Goal: Transaction & Acquisition: Purchase product/service

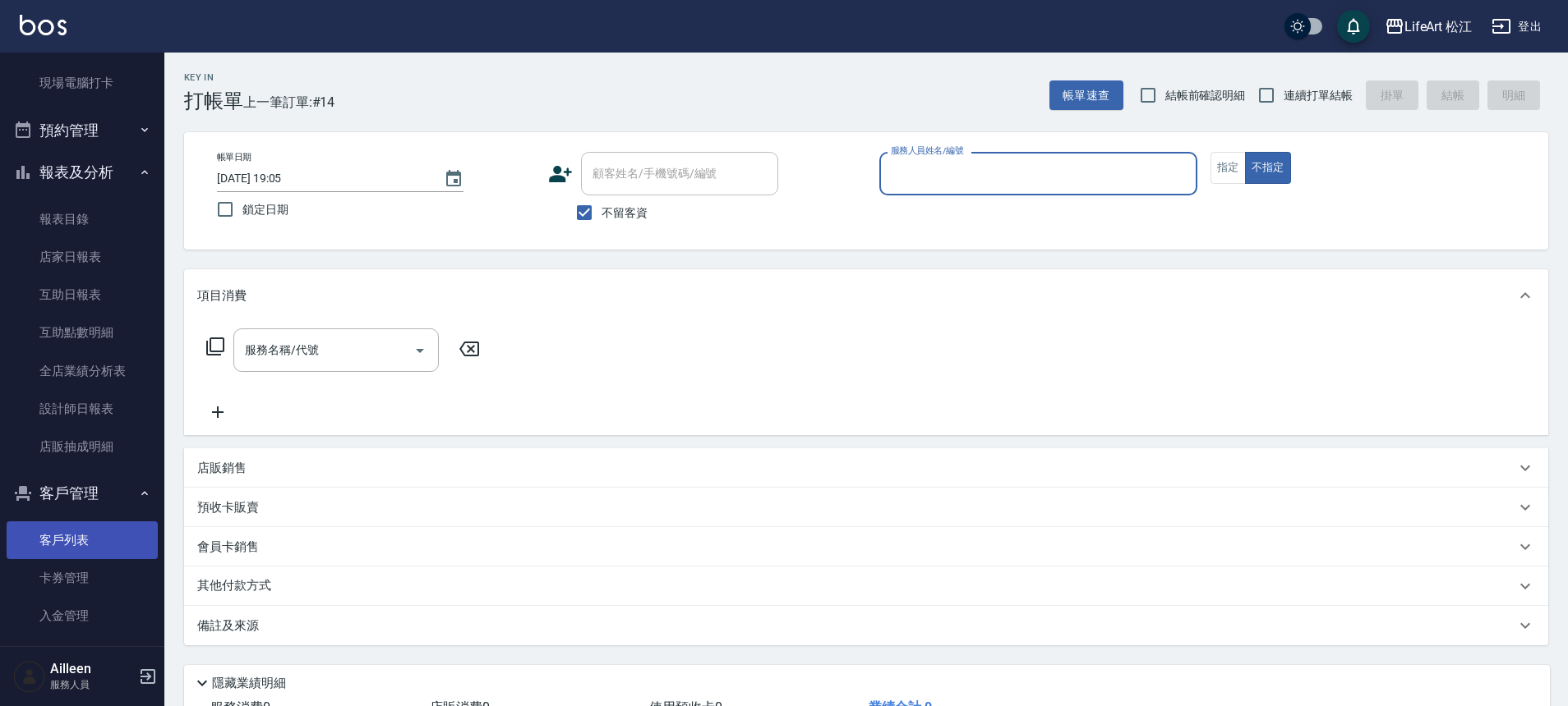
scroll to position [360, 0]
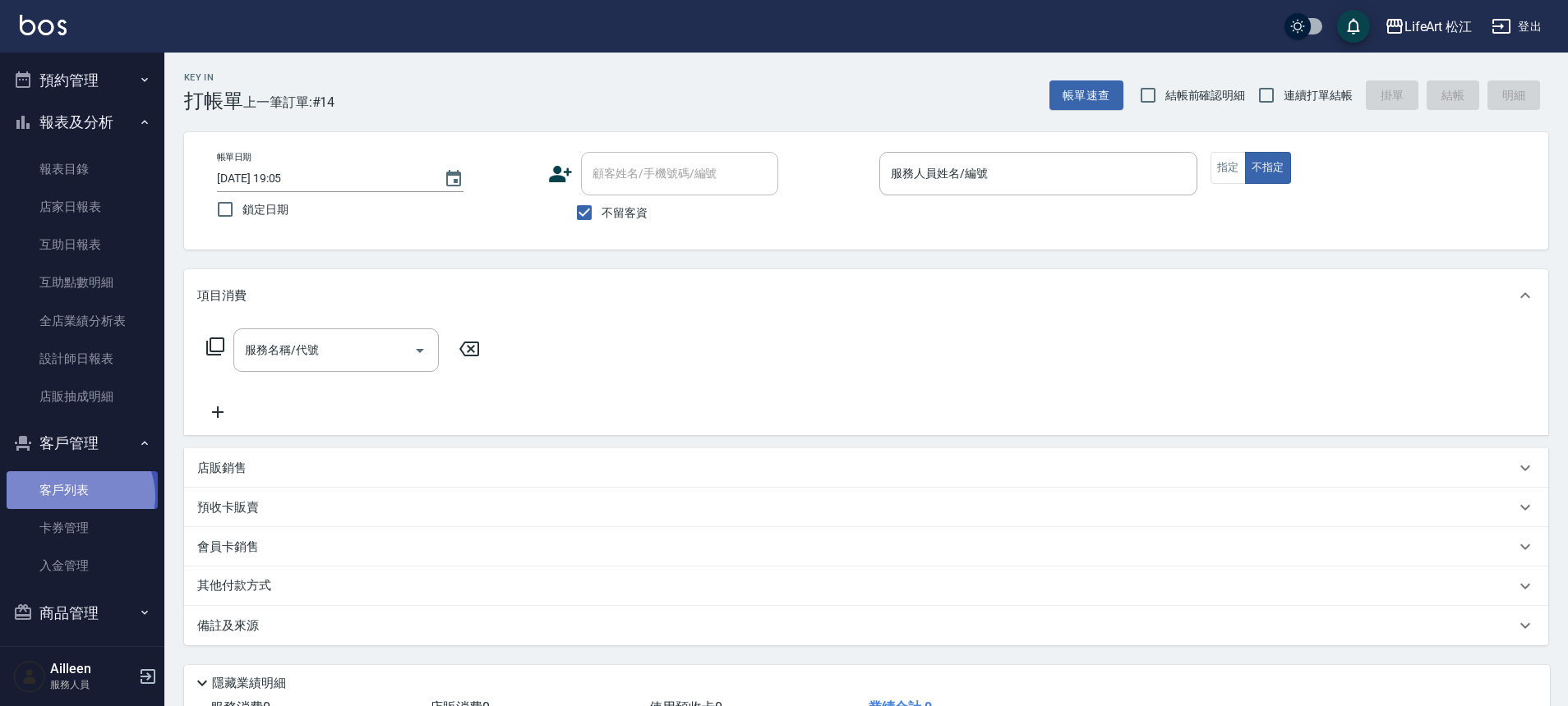
click at [78, 498] on link "客戶列表" at bounding box center [81, 490] width 151 height 38
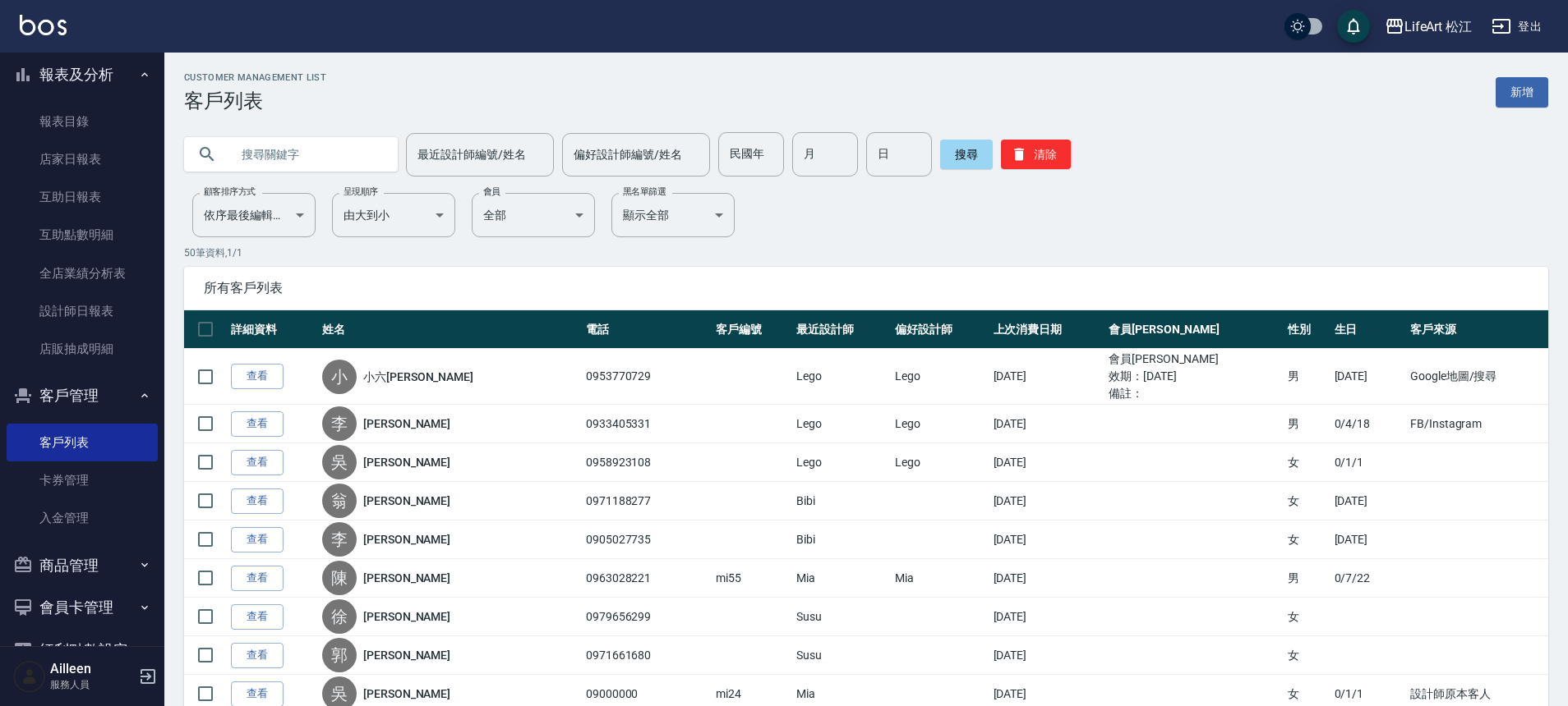
scroll to position [452, 0]
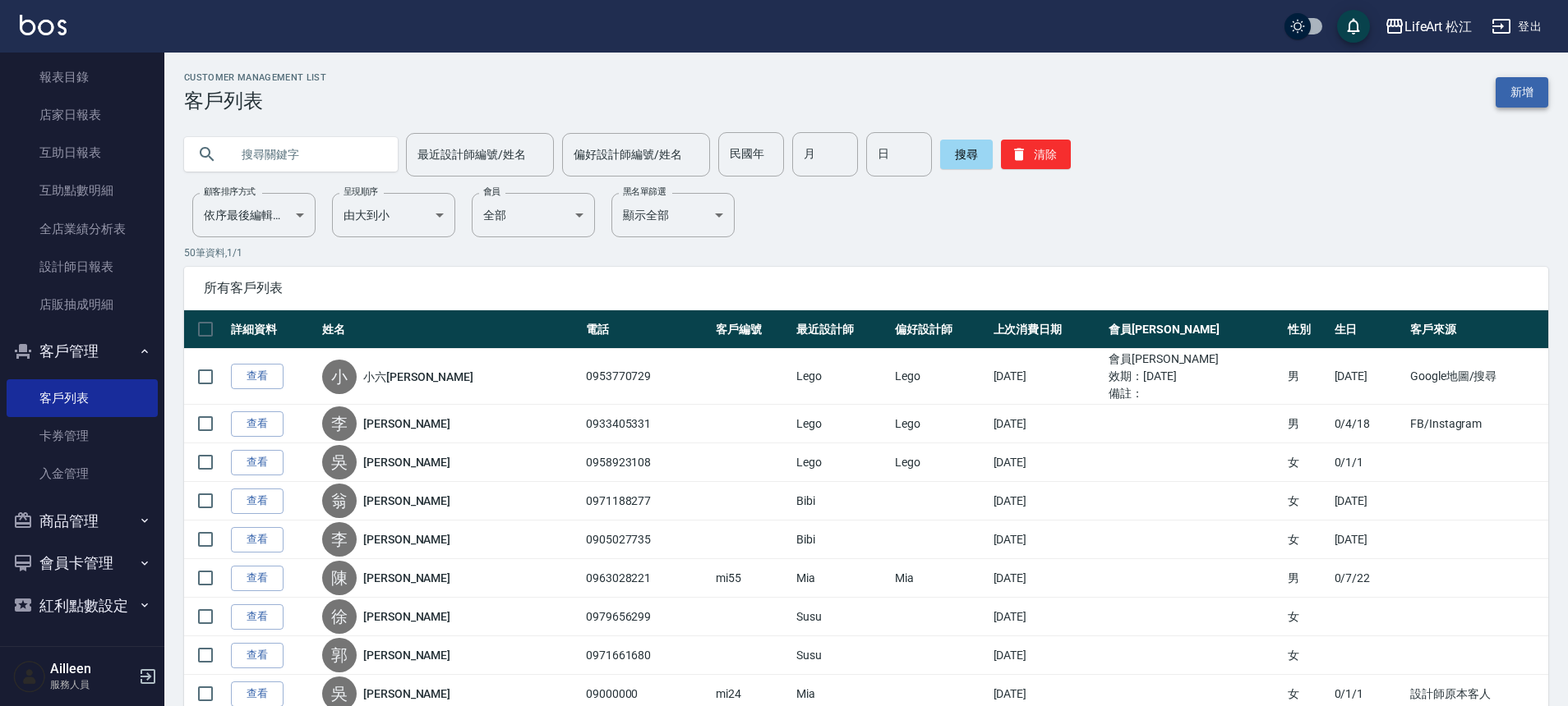
click at [1527, 89] on link "新增" at bounding box center [1522, 92] width 53 height 30
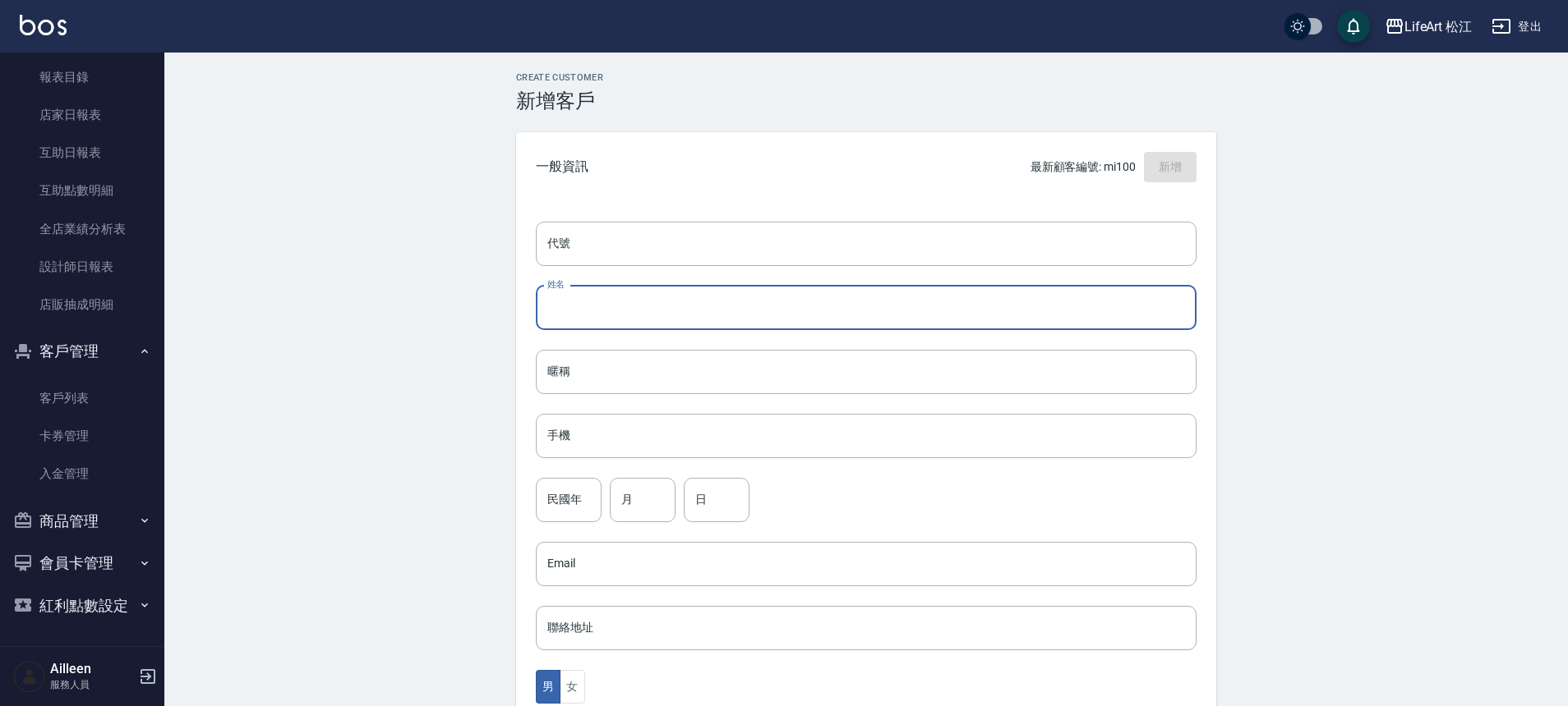
click at [559, 292] on div "姓名 姓名" at bounding box center [866, 308] width 660 height 44
type input "x"
type input "[PERSON_NAME]"
click at [677, 453] on input "手機" at bounding box center [866, 436] width 660 height 44
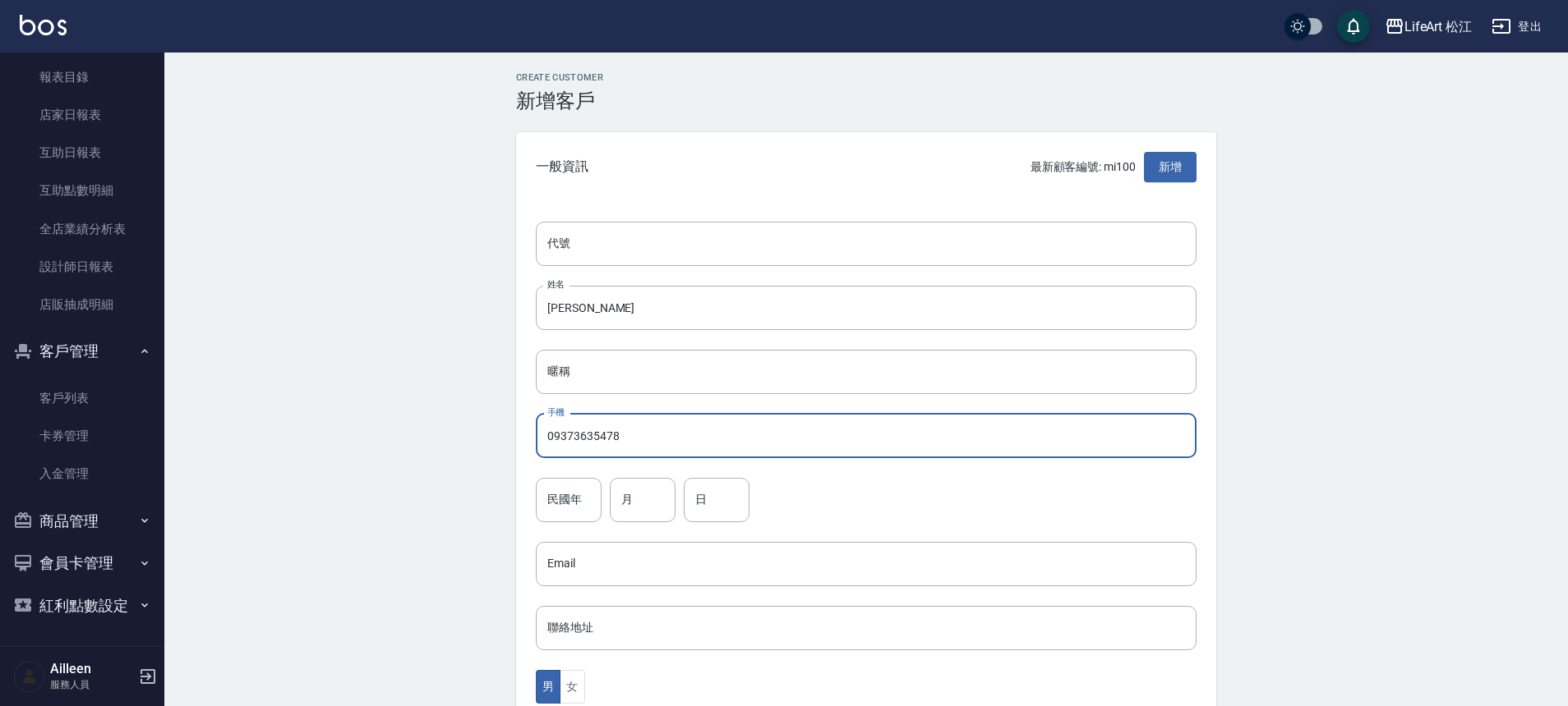
scroll to position [363, 0]
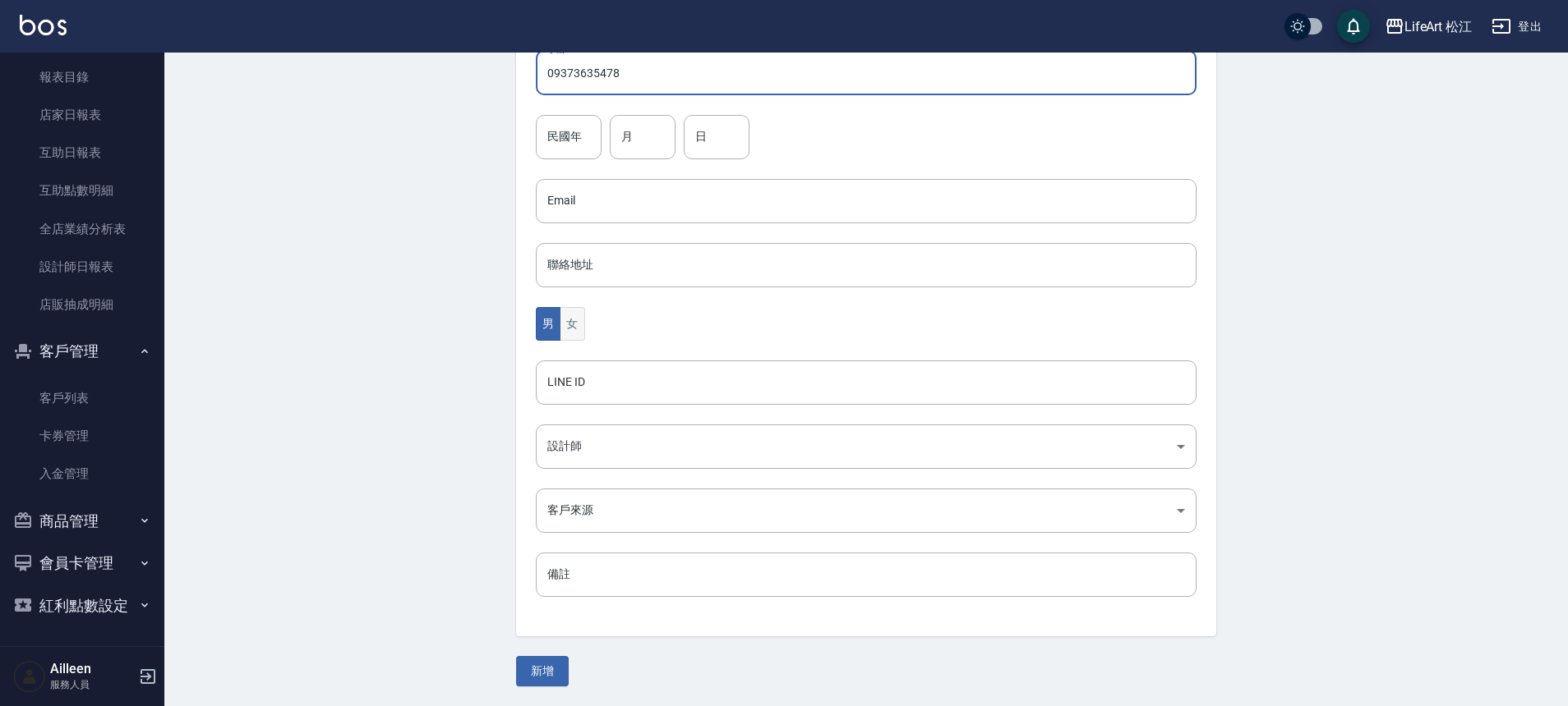
type input "09373635478"
click at [572, 331] on button "女" at bounding box center [572, 324] width 25 height 34
click at [591, 423] on div "代號 代號 姓名 [PERSON_NAME] 姓名 暱稱 暱稱 手機 09373635478 手機 民國年 民國年 月 月 日 日 Email Email 聯…" at bounding box center [865, 238] width 700 height 799
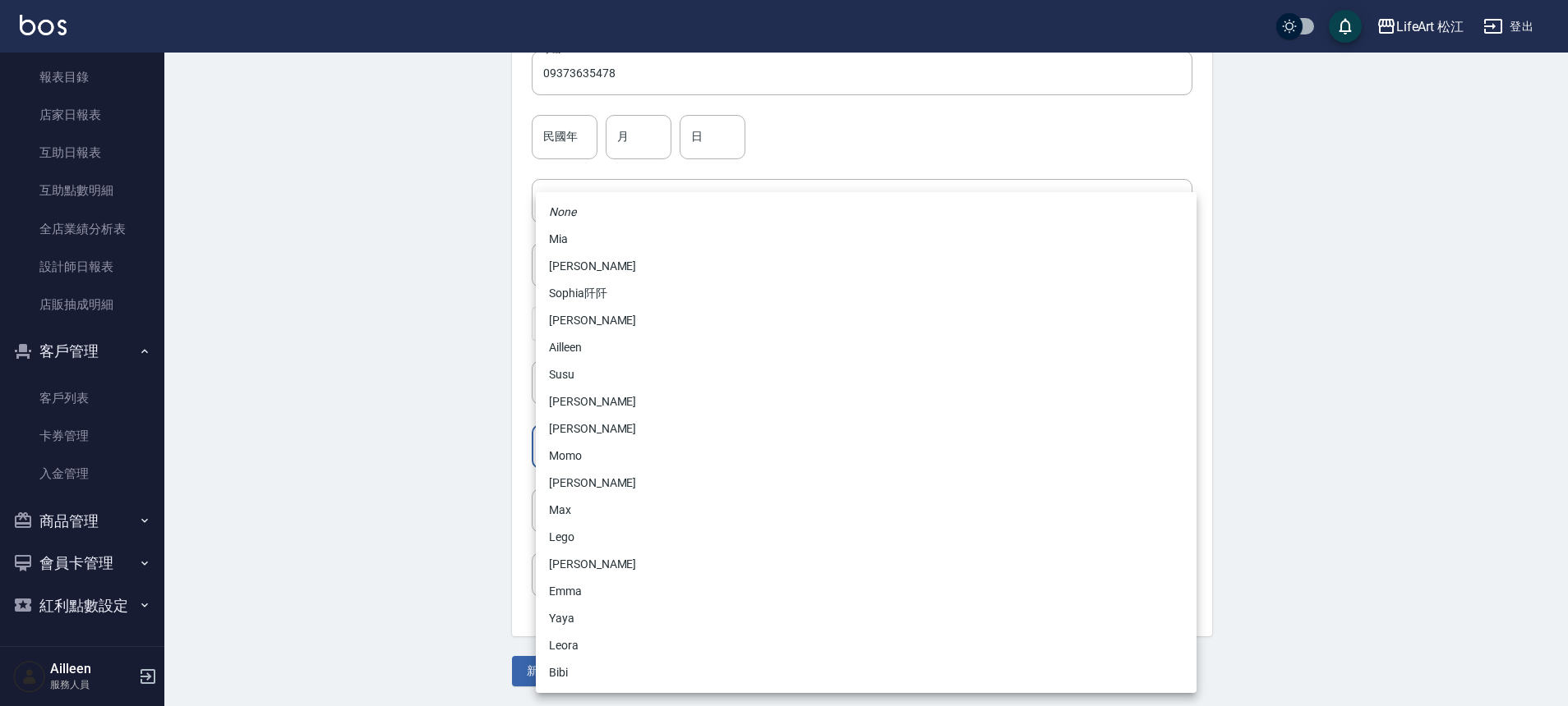
click at [597, 456] on body "LifeArt 松江 登出 櫃檯作業 打帳單 帳單列表 現金收支登錄 高階收支登錄 材料自購登錄 每日結帳 排班表 現場電腦打卡 預約管理 預約管理 單日預約…" at bounding box center [784, 172] width 1568 height 1070
click at [597, 456] on li "Momo" at bounding box center [866, 456] width 660 height 27
type input "e84b7556-3071-4136-b765-65514d721750"
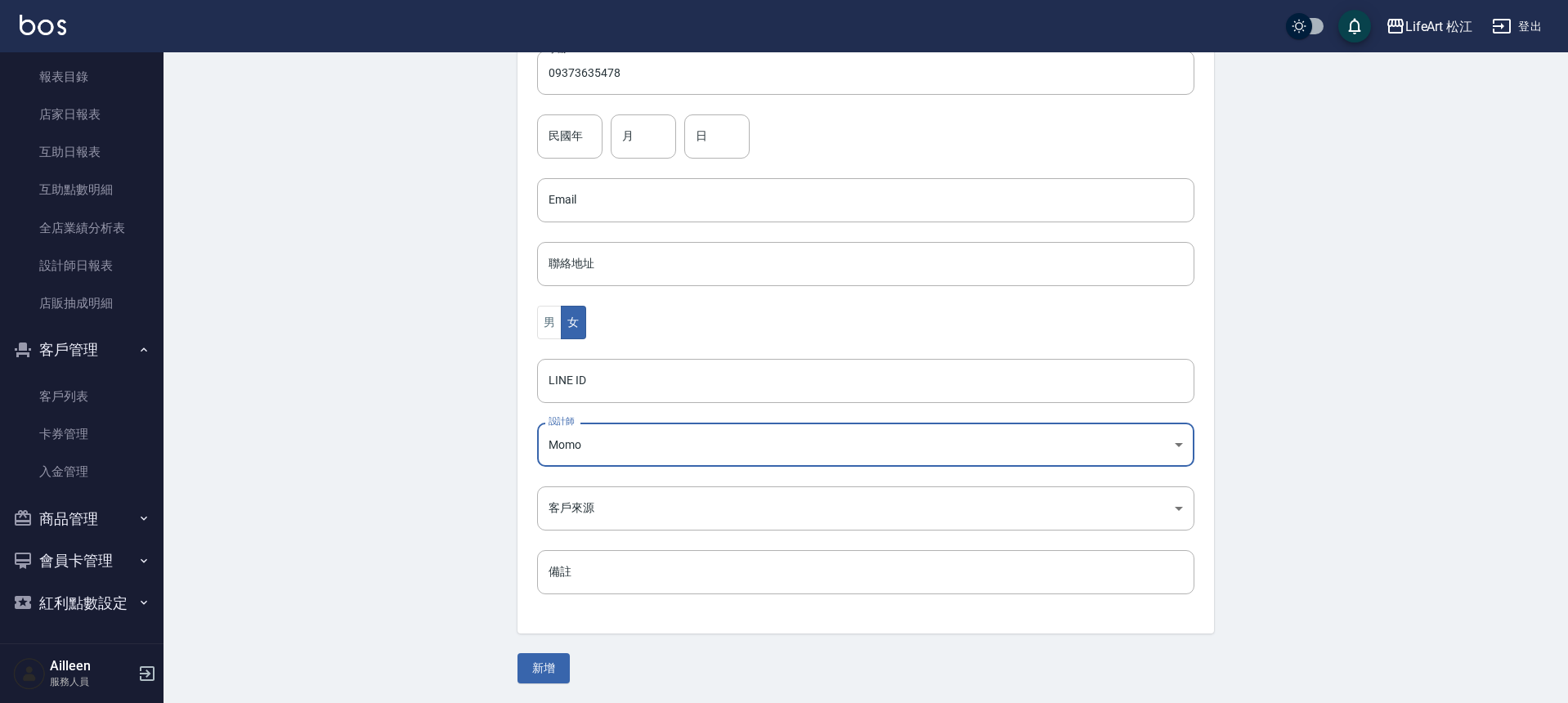
click at [592, 509] on body "LifeArt 松江 登出 櫃檯作業 打帳單 帳單列表 現金收支登錄 高階收支登錄 材料自購登錄 每日結帳 排班表 現場電腦打卡 預約管理 預約管理 單日預約…" at bounding box center [784, 171] width 1568 height 1065
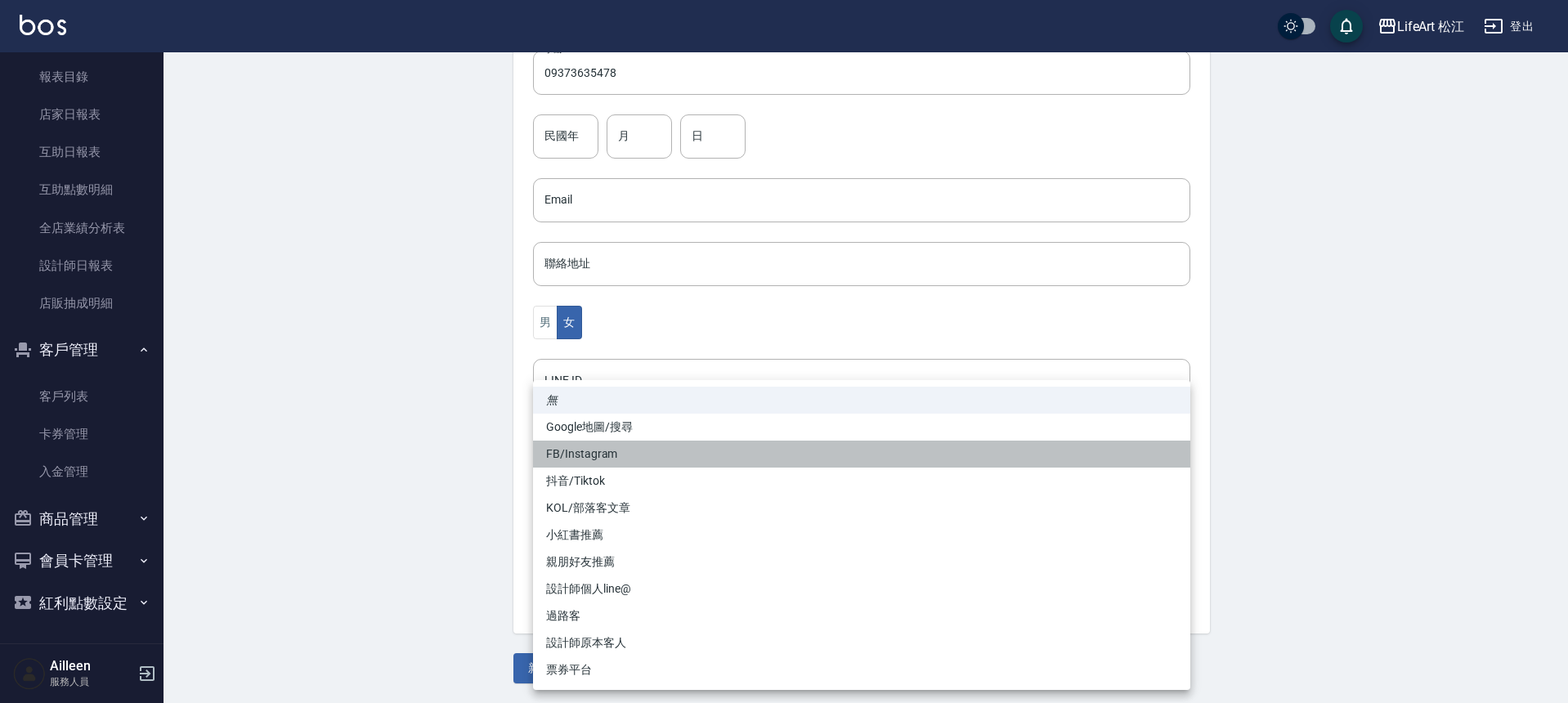
click at [589, 448] on li "FB/Instagram" at bounding box center [862, 454] width 657 height 27
type input "FB/Instagram"
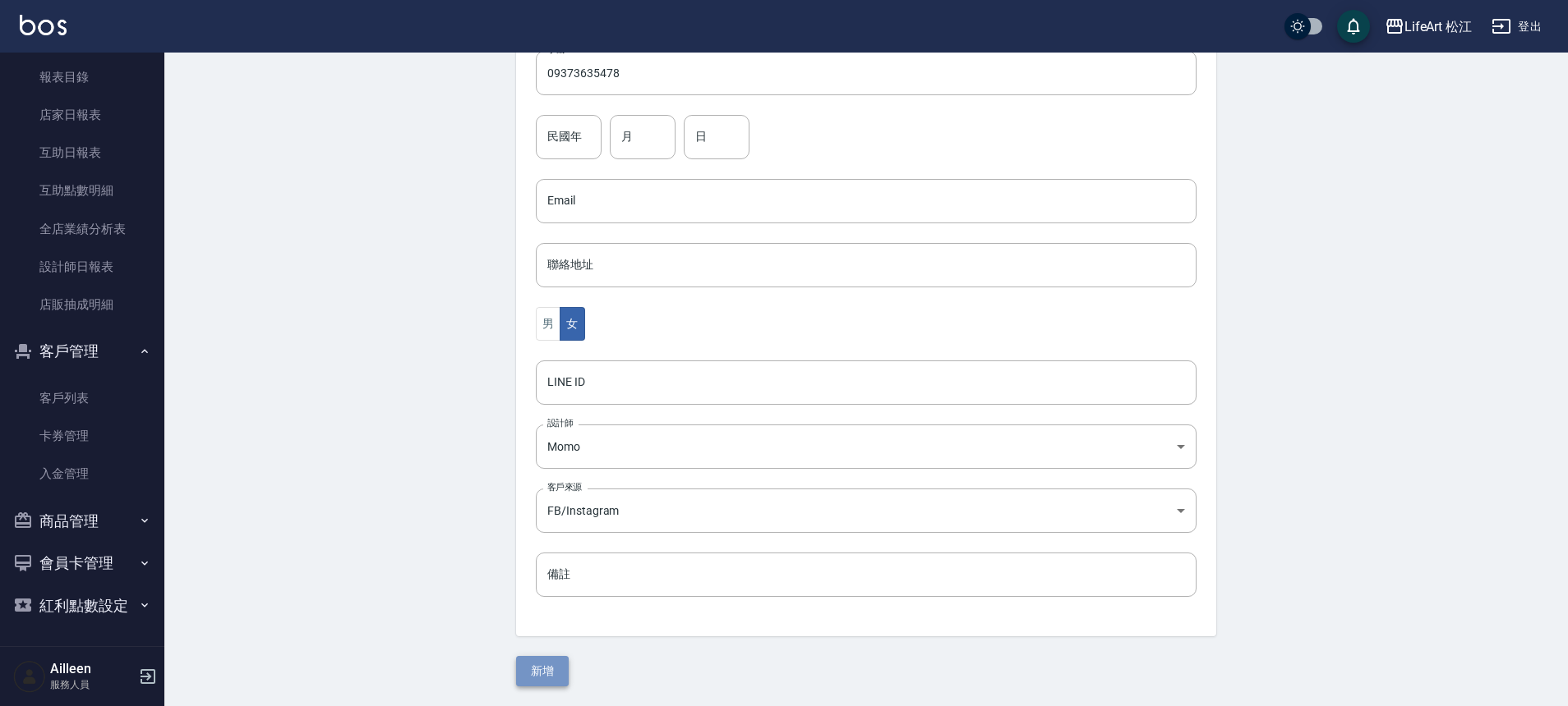
click at [545, 663] on button "新增" at bounding box center [542, 672] width 53 height 30
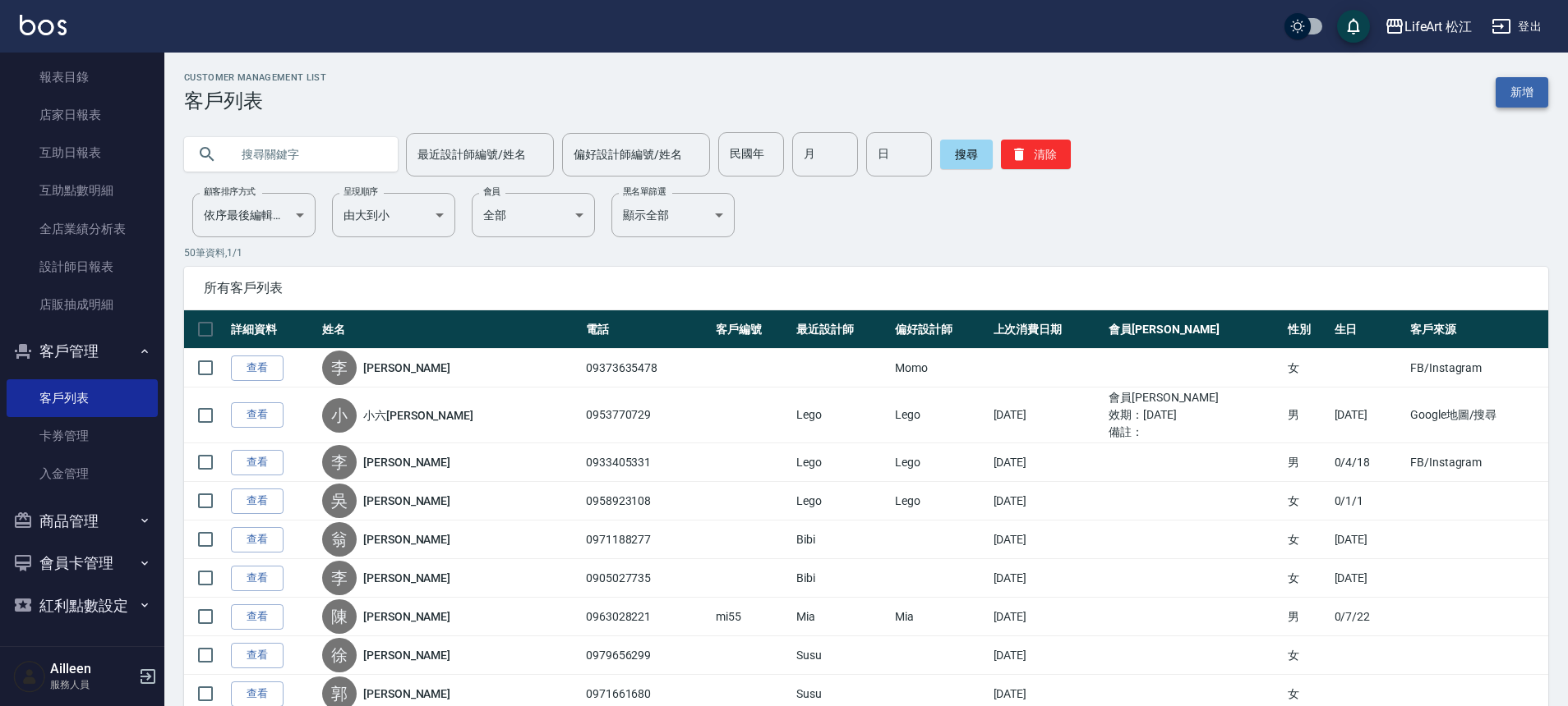
click at [1545, 94] on link "新增" at bounding box center [1522, 92] width 53 height 30
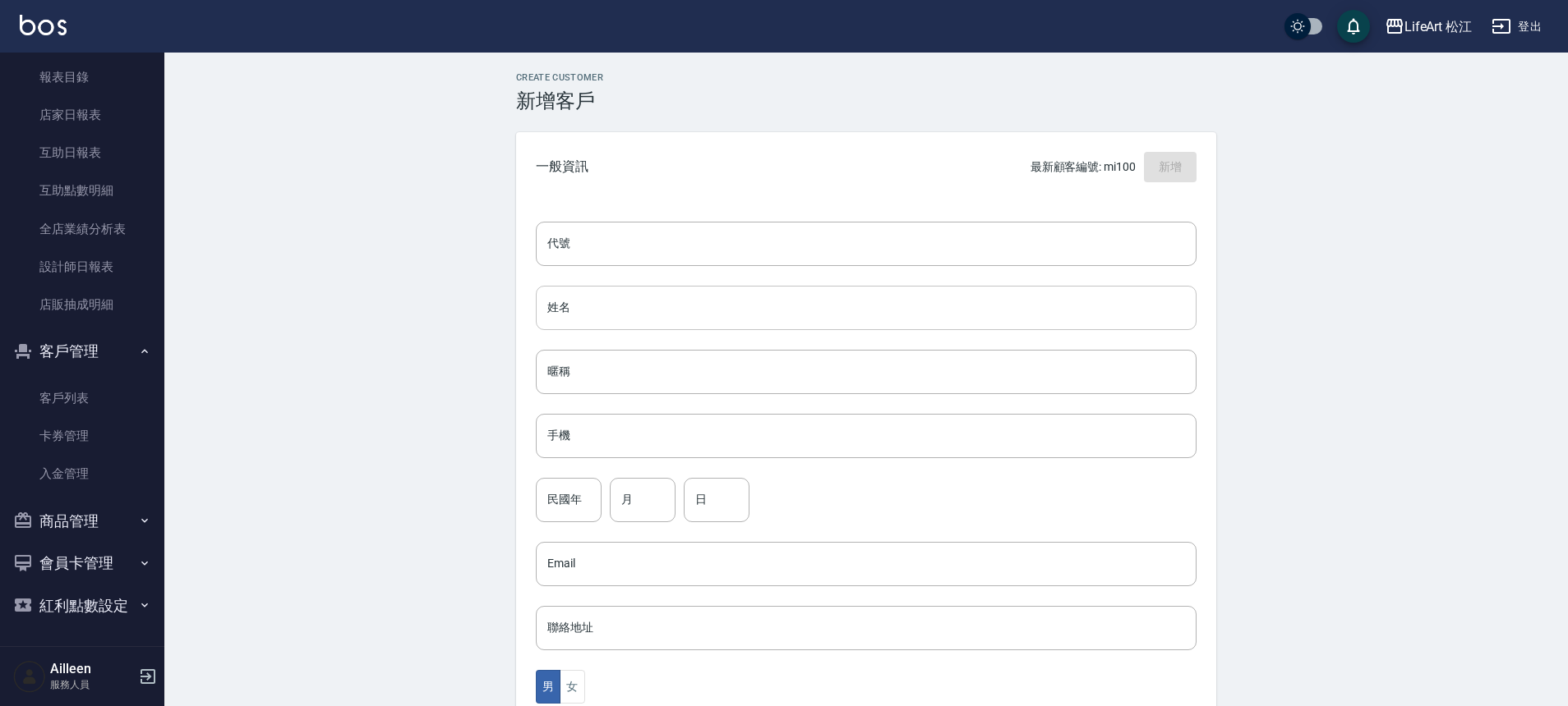
click at [607, 297] on input "姓名" at bounding box center [866, 308] width 660 height 44
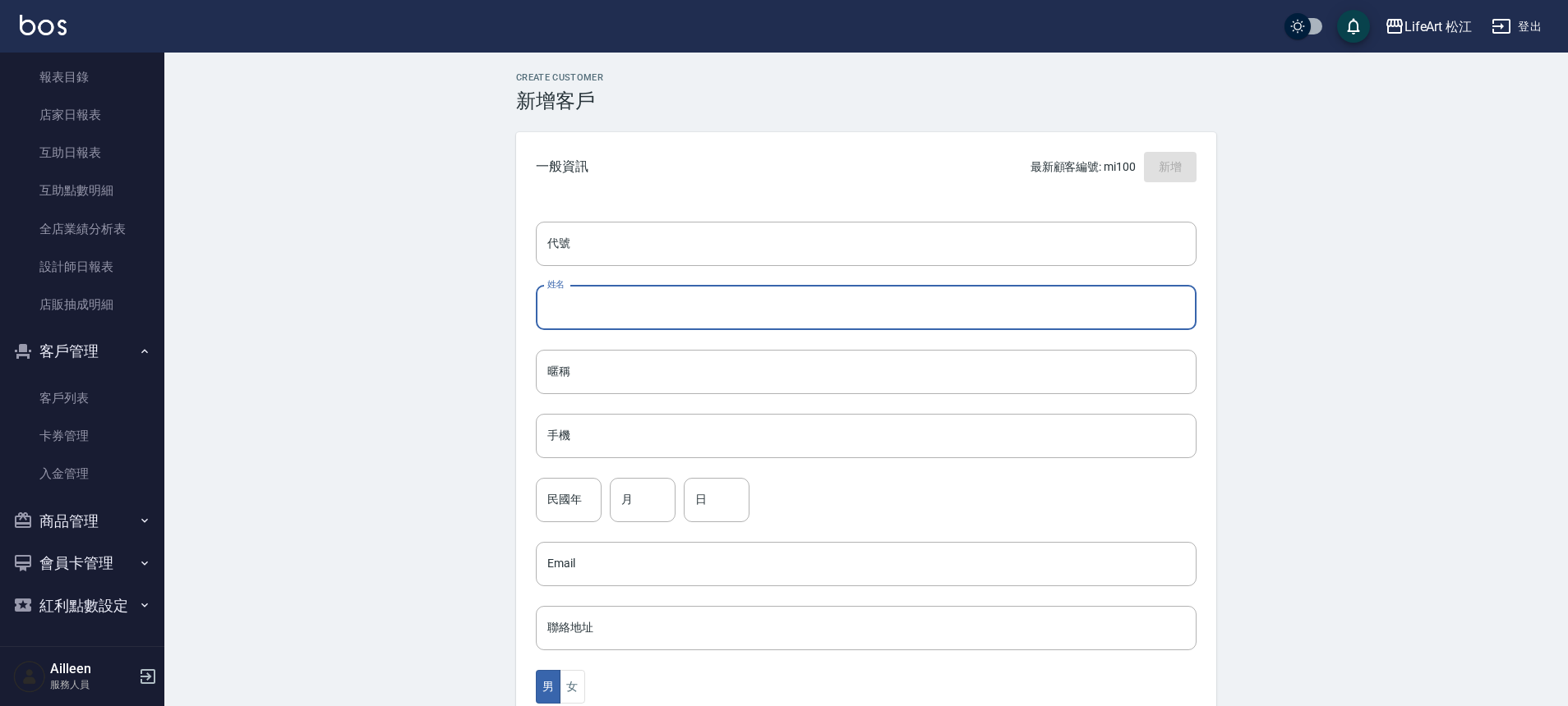
type input "c"
type input "紅"
type input "[PERSON_NAME]"
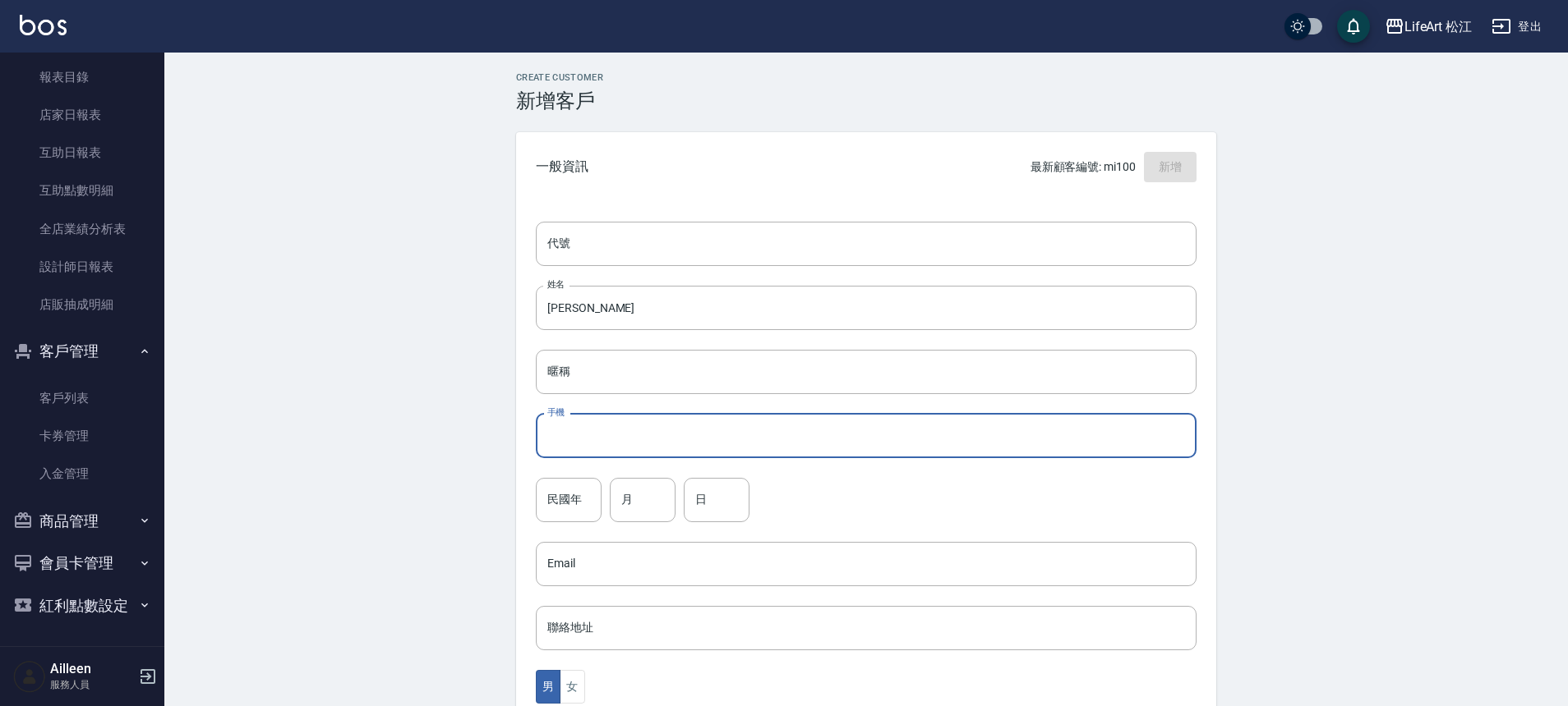
click at [622, 432] on input "手機" at bounding box center [866, 436] width 660 height 44
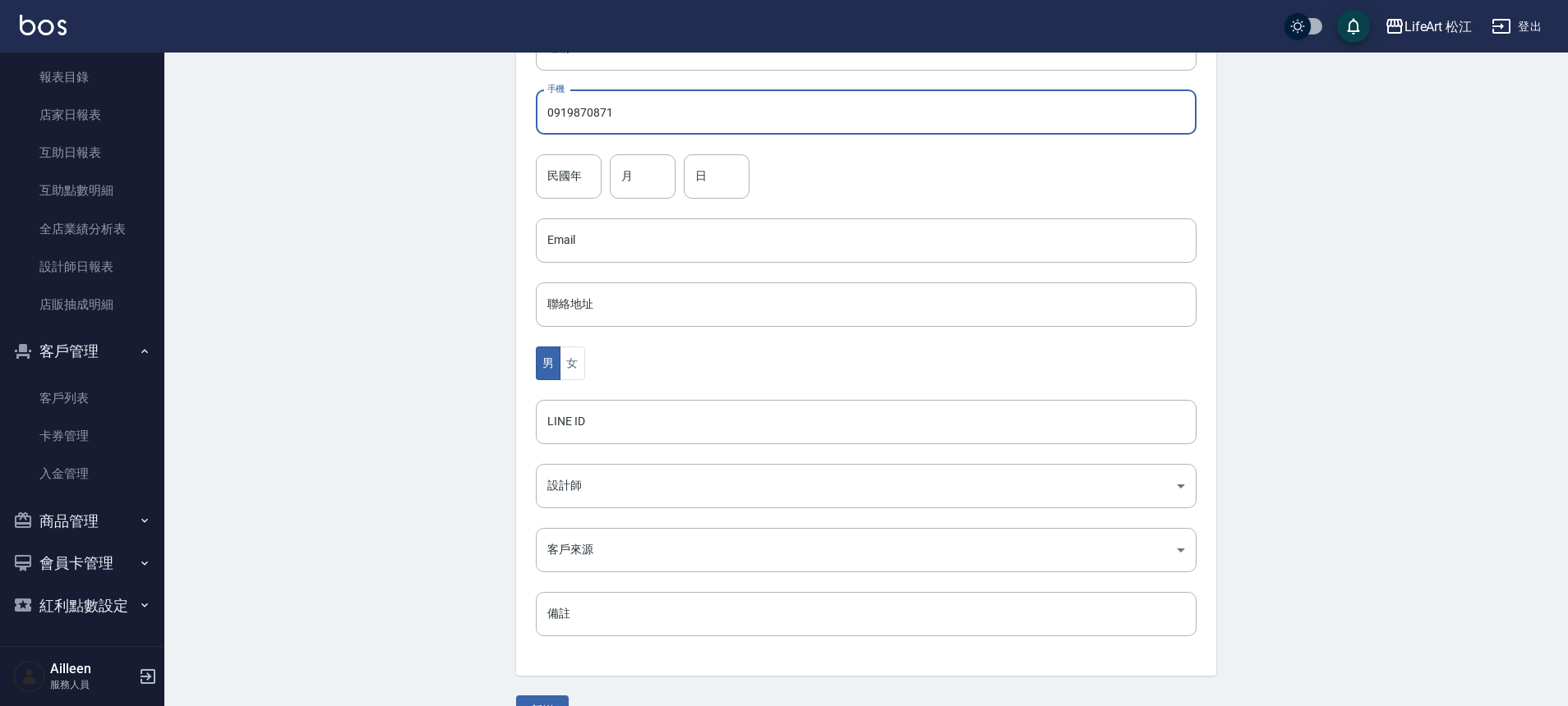
scroll to position [363, 0]
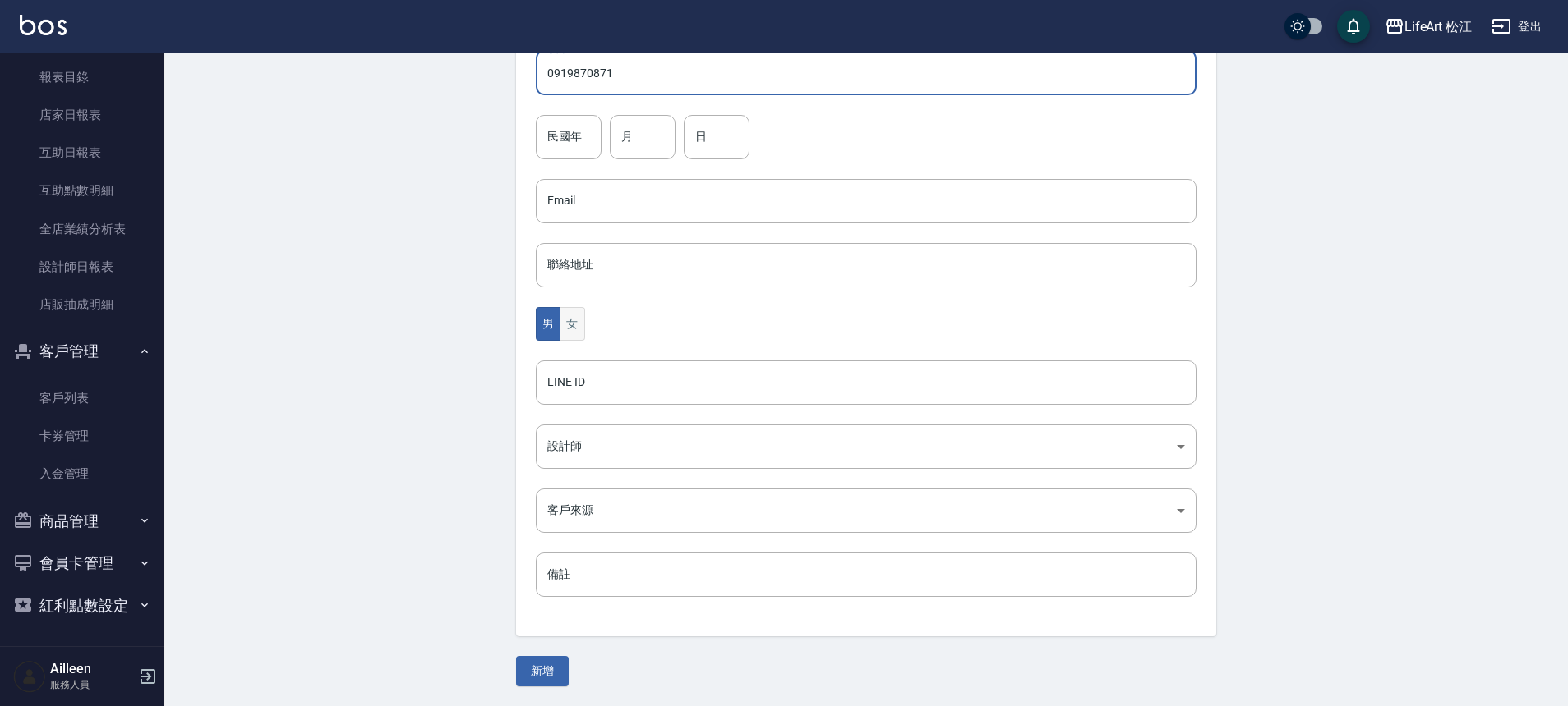
type input "0919870871"
click at [579, 327] on button "女" at bounding box center [572, 324] width 25 height 34
click at [600, 447] on body "LifeArt 松江 登出 櫃檯作業 打帳單 帳單列表 現金收支登錄 高階收支登錄 材料自購登錄 每日結帳 排班表 現場電腦打卡 預約管理 預約管理 單日預約…" at bounding box center [784, 172] width 1568 height 1070
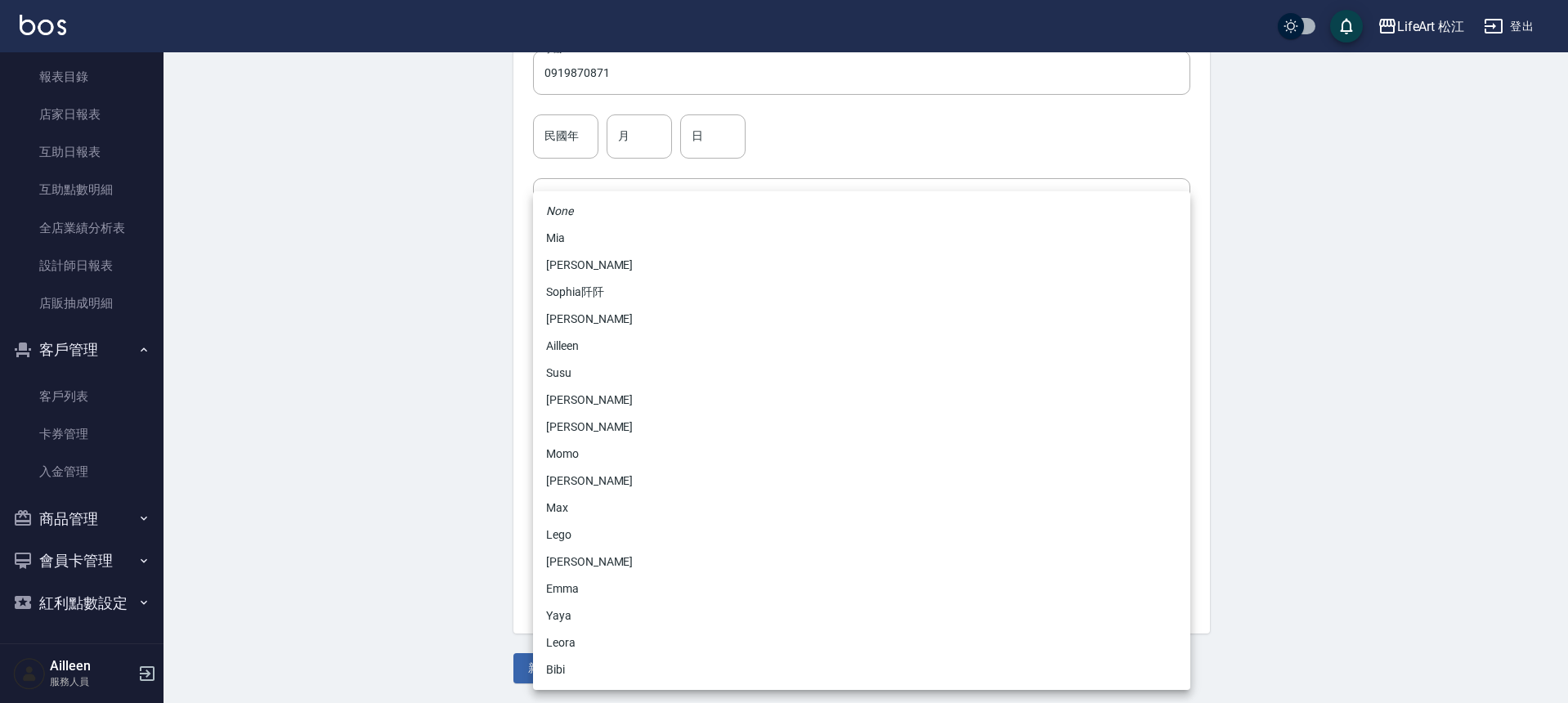
click at [593, 449] on li "Momo" at bounding box center [862, 454] width 657 height 27
type input "e84b7556-3071-4136-b765-65514d721750"
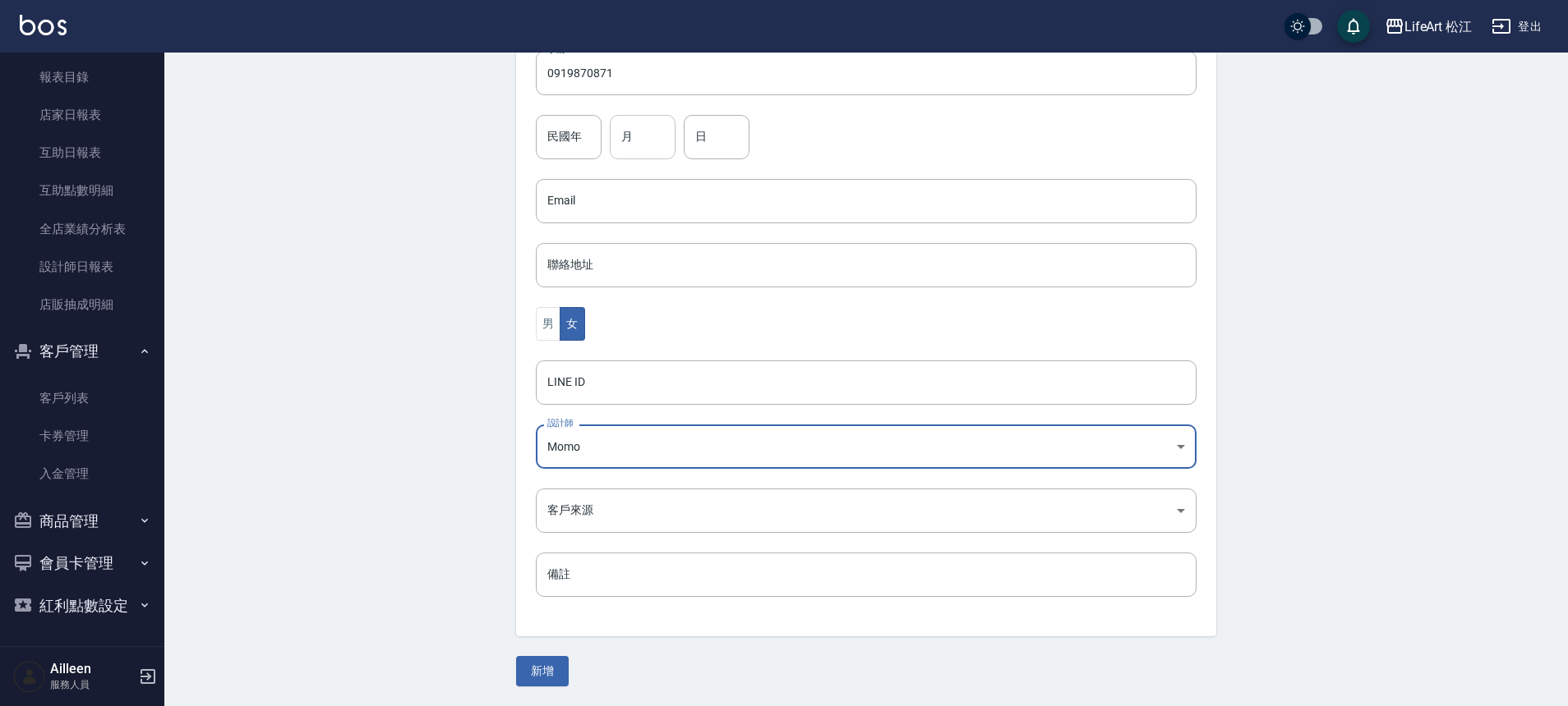
click at [637, 148] on input "月" at bounding box center [643, 137] width 65 height 44
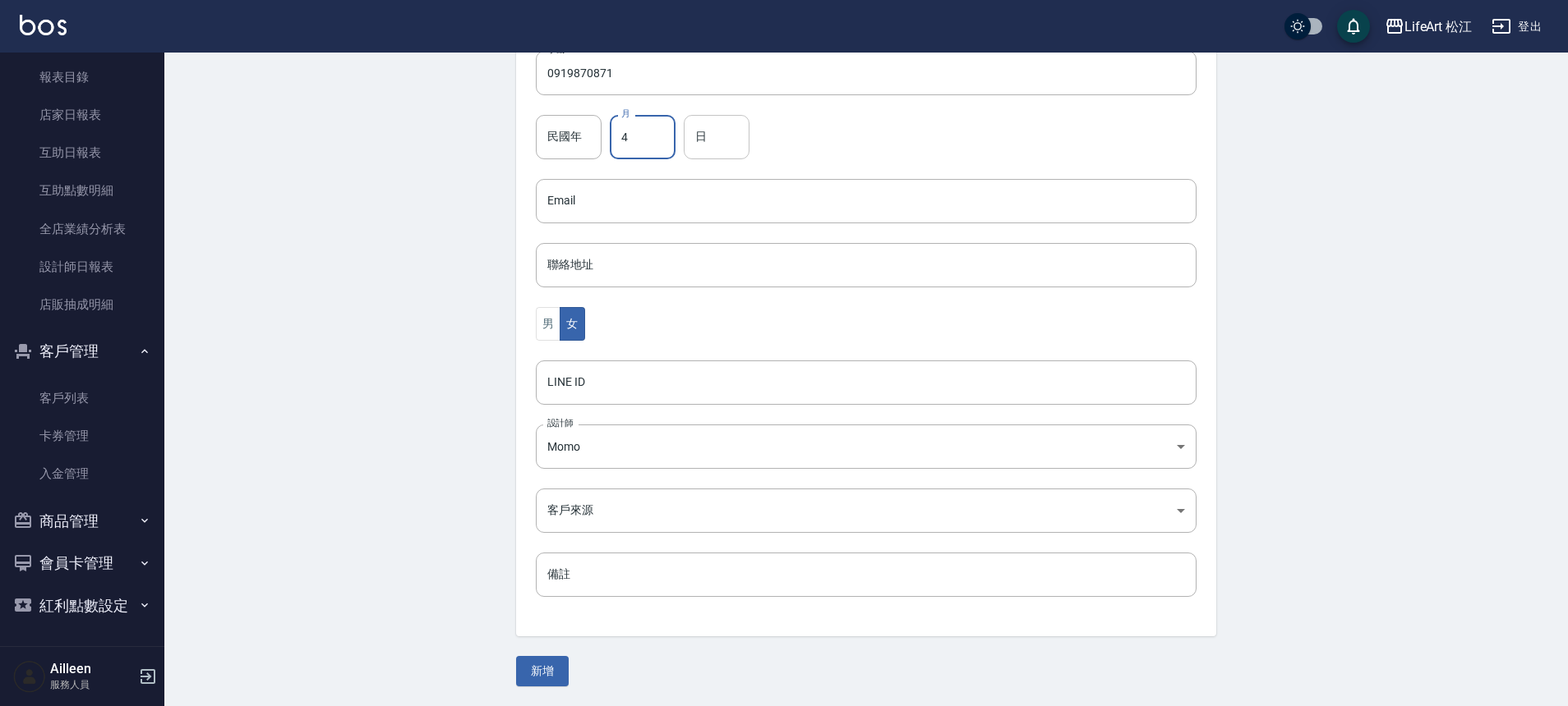
type input "4"
click at [707, 133] on input "日" at bounding box center [716, 137] width 65 height 44
type input "14"
click at [579, 511] on body "LifeArt 松江 登出 櫃檯作業 打帳單 帳單列表 現金收支登錄 高階收支登錄 材料自購登錄 每日結帳 排班表 現場電腦打卡 預約管理 預約管理 單日預約…" at bounding box center [784, 172] width 1568 height 1070
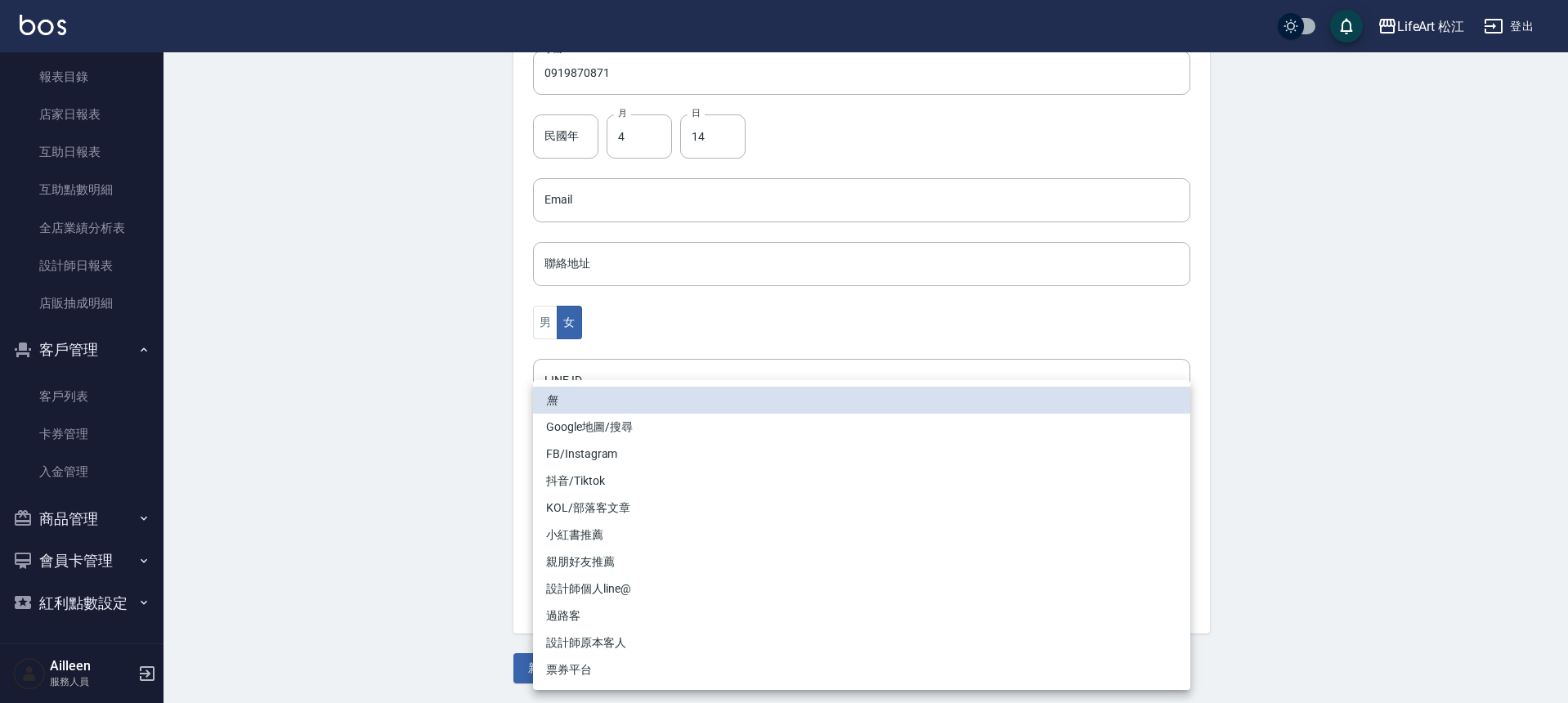
click at [590, 450] on li "FB/Instagram" at bounding box center [862, 454] width 657 height 27
type input "FB/Instagram"
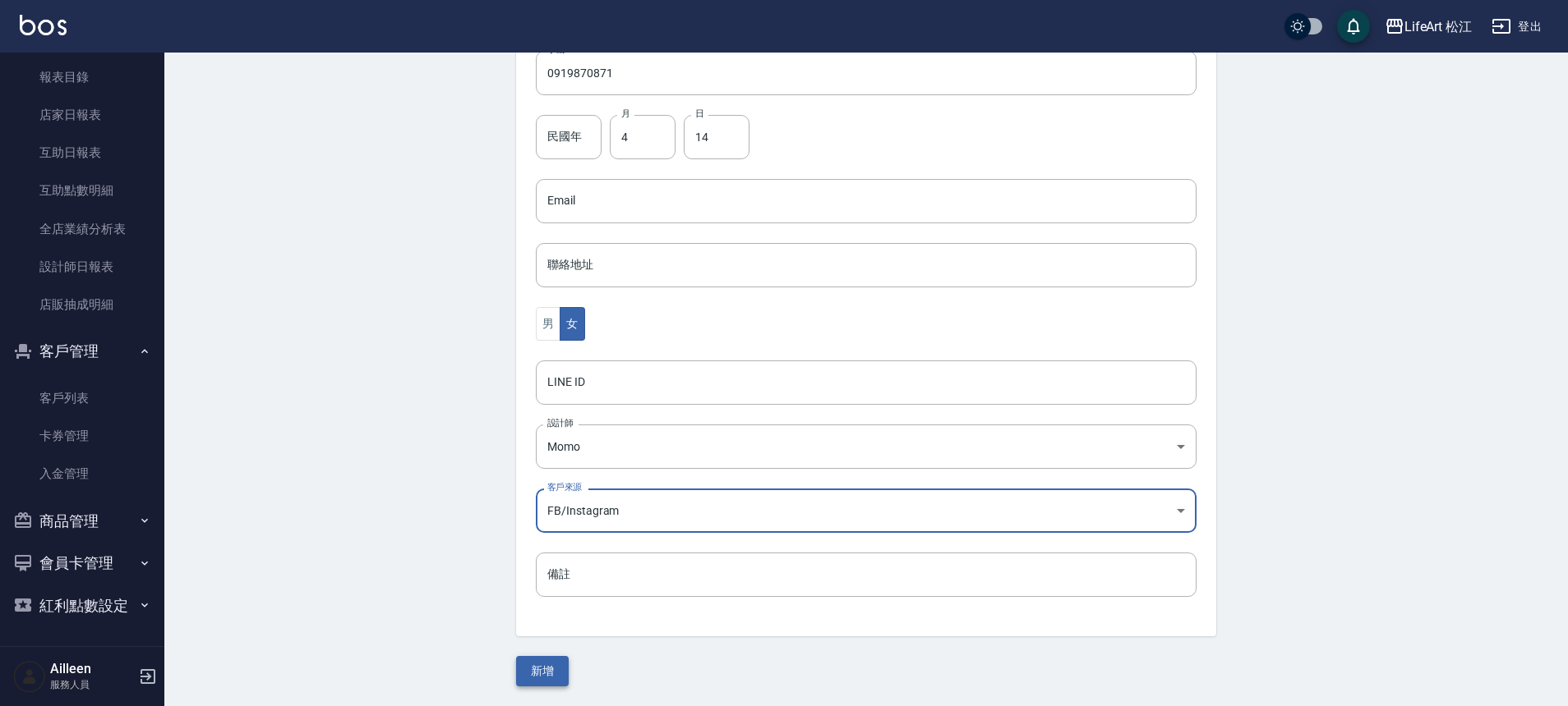
click at [544, 679] on button "新增" at bounding box center [542, 672] width 53 height 30
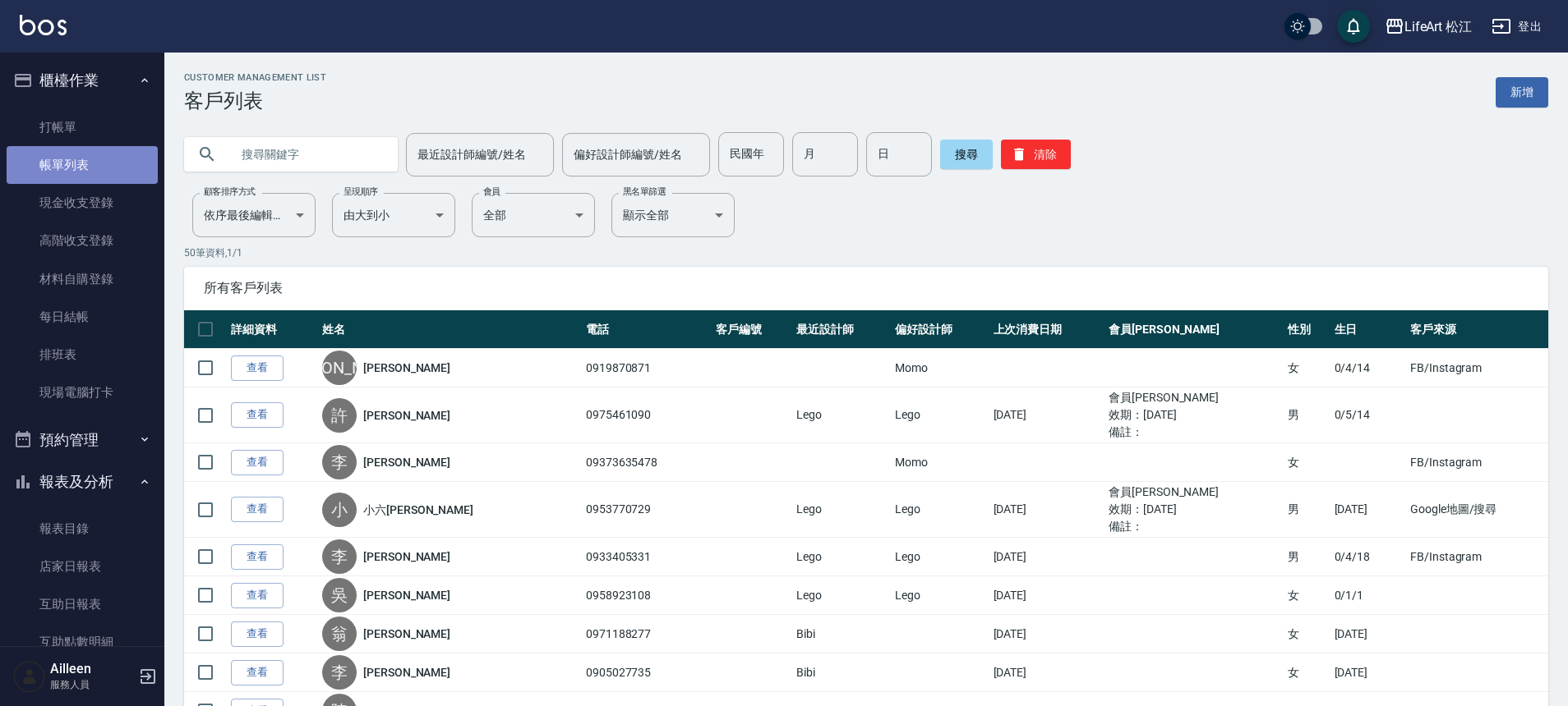
click at [121, 161] on link "帳單列表" at bounding box center [81, 165] width 151 height 38
click at [124, 154] on link "帳單列表" at bounding box center [81, 165] width 151 height 38
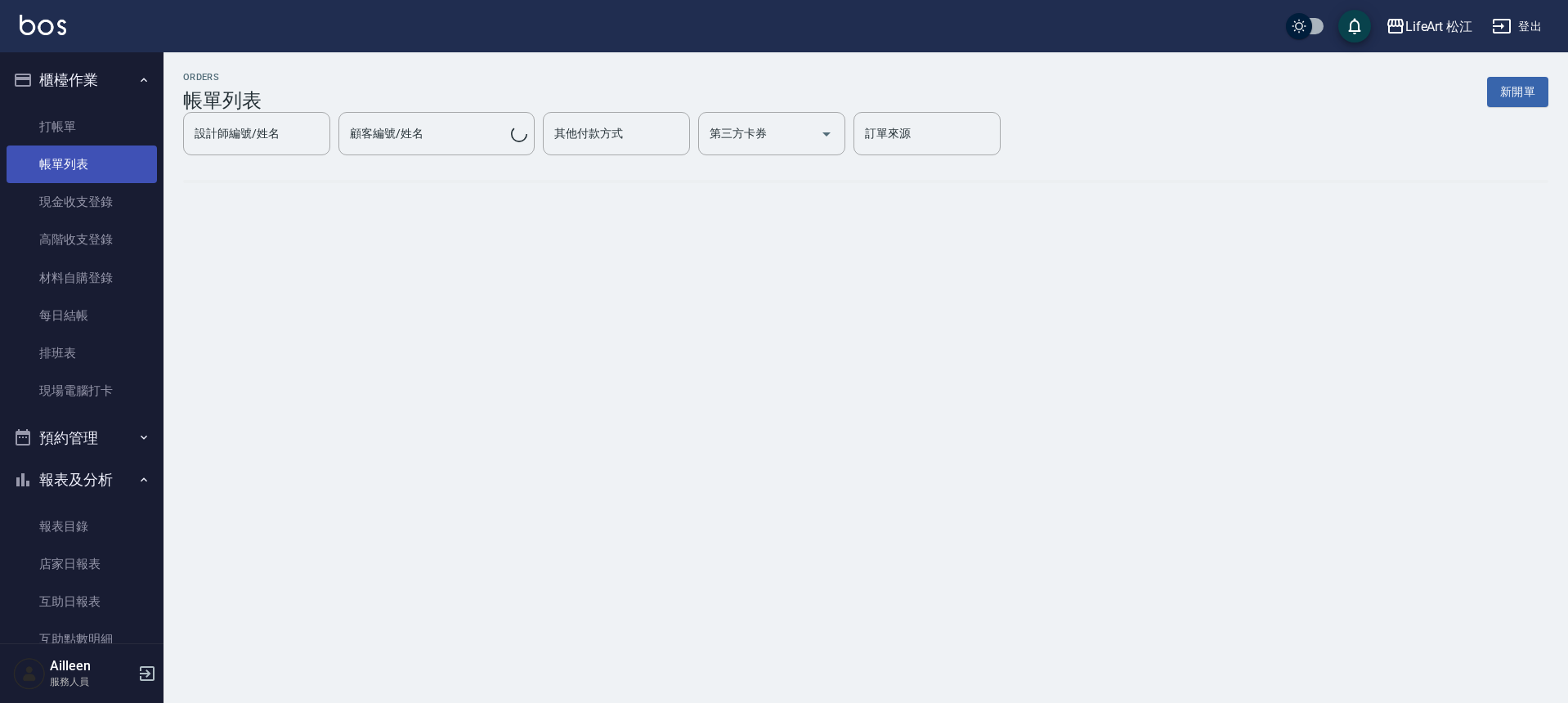
click at [102, 164] on link "帳單列表" at bounding box center [81, 164] width 150 height 38
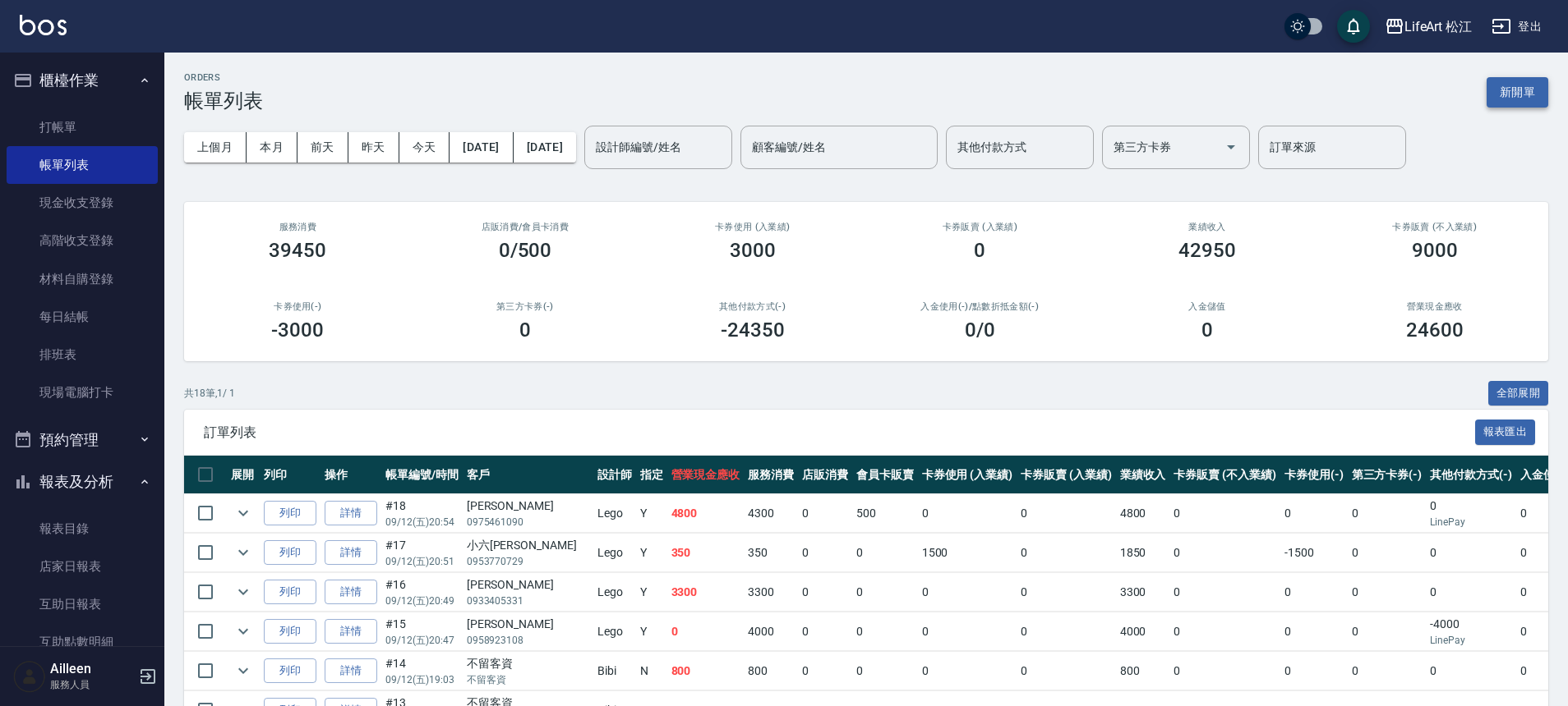
click at [1519, 99] on button "新開單" at bounding box center [1518, 92] width 62 height 30
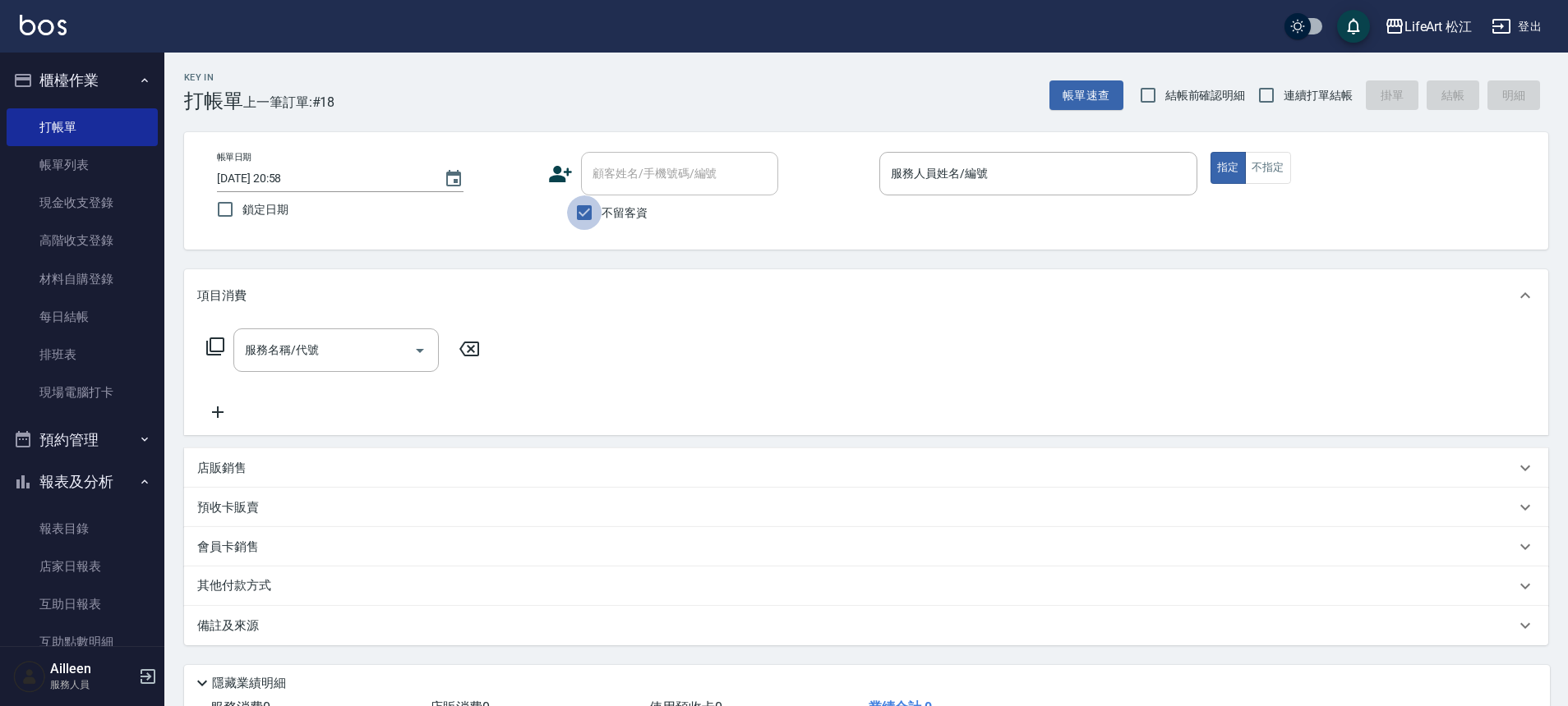
click at [599, 206] on input "不留客資" at bounding box center [584, 212] width 34 height 34
checkbox input "false"
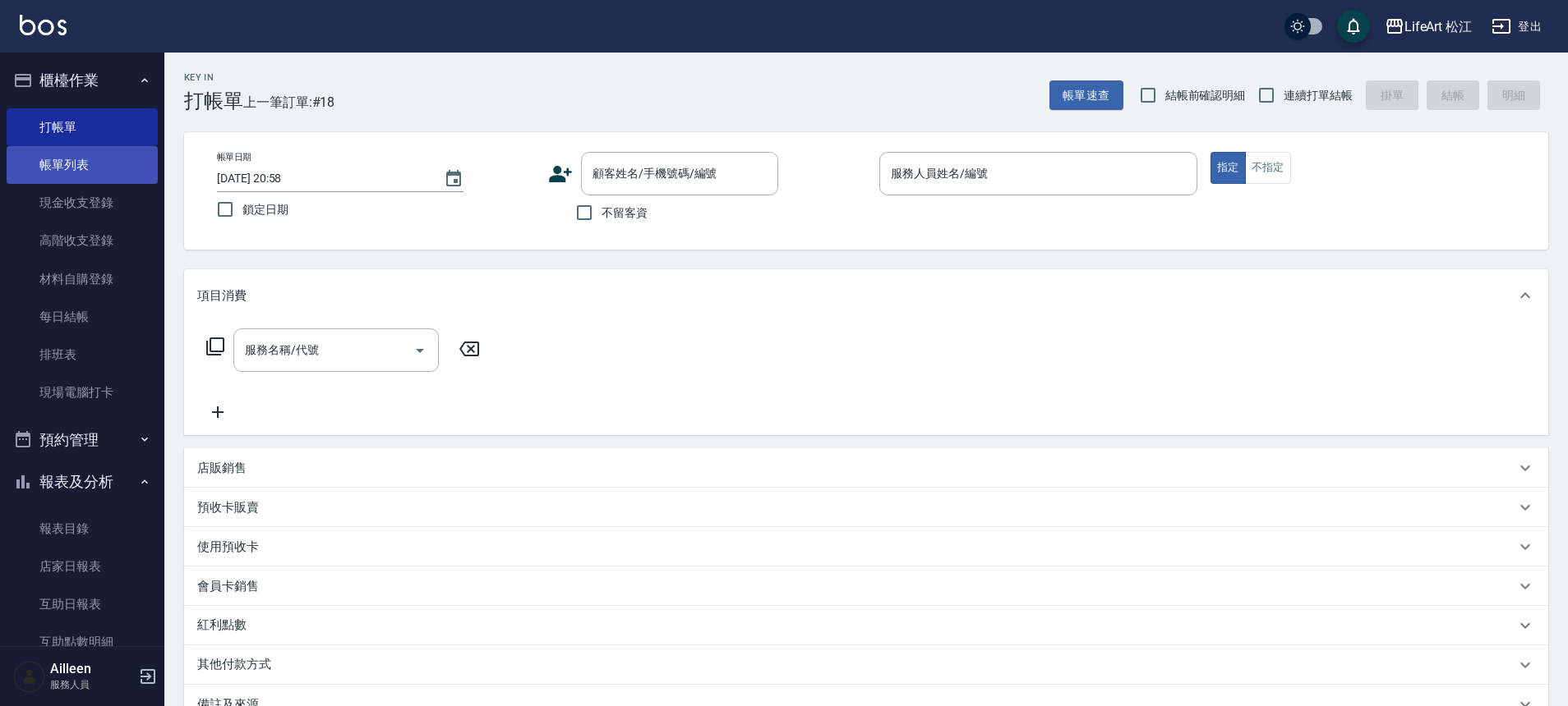
click at [102, 158] on link "帳單列表" at bounding box center [81, 165] width 151 height 38
click at [102, 158] on link "帳單列表" at bounding box center [81, 165] width 151 height 38
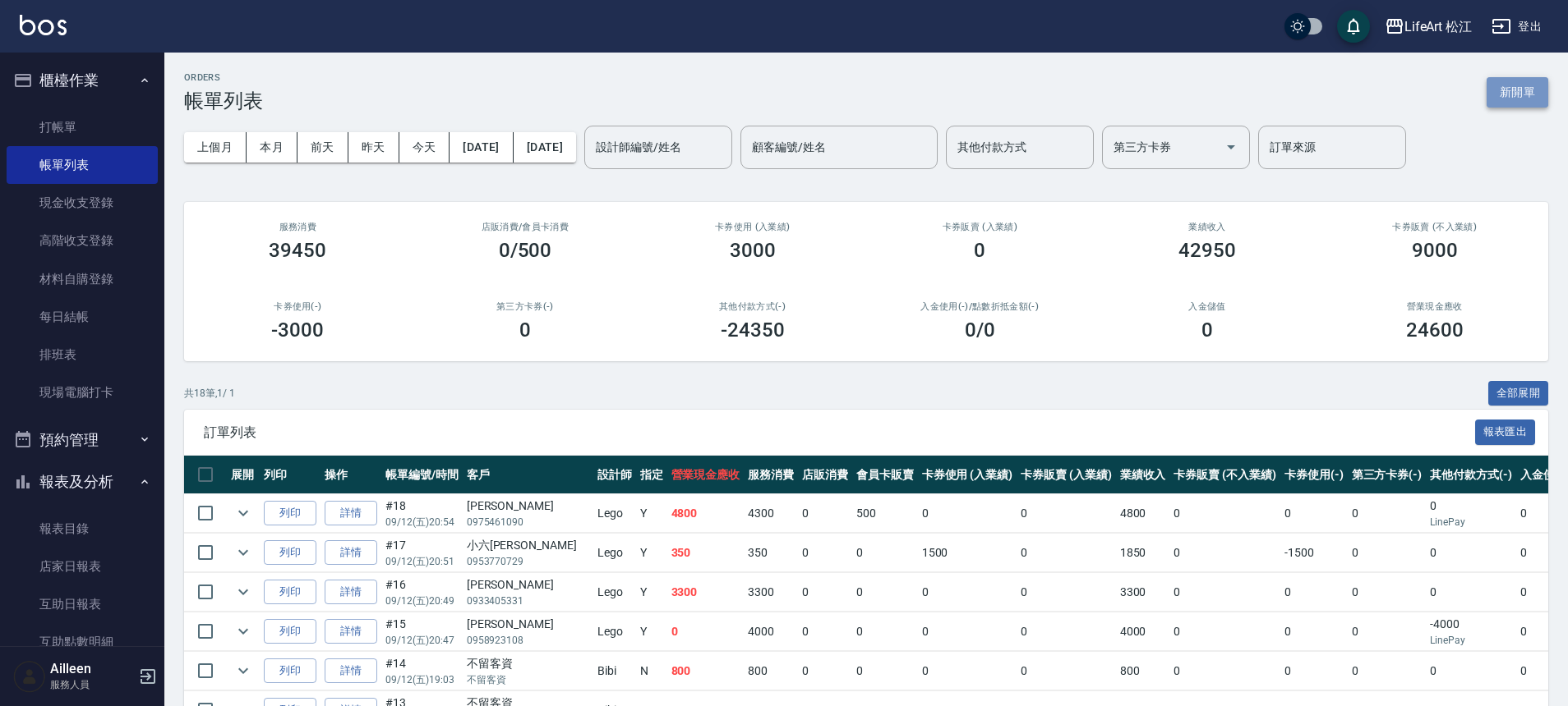
click at [1502, 96] on button "新開單" at bounding box center [1518, 92] width 62 height 30
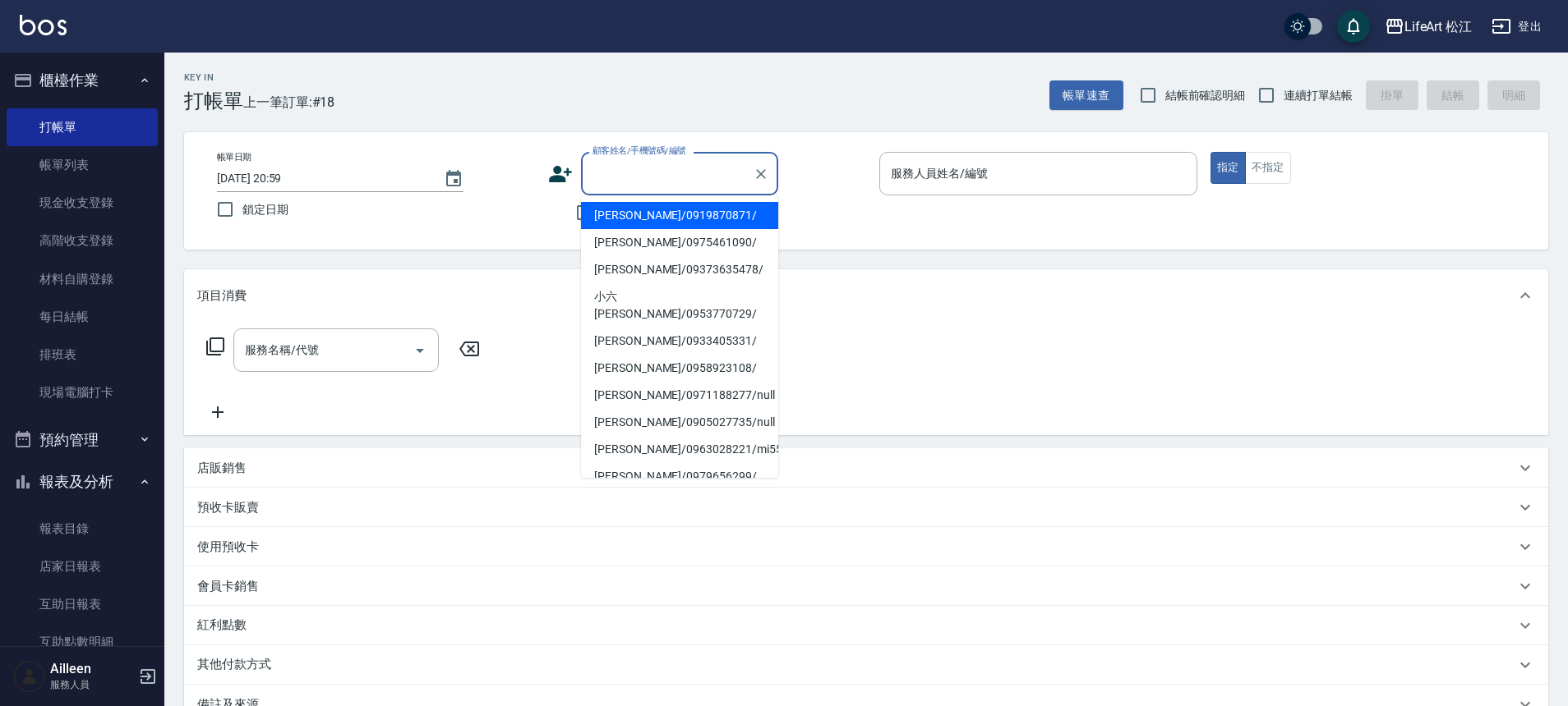
click at [677, 184] on input "顧客姓名/手機號碼/編號" at bounding box center [667, 174] width 158 height 29
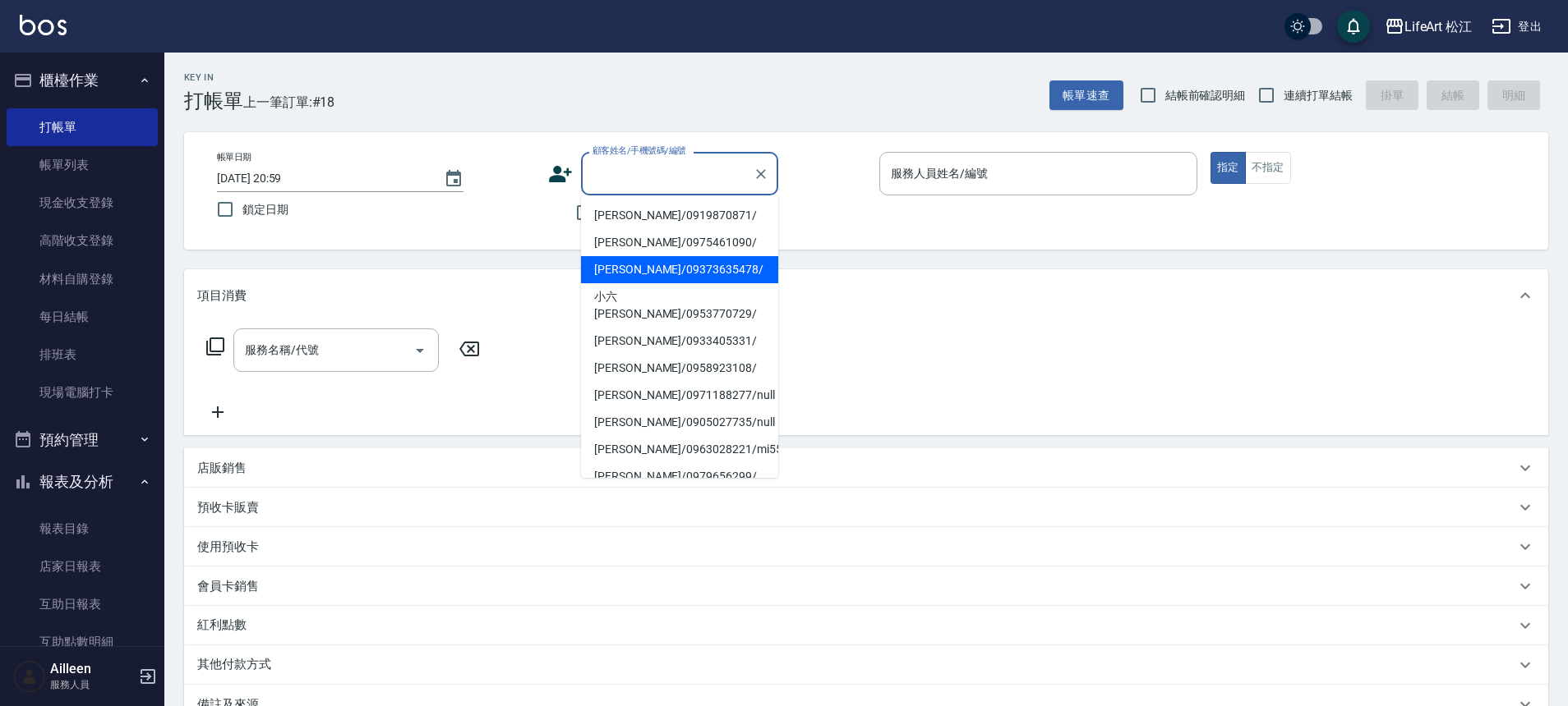
click at [663, 261] on li "[PERSON_NAME]/09373635478/" at bounding box center [679, 269] width 197 height 27
type input "[PERSON_NAME]/09373635478/"
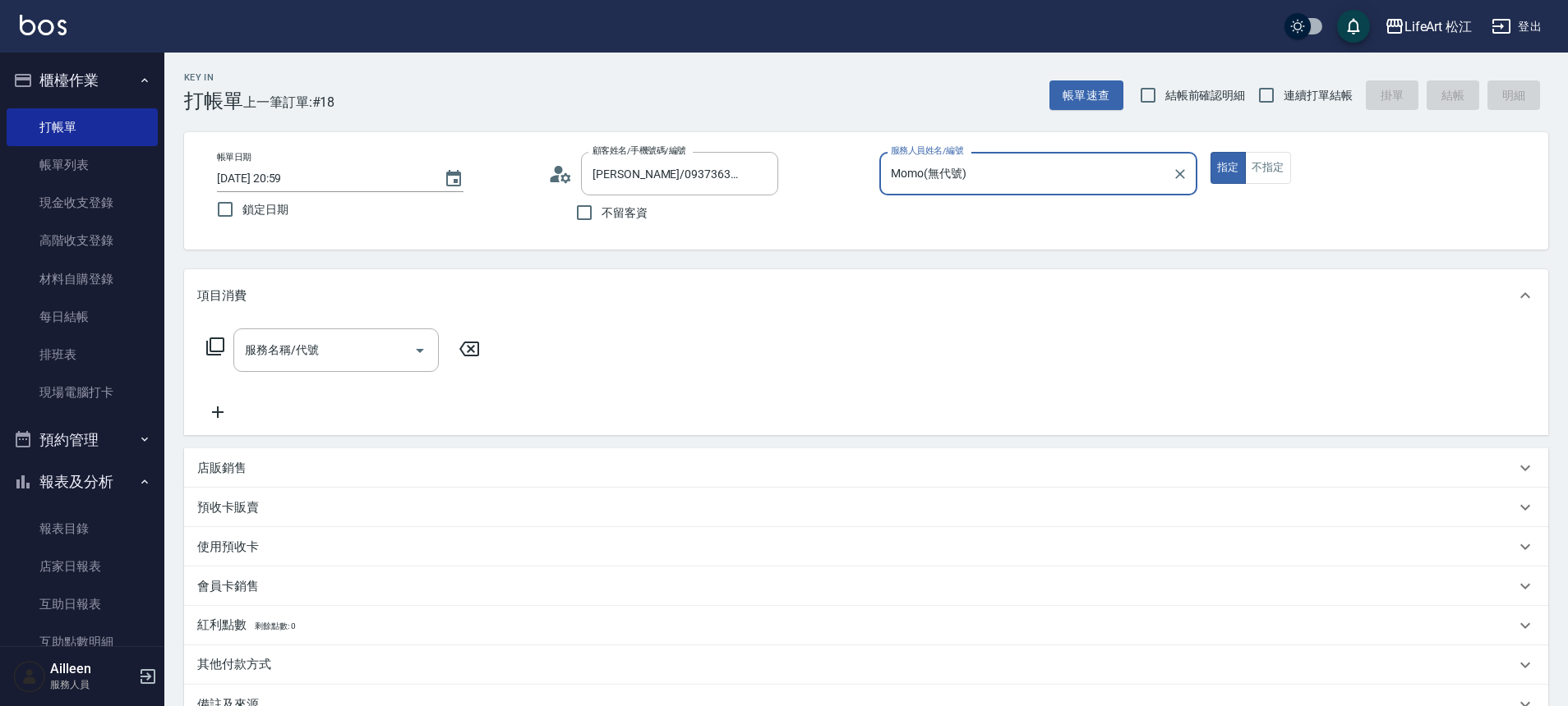
type input "Momo(無代號)"
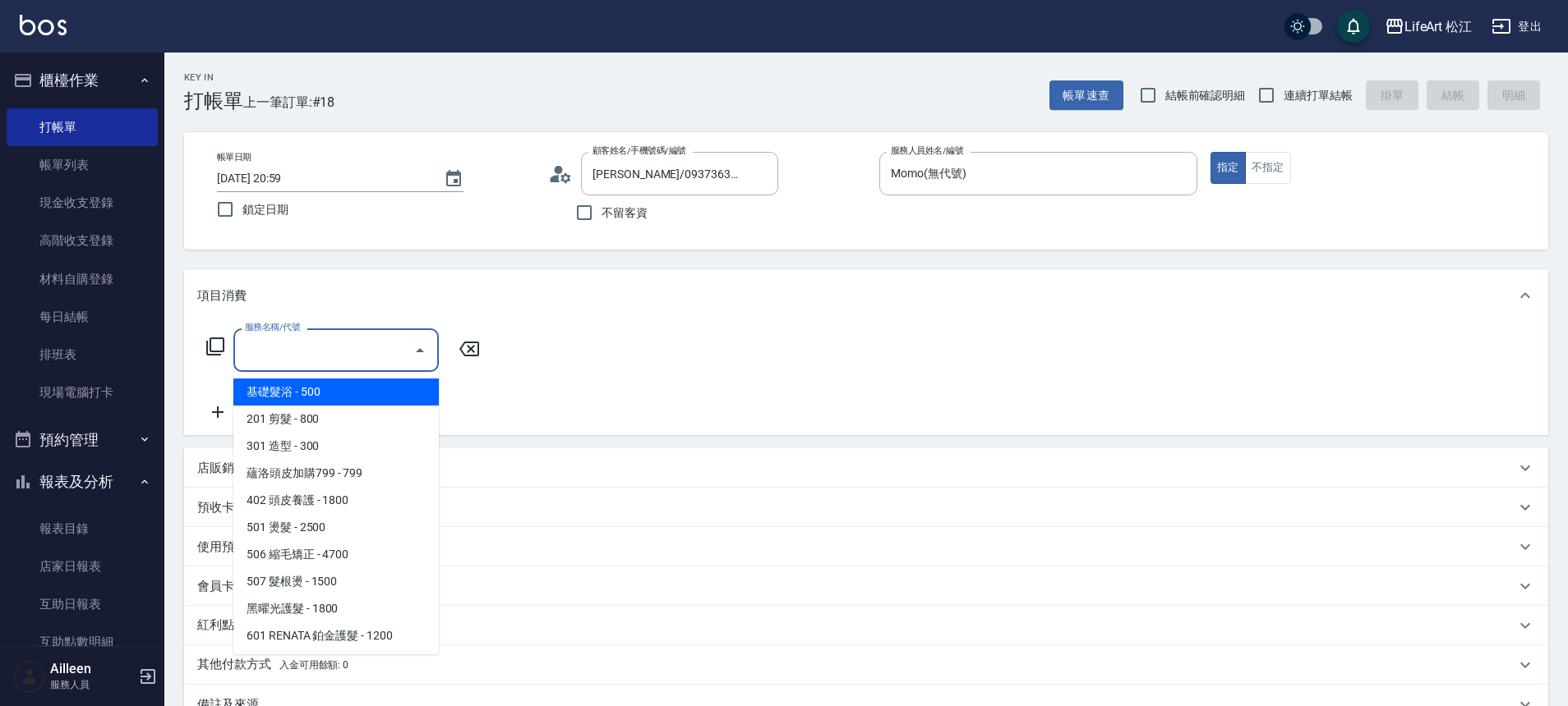
click at [370, 340] on input "服務名稱/代號" at bounding box center [324, 350] width 166 height 29
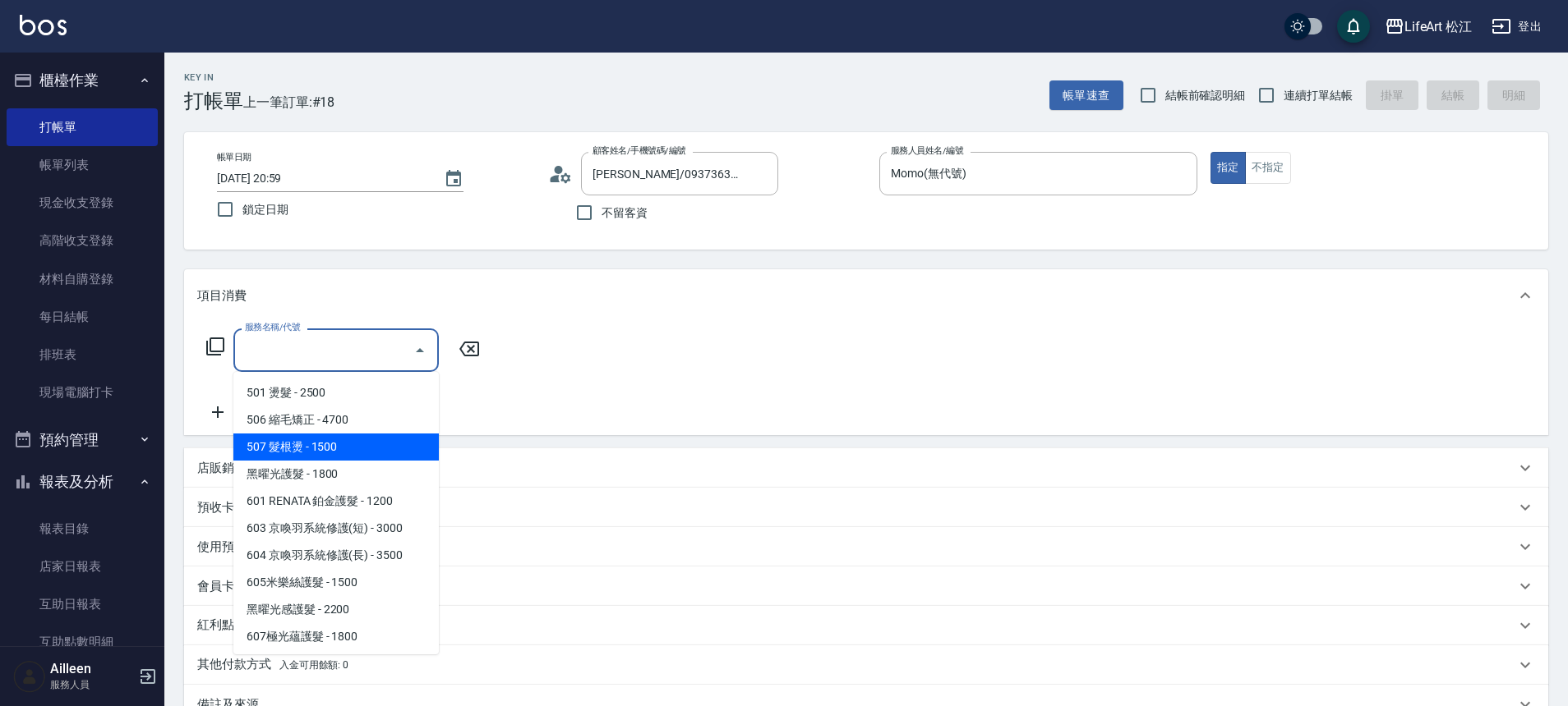
scroll to position [219, 0]
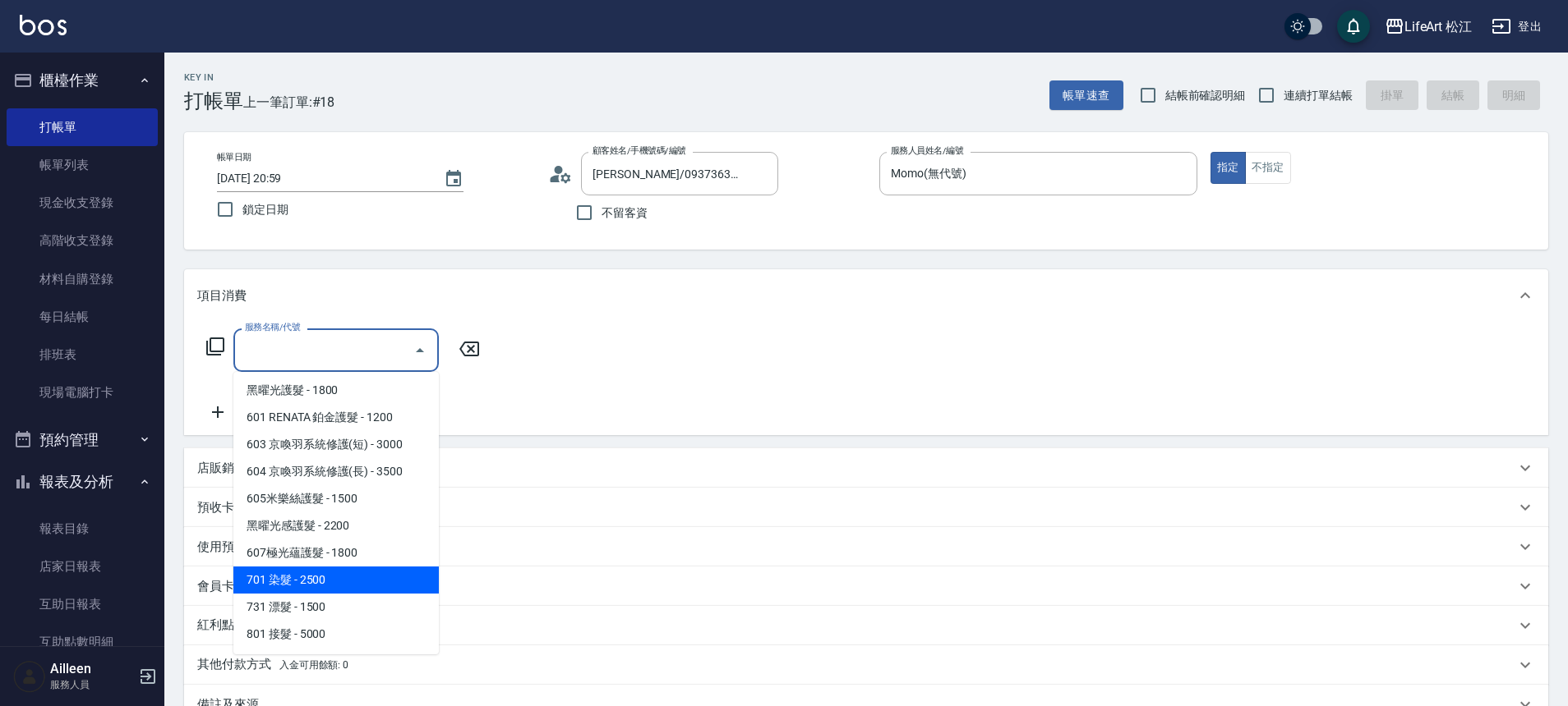
click at [319, 587] on span "701 染髮 - 2500" at bounding box center [335, 580] width 206 height 27
type input "701 染髮(701)"
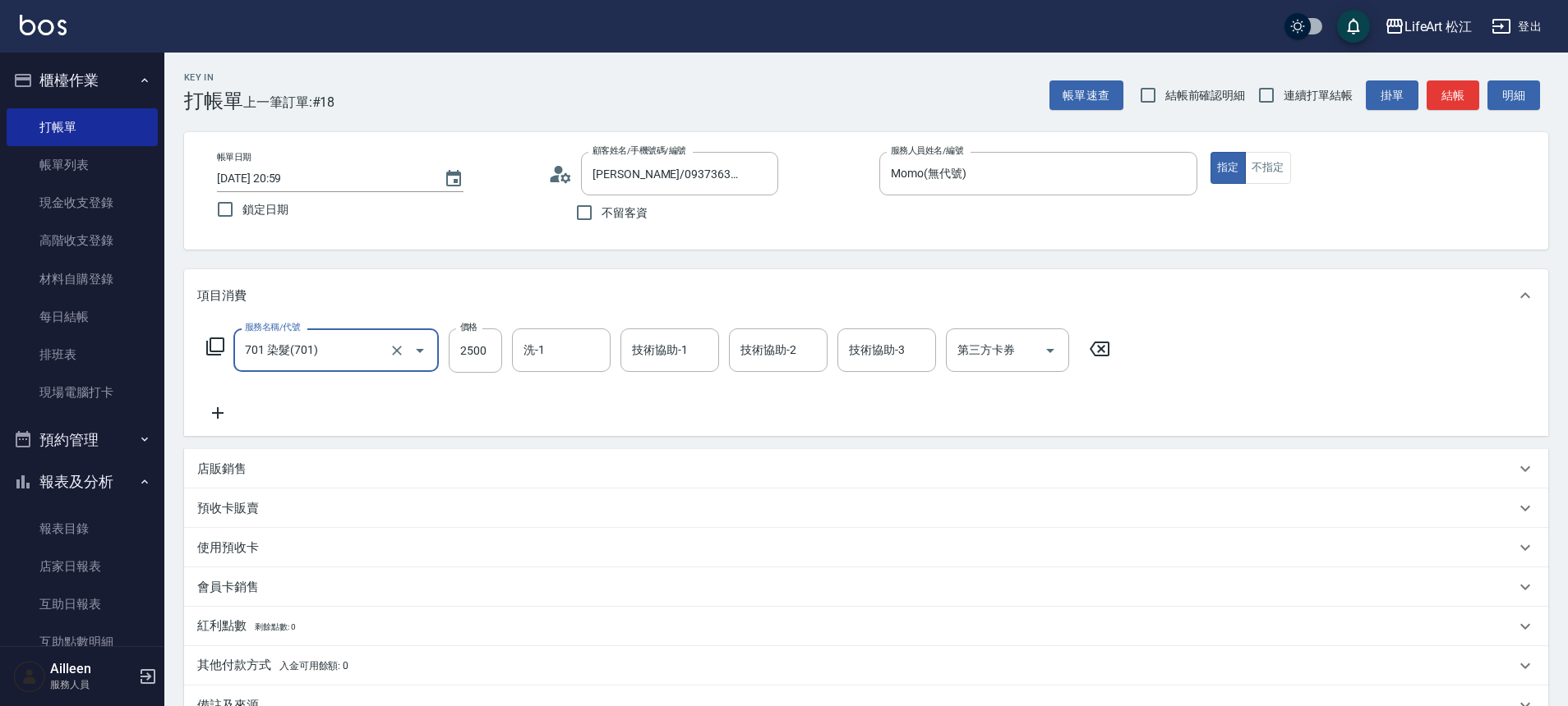
click at [541, 353] on div "洗-1 洗-1" at bounding box center [562, 349] width 99 height 43
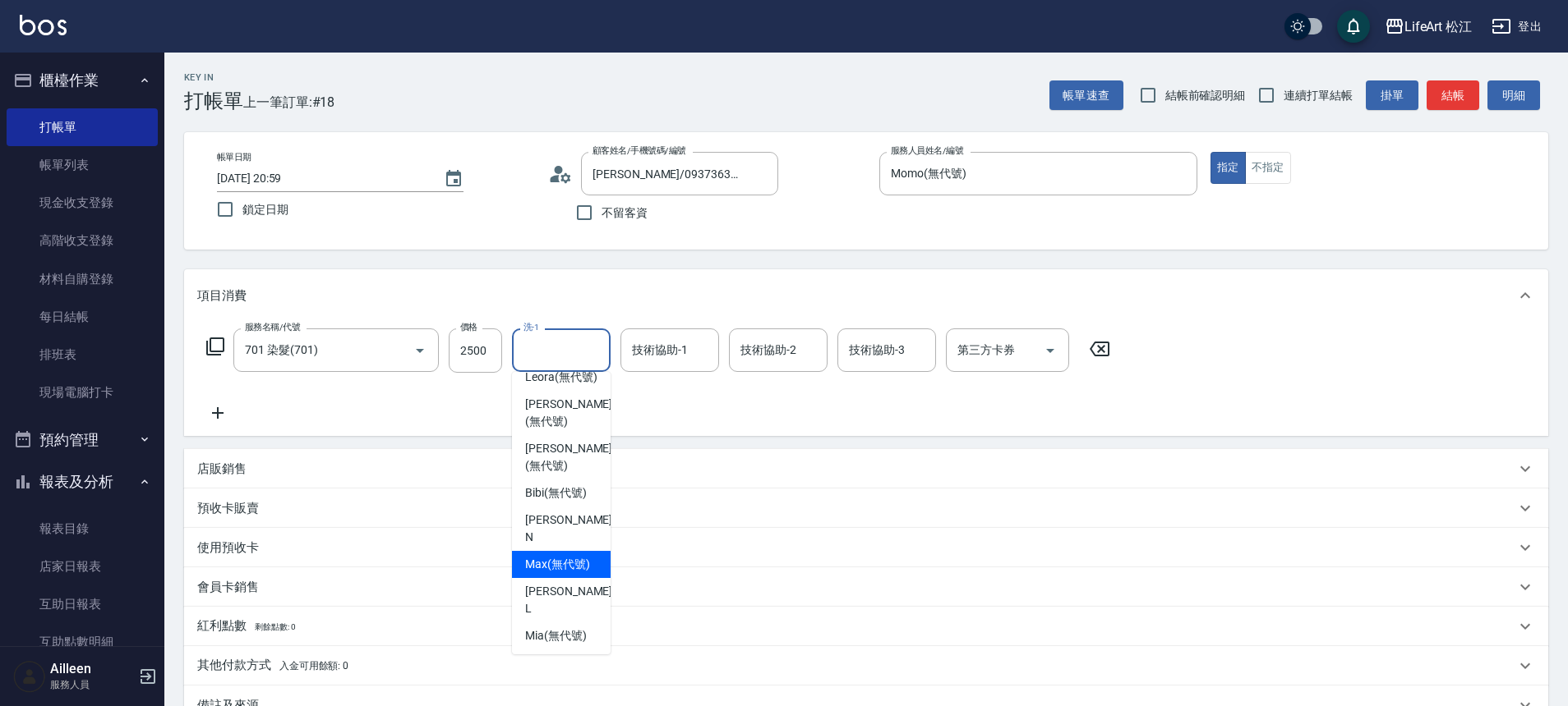
scroll to position [0, 0]
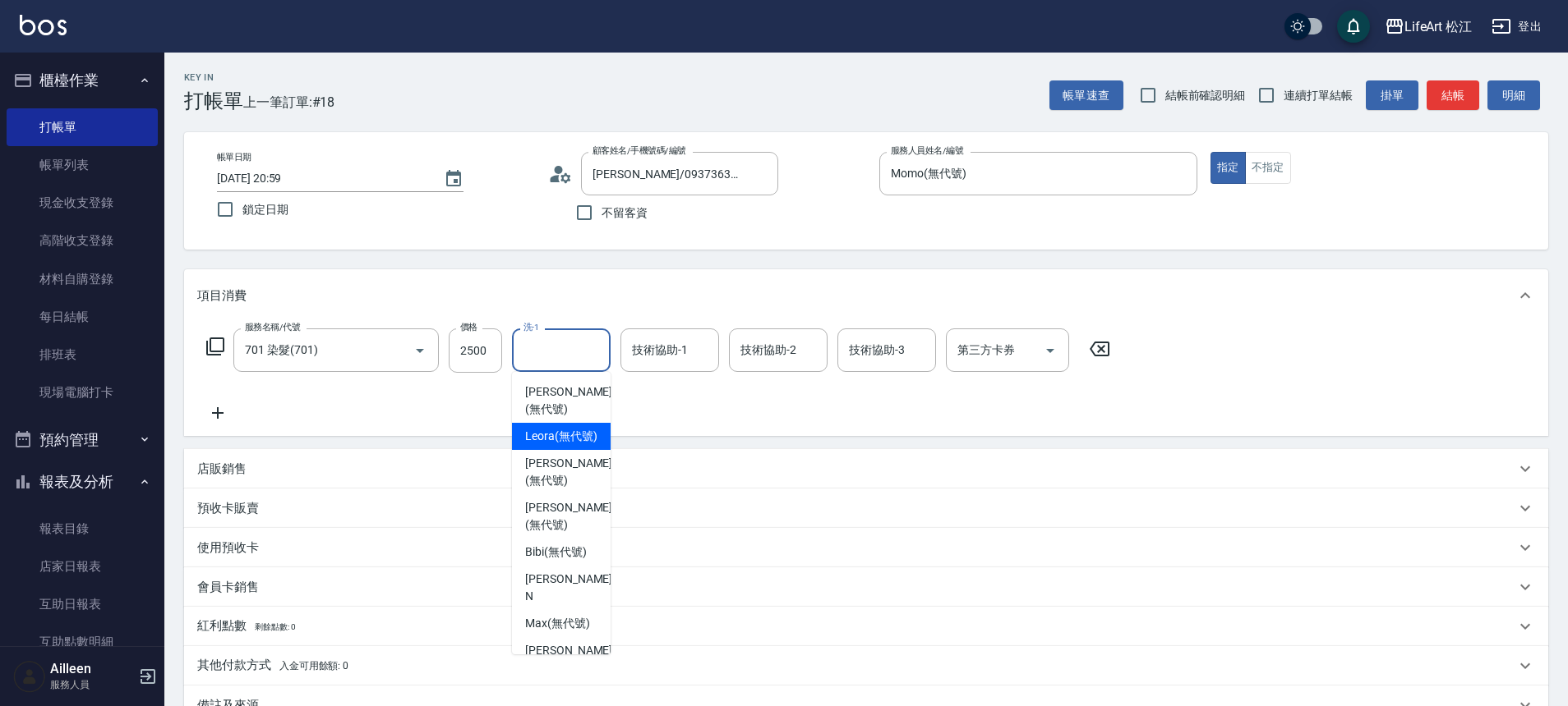
click at [563, 434] on span "Leora (無代號)" at bounding box center [562, 437] width 72 height 18
type input "Leora(無代號)"
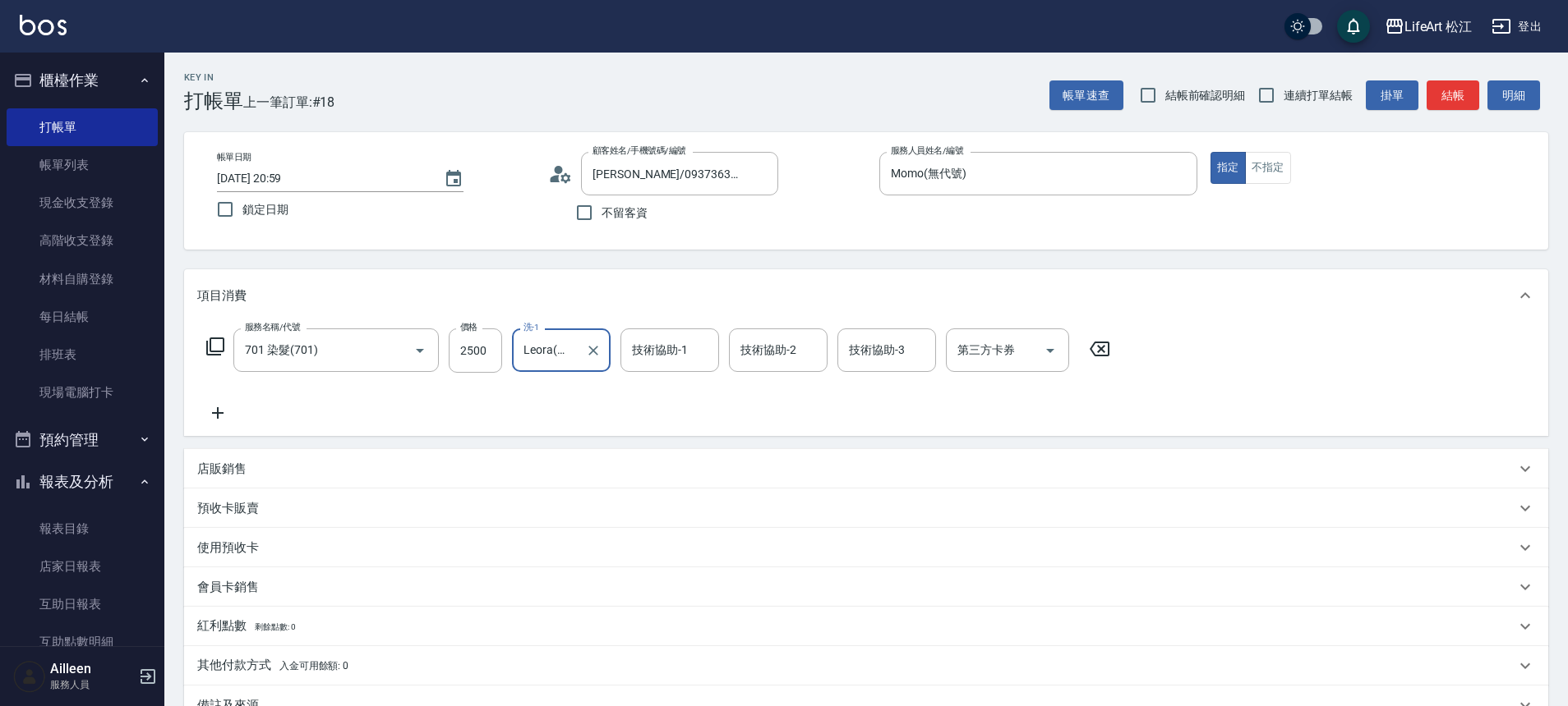
click at [632, 352] on div "技術協助-1 技術協助-1" at bounding box center [670, 349] width 99 height 43
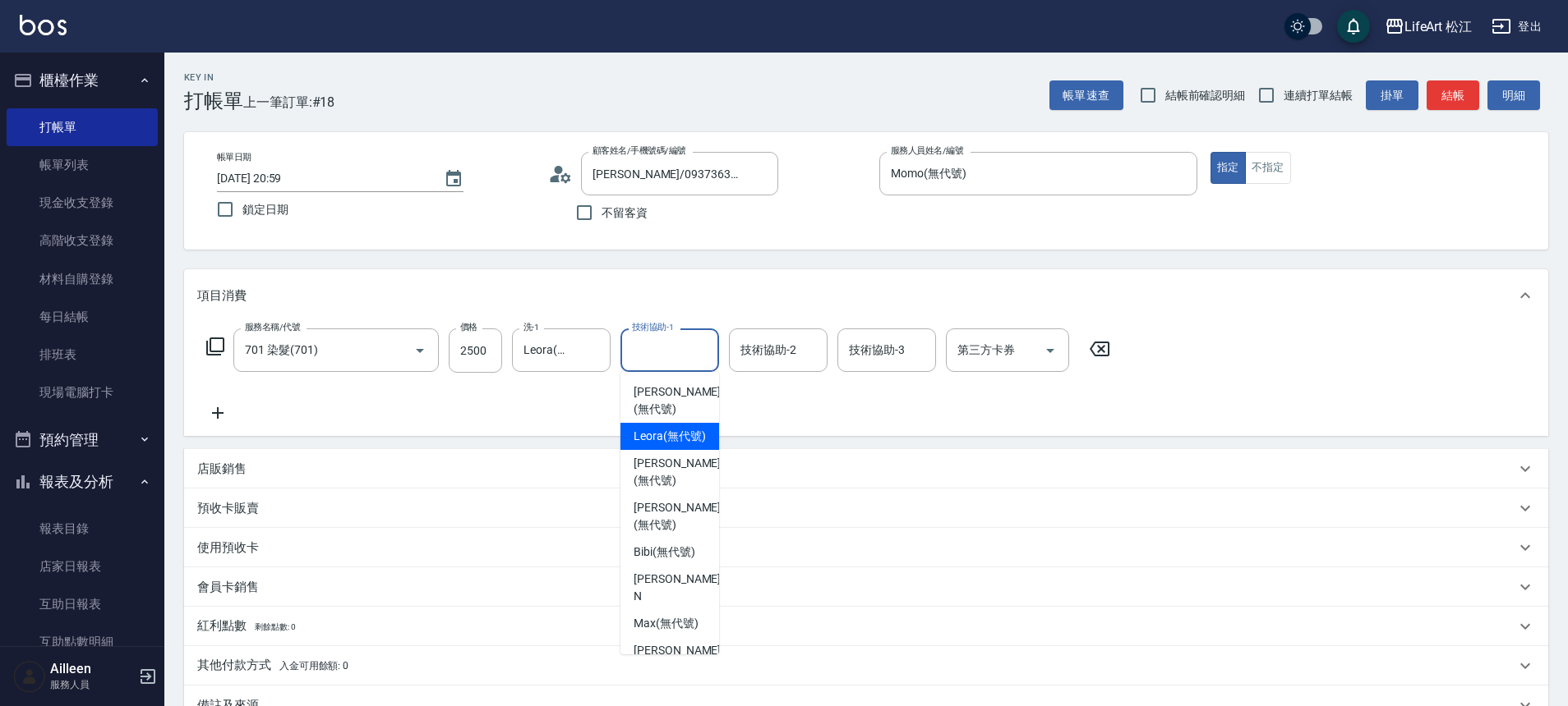
click at [667, 444] on span "Leora (無代號)" at bounding box center [670, 437] width 72 height 18
type input "Leora(無代號)"
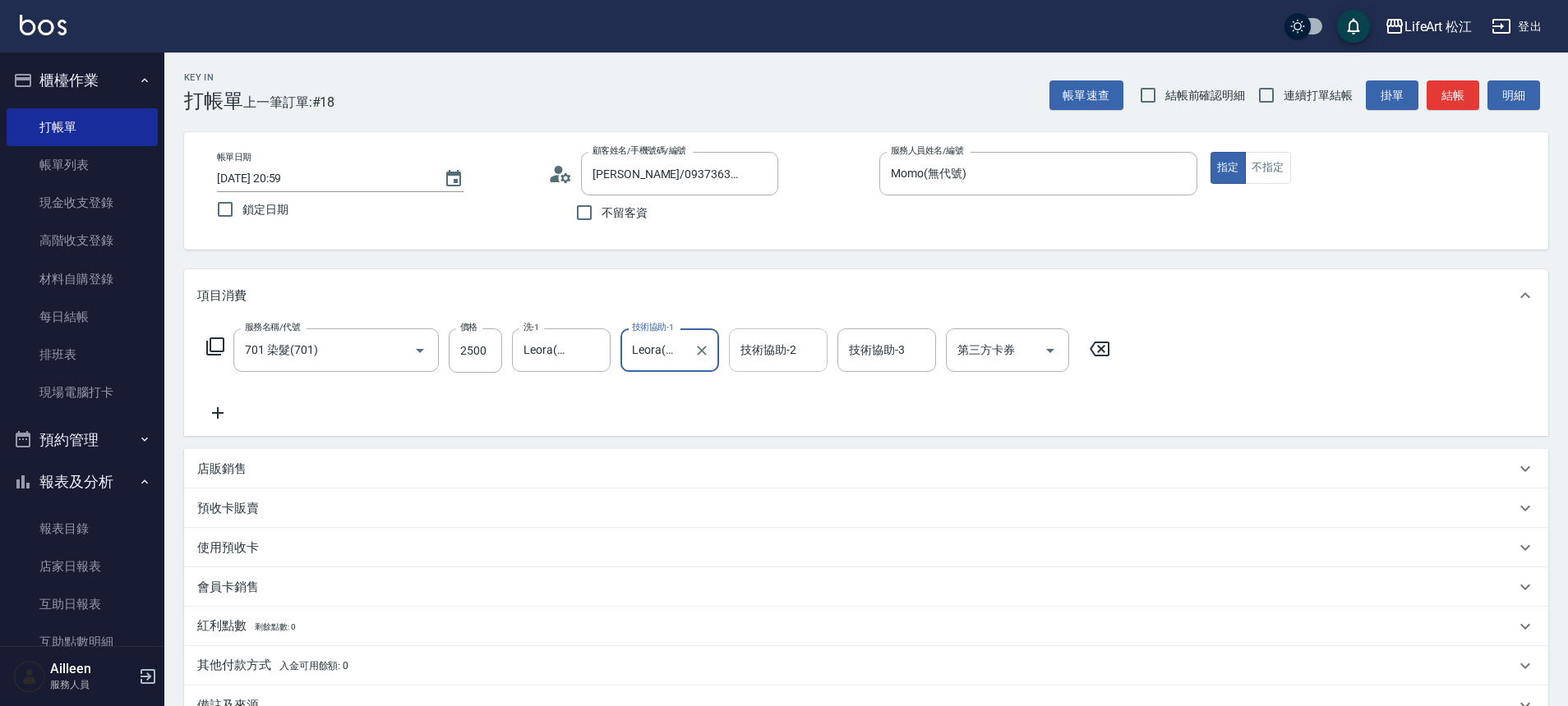
click at [776, 357] on div "技術協助-2 技術協助-2" at bounding box center [778, 349] width 99 height 43
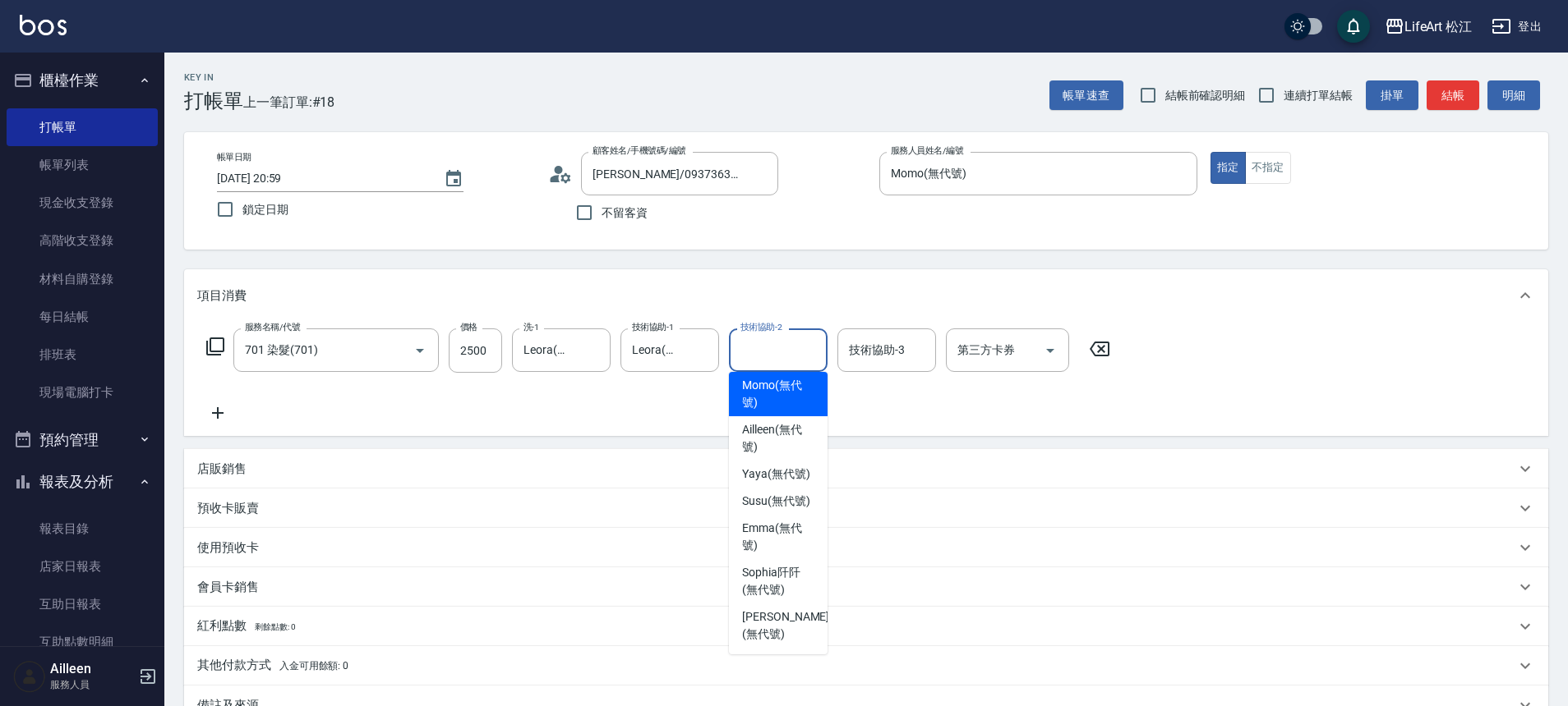
scroll to position [398, 0]
click at [777, 538] on span "[PERSON_NAME] (無代號)" at bounding box center [778, 537] width 72 height 34
type input "[PERSON_NAME](無代號)"
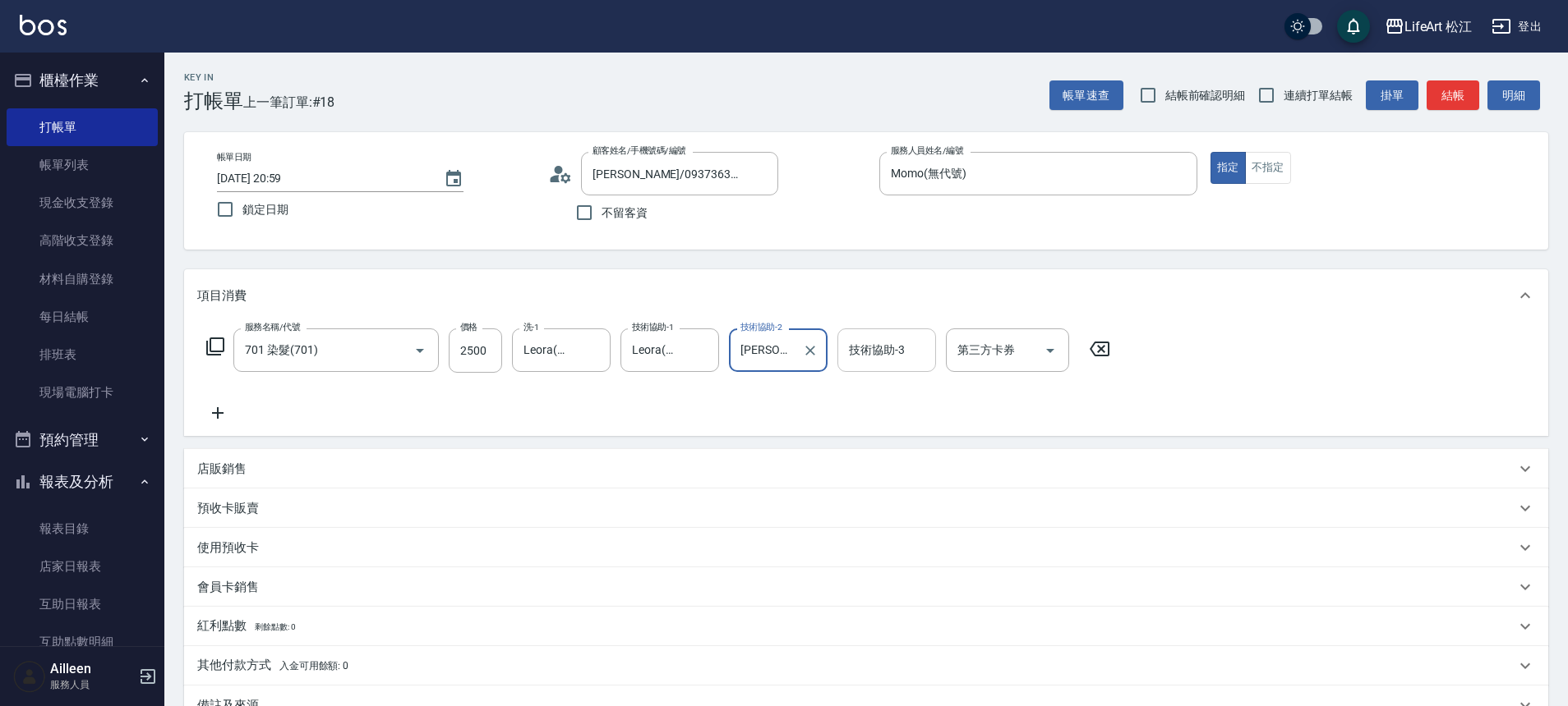
click at [855, 360] on input "技術協助-3" at bounding box center [886, 350] width 84 height 29
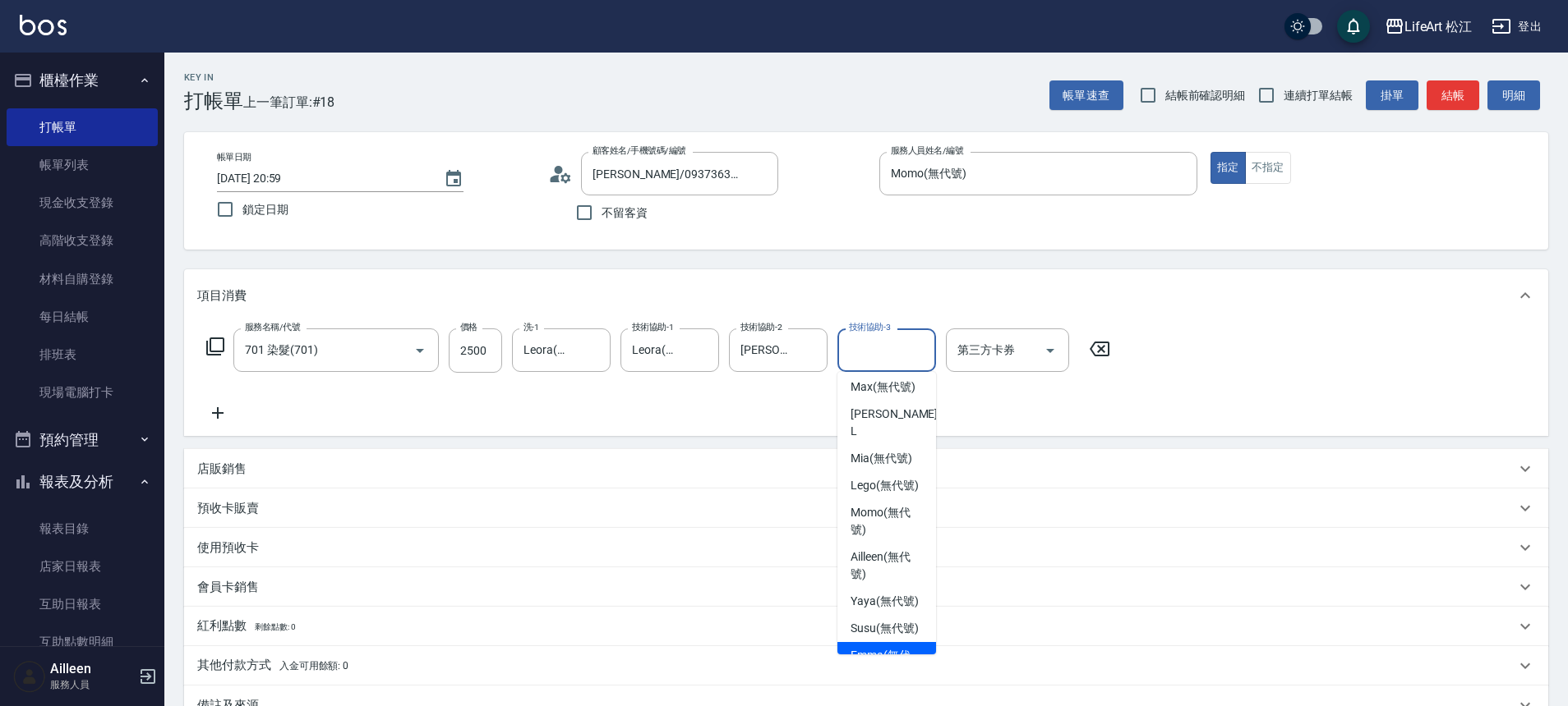
scroll to position [231, 0]
click at [873, 456] on span "Mia (無代號)" at bounding box center [881, 465] width 62 height 18
type input "Mia(無代號)"
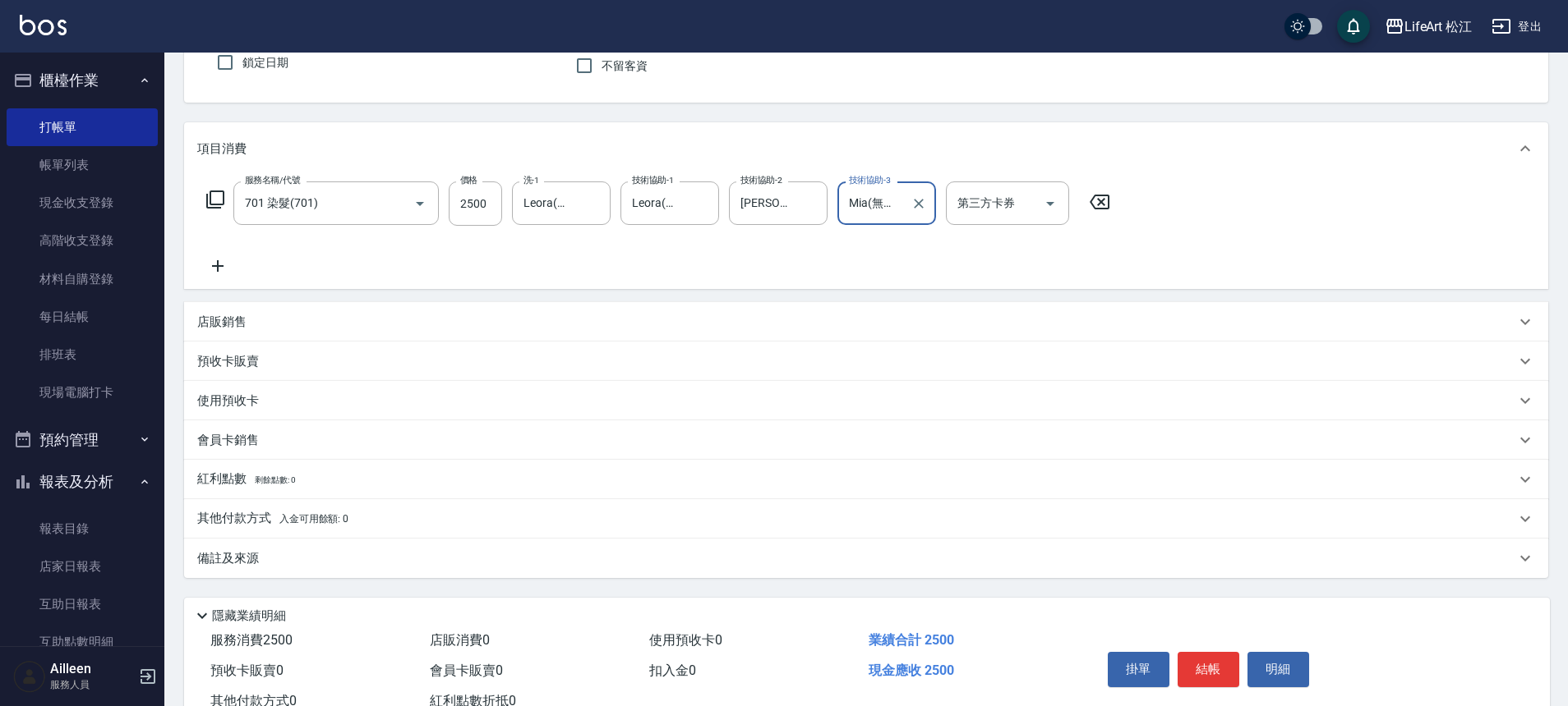
scroll to position [205, 0]
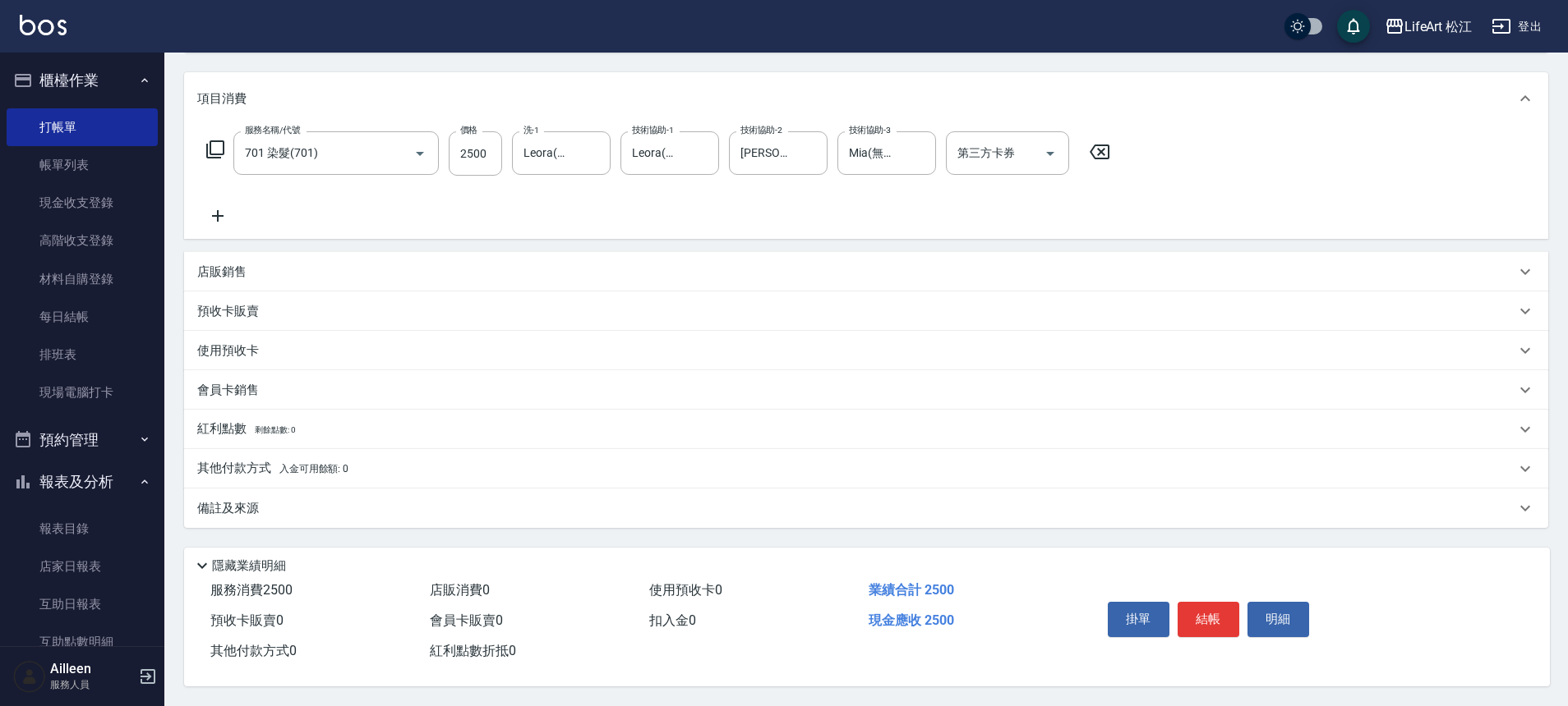
click at [301, 500] on div "備註及來源" at bounding box center [856, 509] width 1318 height 18
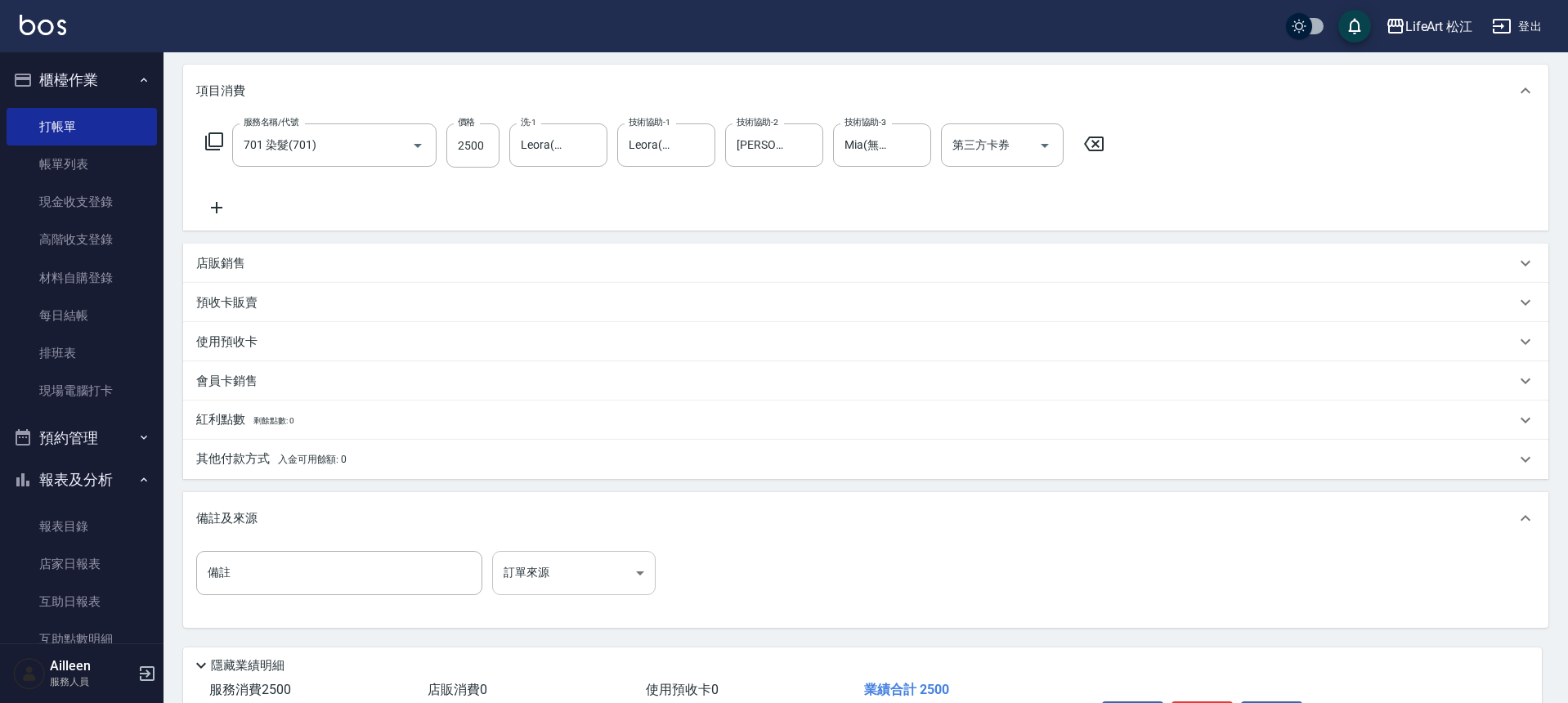
click at [605, 567] on body "LifeArt 松江 登出 櫃檯作業 打帳單 帳單列表 現金收支登錄 高階收支登錄 材料自購登錄 每日結帳 排班表 現場電腦打卡 預約管理 預約管理 單日預約…" at bounding box center [784, 301] width 1568 height 1009
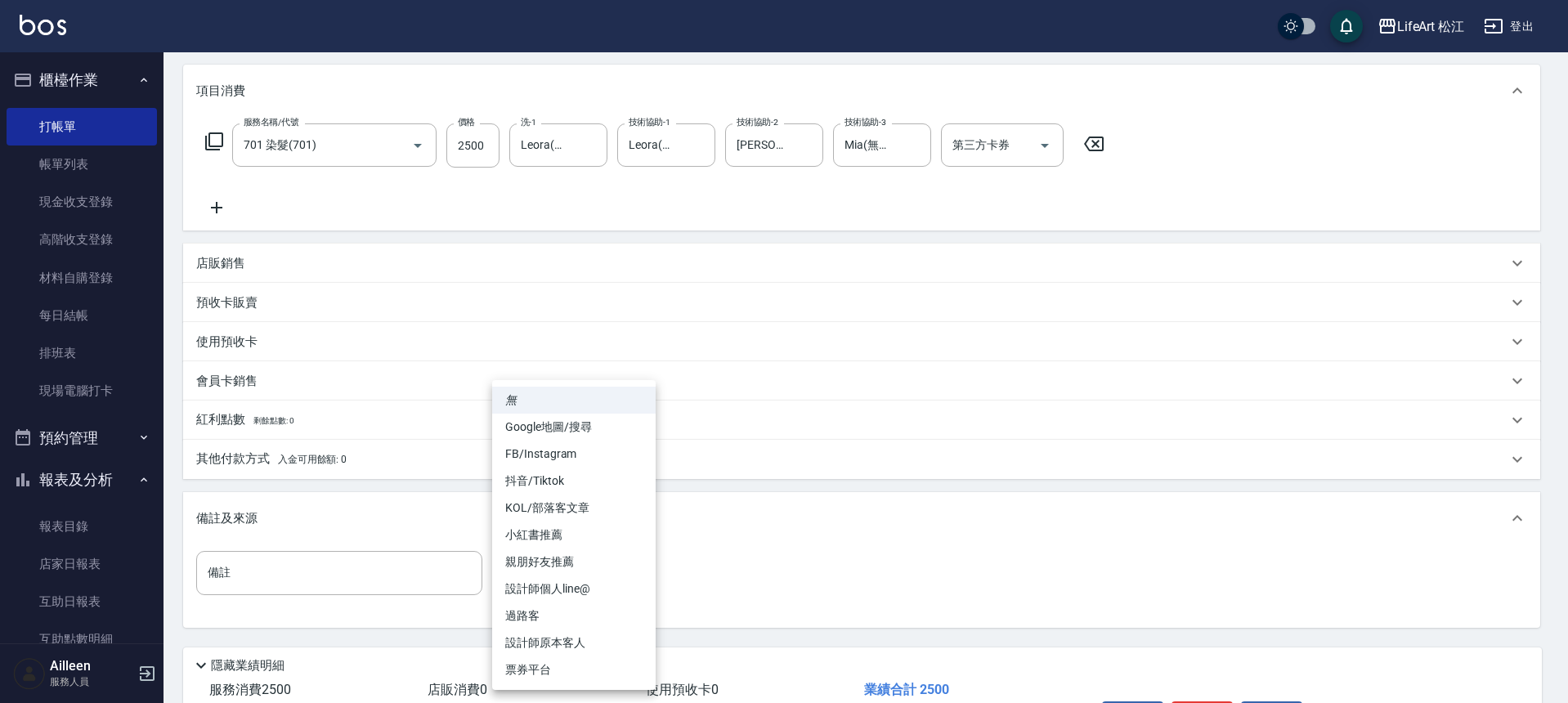
click at [586, 443] on li "FB/Instagram" at bounding box center [574, 454] width 163 height 27
type input "FB/Instagram"
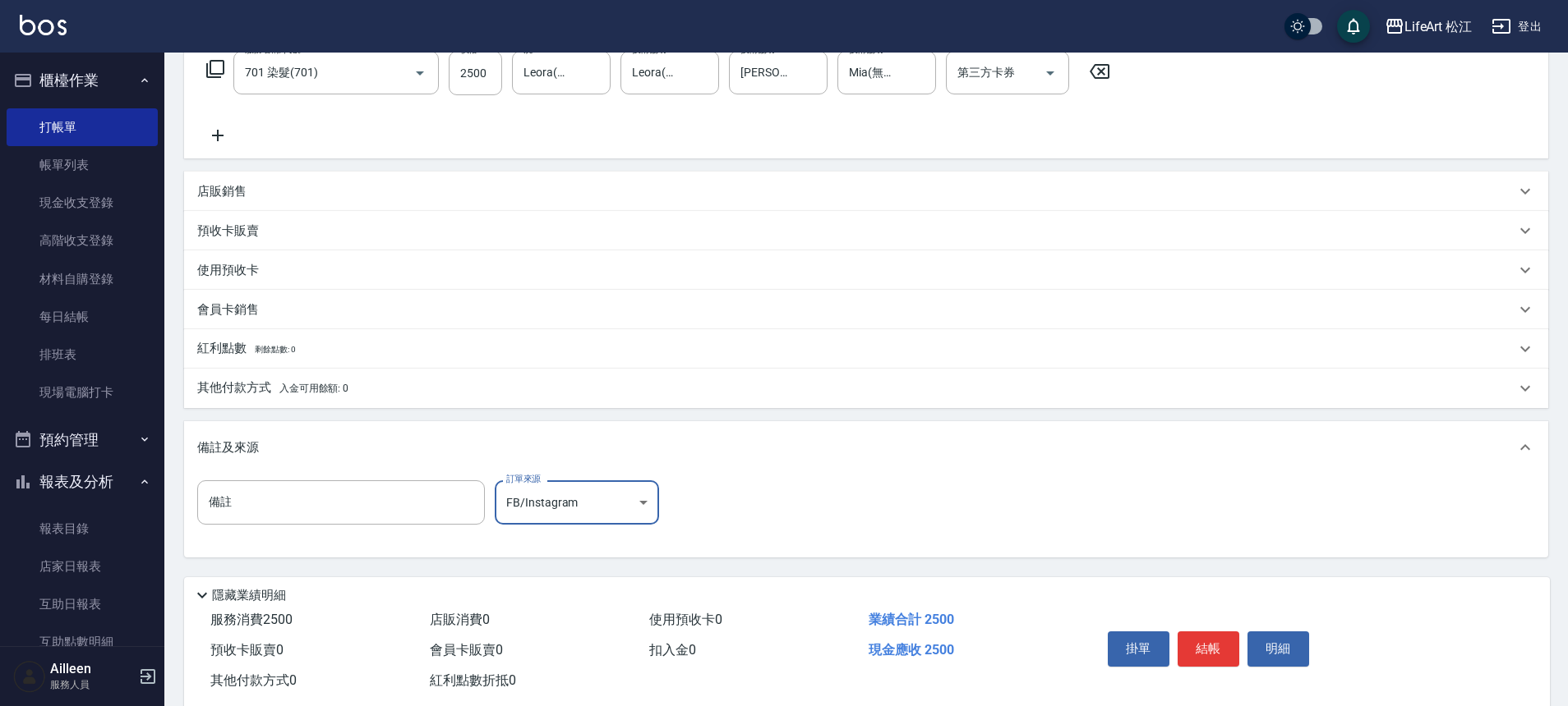
scroll to position [314, 0]
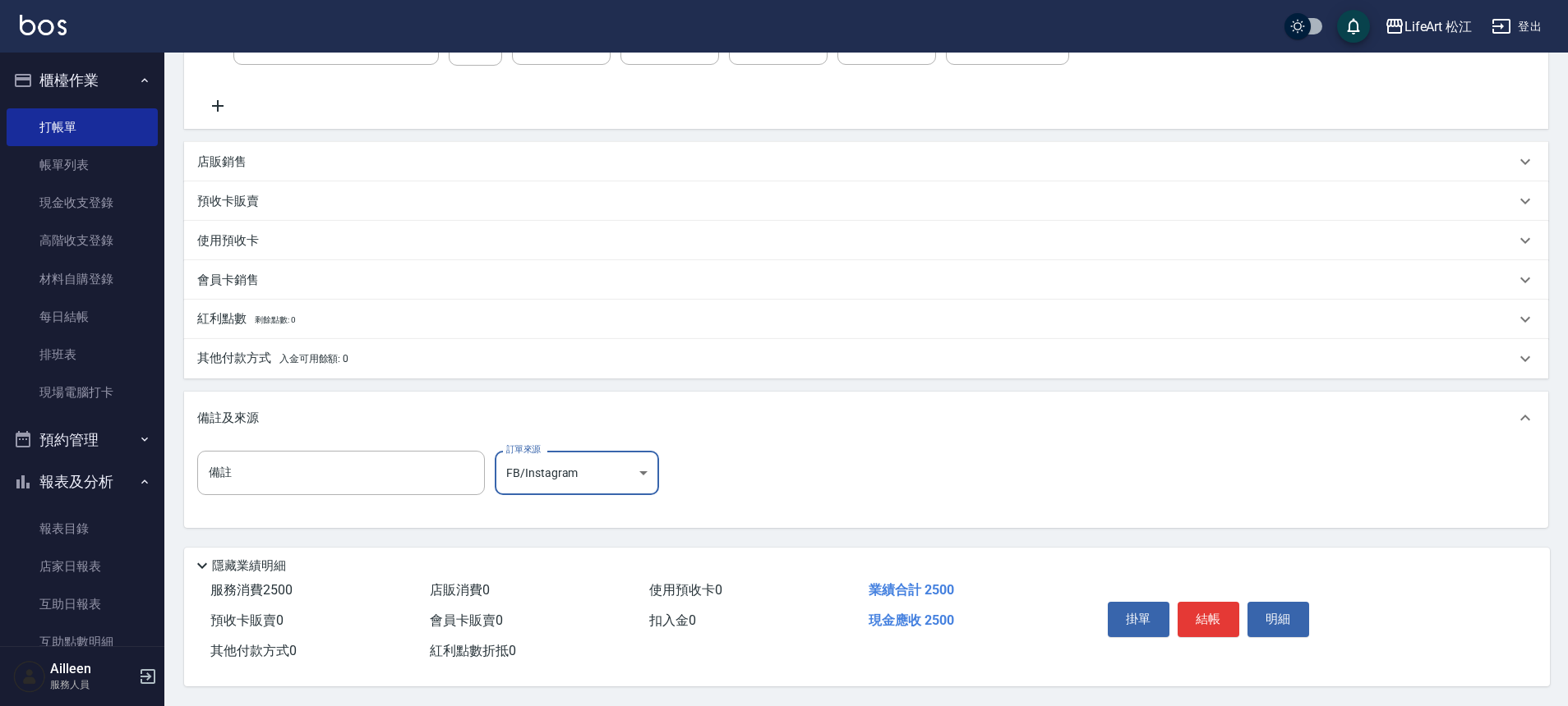
drag, startPoint x: 1209, startPoint y: 618, endPoint x: 1200, endPoint y: 621, distance: 9.5
click at [1208, 618] on button "結帳" at bounding box center [1209, 619] width 62 height 34
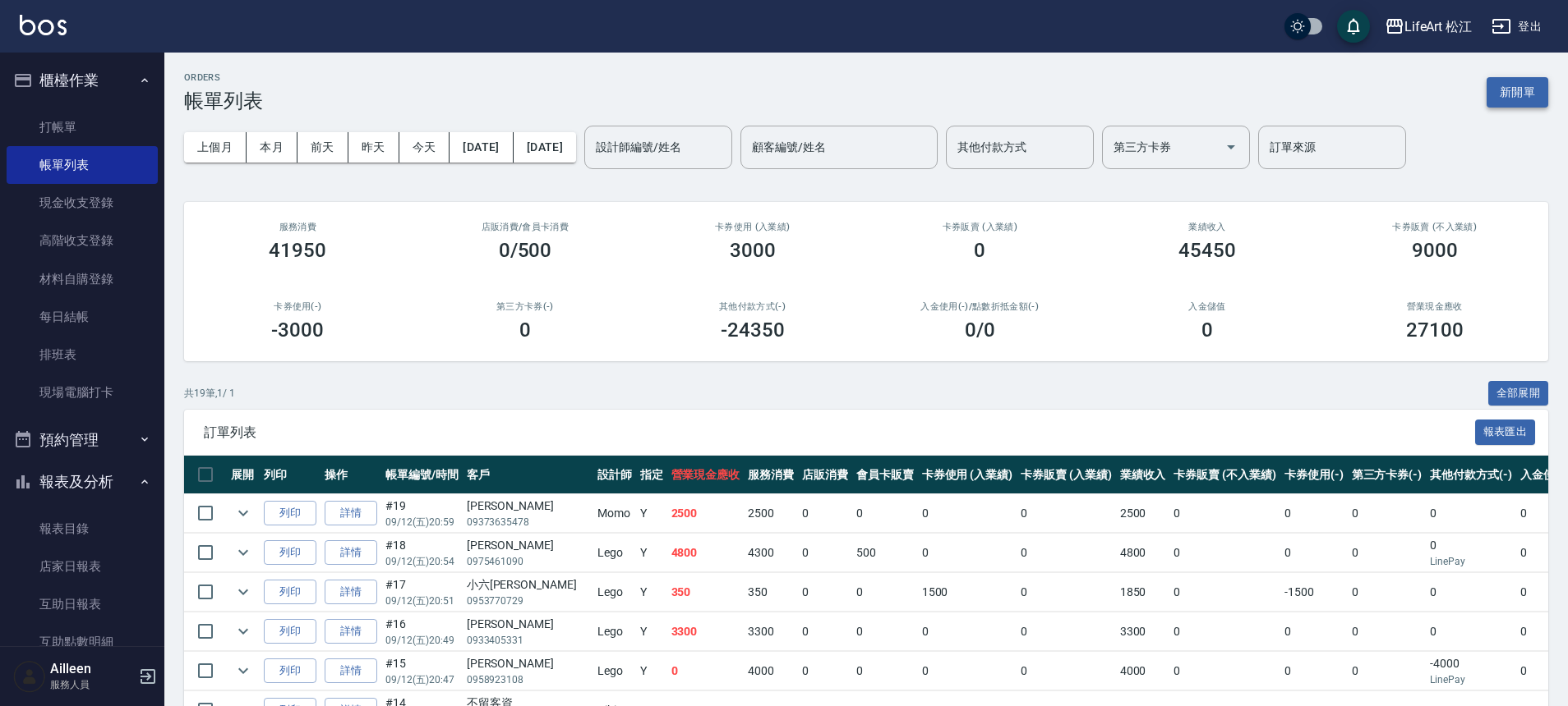
click at [1528, 99] on button "新開單" at bounding box center [1518, 92] width 62 height 30
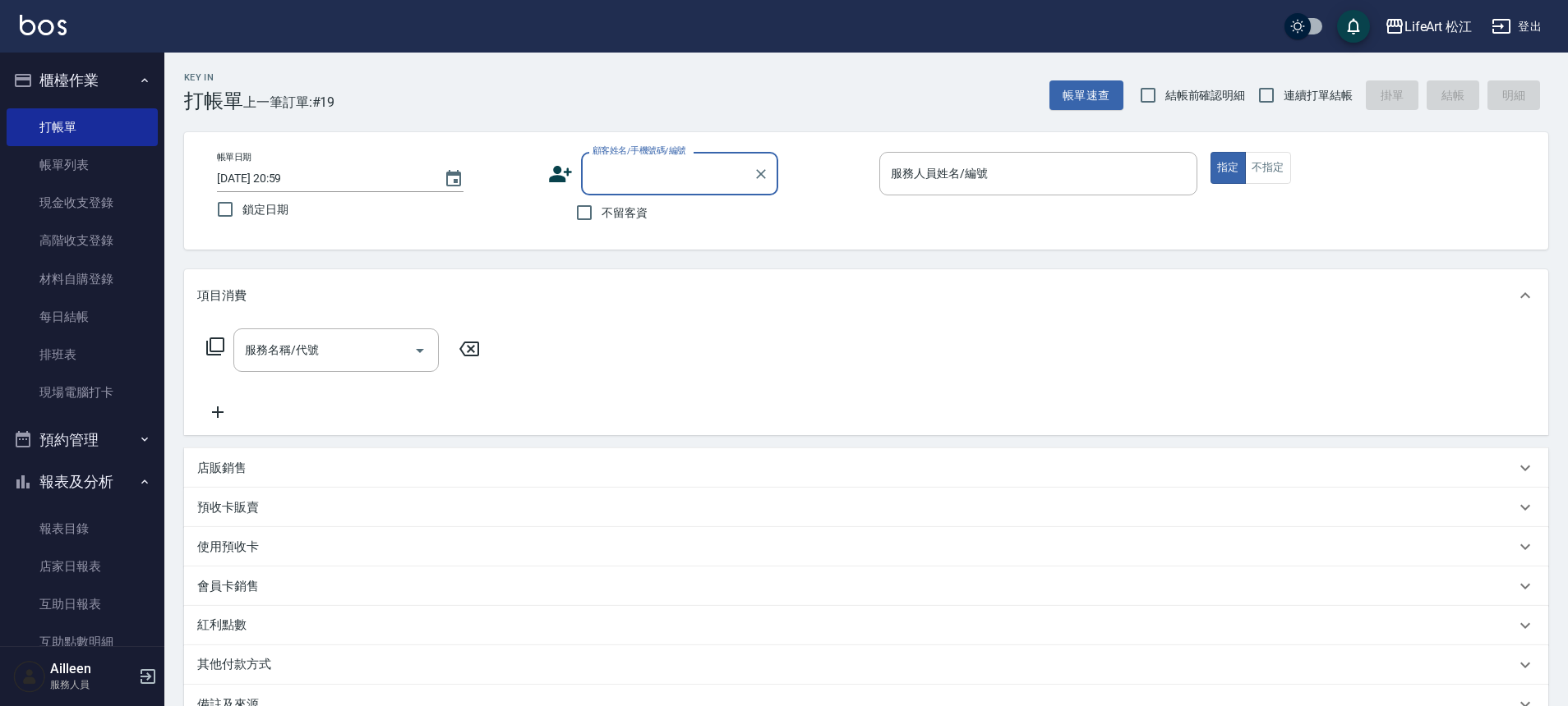
click at [652, 164] on input "顧客姓名/手機號碼/編號" at bounding box center [667, 174] width 158 height 29
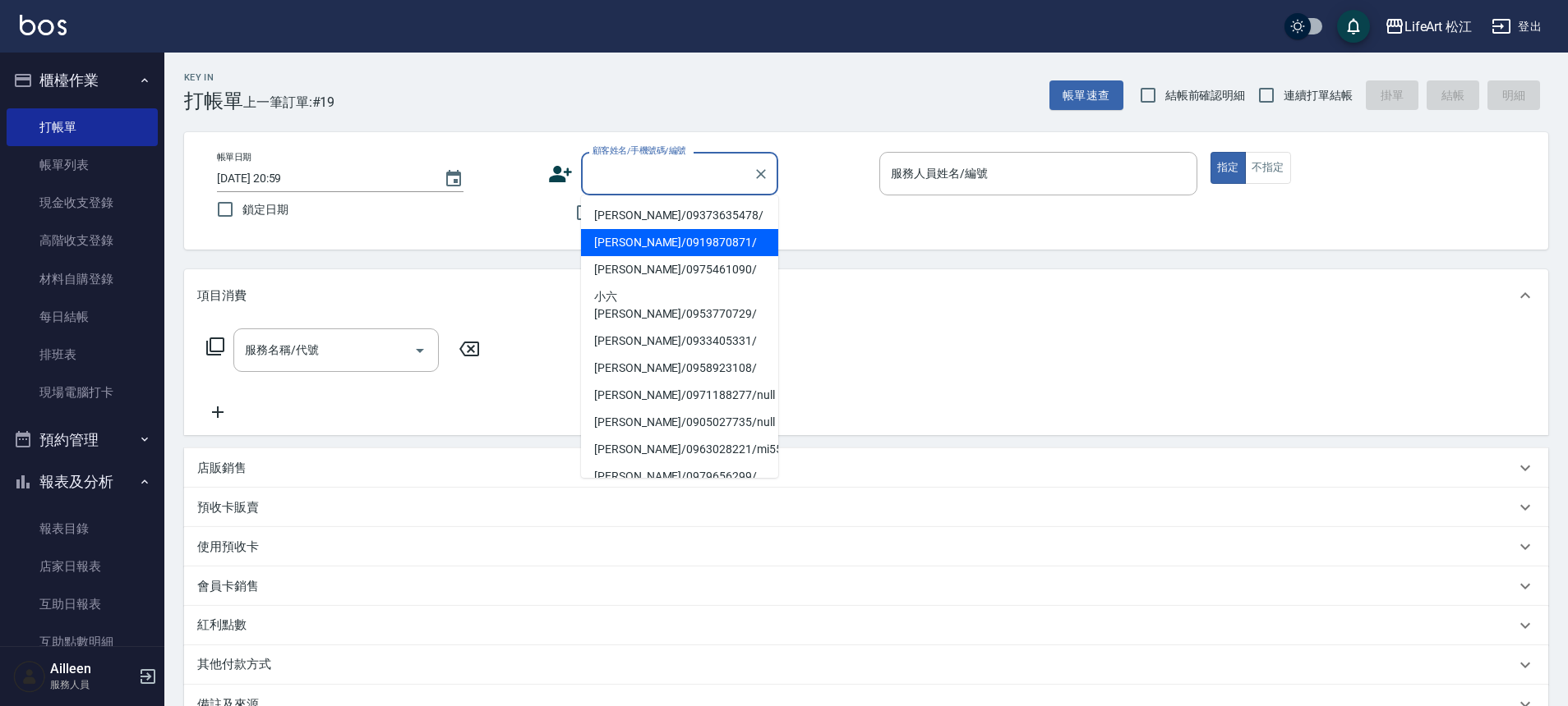
click at [653, 233] on li "[PERSON_NAME]/0919870871/" at bounding box center [679, 243] width 197 height 27
type input "[PERSON_NAME]/0919870871/"
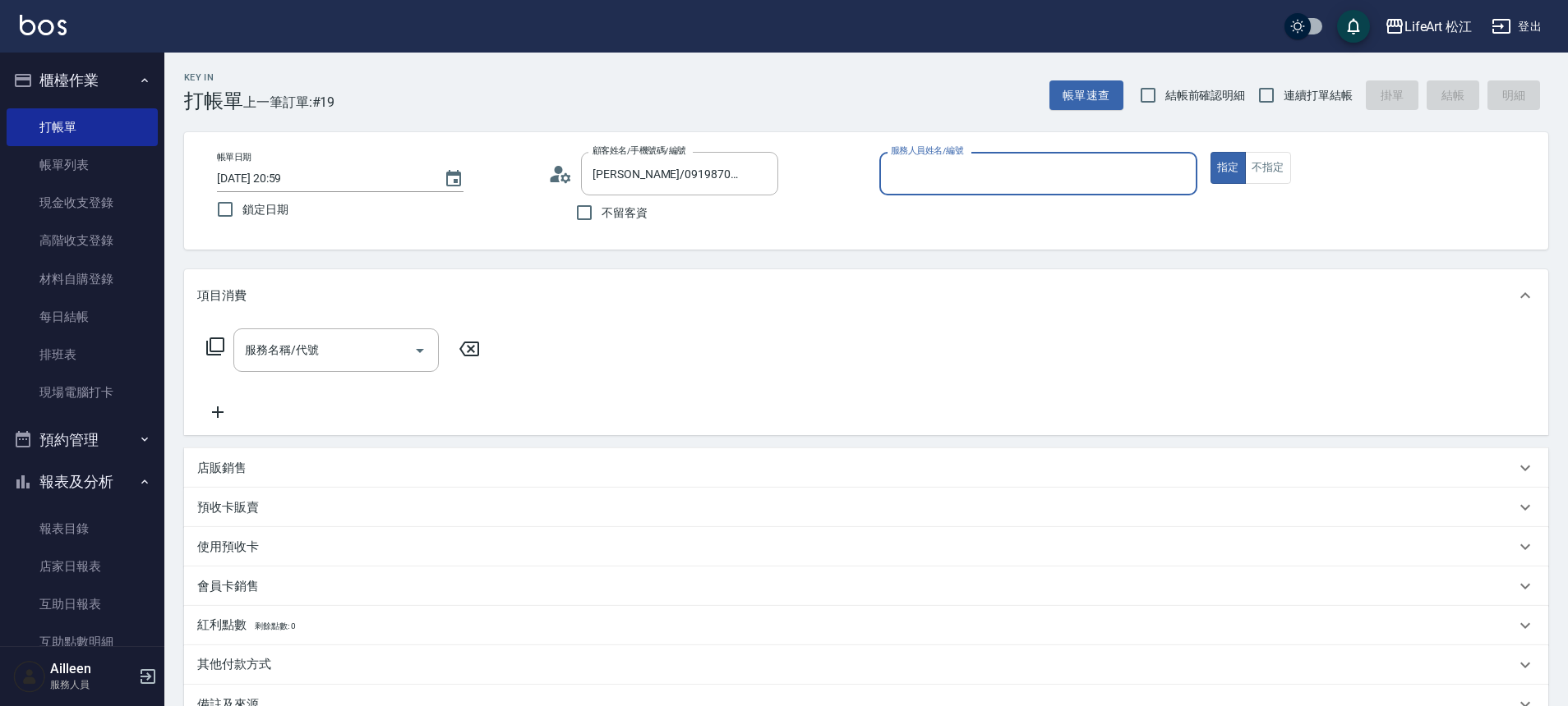
type input "Momo(無代號)"
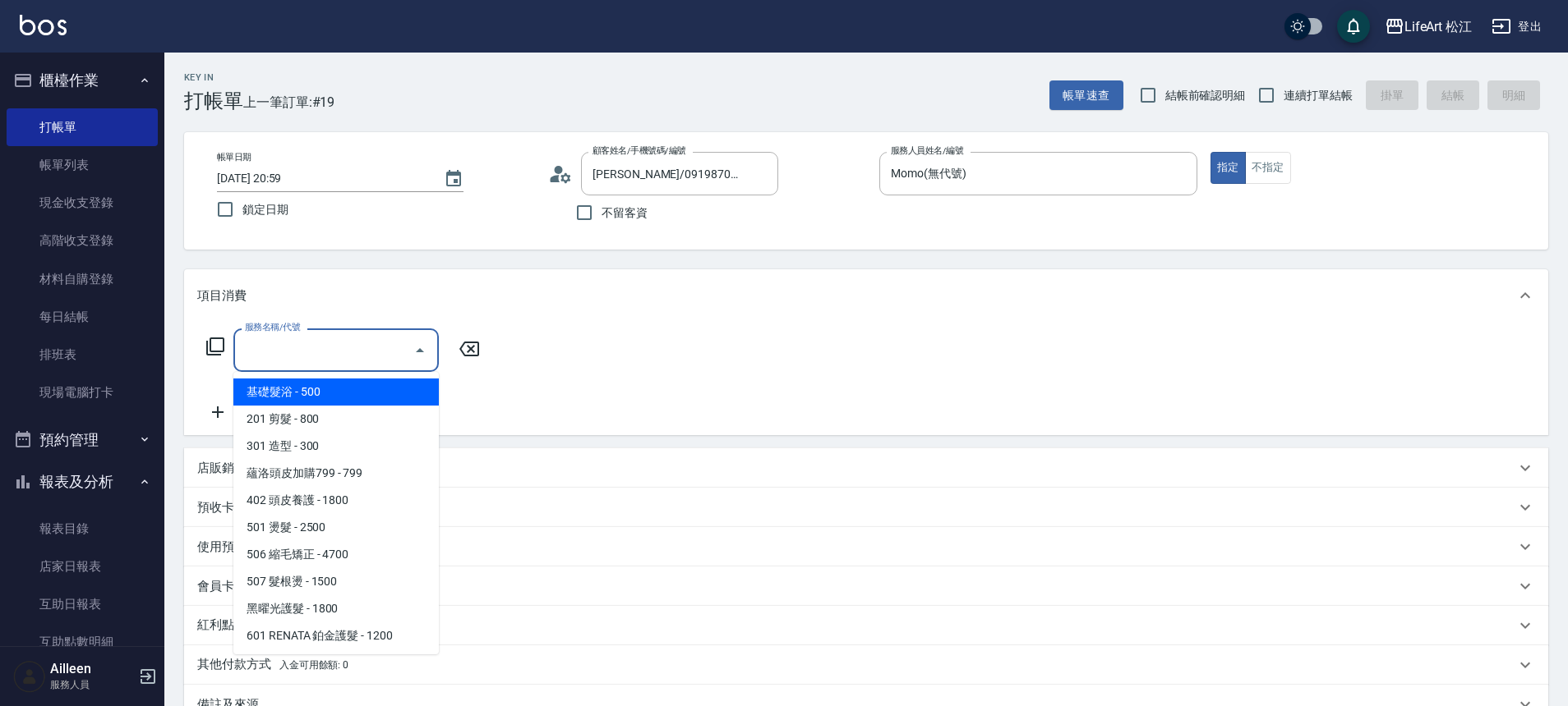
click at [287, 349] on div "服務名稱/代號 服務名稱/代號" at bounding box center [335, 349] width 206 height 43
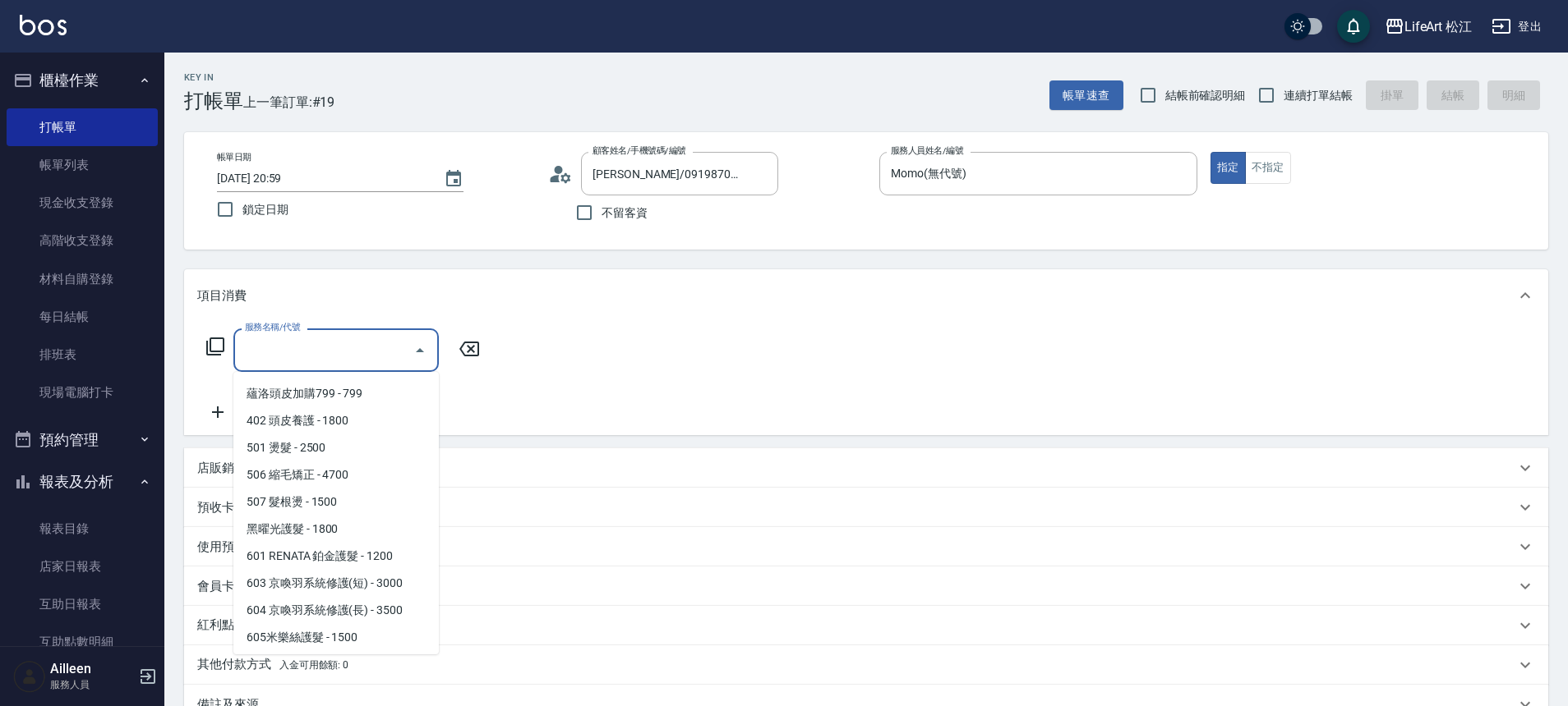
scroll to position [219, 0]
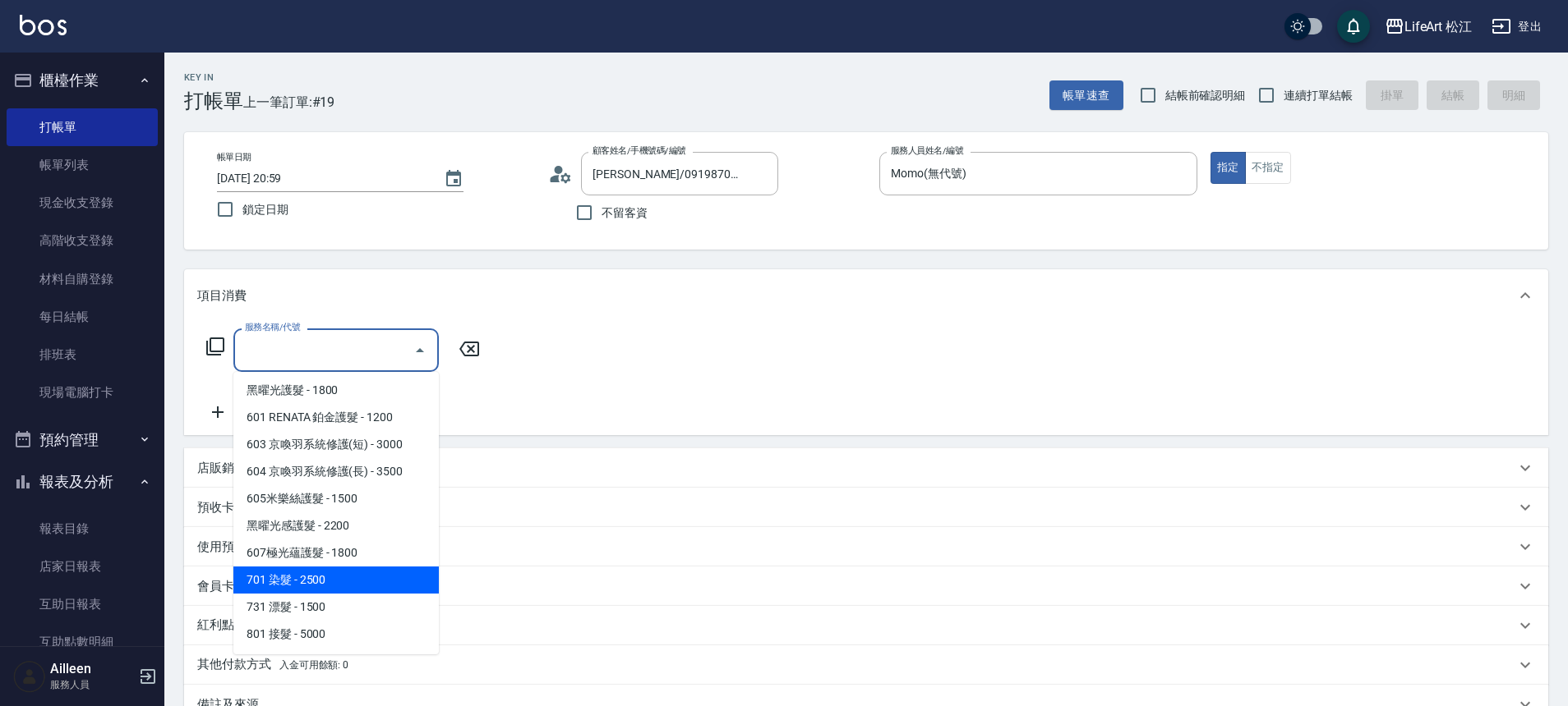
drag, startPoint x: 338, startPoint y: 581, endPoint x: 314, endPoint y: 552, distance: 37.6
click at [337, 581] on span "701 染髮 - 2500" at bounding box center [335, 580] width 206 height 27
type input "701 染髮(701)"
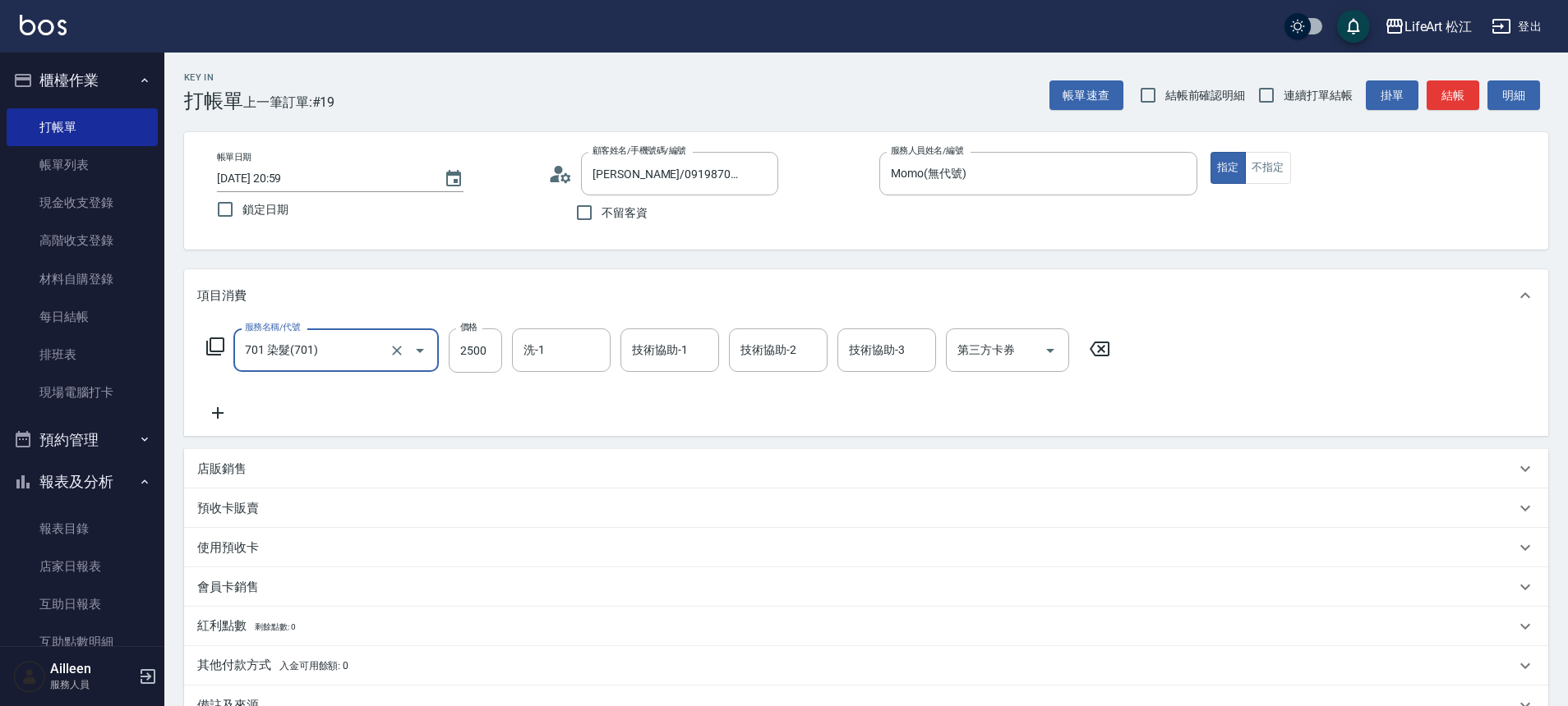
click at [224, 422] on icon at bounding box center [217, 413] width 41 height 19
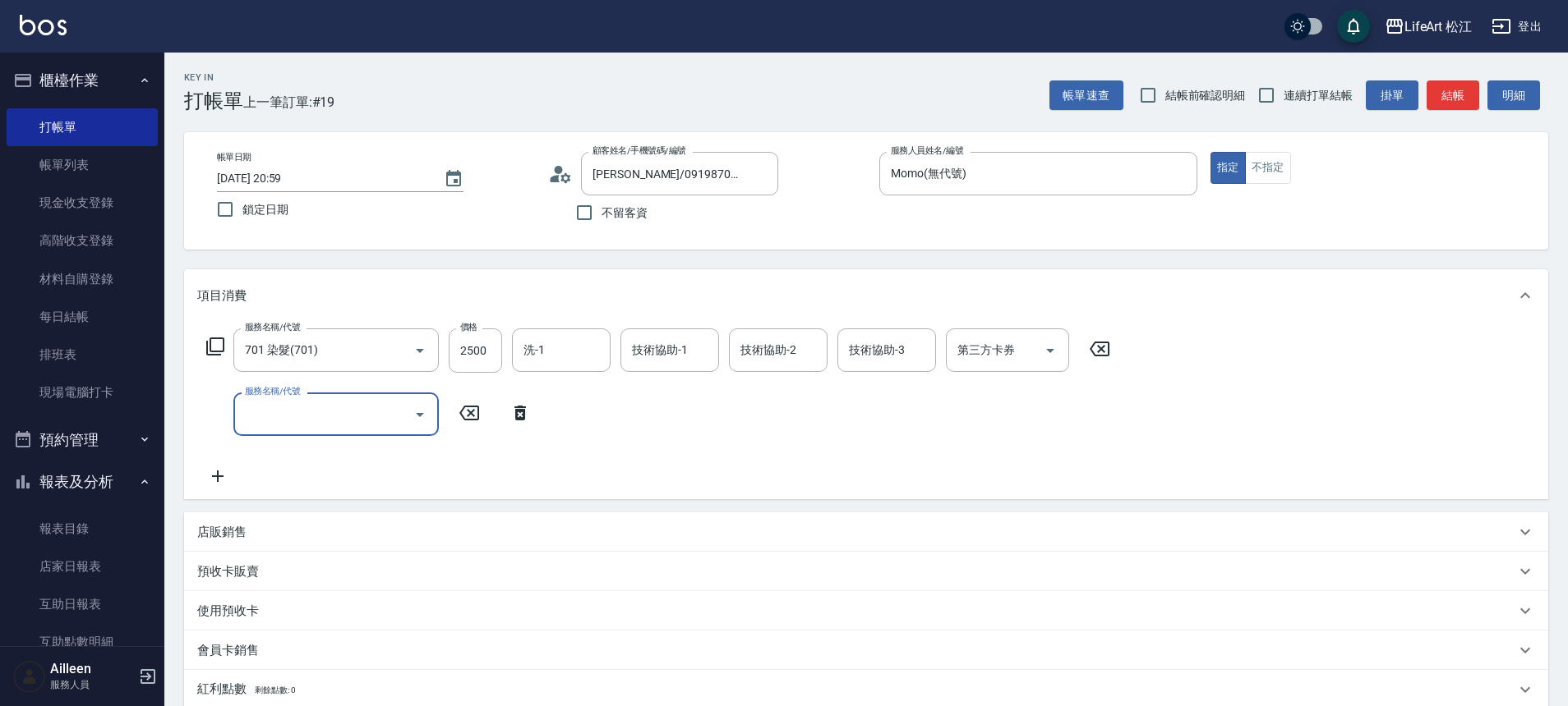
click at [239, 417] on div "服務名稱/代號" at bounding box center [335, 414] width 206 height 43
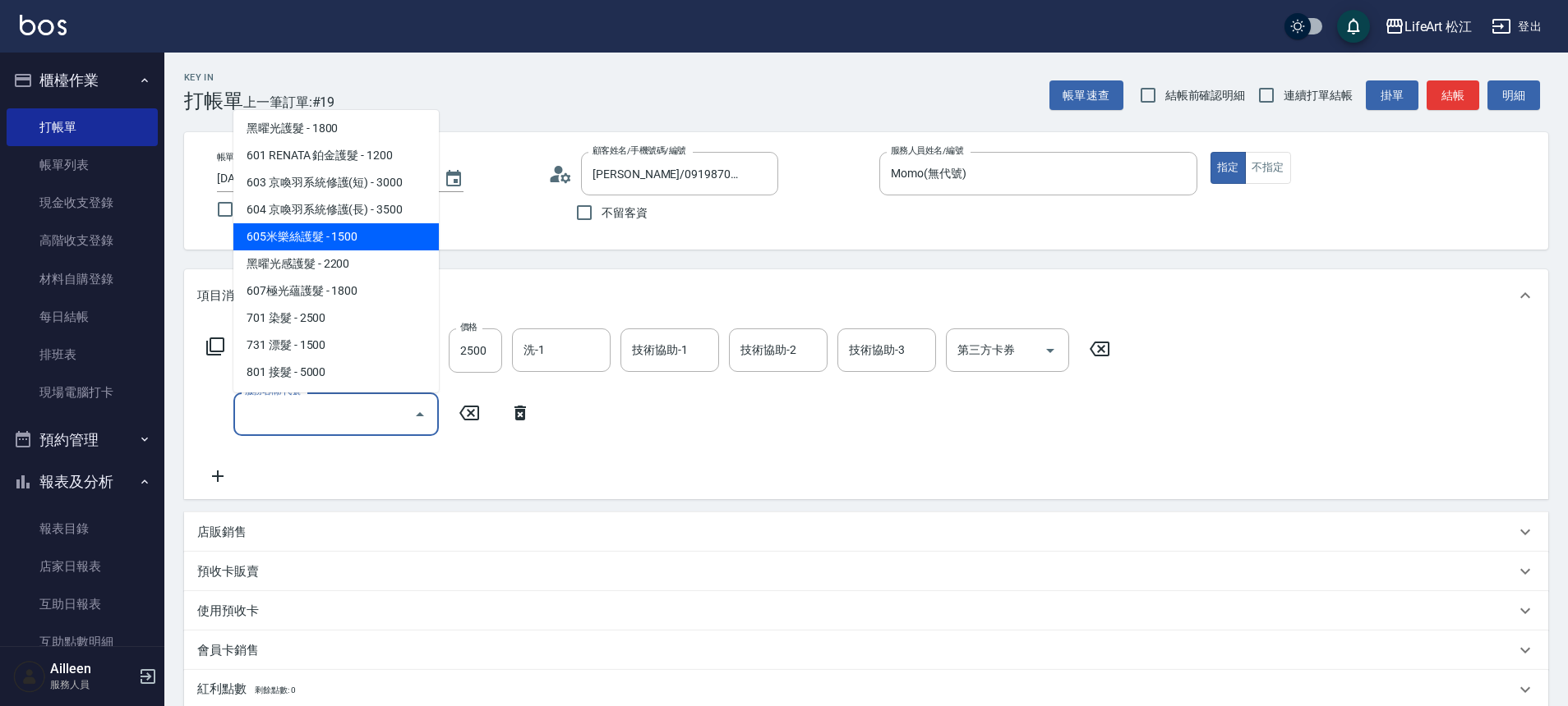
click at [335, 227] on span "605米樂絲護髮 - 1500" at bounding box center [335, 237] width 206 height 27
type input "605米樂絲護髮(605)"
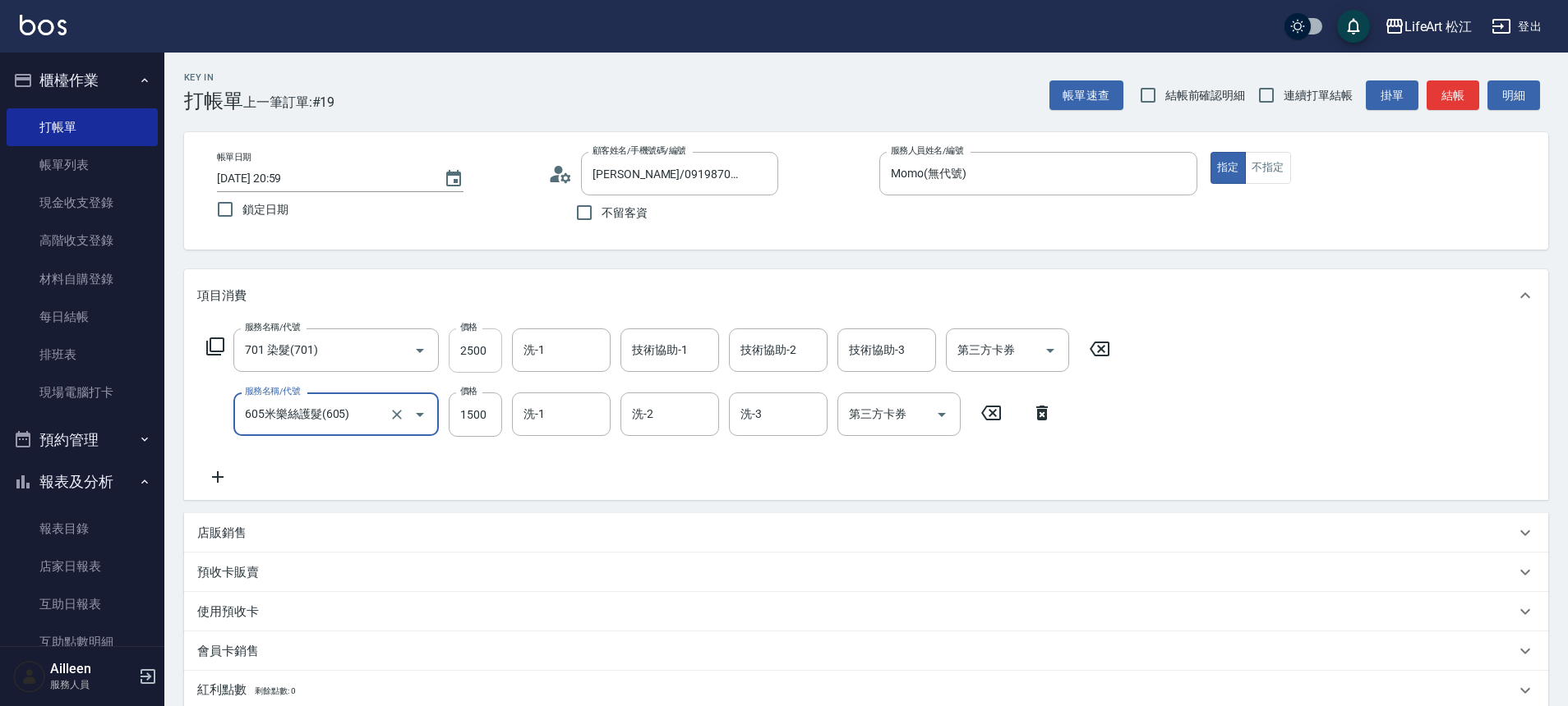
click at [483, 348] on input "2500" at bounding box center [475, 350] width 53 height 44
click at [483, 349] on input "2500" at bounding box center [475, 350] width 53 height 44
type input "2850"
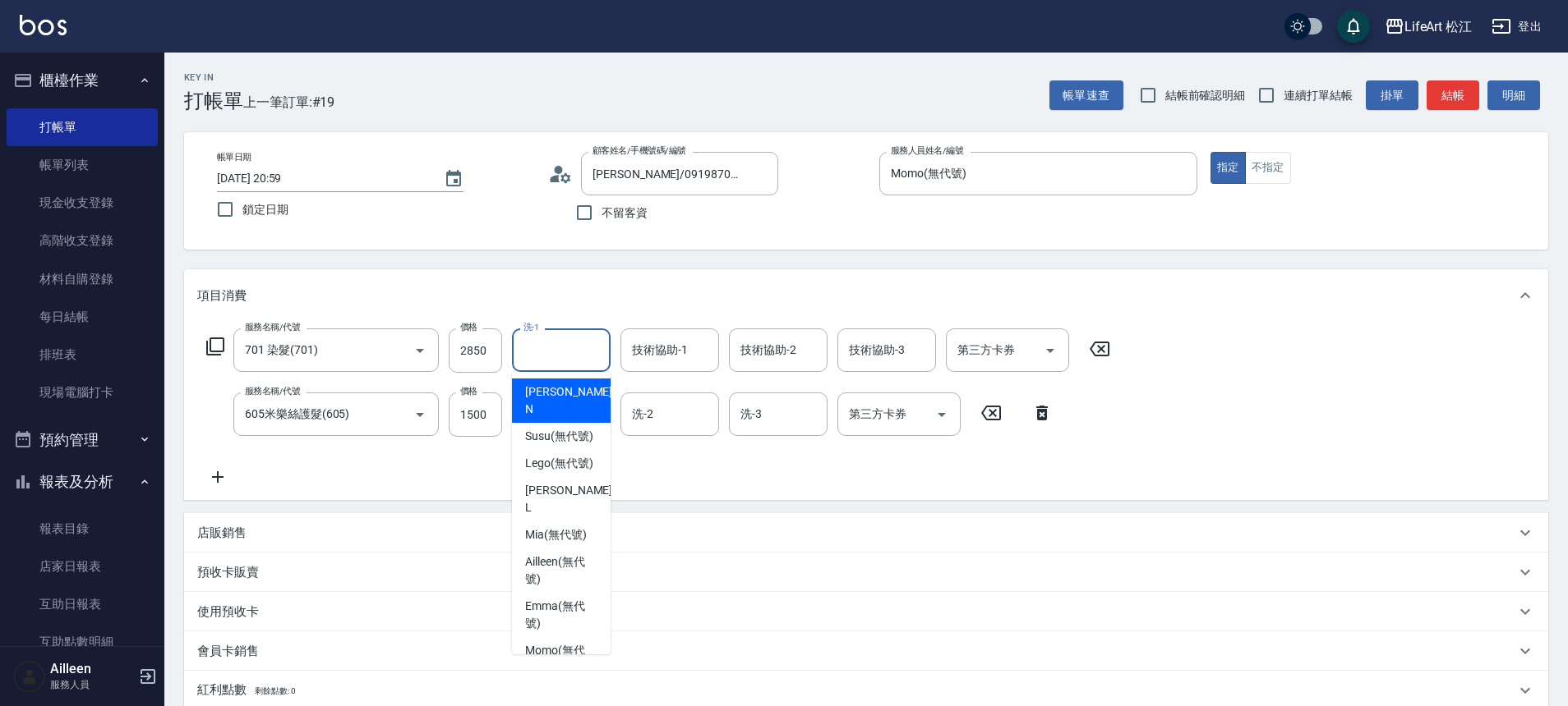
click at [536, 349] on div "洗-1 洗-1" at bounding box center [562, 349] width 99 height 43
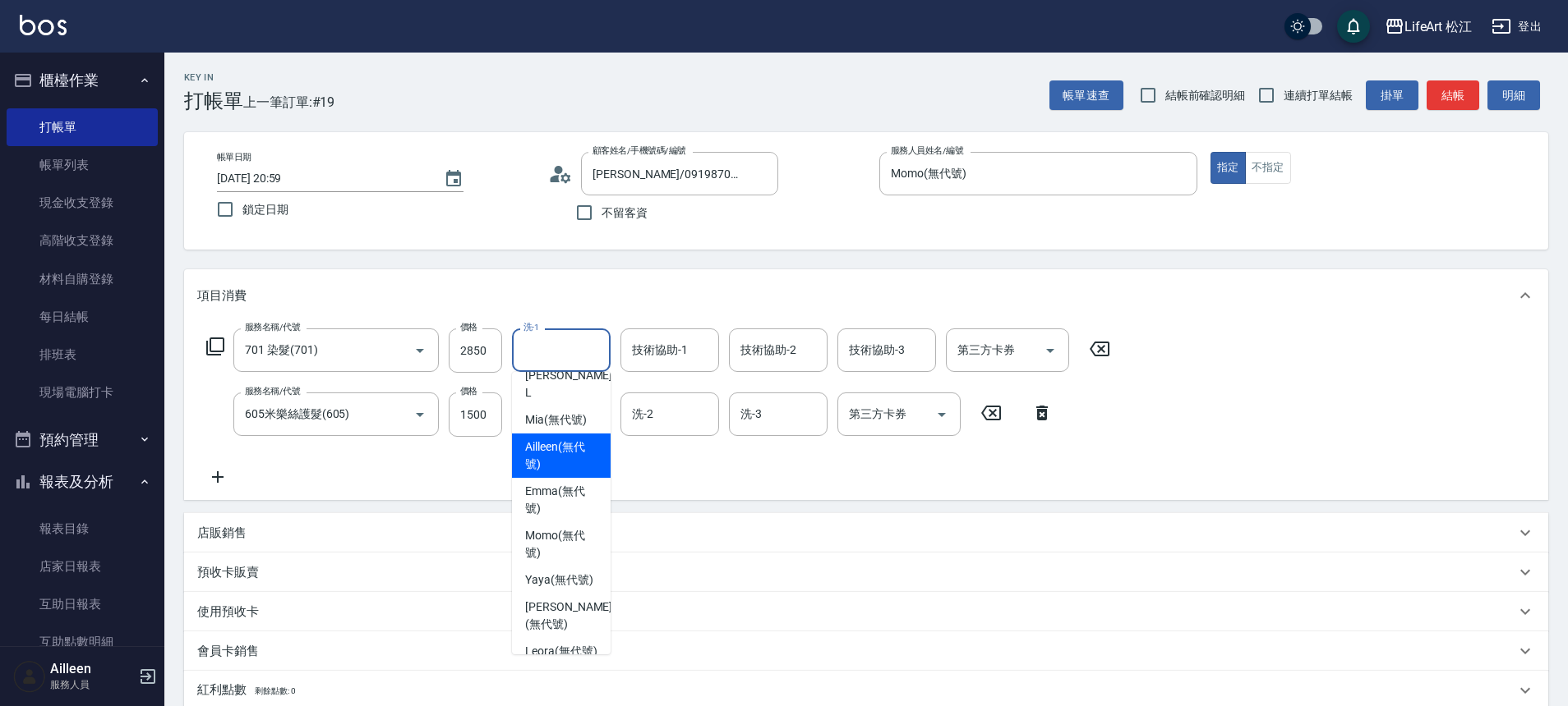
scroll to position [196, 0]
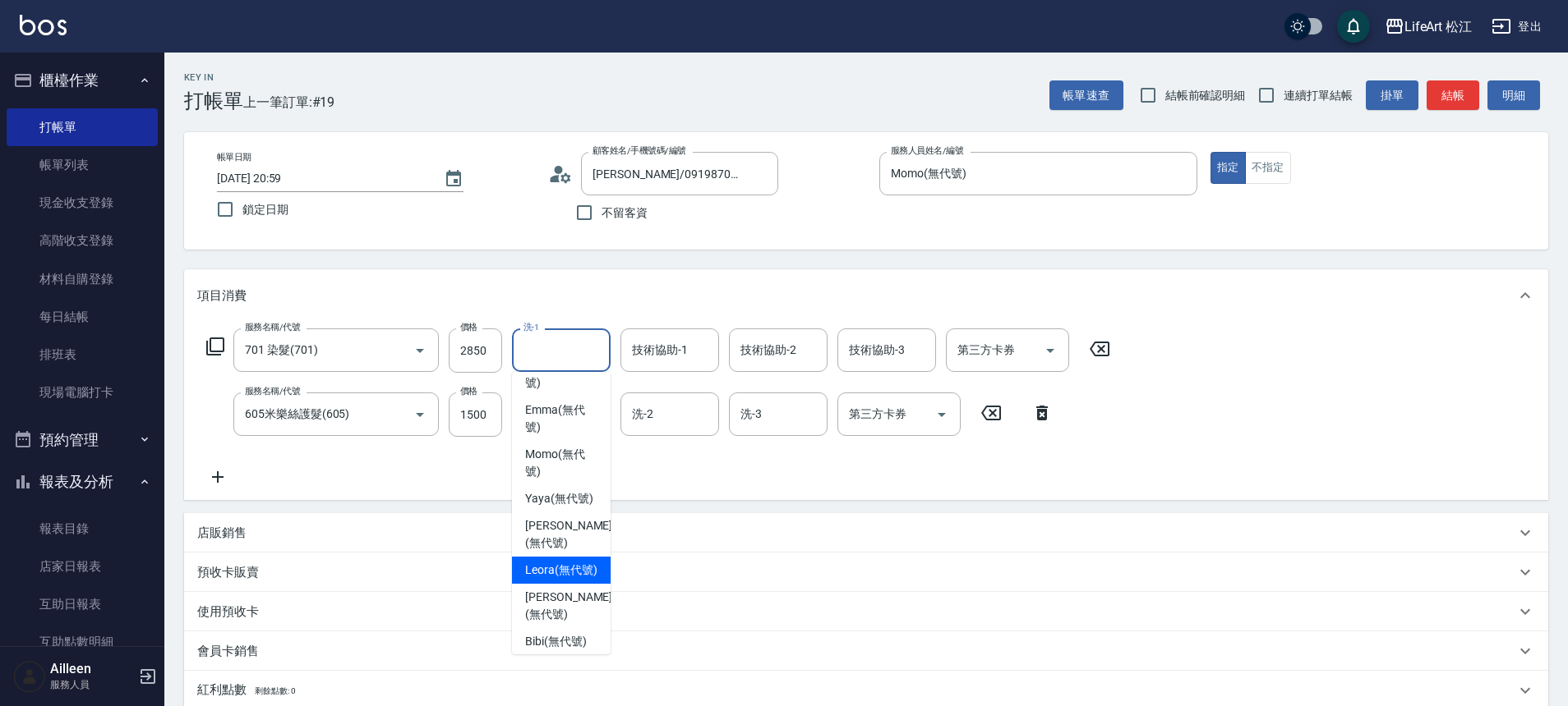
click at [561, 579] on span "Leora (無代號)" at bounding box center [562, 571] width 72 height 18
type input "Leora(無代號)"
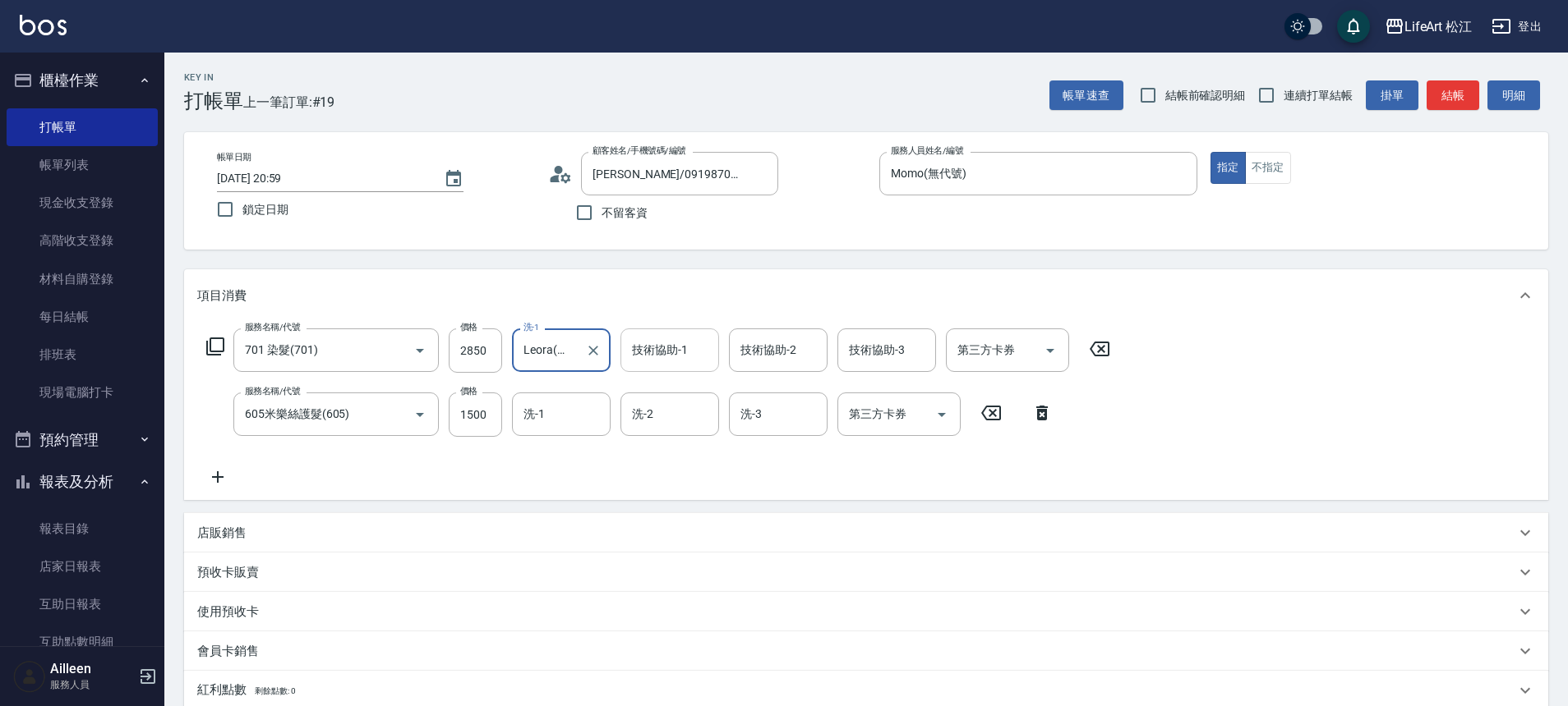
click at [652, 361] on input "技術協助-1" at bounding box center [669, 350] width 84 height 29
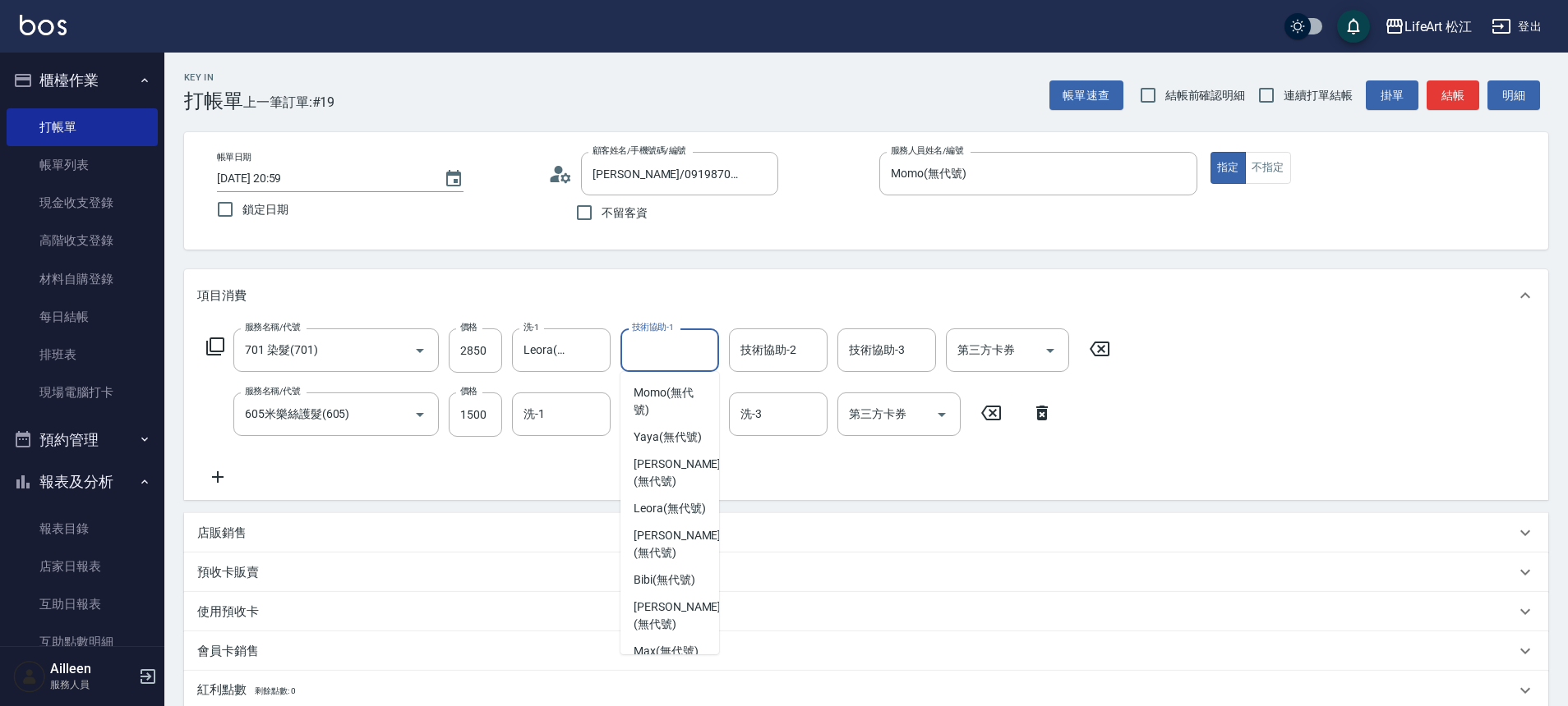
scroll to position [347, 0]
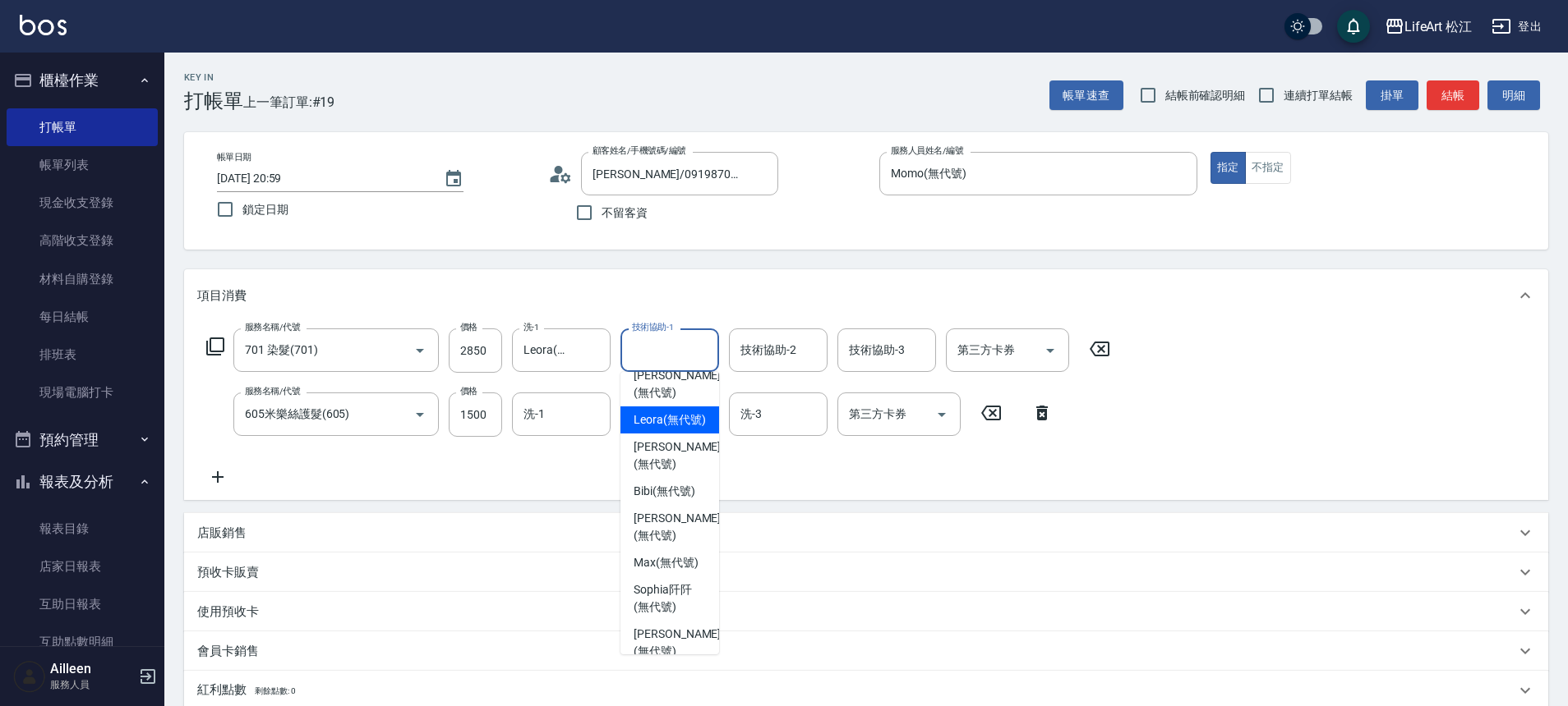
click at [652, 429] on span "Leora (無代號)" at bounding box center [670, 420] width 72 height 18
type input "Leora(無代號)"
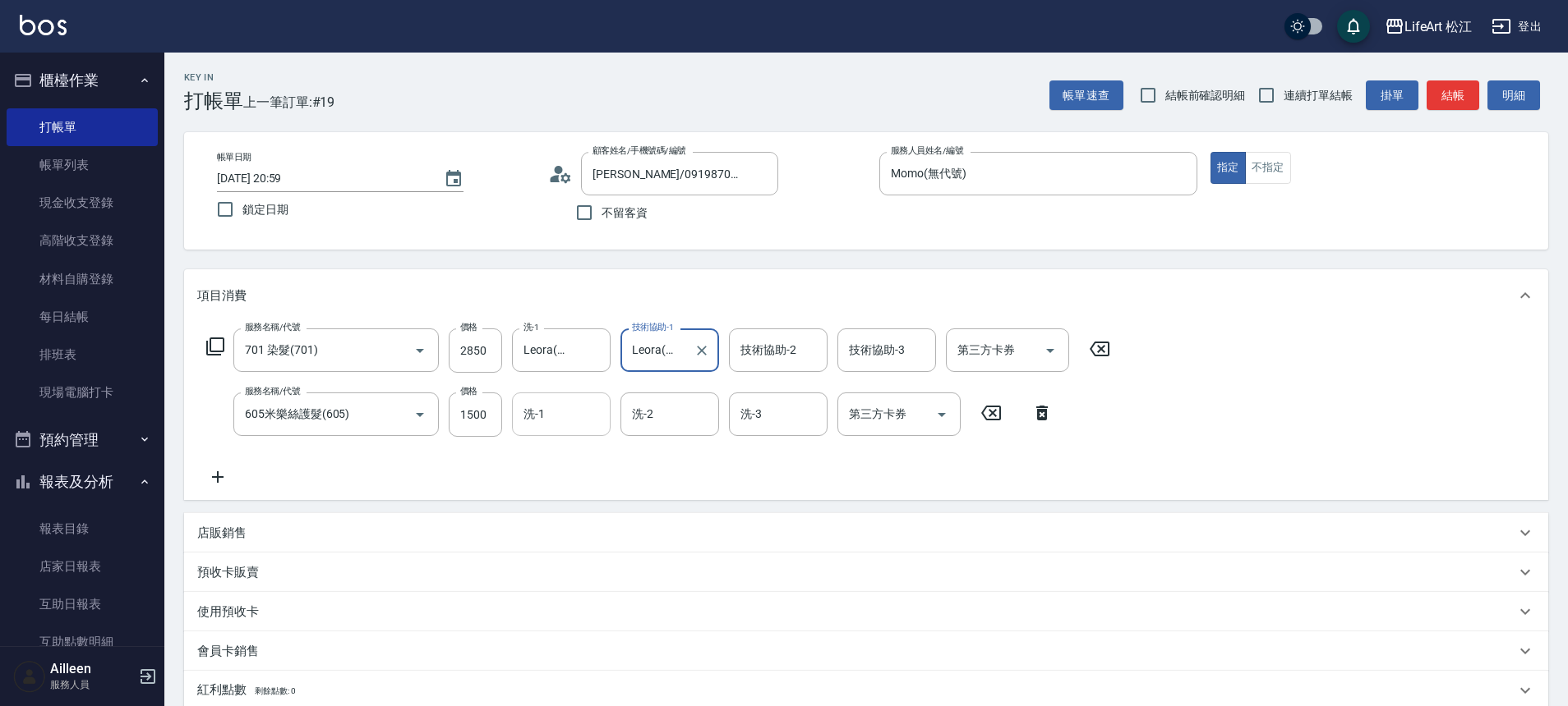
click at [571, 412] on input "洗-1" at bounding box center [561, 414] width 84 height 29
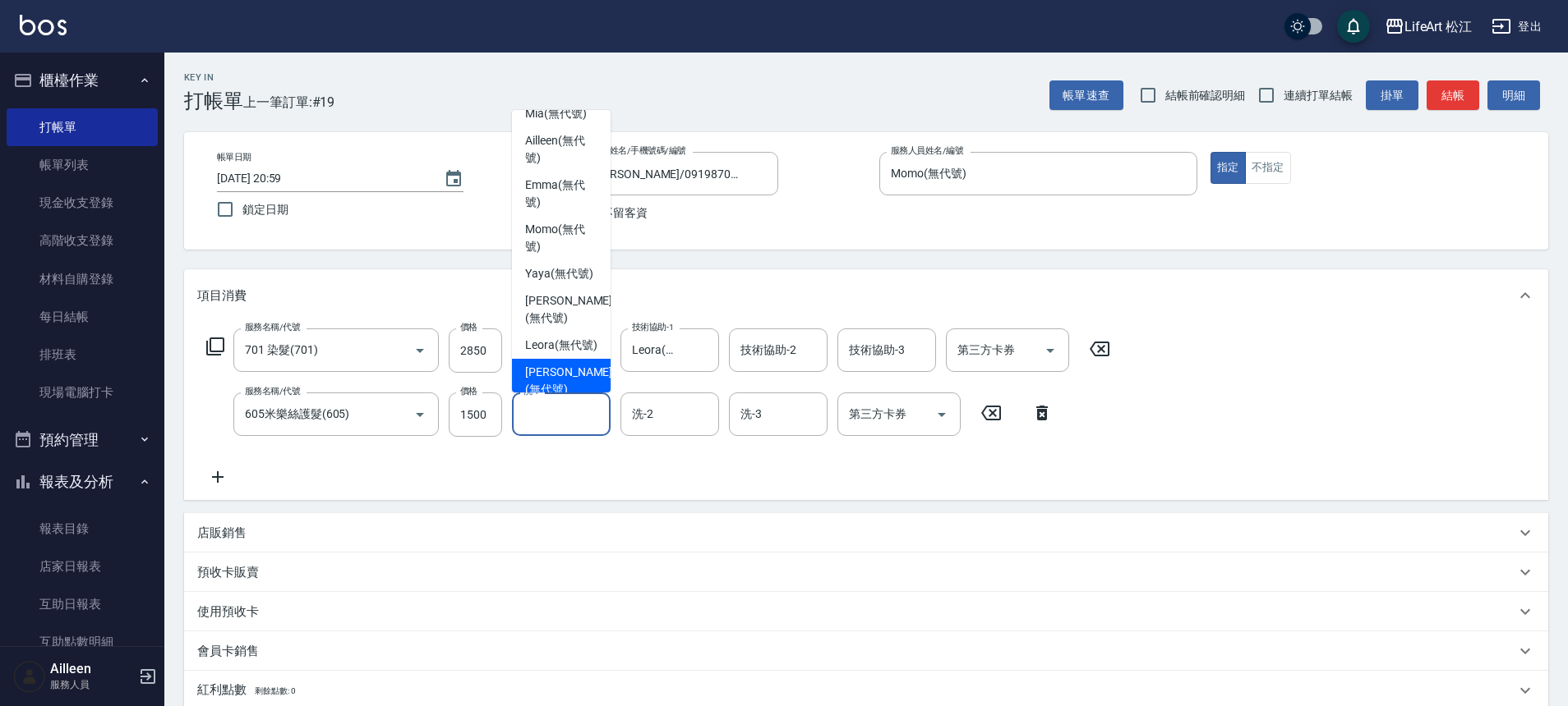
scroll to position [314, 0]
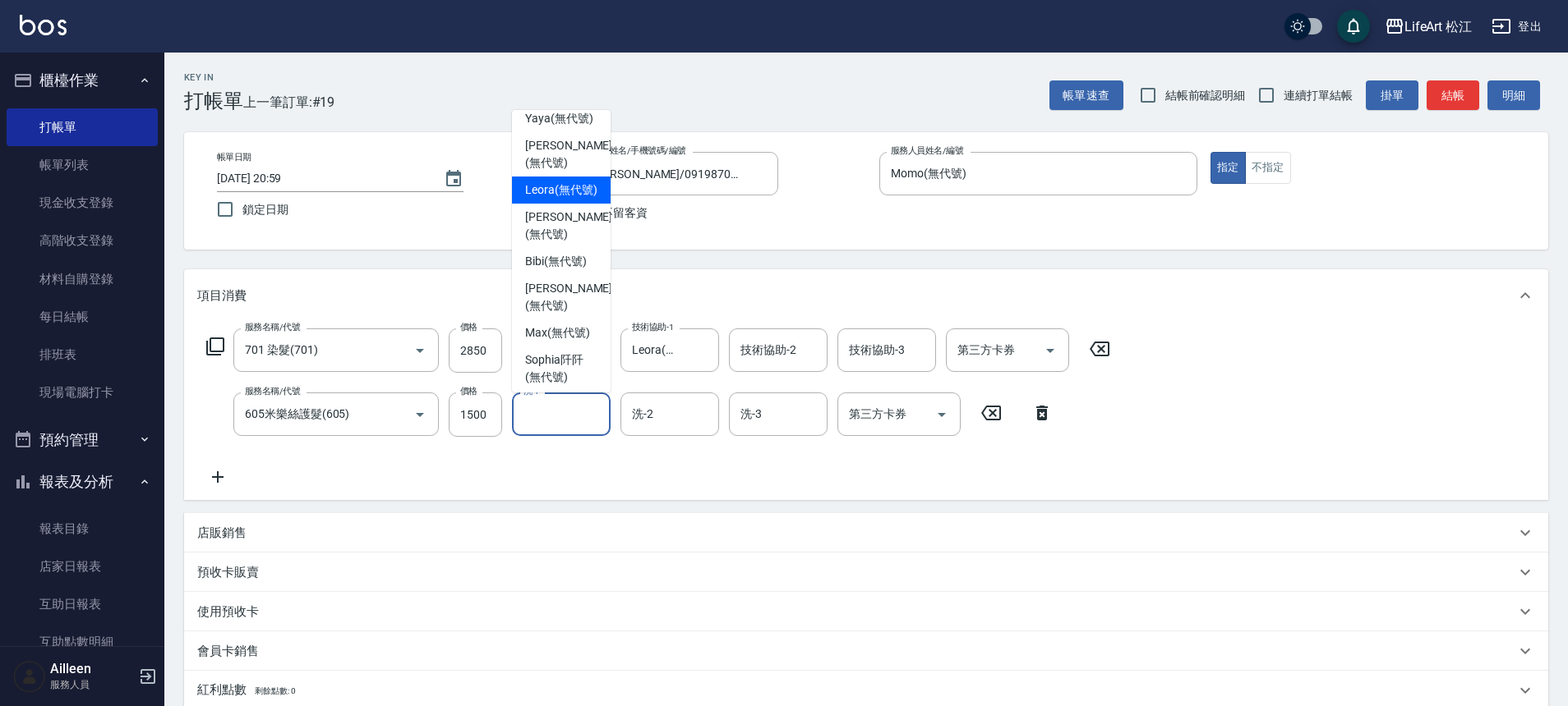
click at [562, 199] on span "Leora (無代號)" at bounding box center [562, 191] width 72 height 18
type input "Leora(無代號)"
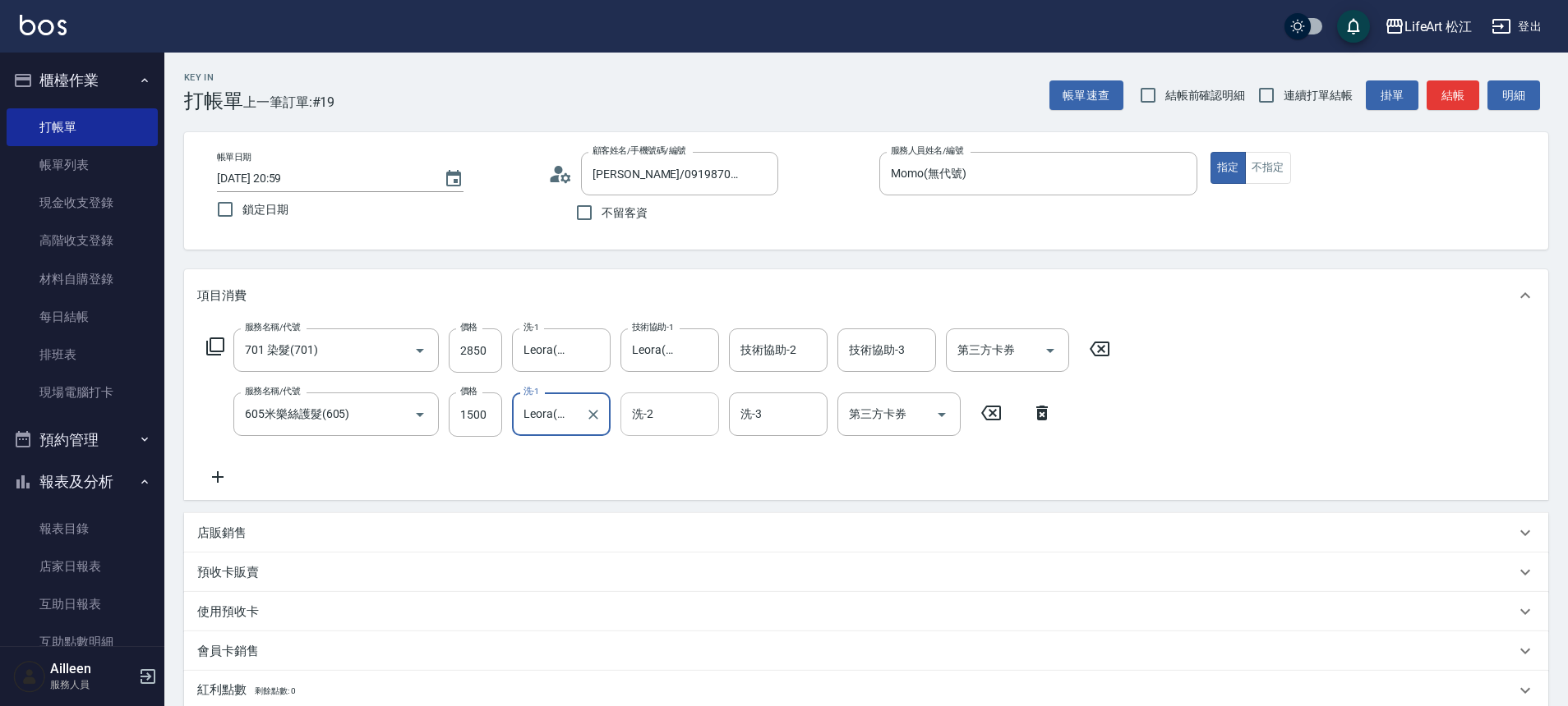
click at [675, 400] on input "洗-2" at bounding box center [669, 414] width 84 height 29
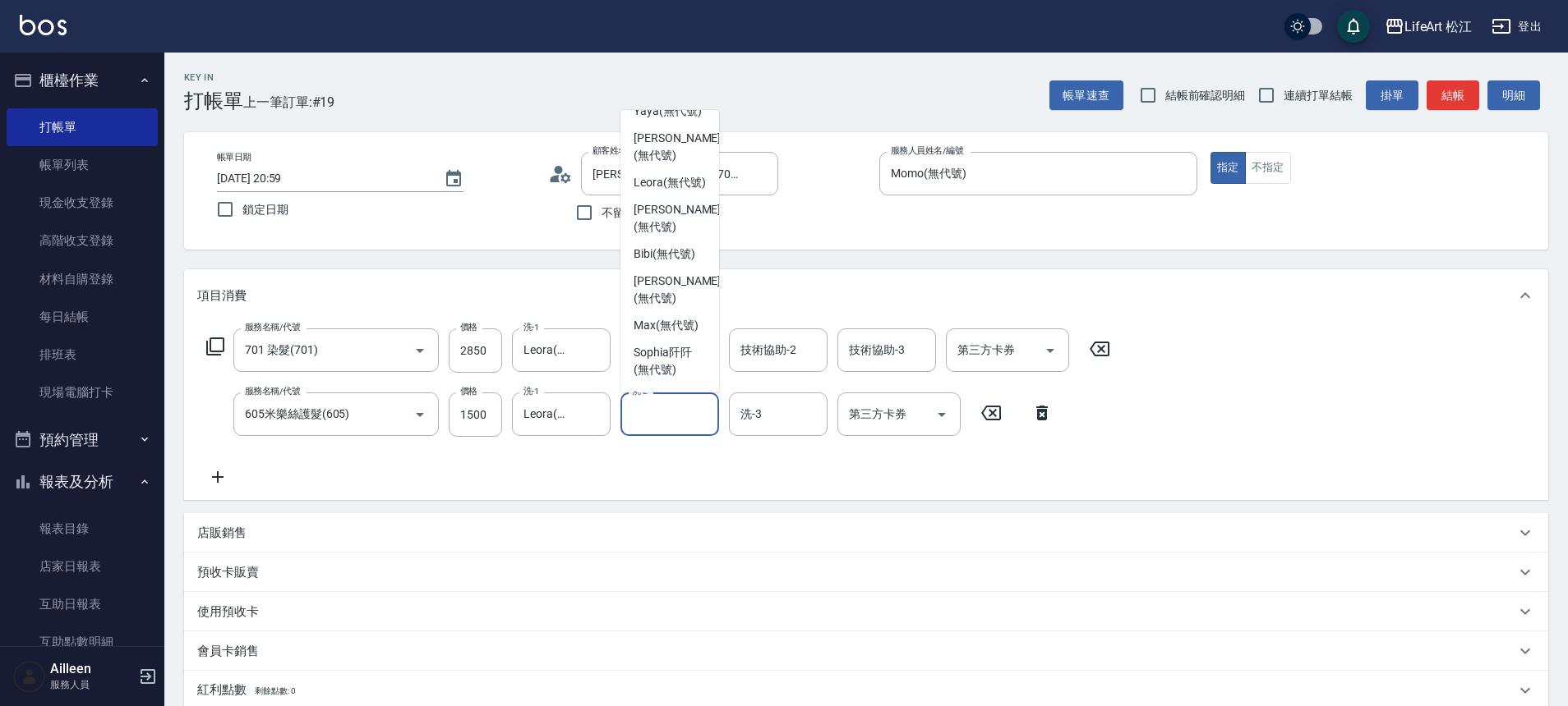
scroll to position [323, 0]
click at [668, 191] on span "Leora (無代號)" at bounding box center [670, 182] width 72 height 18
type input "Leora(無代號)"
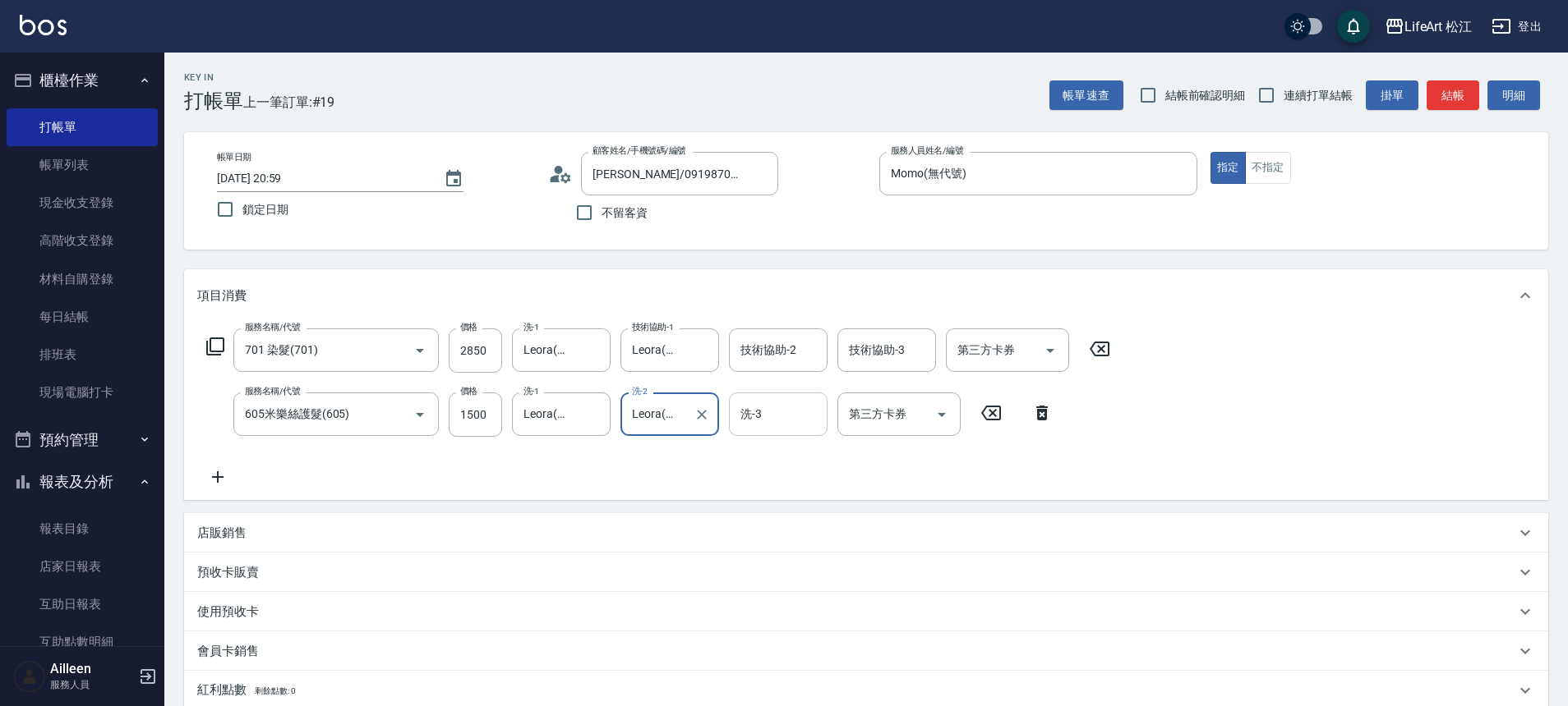
click at [754, 411] on div "洗-3 洗-3" at bounding box center [778, 414] width 99 height 43
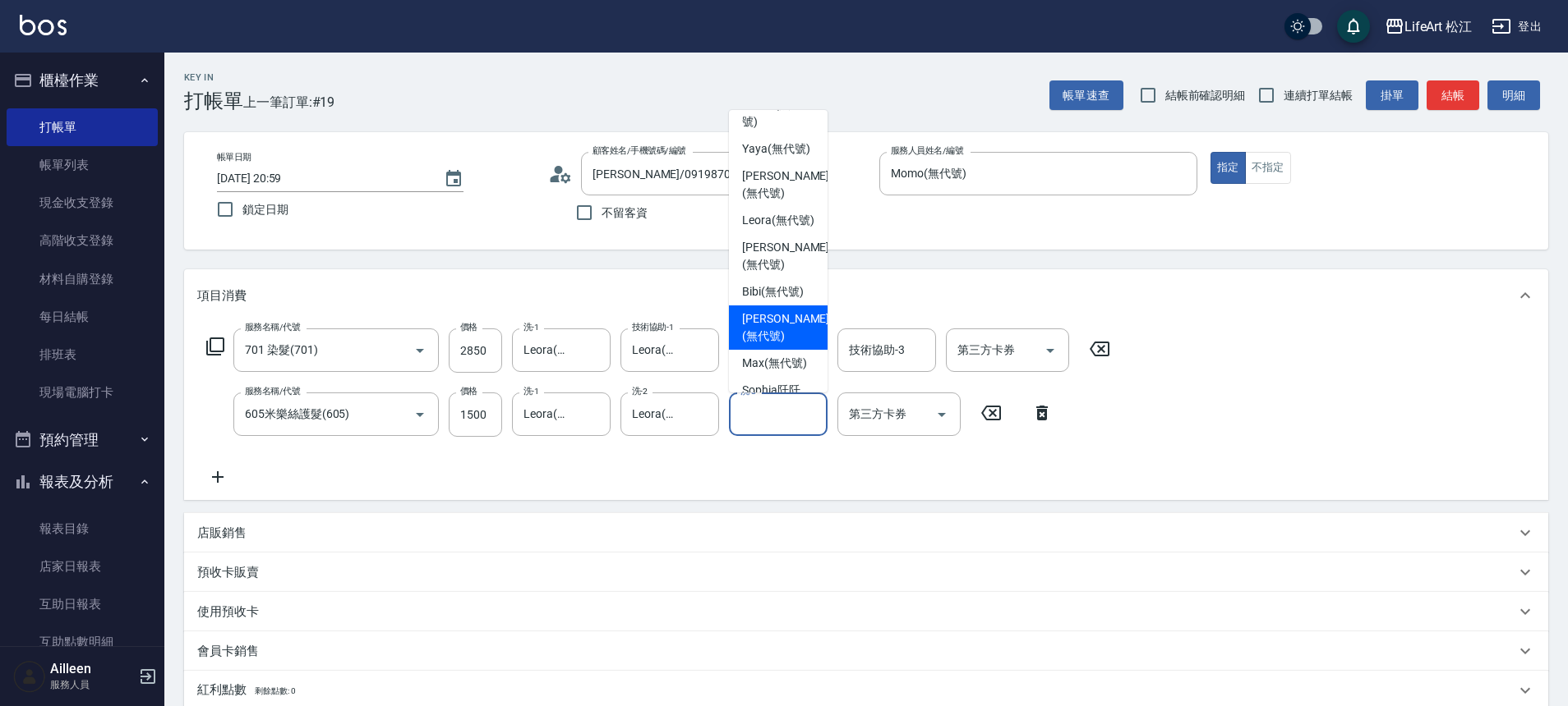
scroll to position [282, 0]
click at [750, 231] on span "Leora (無代號)" at bounding box center [778, 223] width 72 height 18
type input "Leora(無代號)"
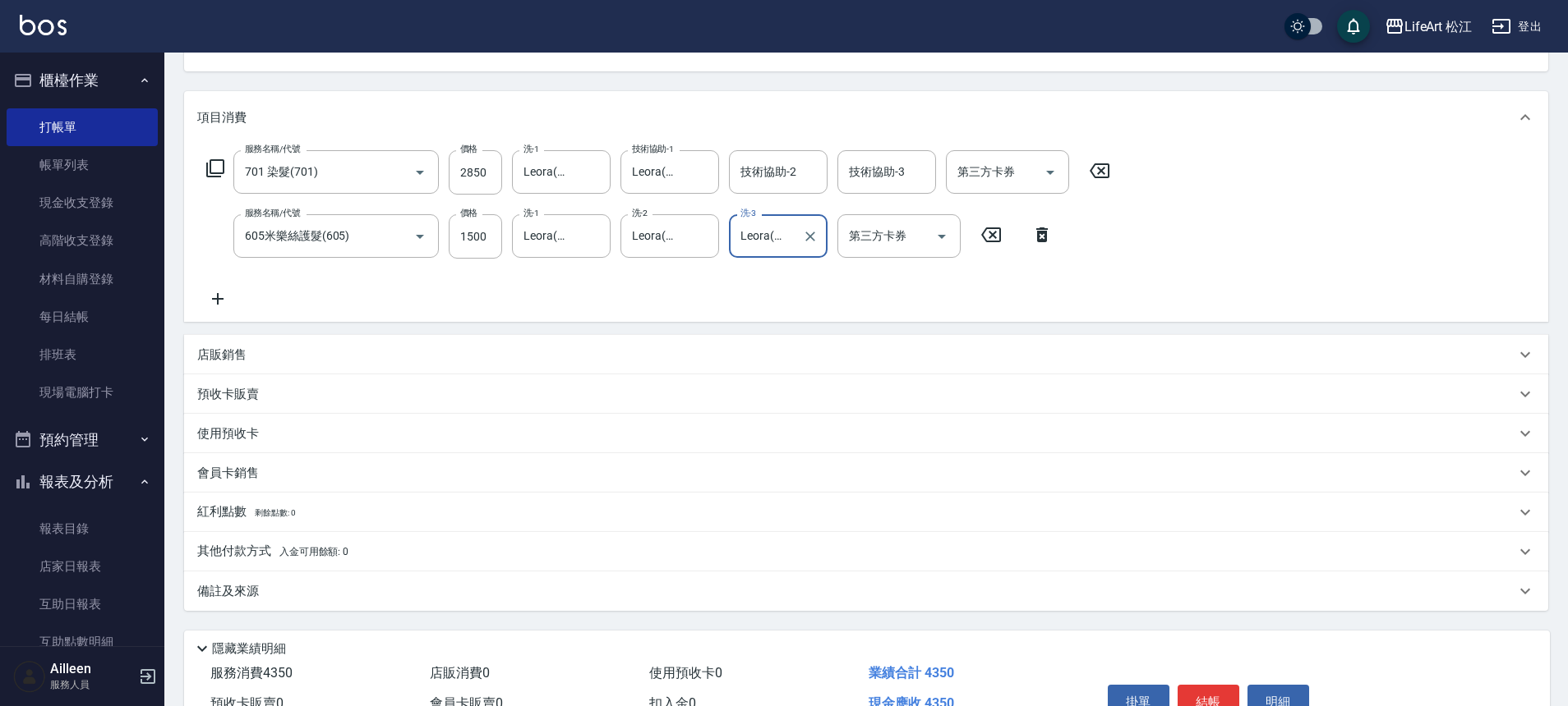
scroll to position [268, 0]
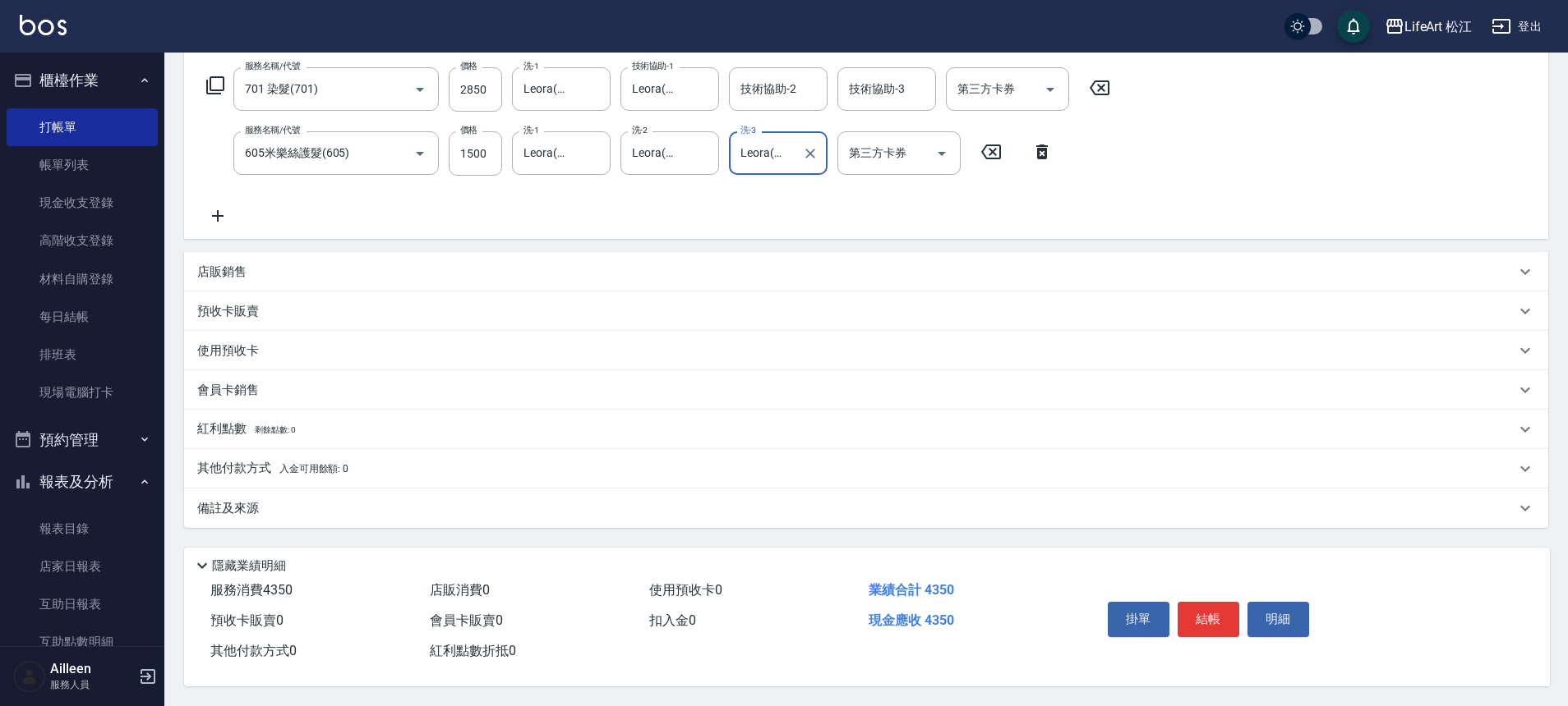
click at [274, 512] on div "備註及來源" at bounding box center [865, 508] width 1364 height 40
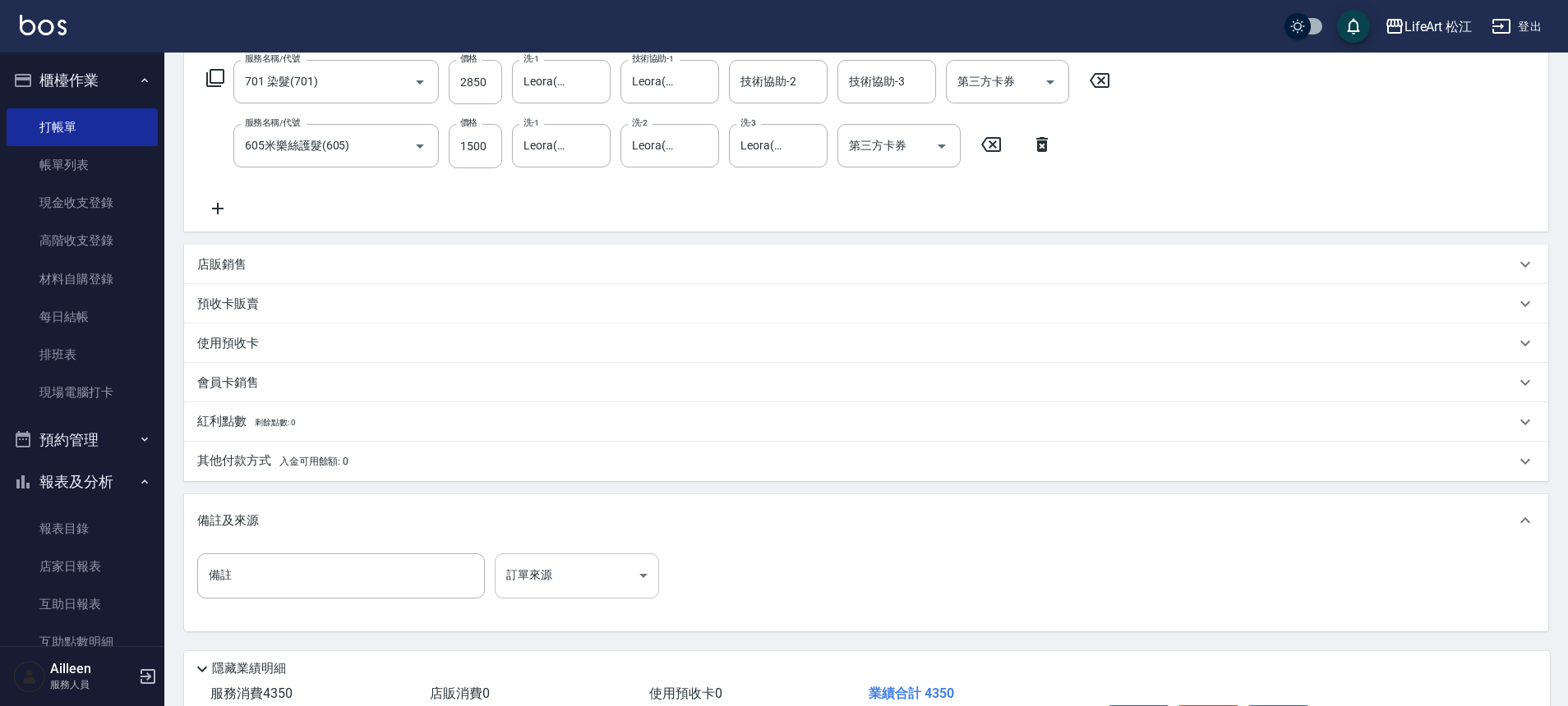
click at [531, 575] on body "LifeArt 松江 登出 櫃檯作業 打帳單 帳單列表 現金收支登錄 高階收支登錄 材料自購登錄 每日結帳 排班表 現場電腦打卡 預約管理 預約管理 單日預約…" at bounding box center [784, 271] width 1568 height 1078
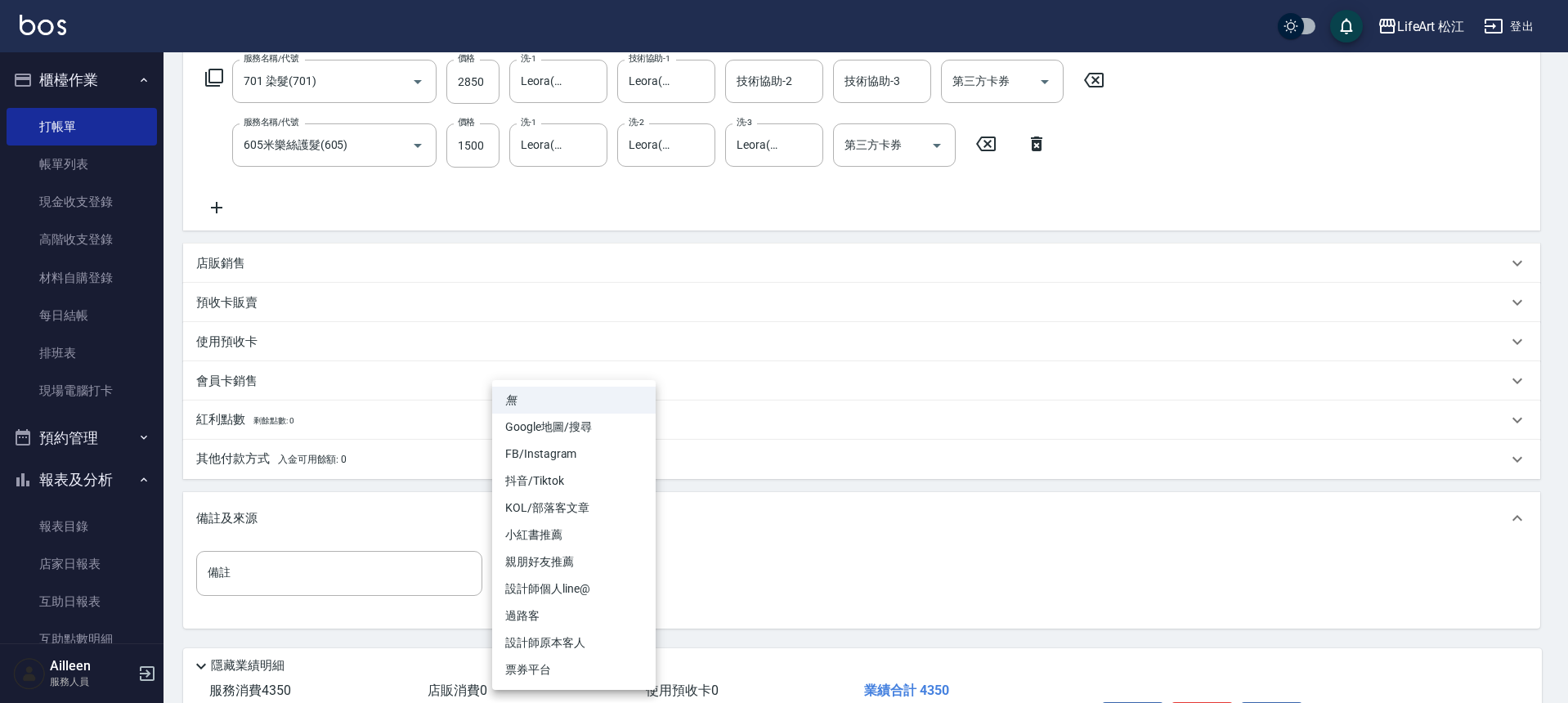
click at [539, 454] on li "FB/Instagram" at bounding box center [574, 454] width 163 height 27
type input "FB/Instagram"
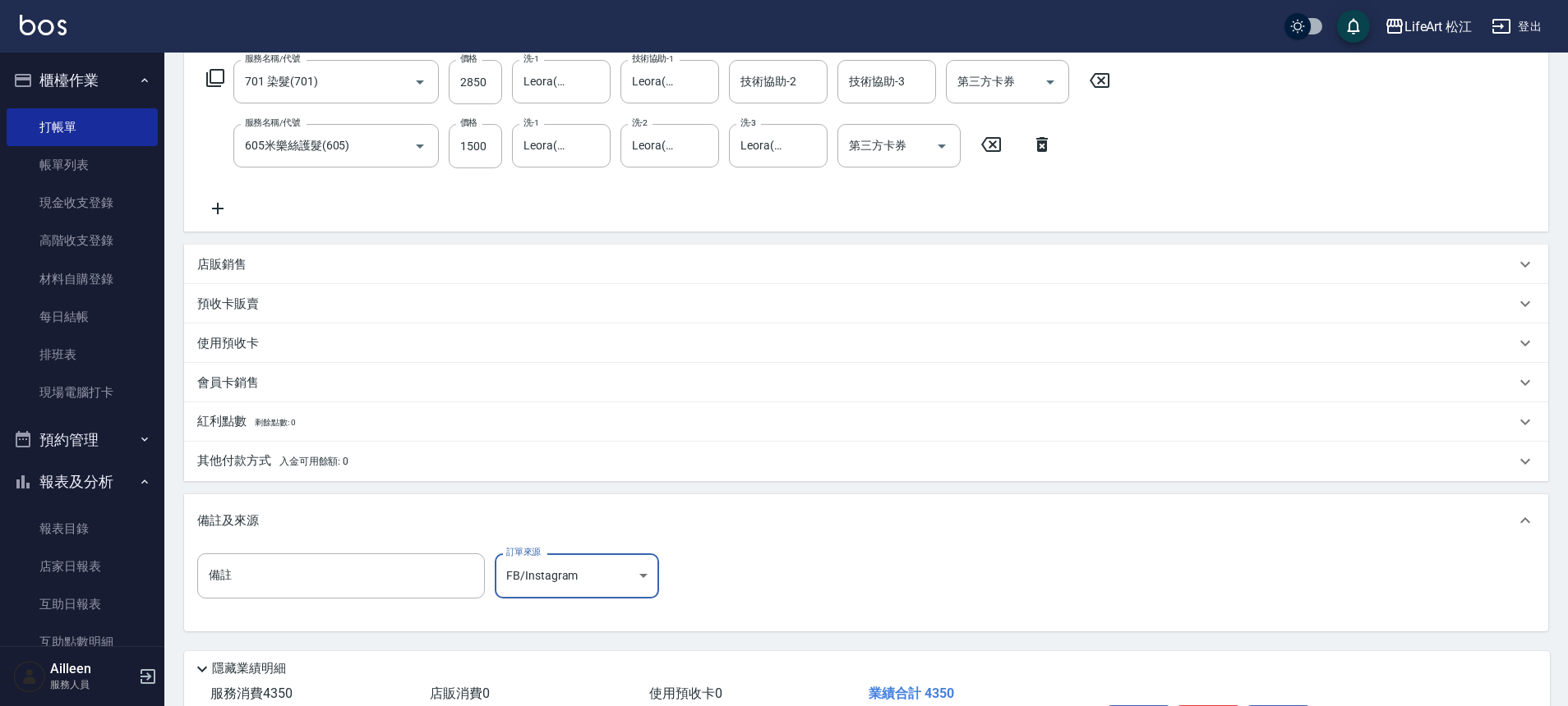
click at [348, 467] on span "入金可用餘額: 0" at bounding box center [313, 462] width 70 height 11
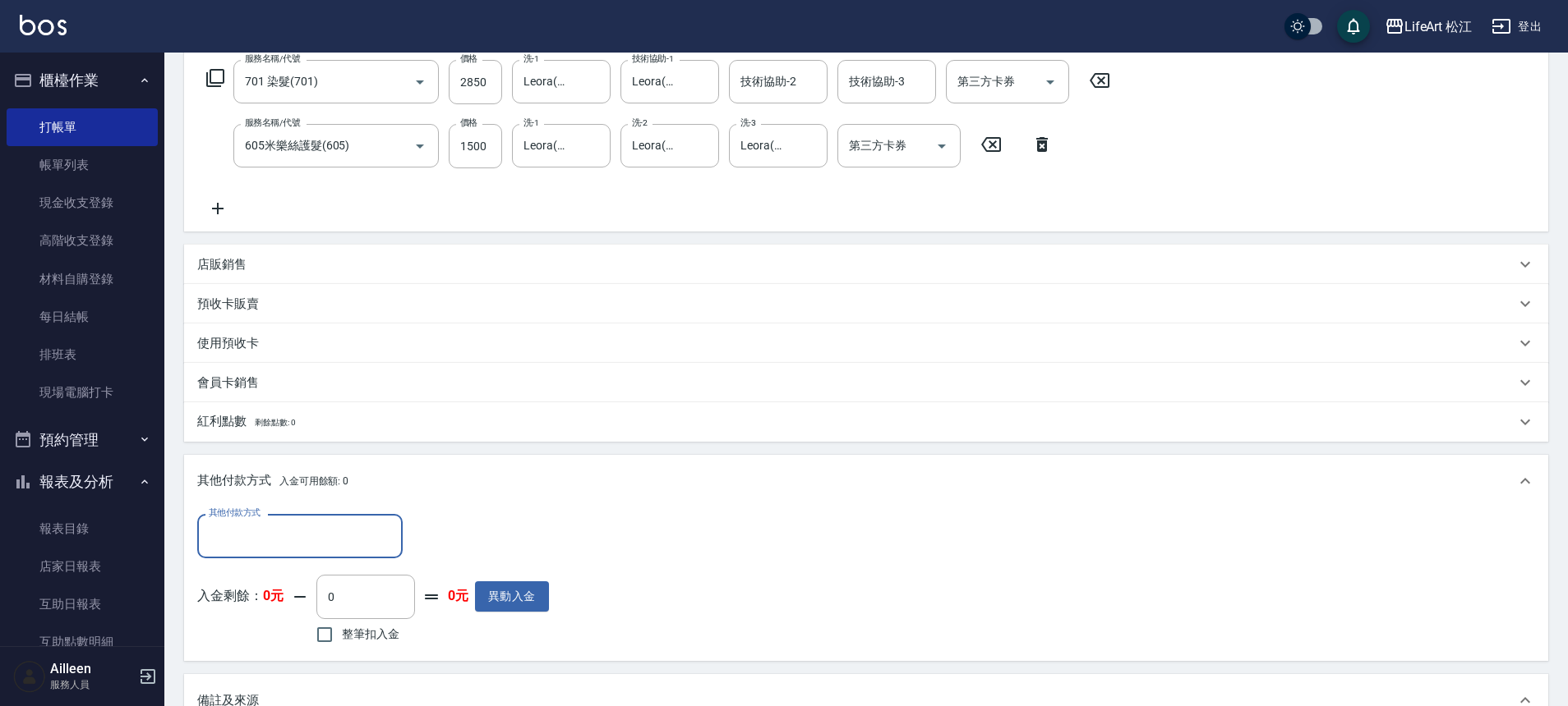
scroll to position [1, 0]
click at [283, 533] on input "其他付款方式" at bounding box center [300, 536] width 191 height 29
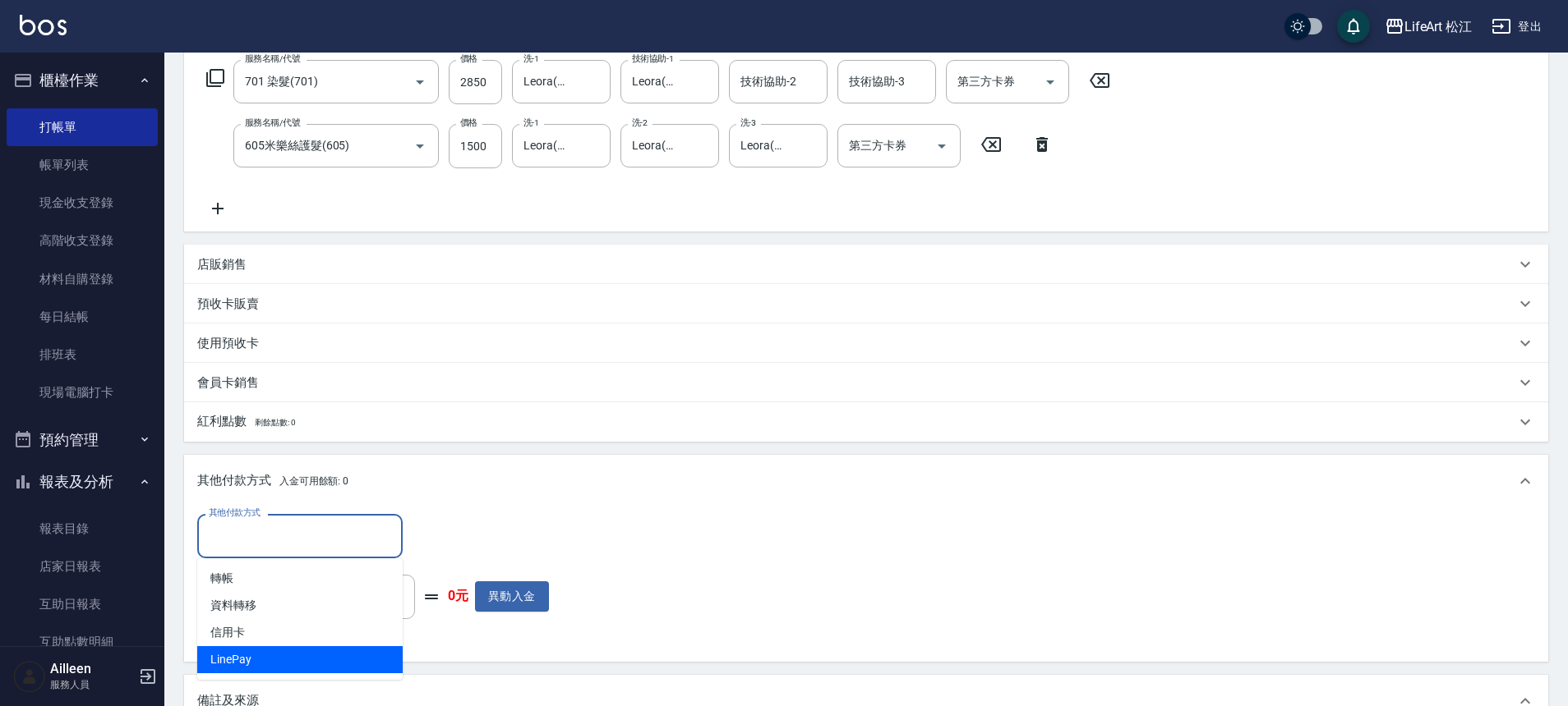
click at [313, 648] on span "LinePay" at bounding box center [299, 659] width 206 height 27
type input "LinePay"
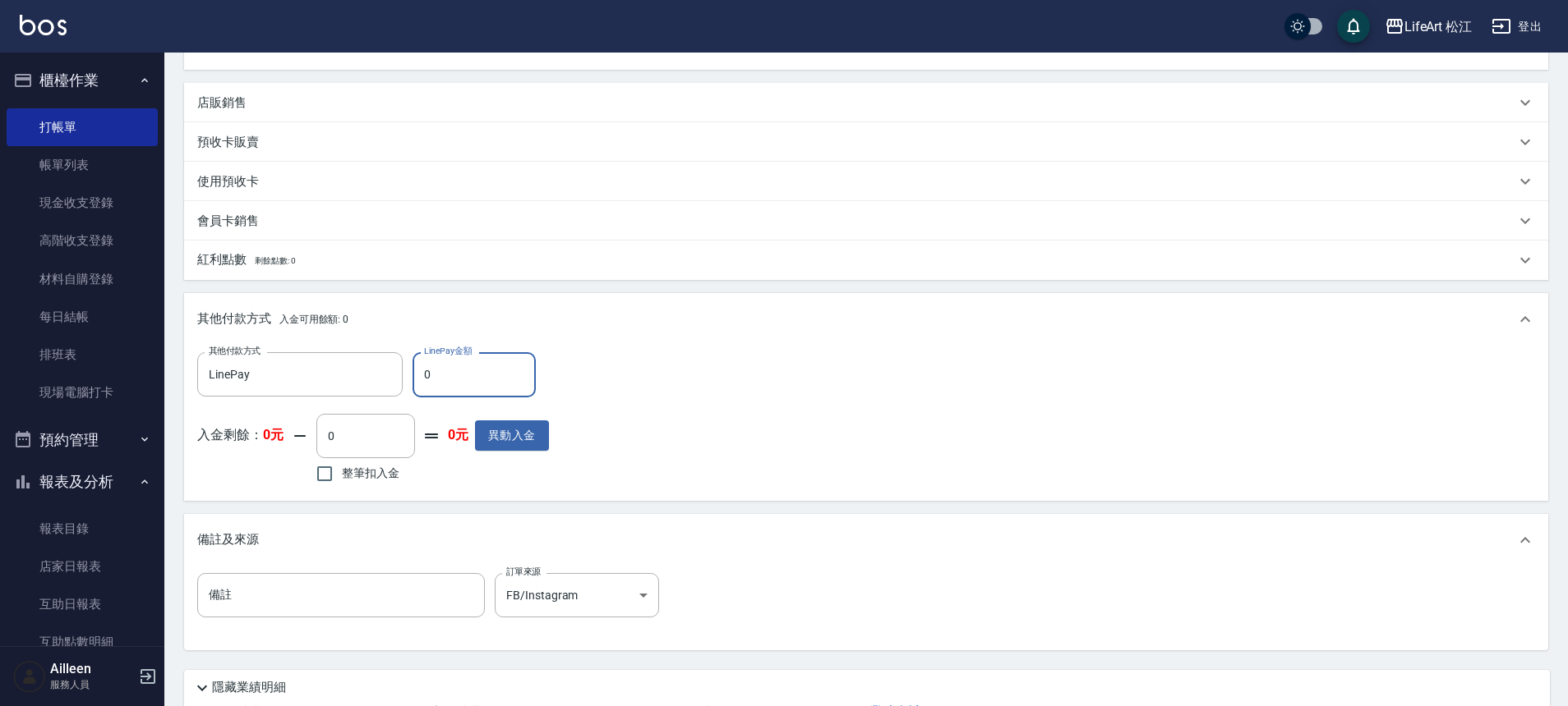
scroll to position [560, 0]
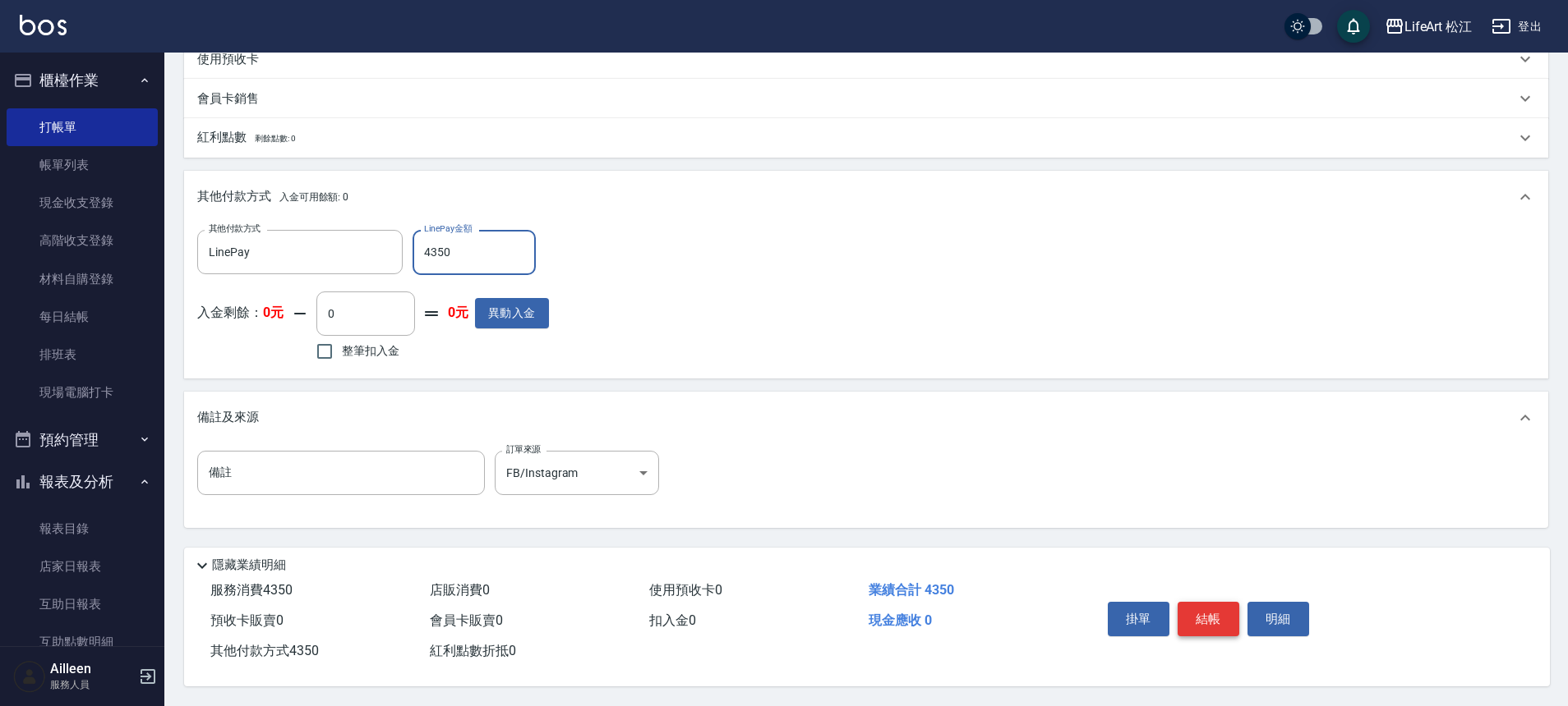
type input "4350"
click at [1206, 621] on button "結帳" at bounding box center [1209, 619] width 62 height 34
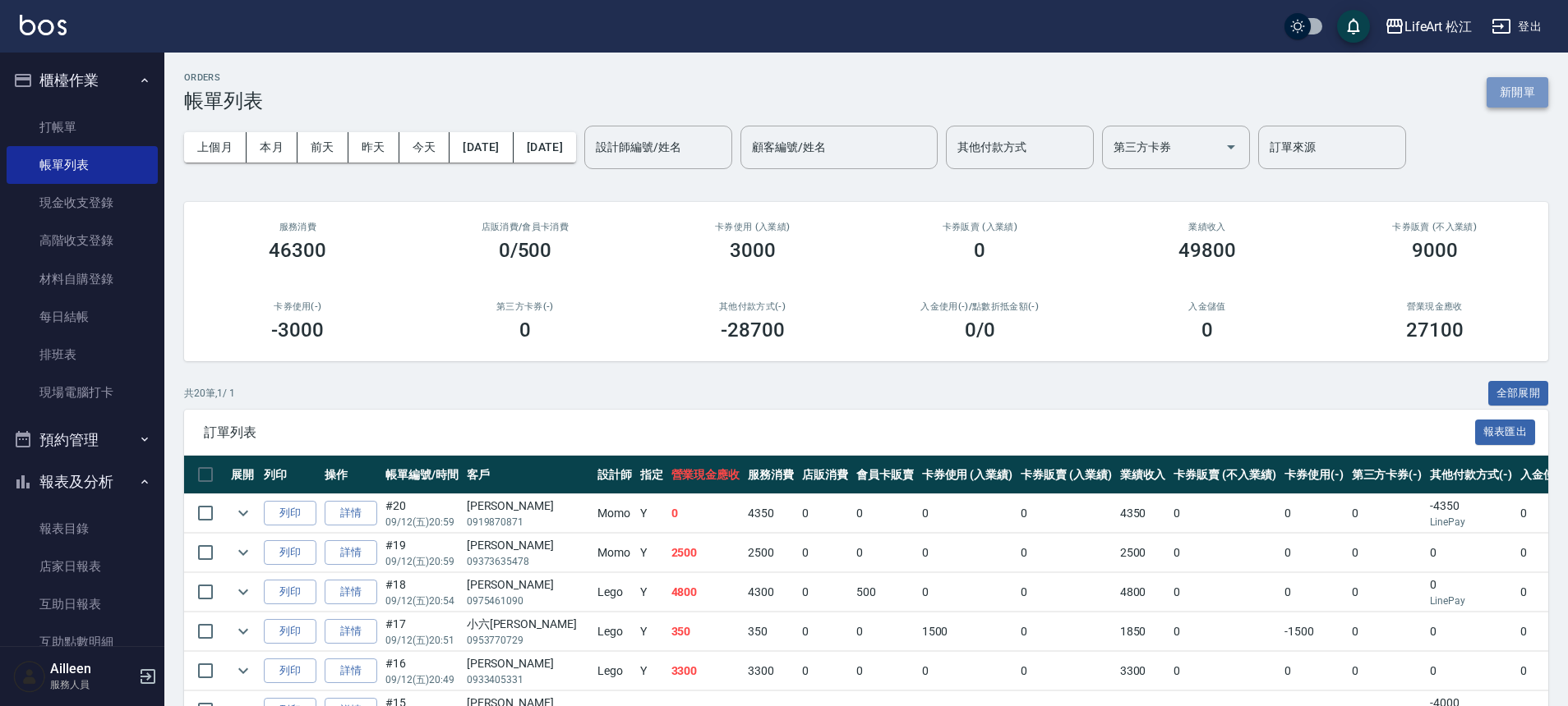
drag, startPoint x: 1522, startPoint y: 94, endPoint x: 1515, endPoint y: 106, distance: 13.9
click at [1522, 94] on button "新開單" at bounding box center [1518, 92] width 62 height 30
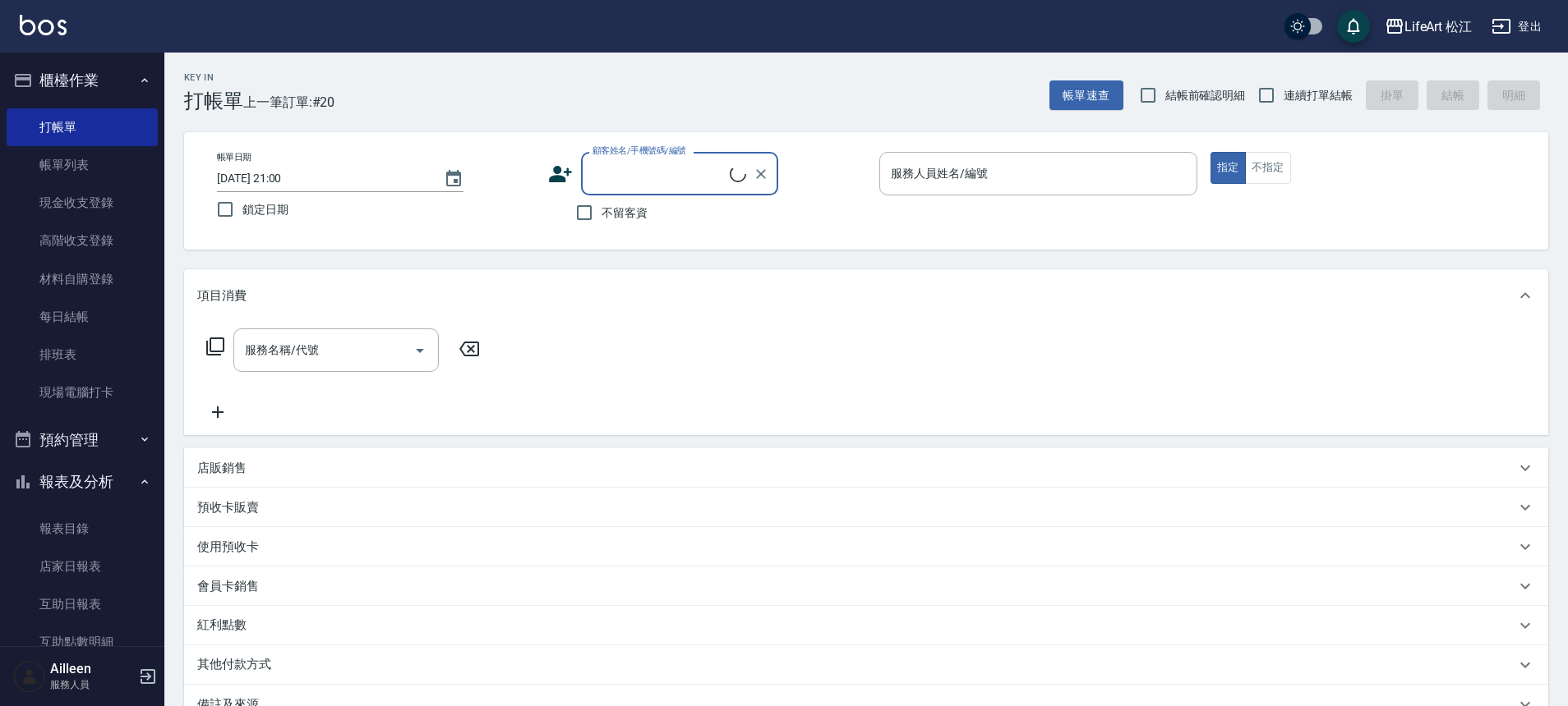
click at [700, 173] on input "顧客姓名/手機號碼/編號" at bounding box center [659, 174] width 141 height 29
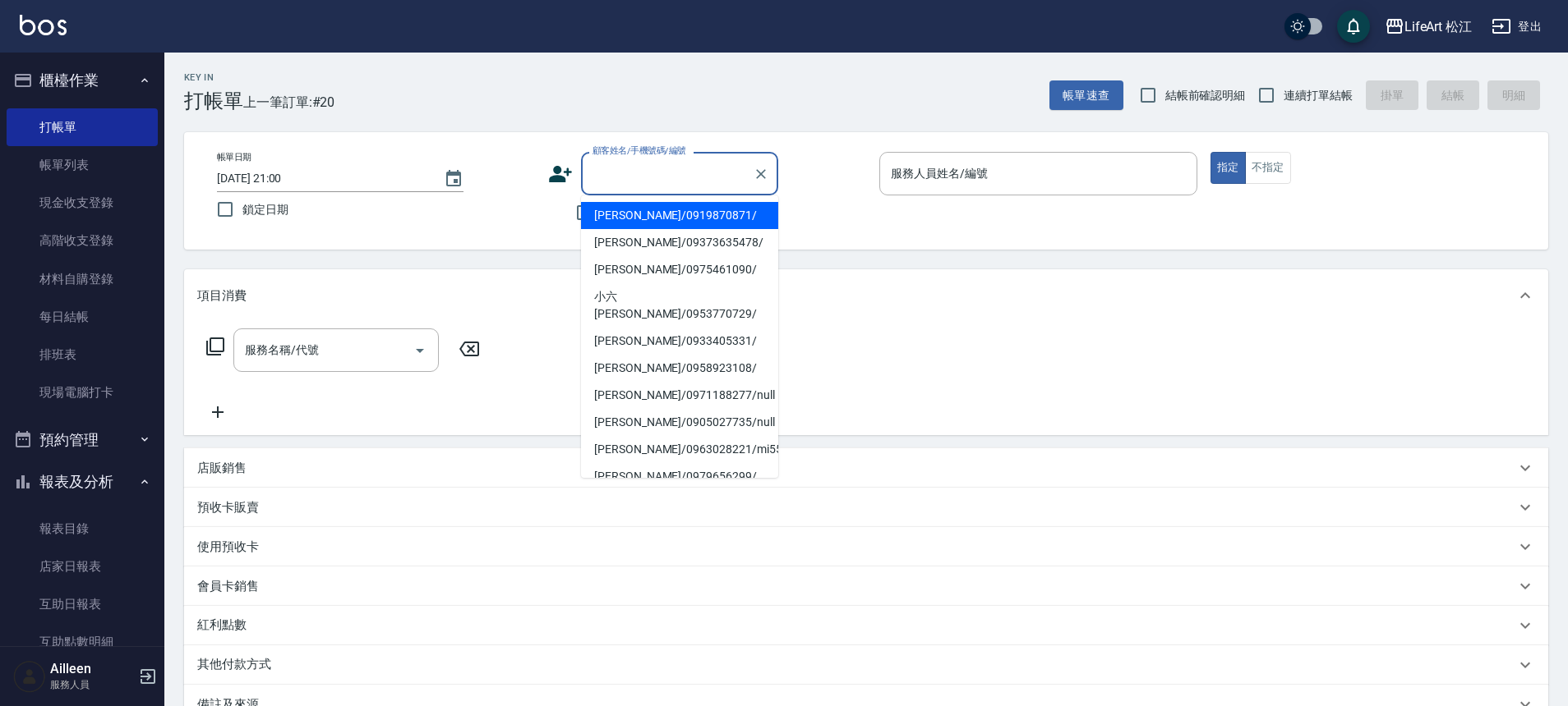
type input "c"
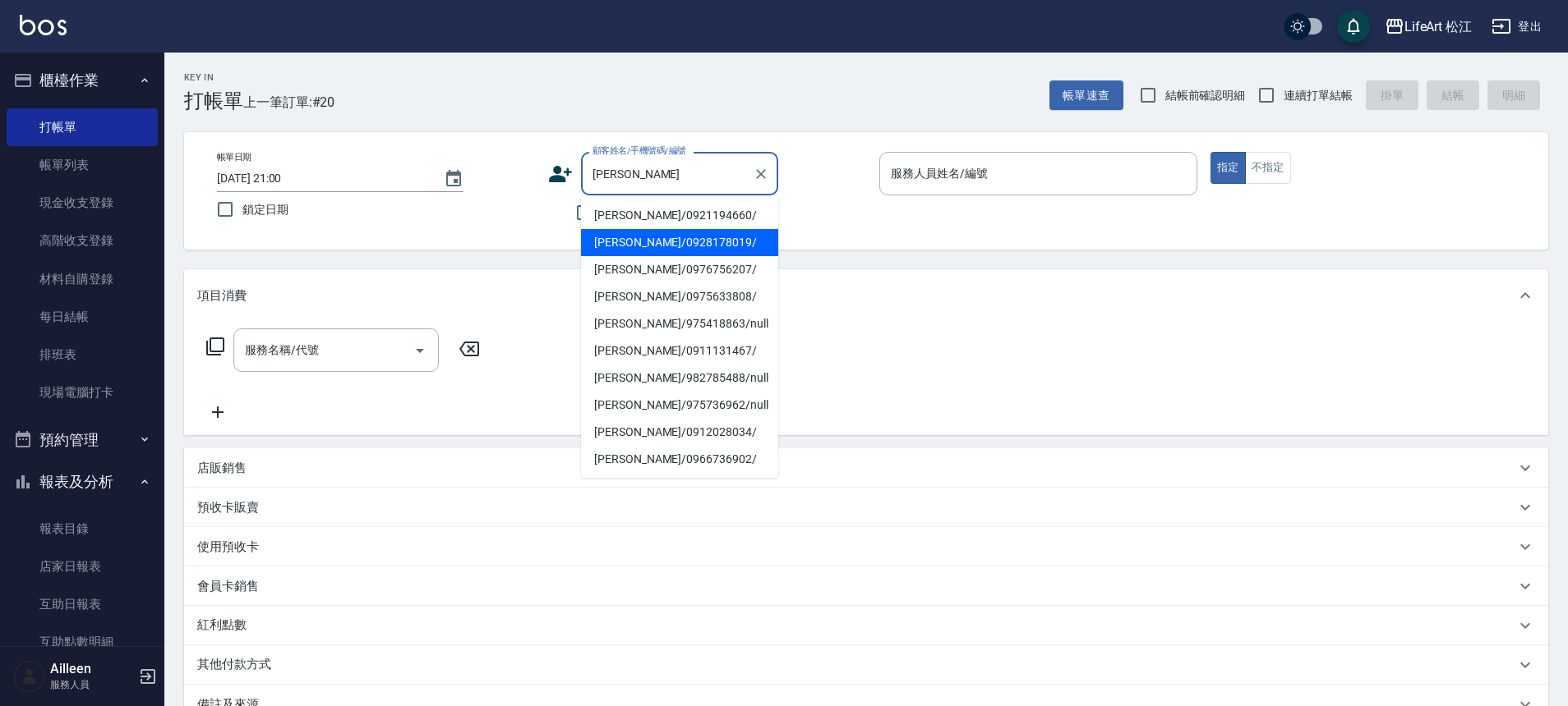
click at [658, 234] on li "[PERSON_NAME]/0928178019/" at bounding box center [679, 243] width 197 height 27
type input "[PERSON_NAME]/0928178019/"
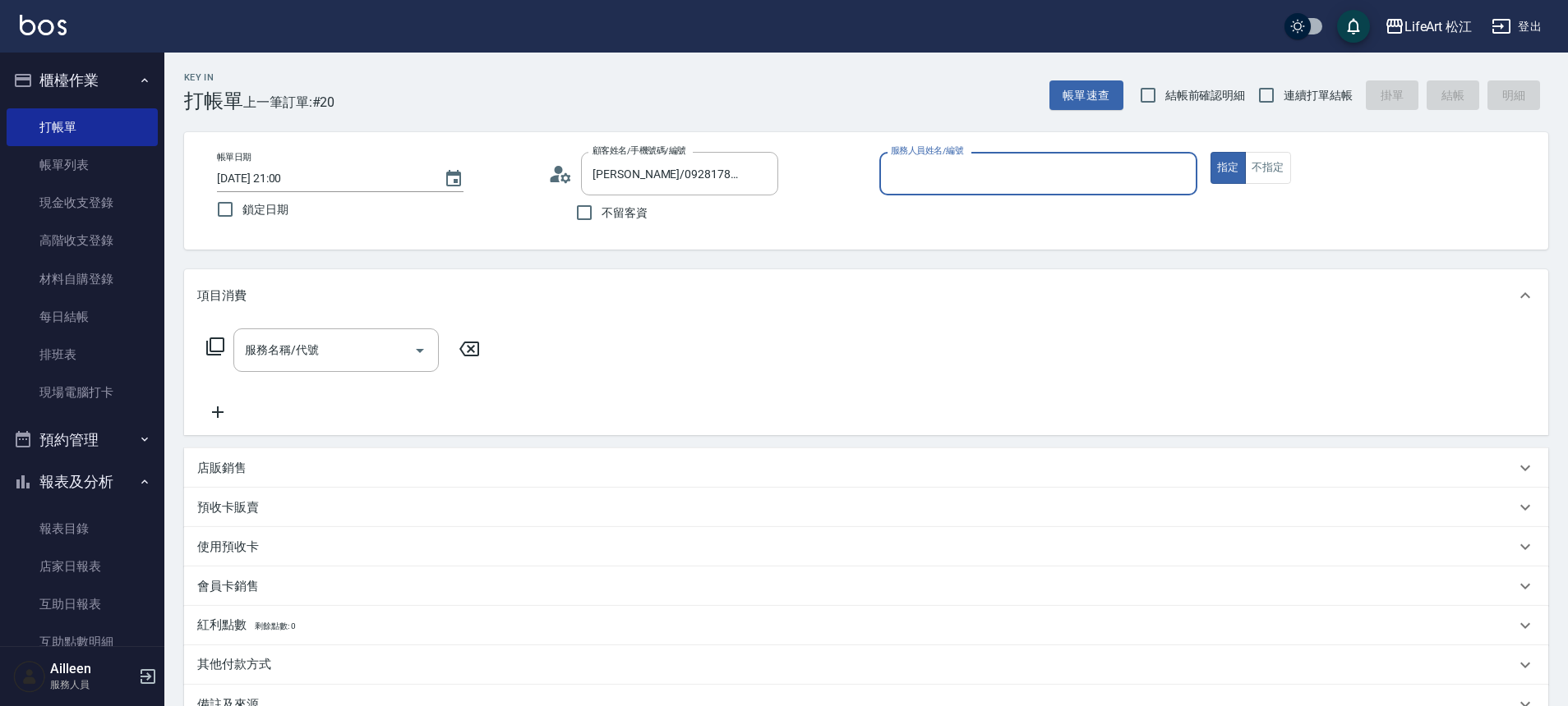
type input "Momo(無代號)"
click at [296, 349] on div "服務名稱/代號 服務名稱/代號" at bounding box center [335, 349] width 206 height 43
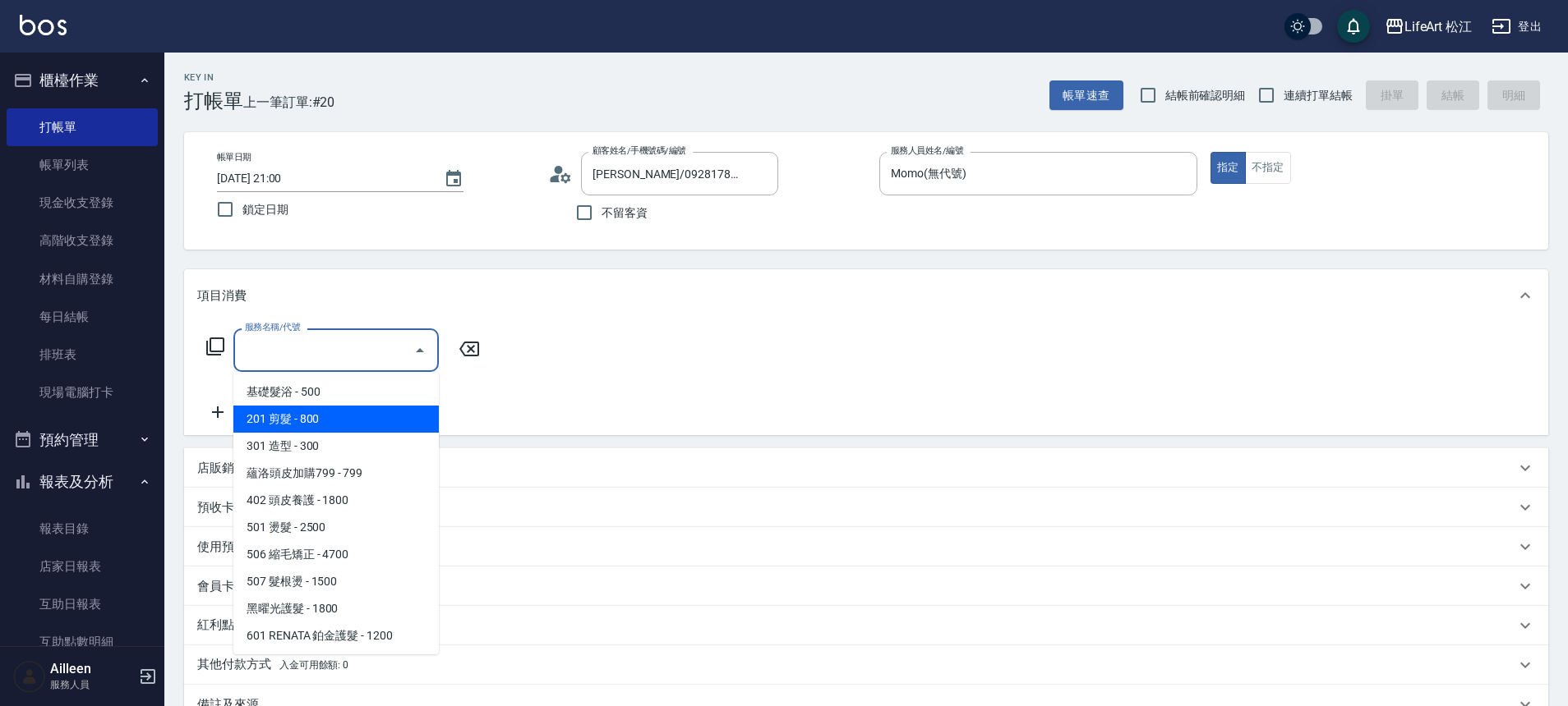
click at [348, 406] on span "201 剪髮 - 800" at bounding box center [335, 419] width 206 height 27
type input "201 剪髮(201)"
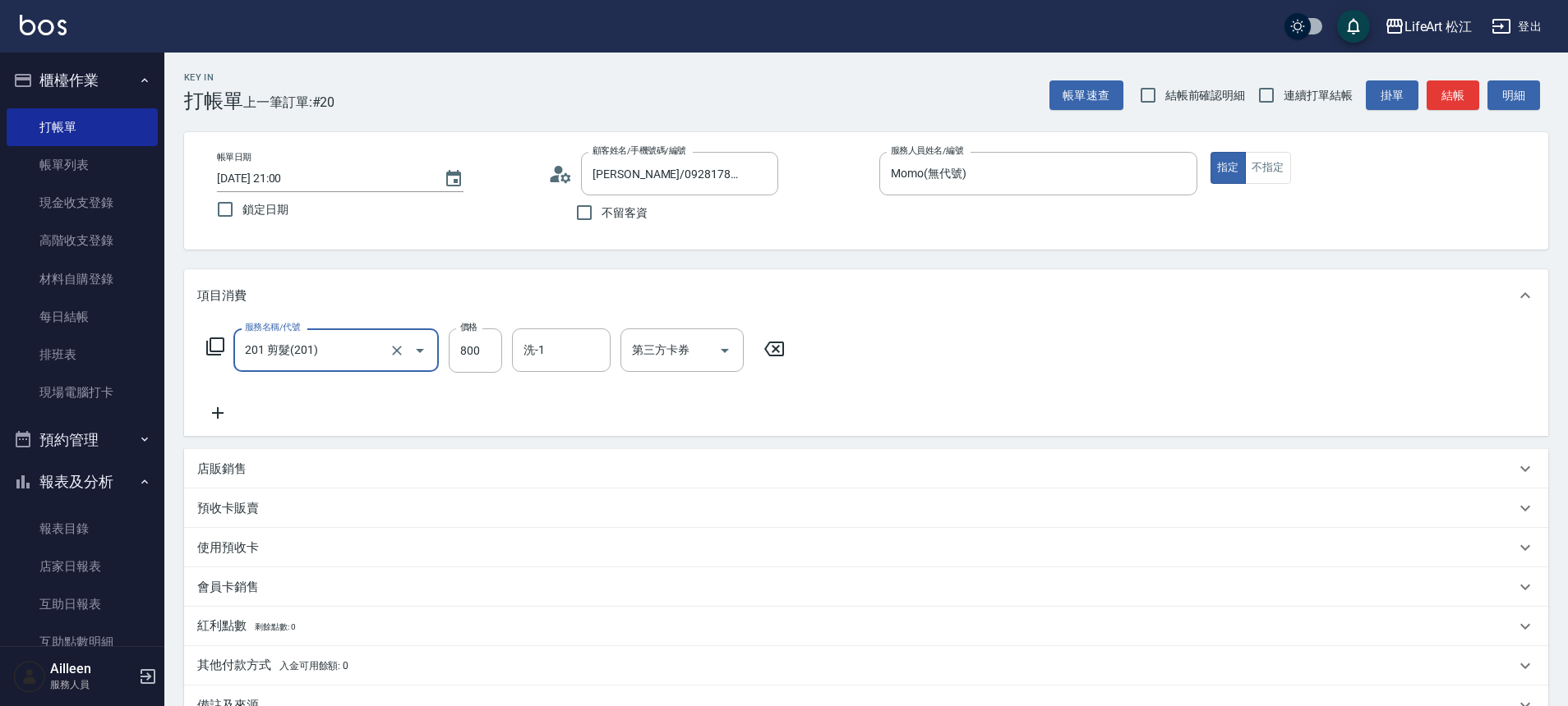
click at [215, 409] on icon at bounding box center [217, 413] width 41 height 19
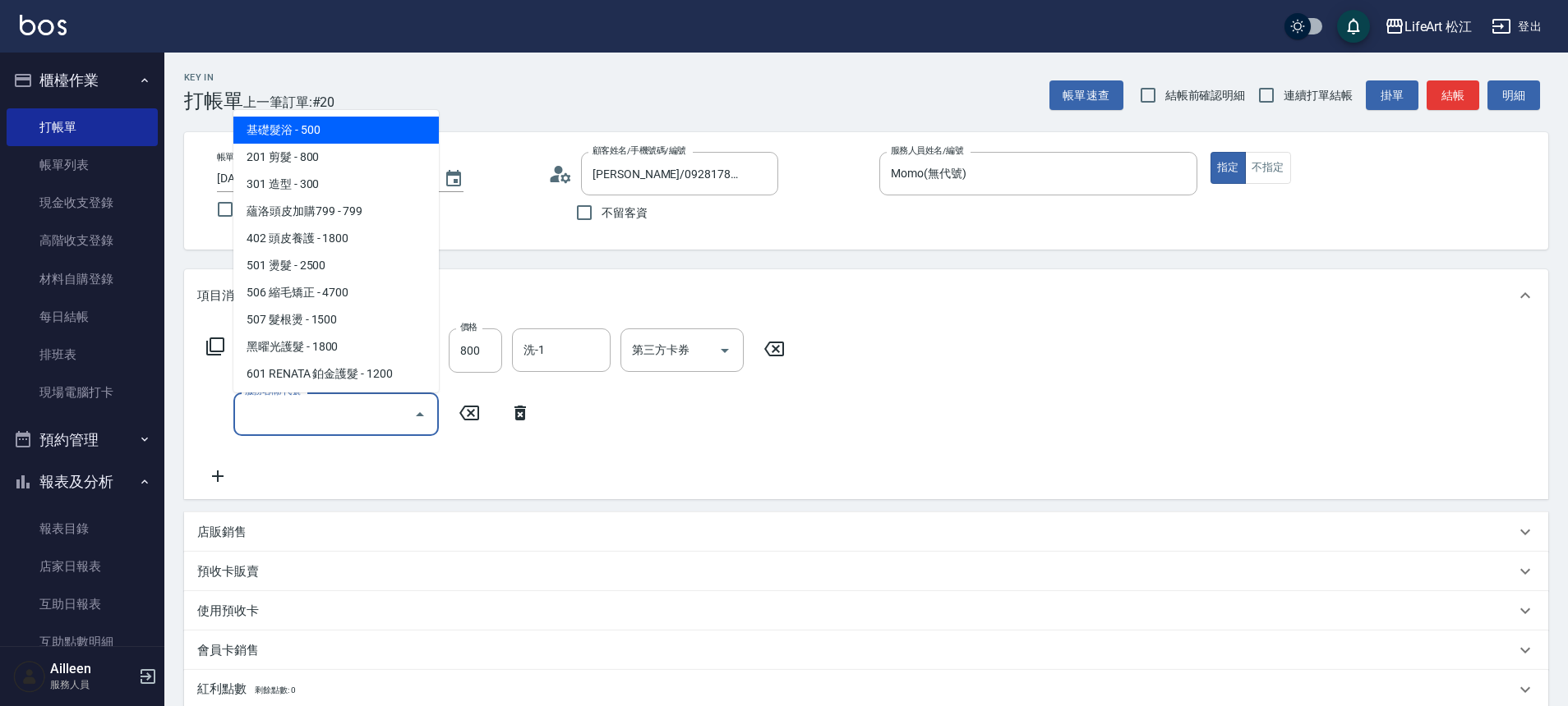
click at [294, 404] on input "服務名稱/代號" at bounding box center [324, 414] width 166 height 29
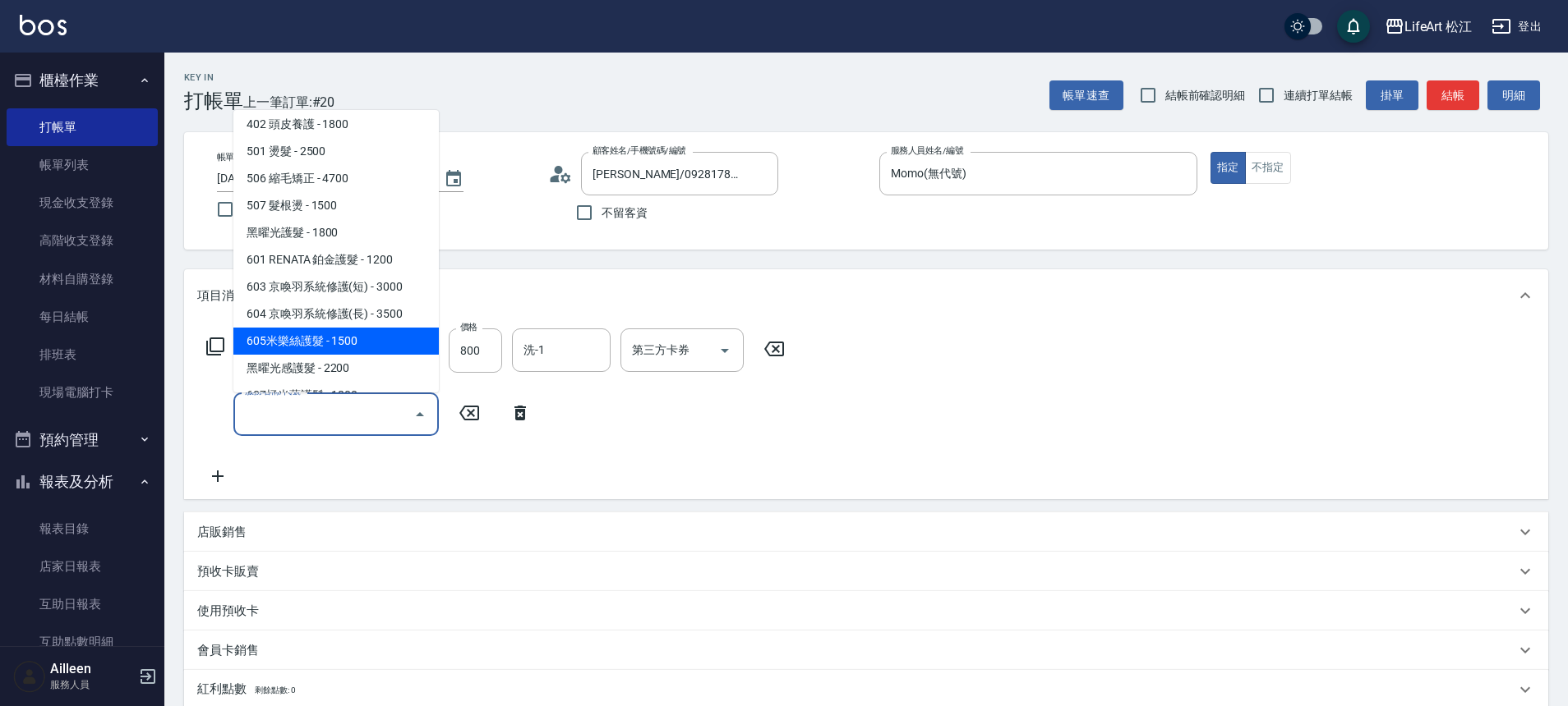
scroll to position [51, 0]
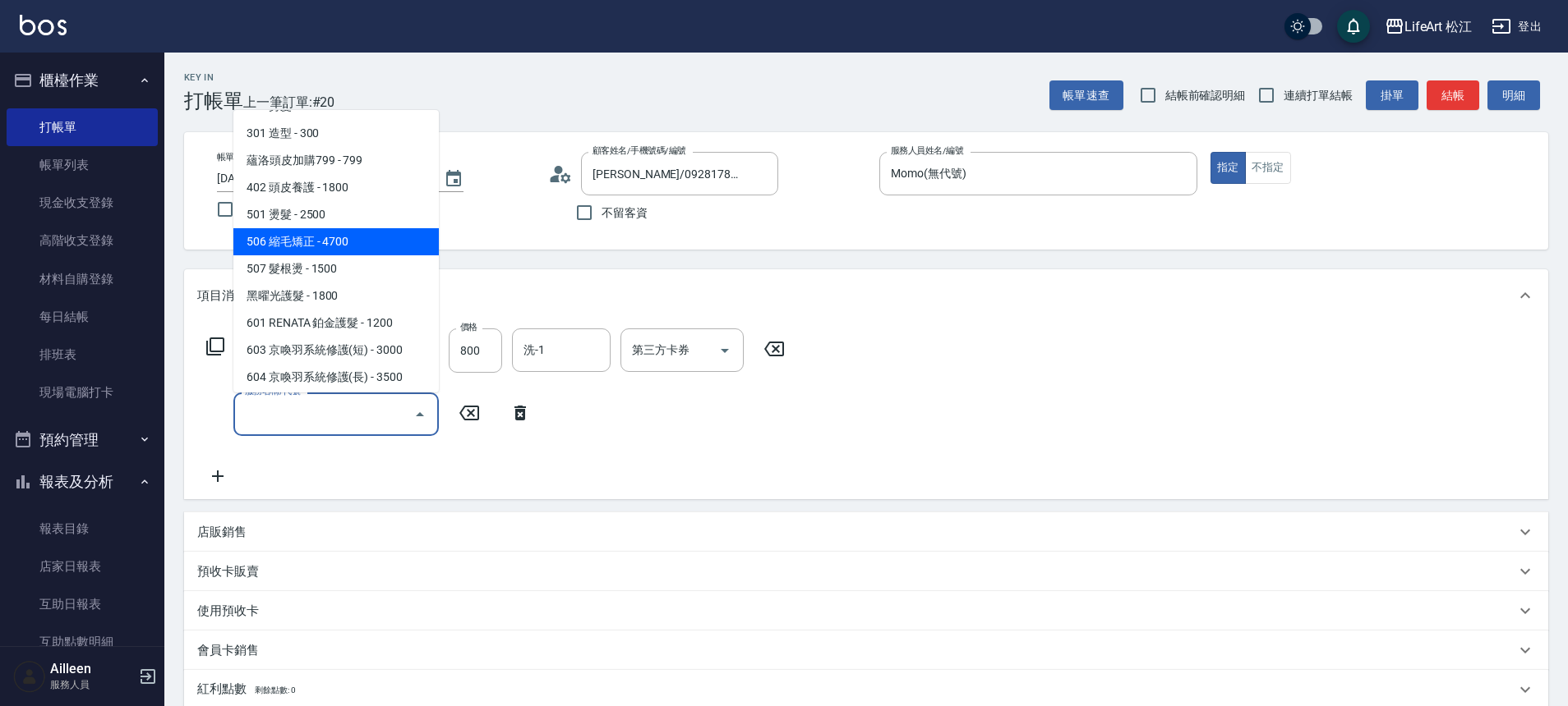
click at [320, 242] on span "506 縮毛矯正 - 4700" at bounding box center [335, 242] width 206 height 27
type input "506 縮毛矯正 (506)"
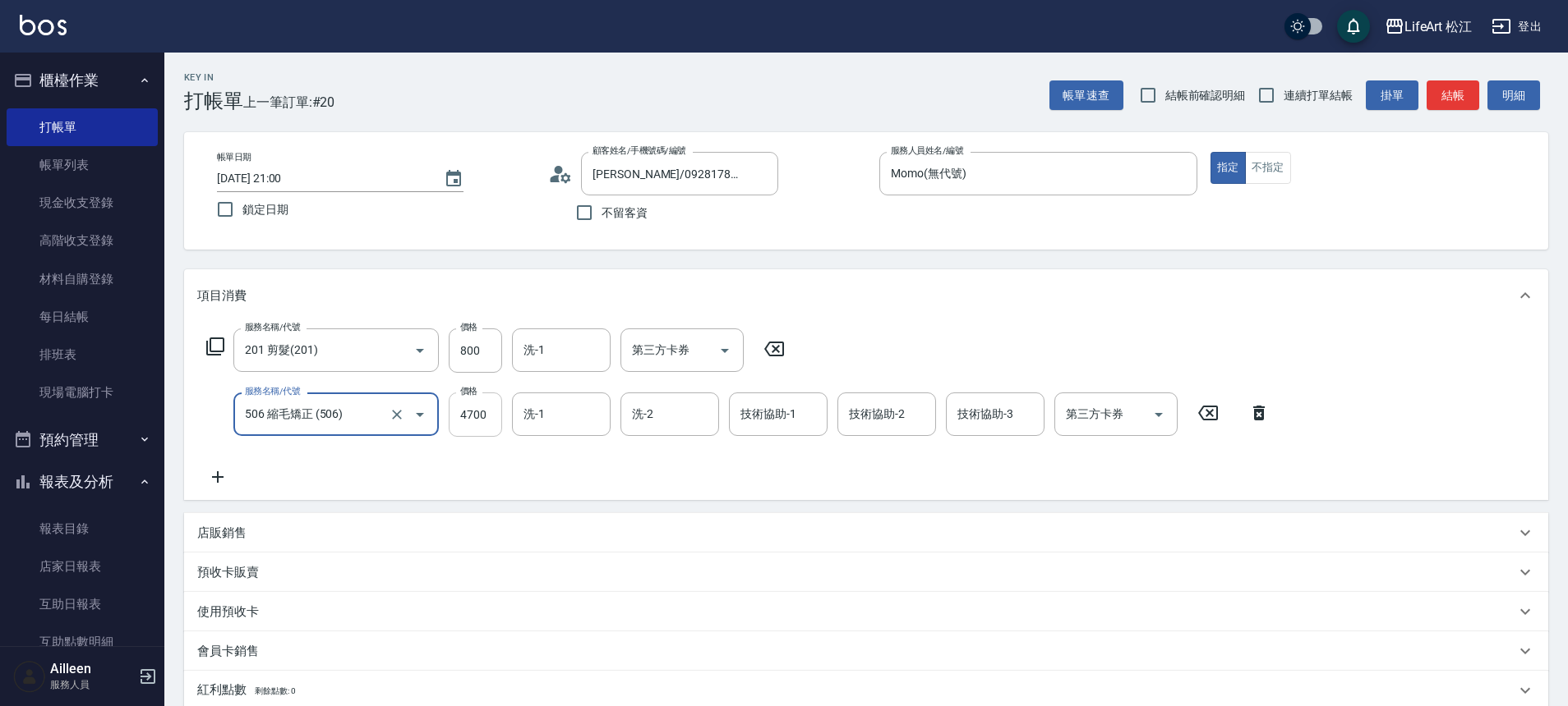
click at [495, 415] on input "4700" at bounding box center [475, 415] width 53 height 44
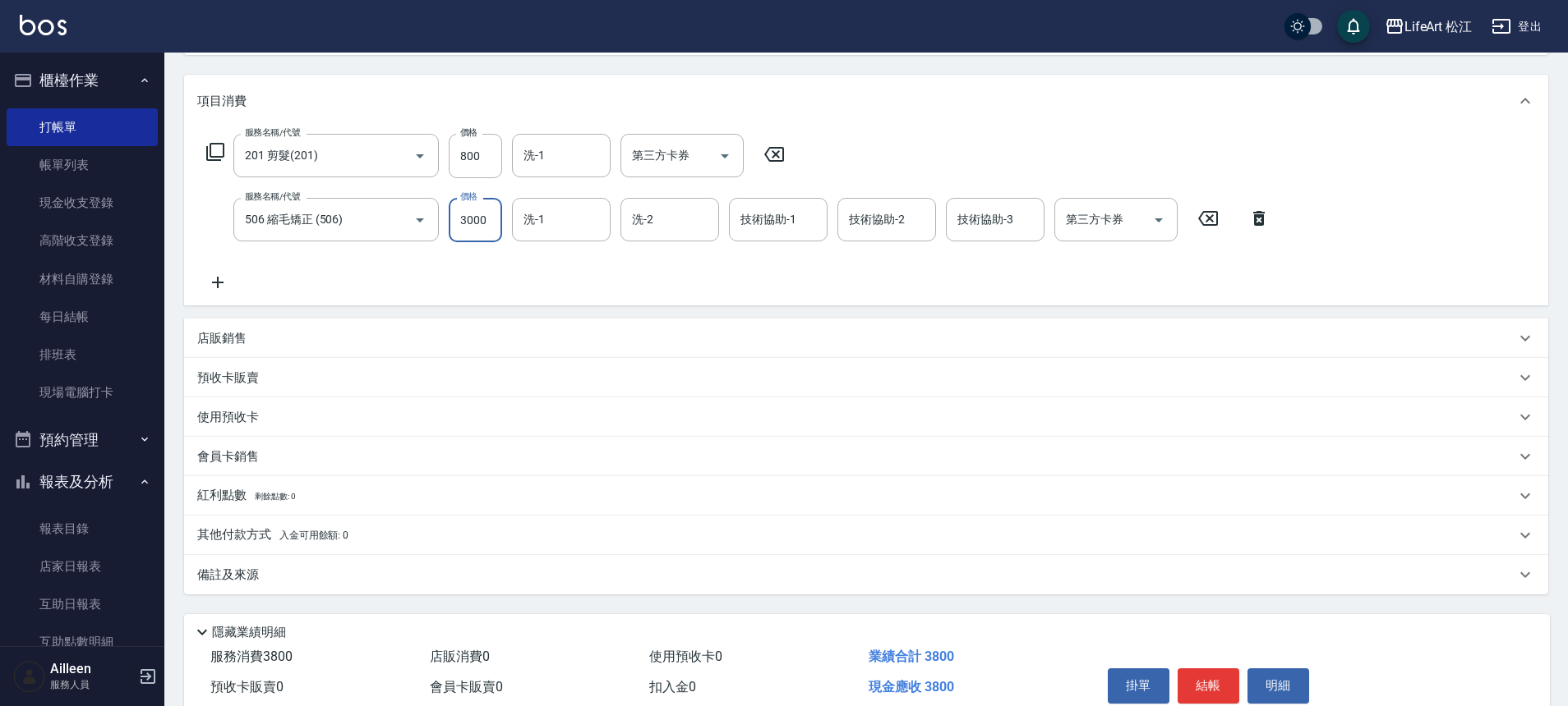
scroll to position [268, 0]
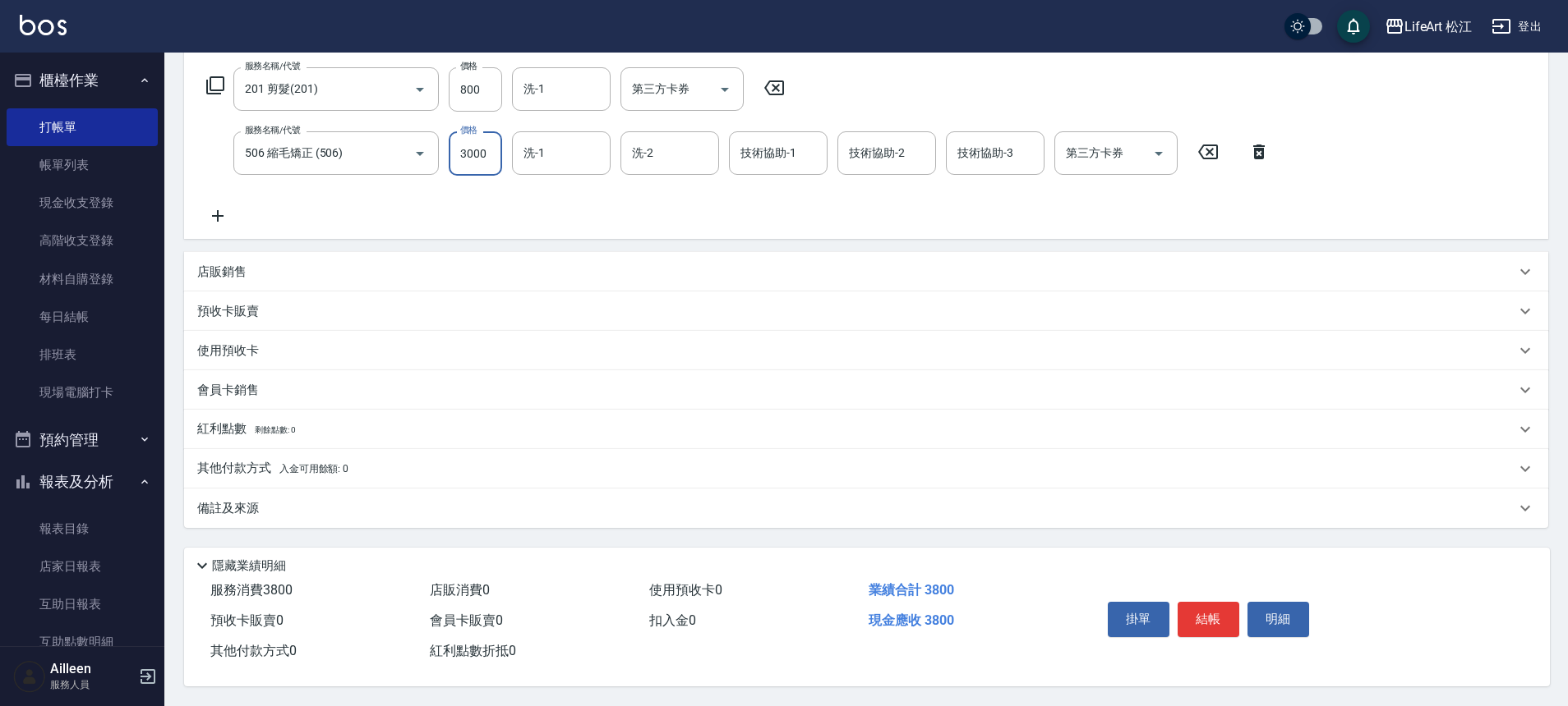
type input "3000"
click at [350, 489] on div "備註及來源" at bounding box center [865, 508] width 1364 height 40
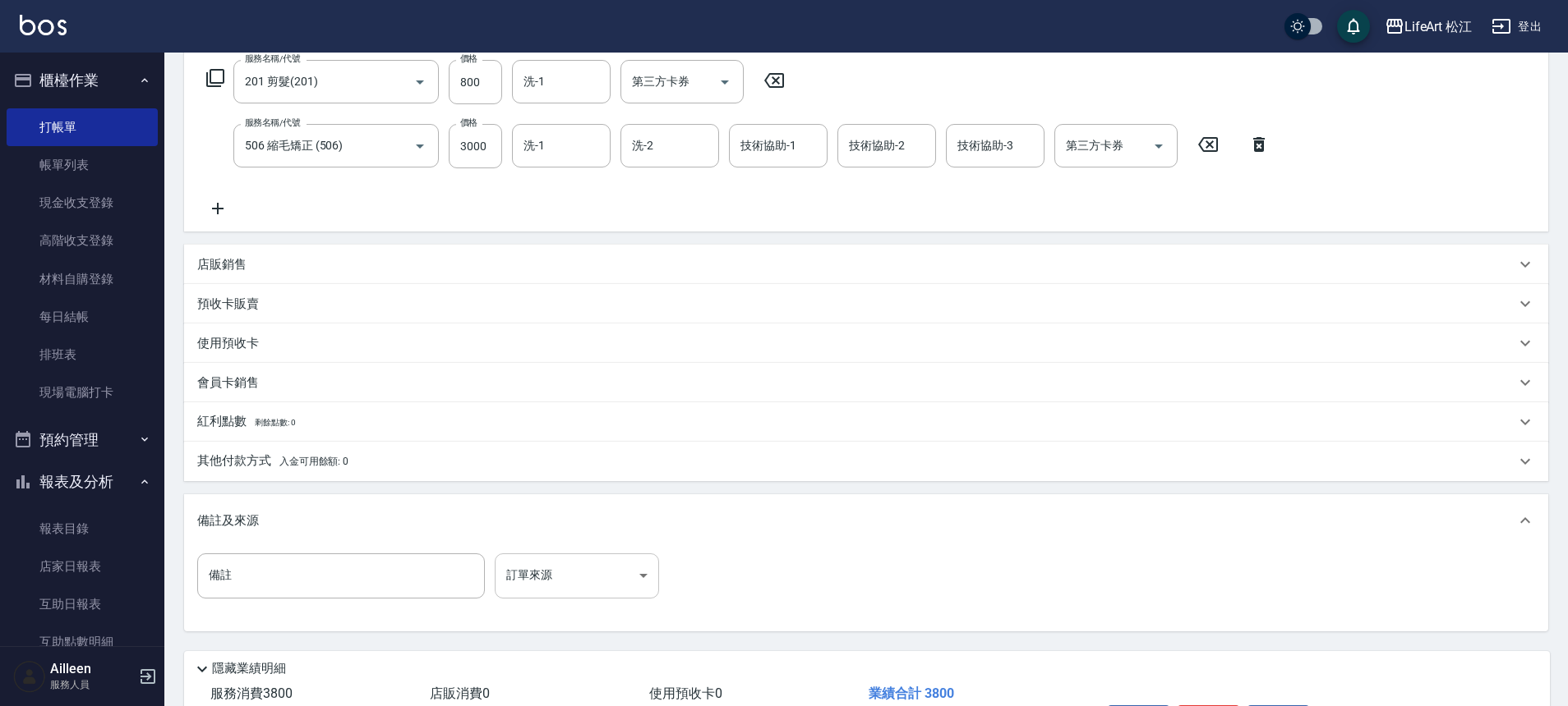
click at [542, 561] on body "LifeArt 松江 登出 櫃檯作業 打帳單 帳單列表 現金收支登錄 高階收支登錄 材料自購登錄 每日結帳 排班表 現場電腦打卡 預約管理 預約管理 單日預約…" at bounding box center [784, 271] width 1568 height 1078
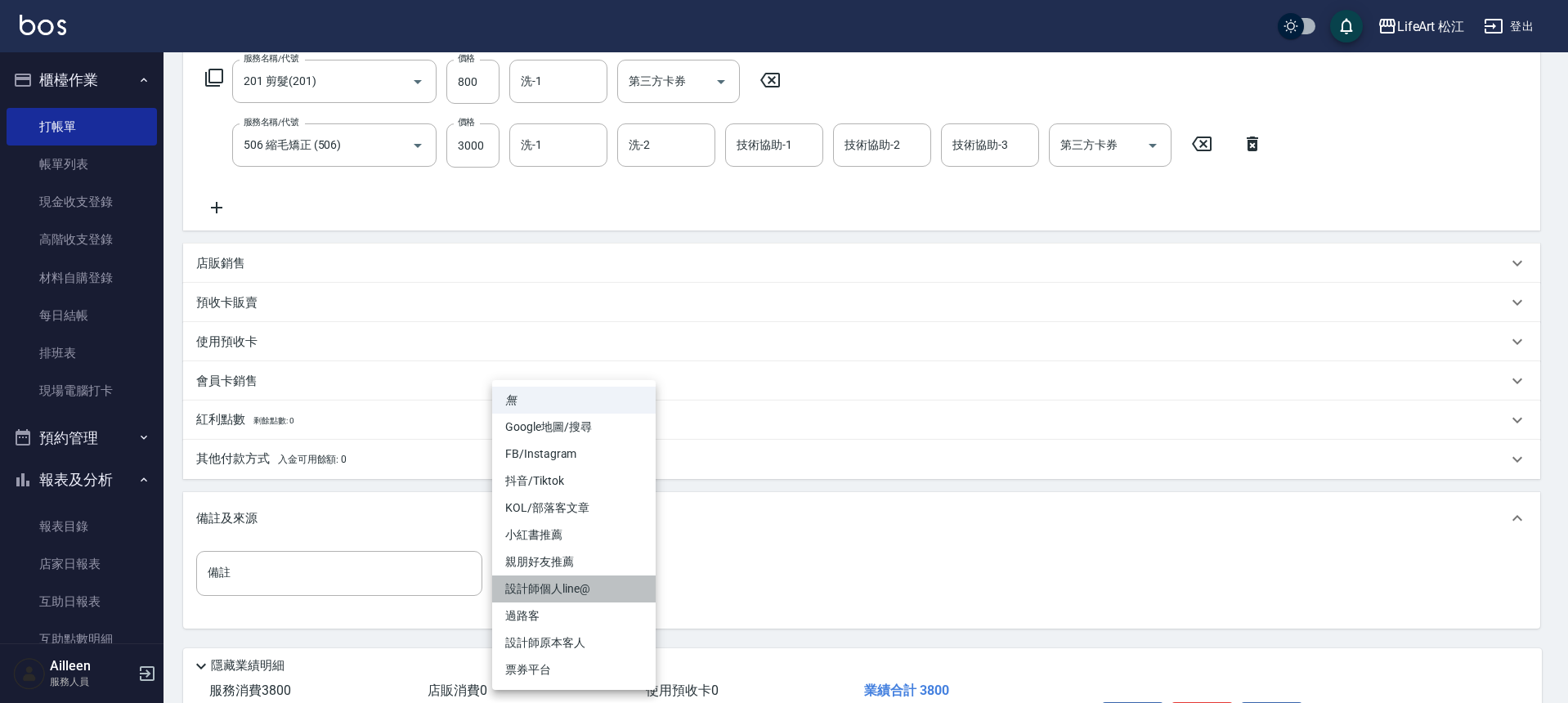
click at [572, 592] on li "設計師個人line@" at bounding box center [574, 589] width 163 height 27
type input "設計師個人line@"
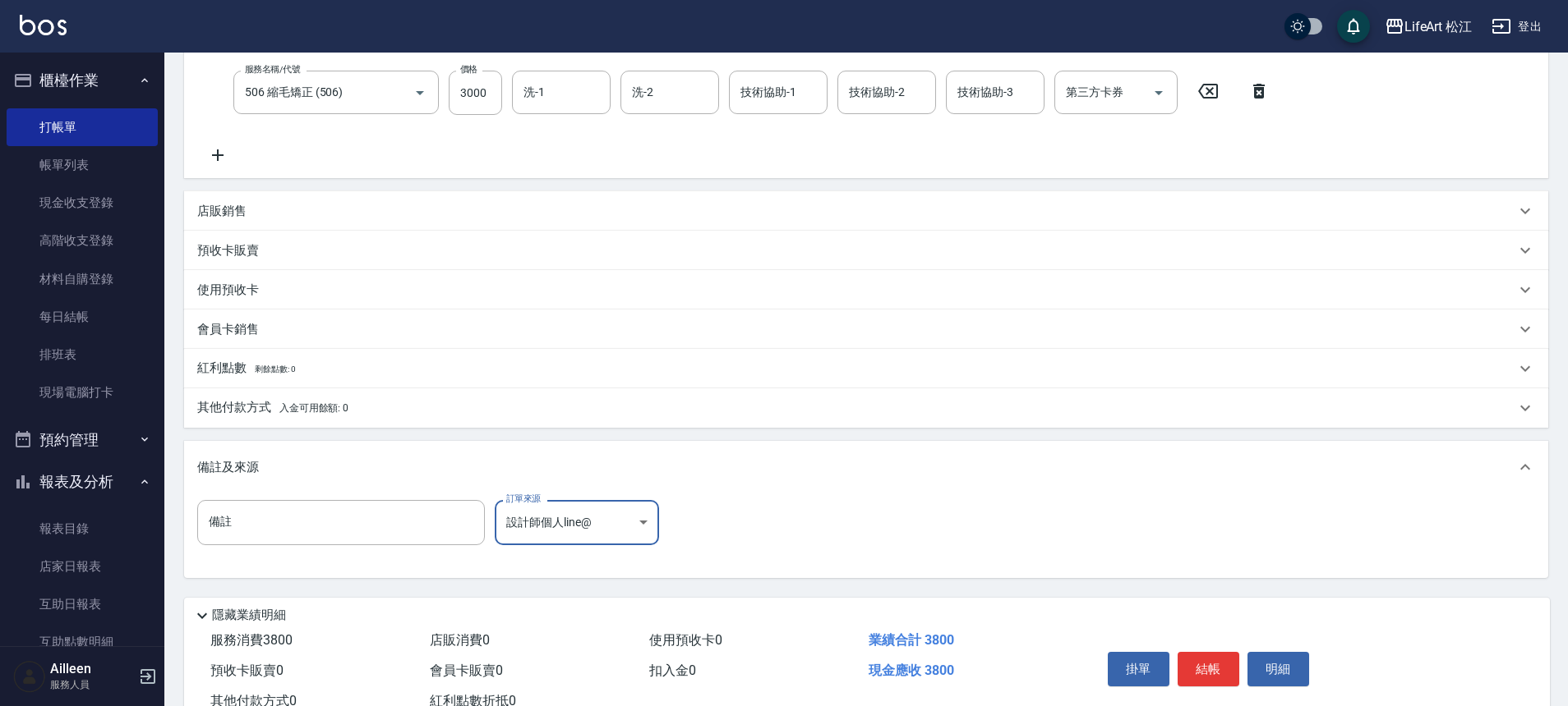
scroll to position [379, 0]
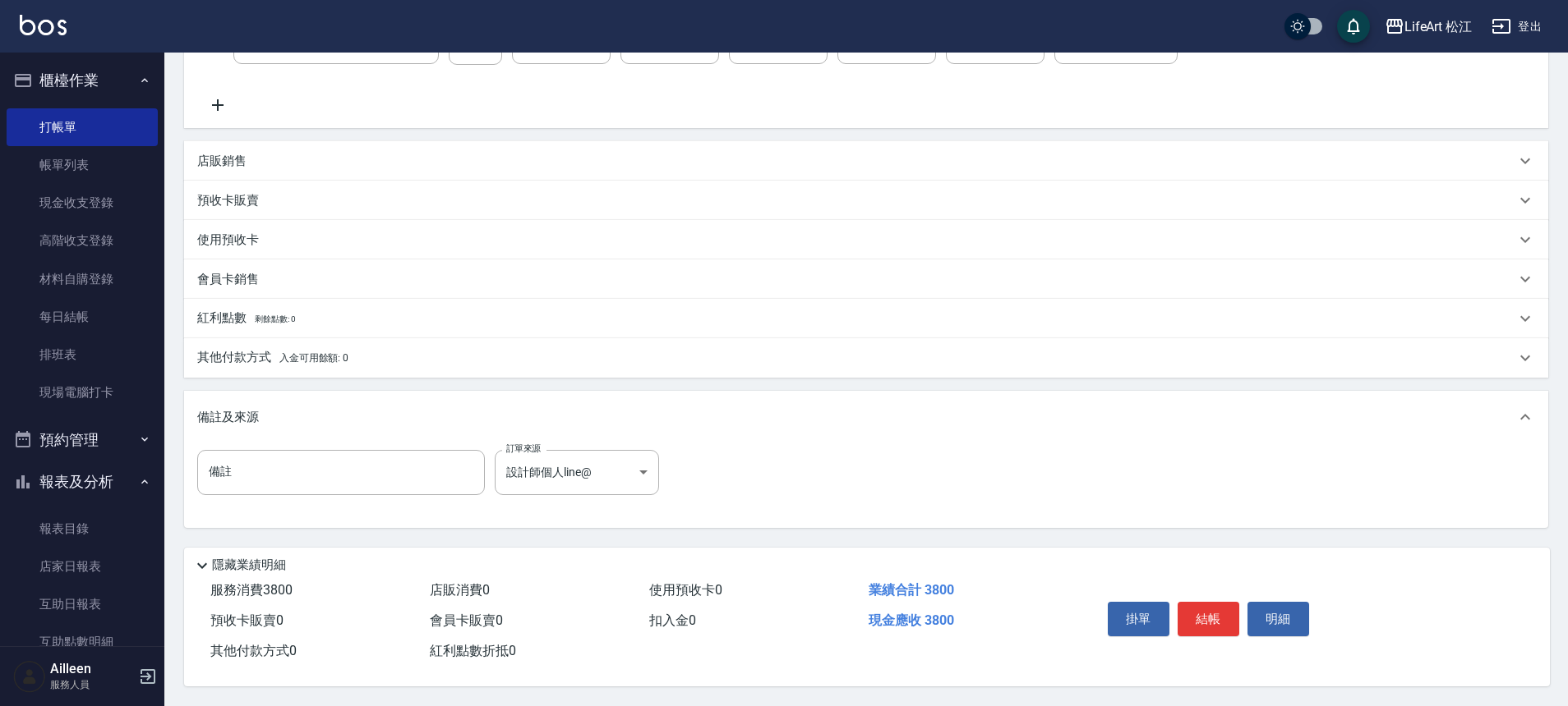
click at [403, 352] on div "其他付款方式 入金可用餘額: 0" at bounding box center [856, 358] width 1318 height 18
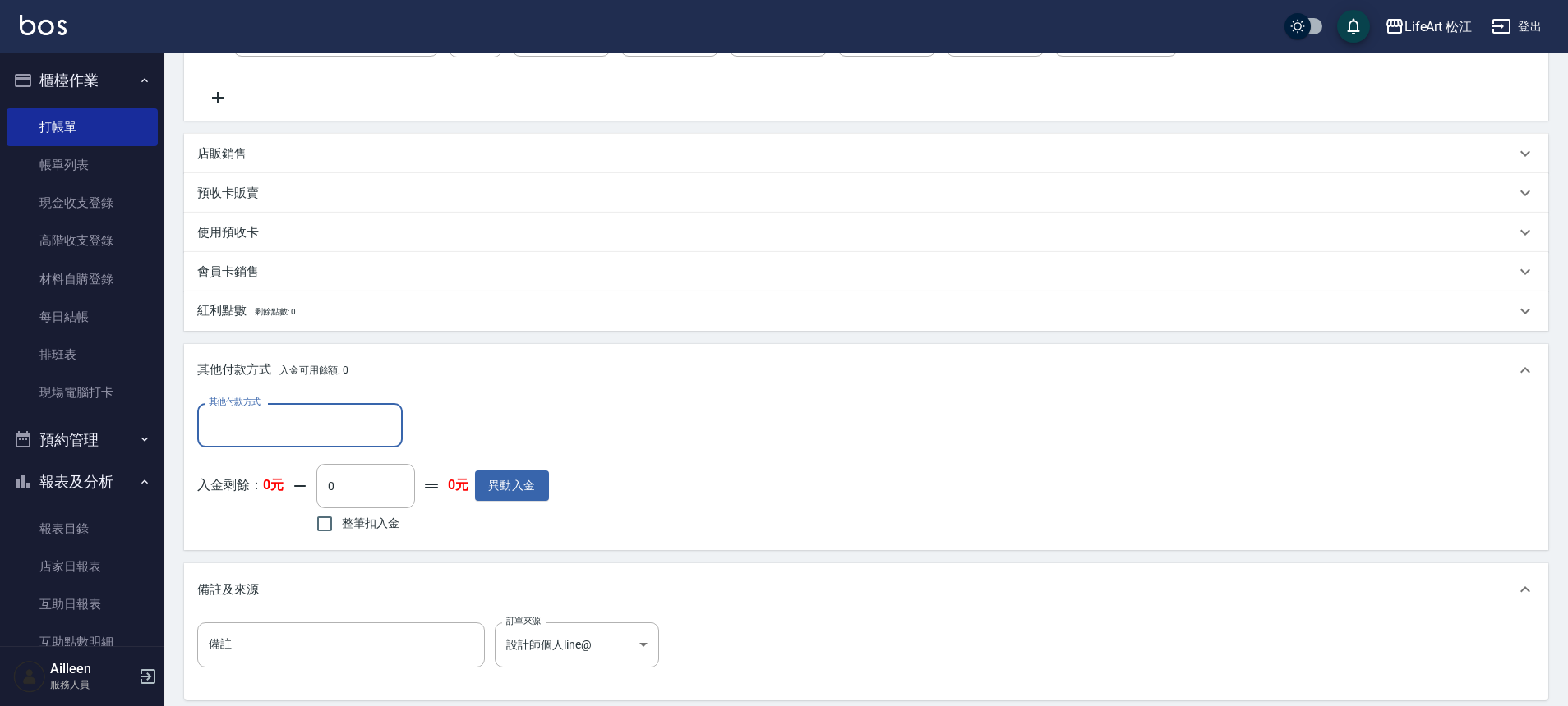
scroll to position [0, 0]
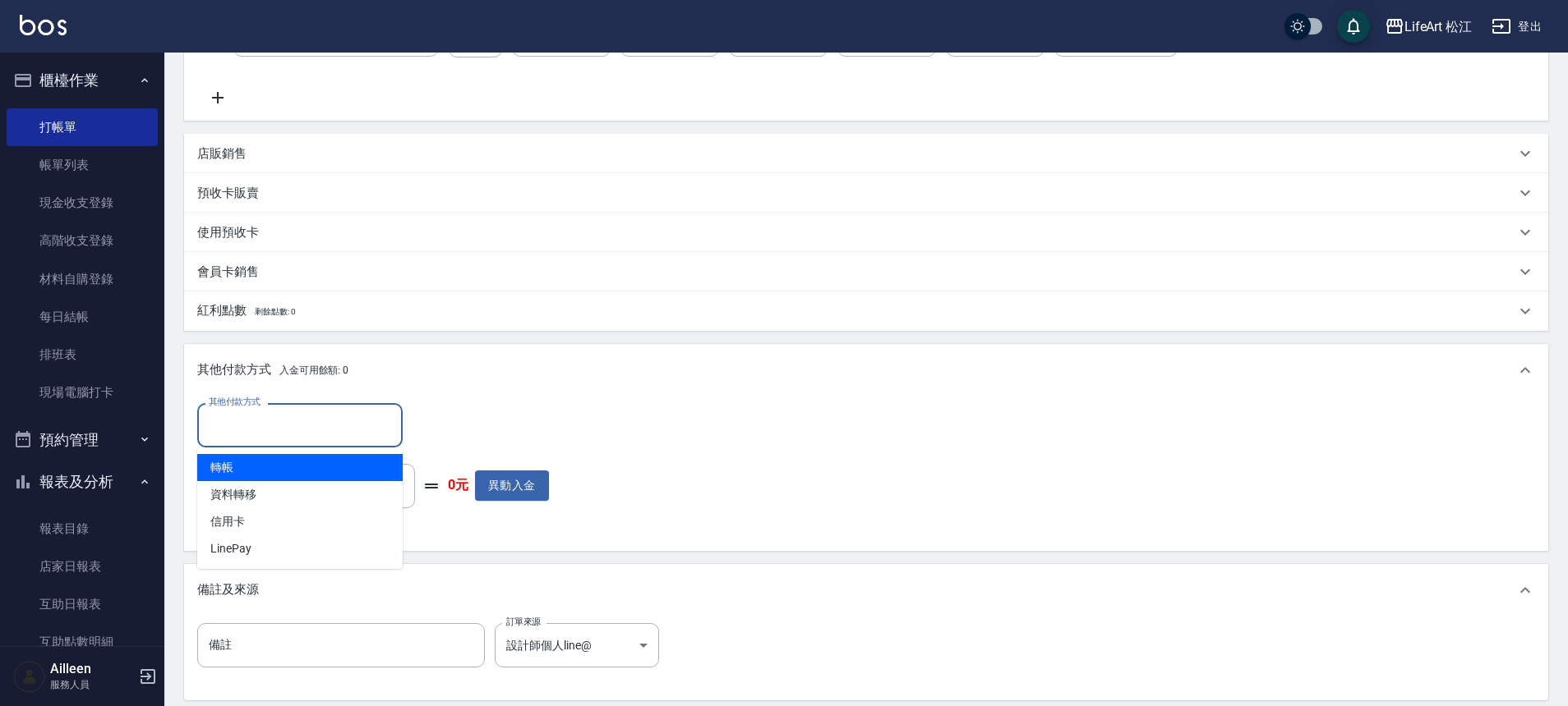
click at [275, 415] on input "其他付款方式" at bounding box center [300, 424] width 191 height 29
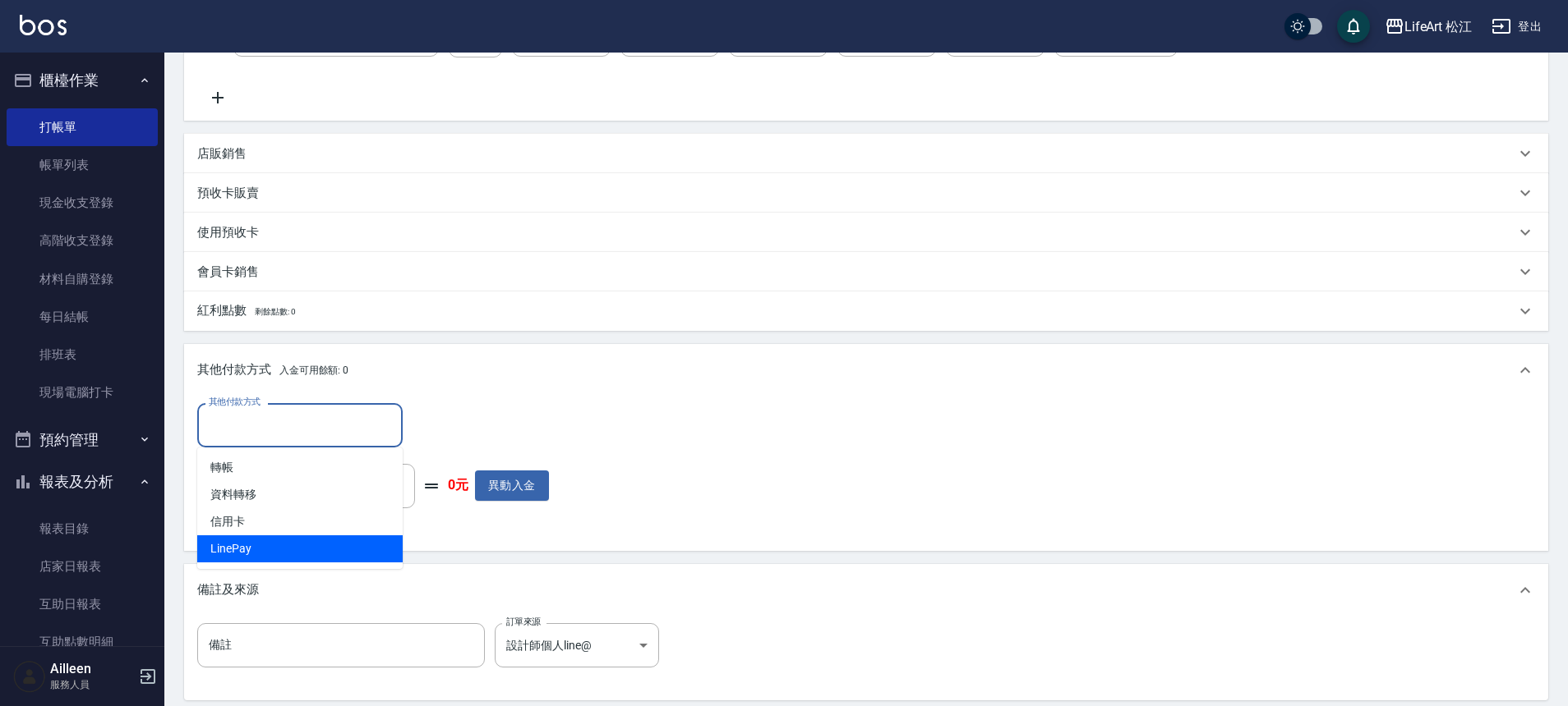
click at [327, 542] on span "LinePay" at bounding box center [299, 549] width 206 height 27
type input "LinePay"
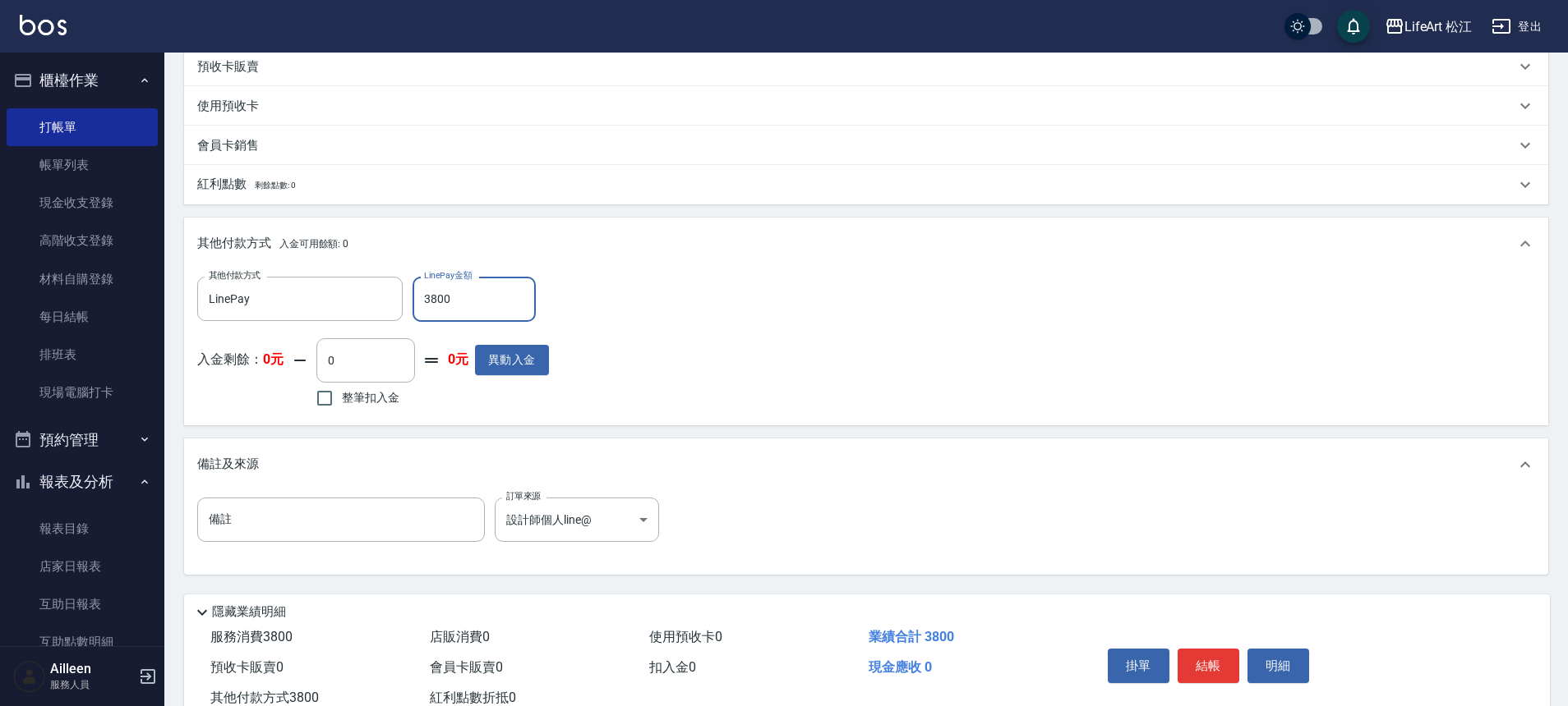
scroll to position [560, 0]
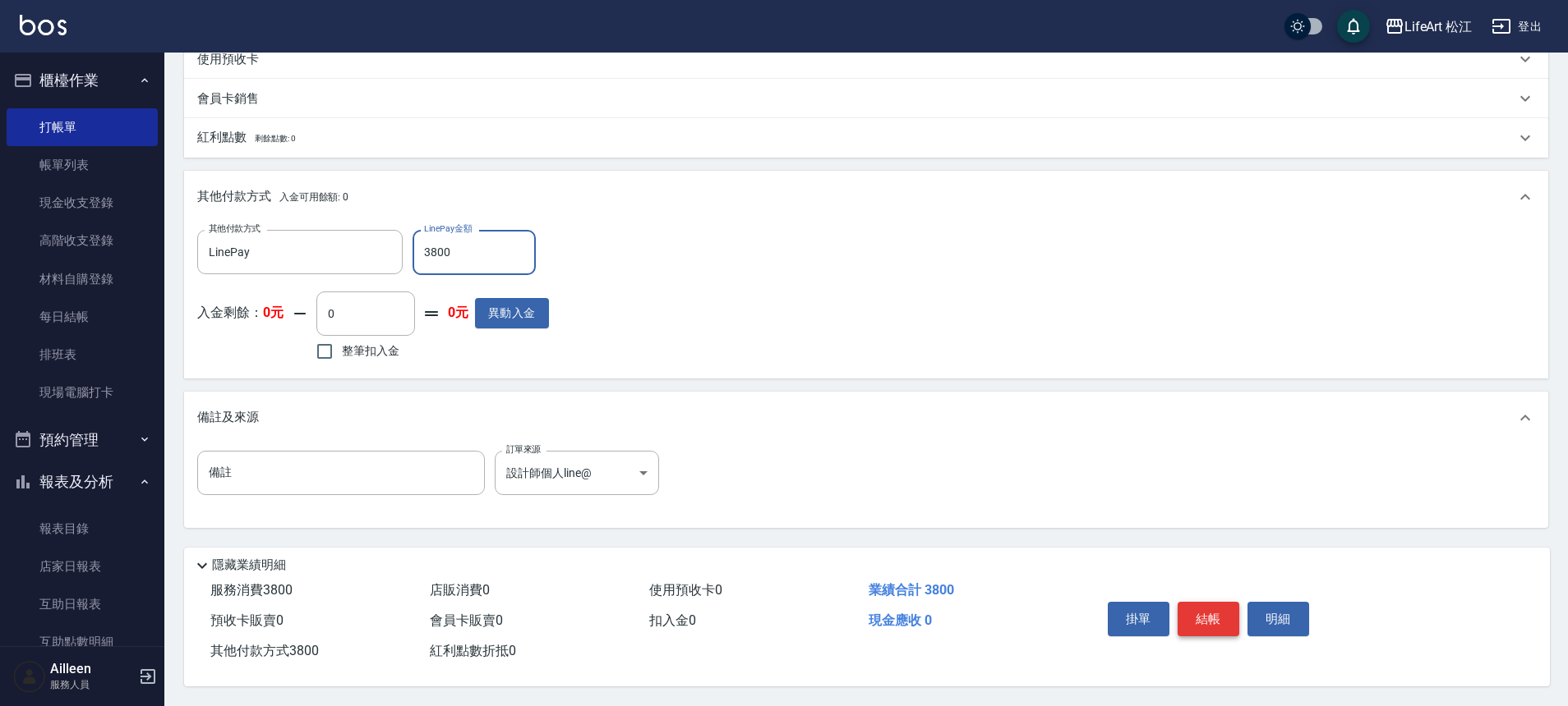
type input "3800"
click at [1226, 605] on button "結帳" at bounding box center [1209, 619] width 62 height 34
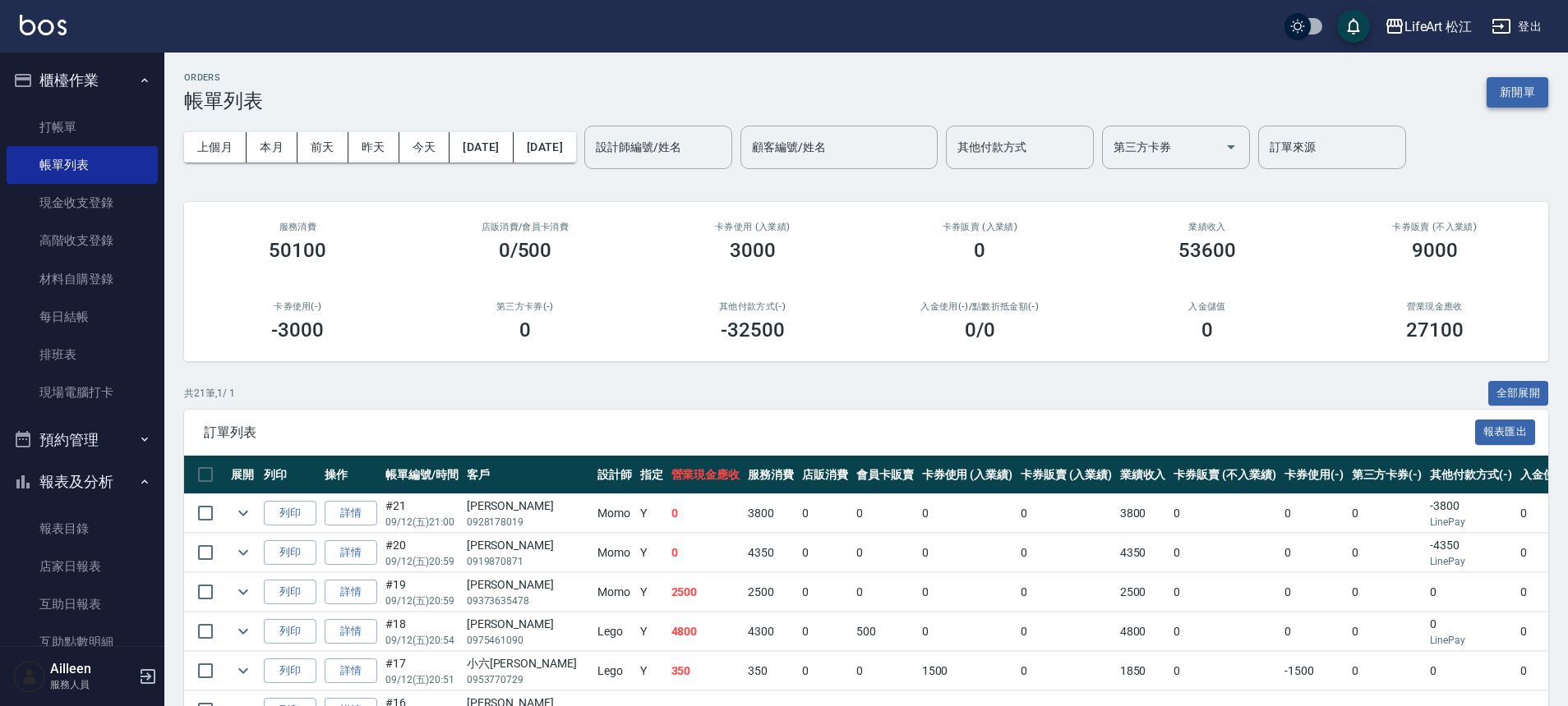
click at [1515, 84] on button "新開單" at bounding box center [1518, 92] width 62 height 30
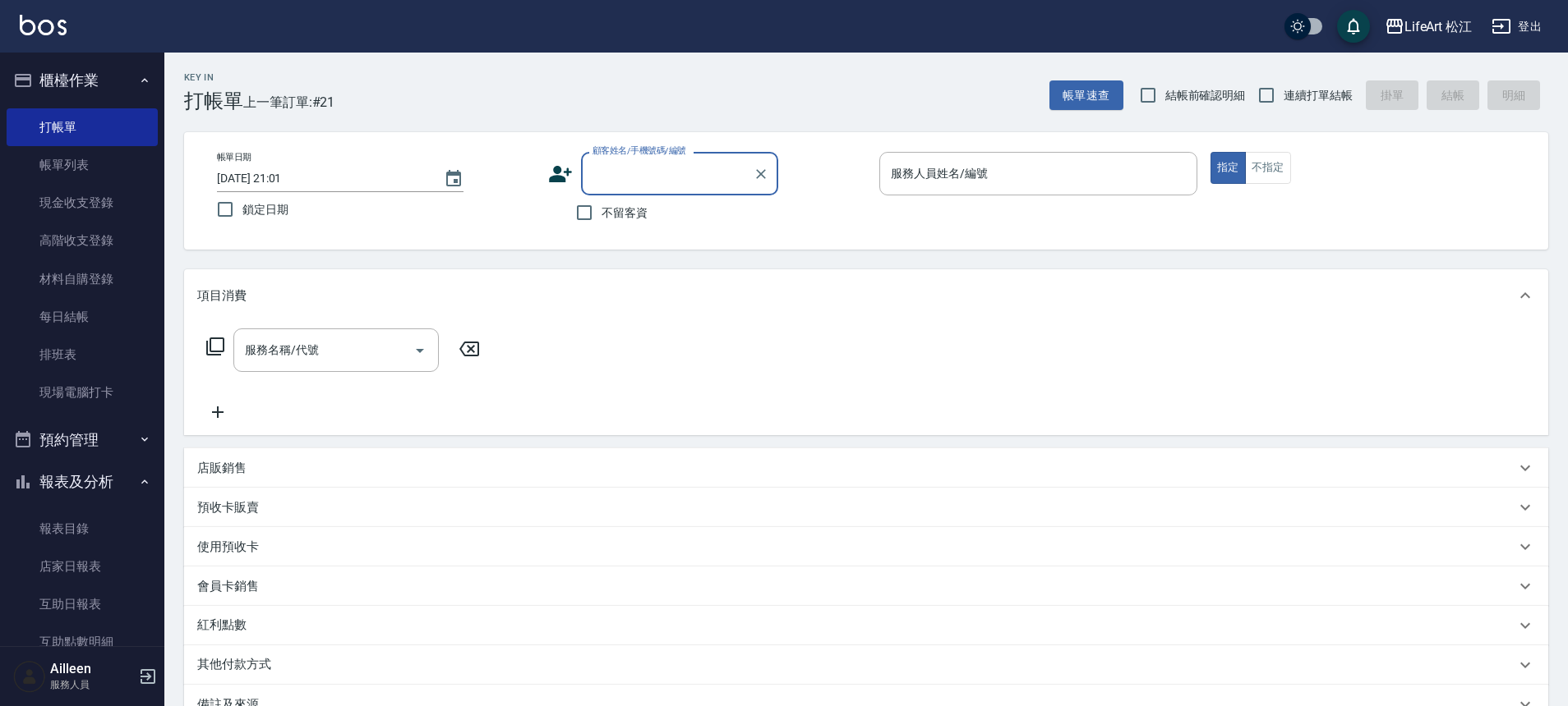
type input "r"
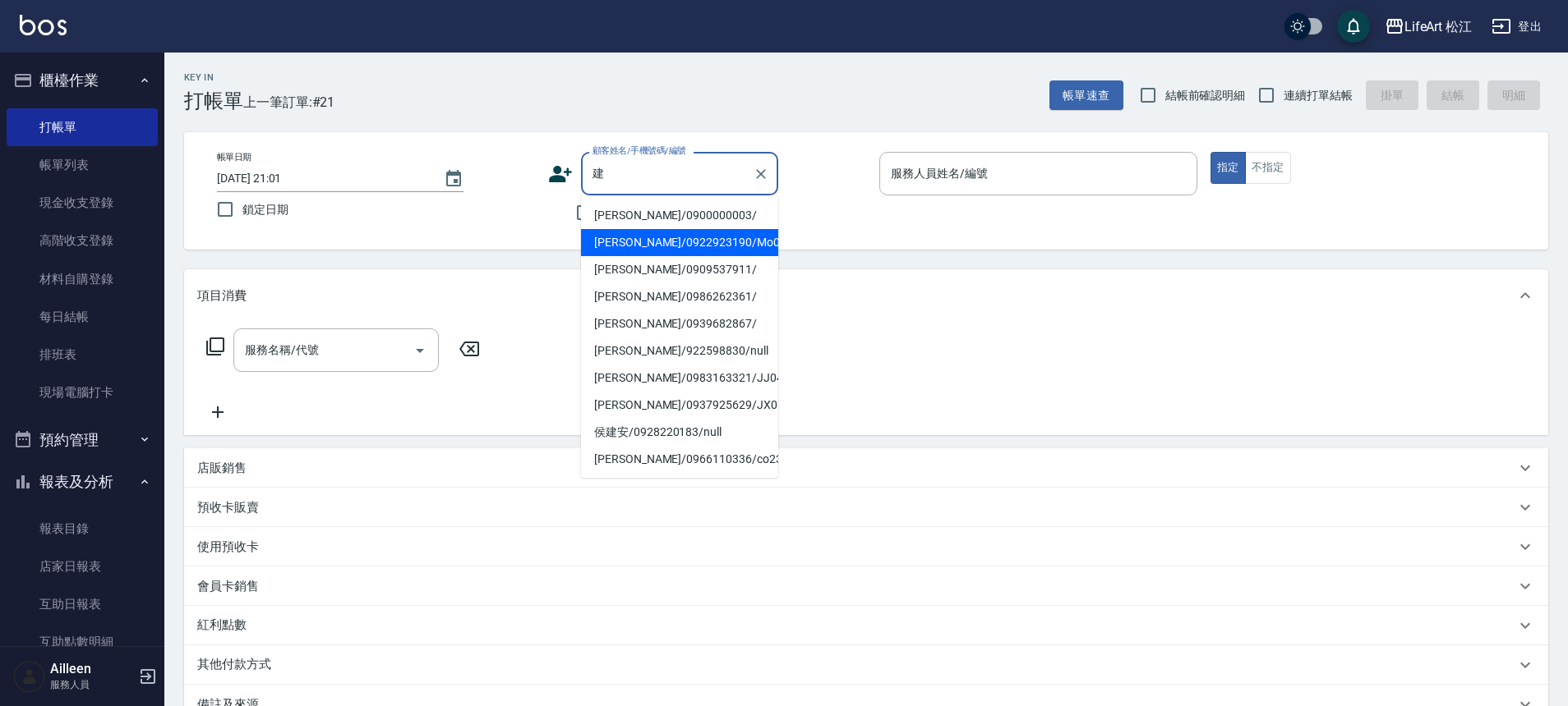
click at [686, 242] on li "[PERSON_NAME]/0922923190/Mo073*" at bounding box center [679, 243] width 197 height 27
type input "[PERSON_NAME]/0922923190/Mo073*"
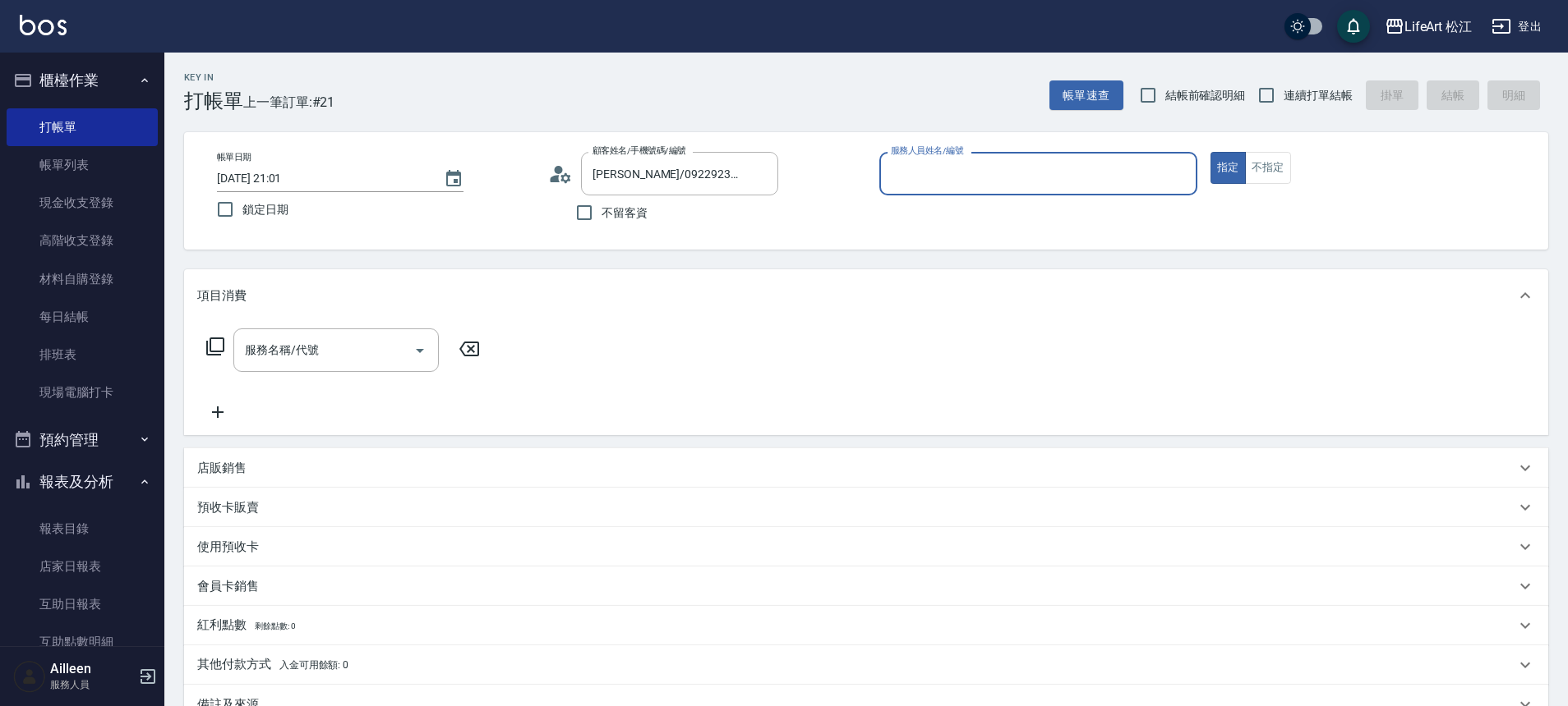
type input "Momo(無代號)"
click at [356, 349] on input "服務名稱/代號" at bounding box center [324, 355] width 166 height 29
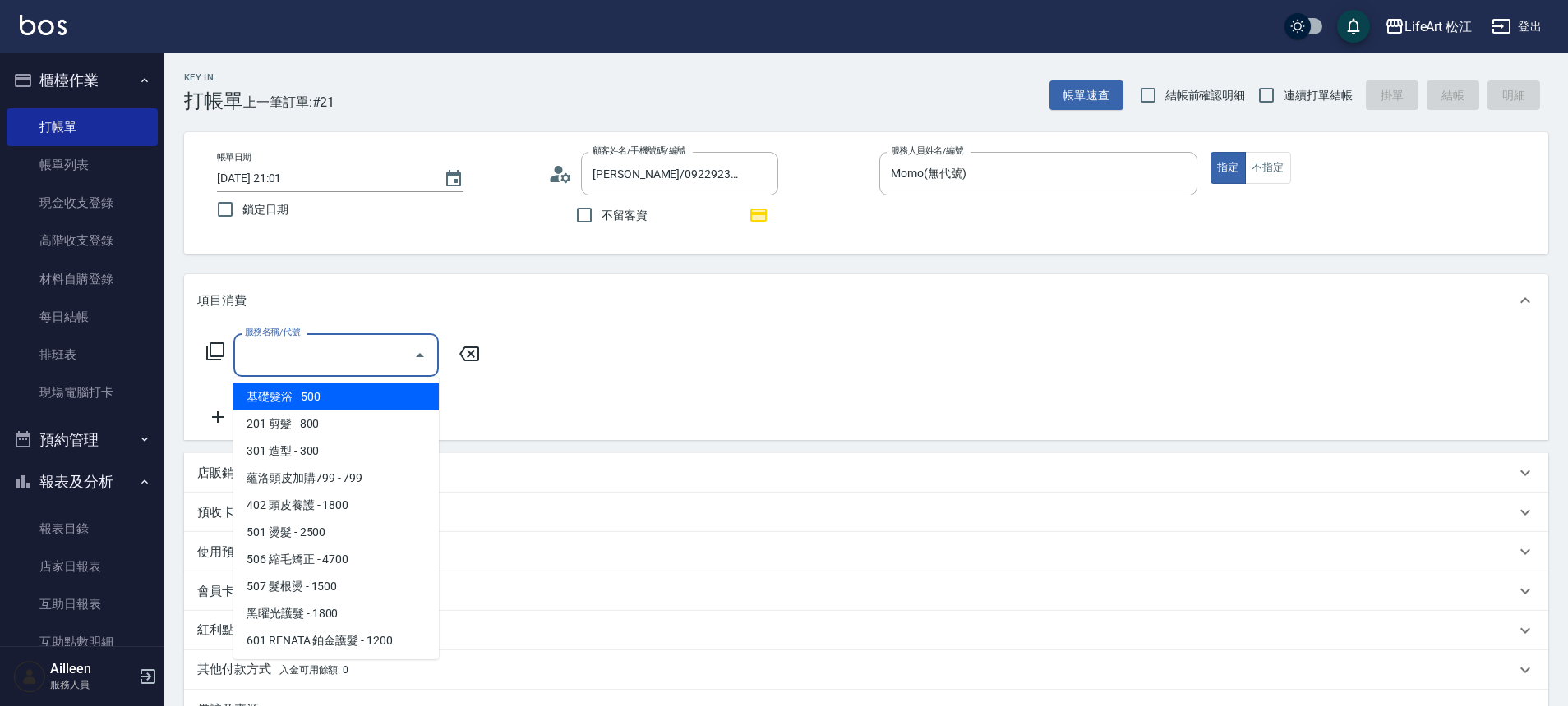
click at [330, 408] on span "基礎髮浴 - 500" at bounding box center [335, 397] width 206 height 27
type input "基礎髮浴 (101)"
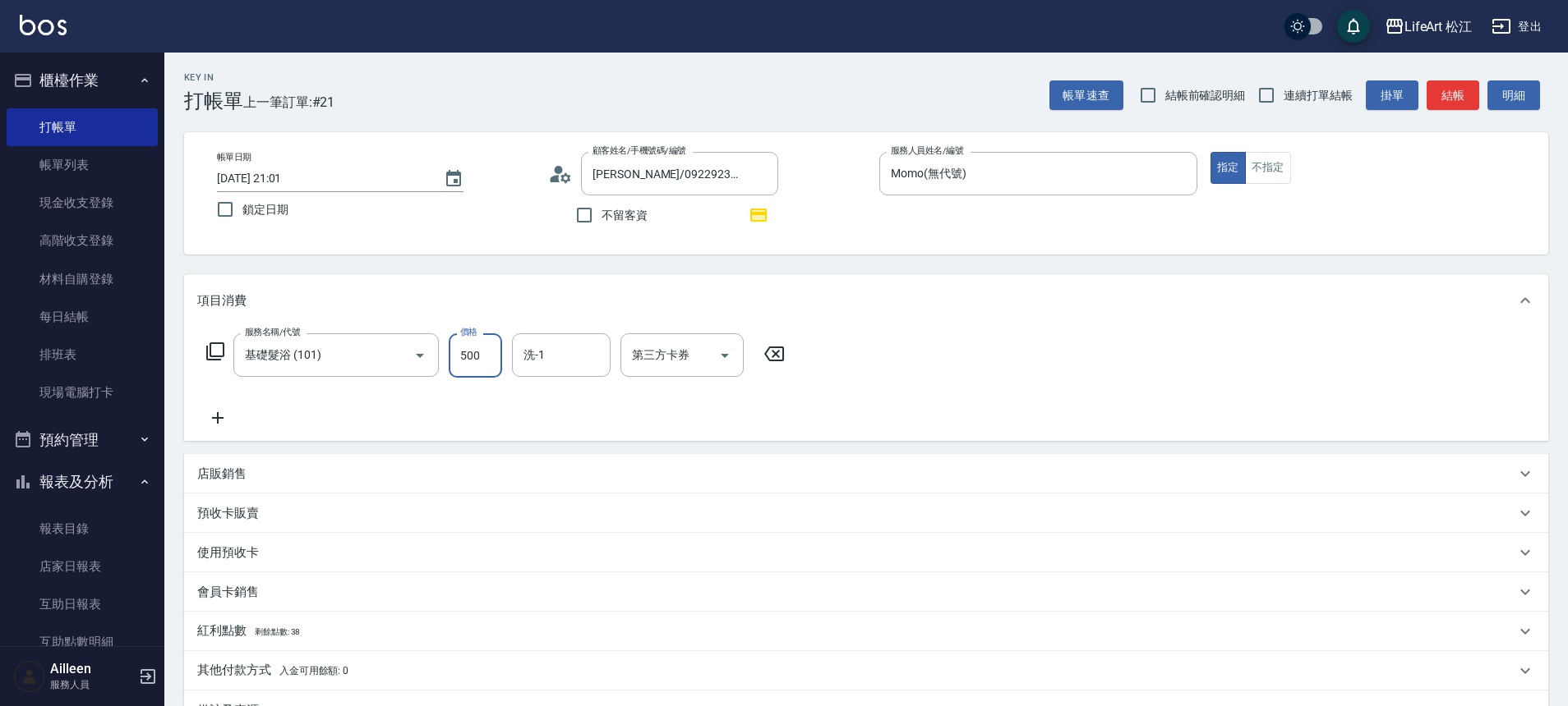
click at [470, 371] on input "500" at bounding box center [475, 356] width 53 height 44
type input "350"
click at [210, 424] on icon at bounding box center [217, 418] width 41 height 19
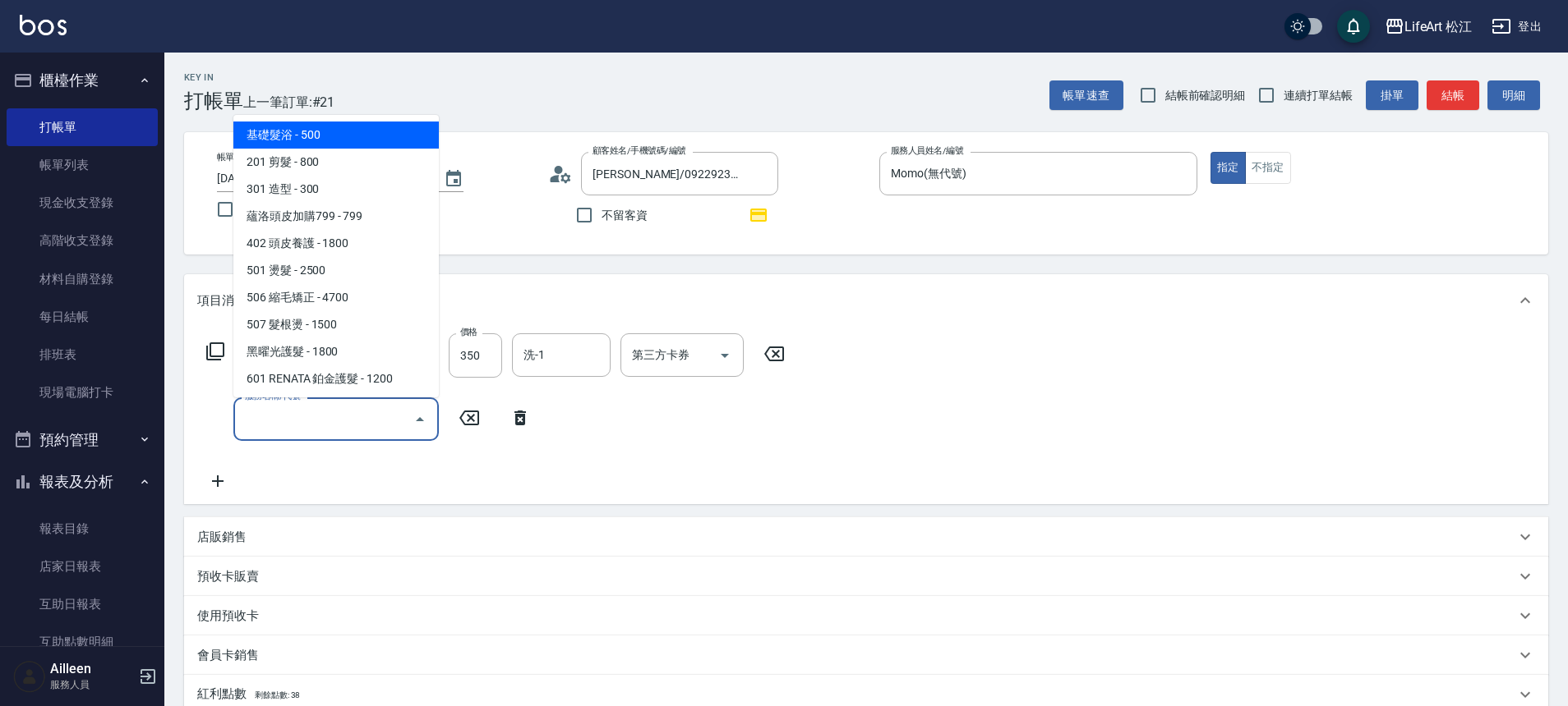
click at [278, 431] on input "服務名稱/代號" at bounding box center [324, 419] width 166 height 29
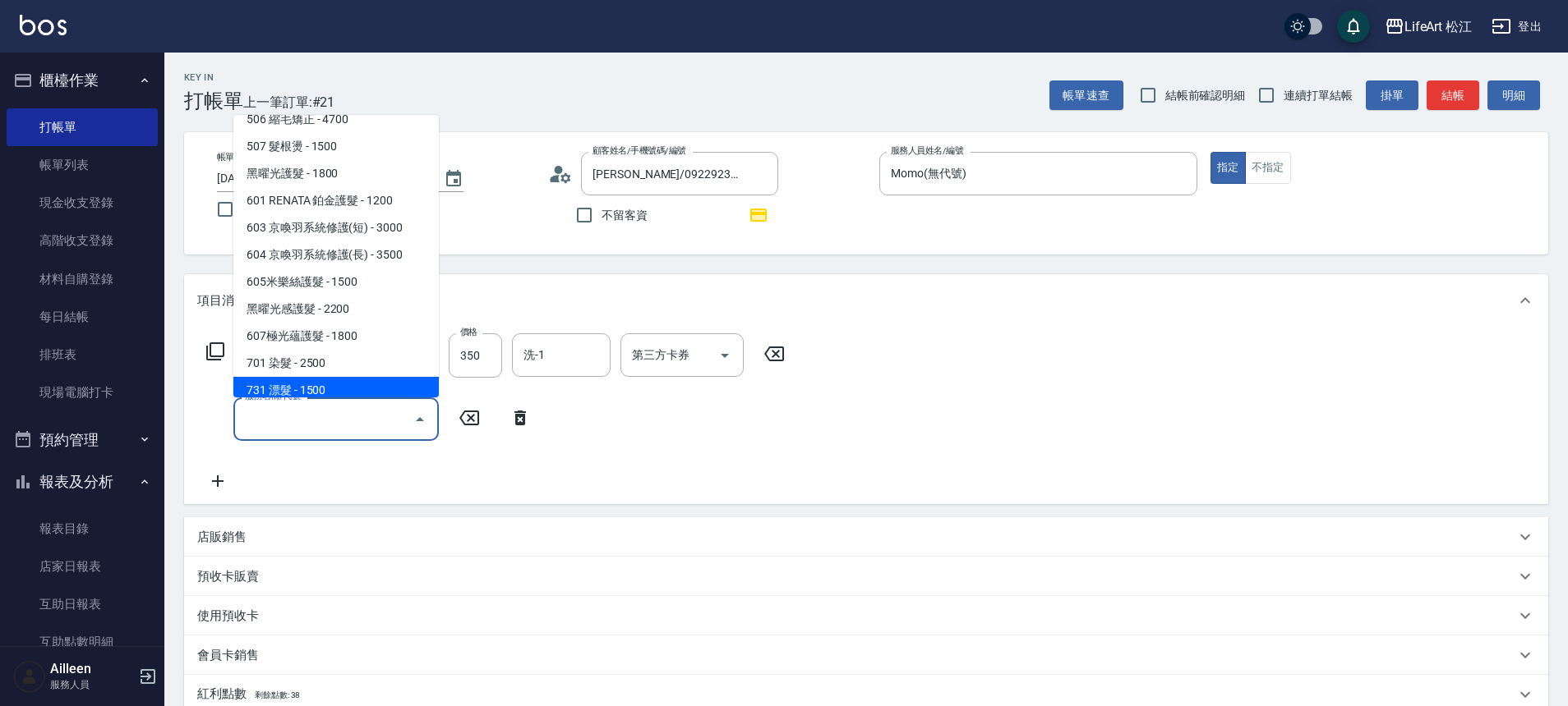
scroll to position [219, 0]
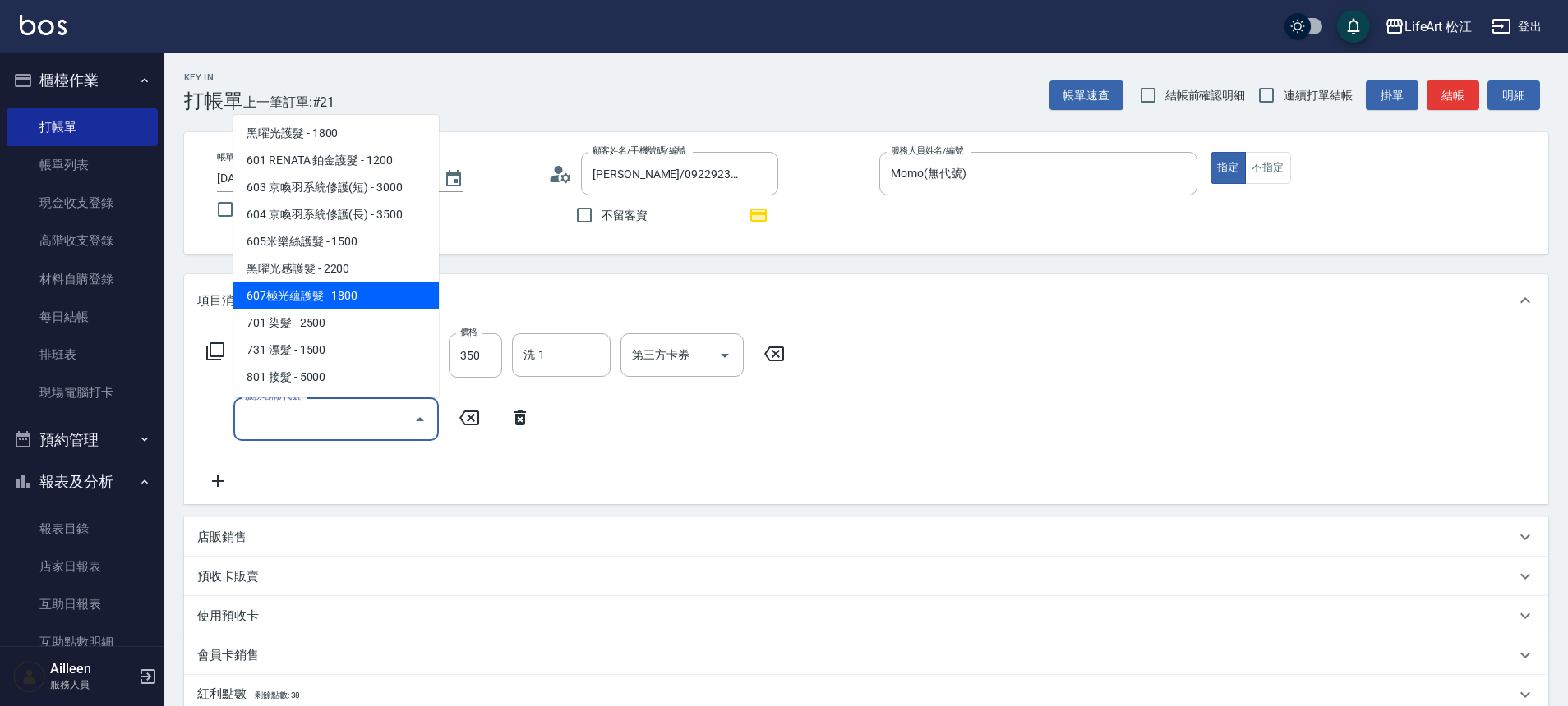
click at [340, 300] on span "607極光蘊護髮 - 1800" at bounding box center [335, 296] width 206 height 27
type input "607極光蘊護髮(607)"
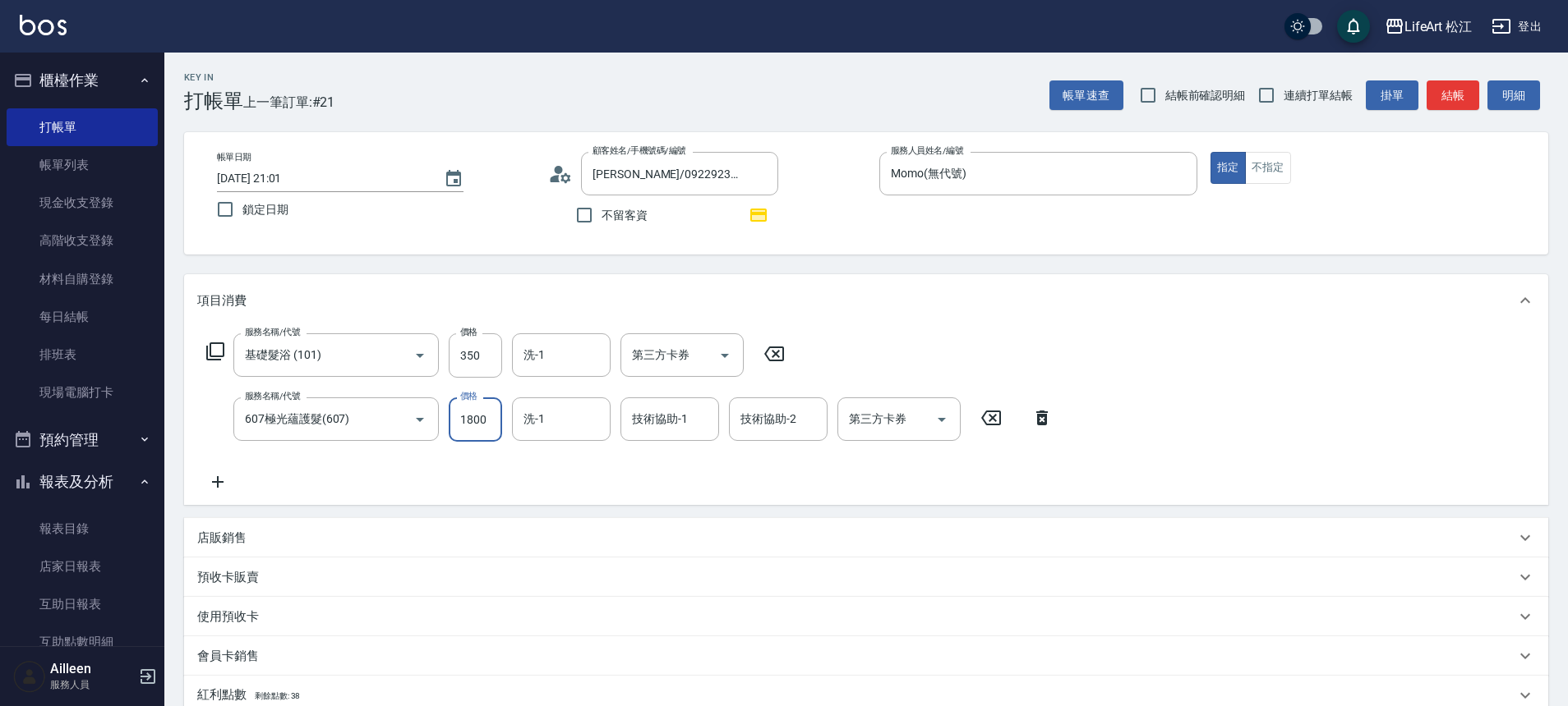
click at [492, 424] on input "1800" at bounding box center [475, 419] width 53 height 44
type input "2200"
click at [204, 492] on div "服務名稱/代號 基礎髮浴 (101) 服務名稱/代號 價格 350 價格 洗-1 洗-1 第三方卡券 第三方卡券 服務名稱/代號 607極光蘊護髮(607) …" at bounding box center [865, 416] width 1364 height 178
click at [224, 490] on icon at bounding box center [217, 482] width 41 height 19
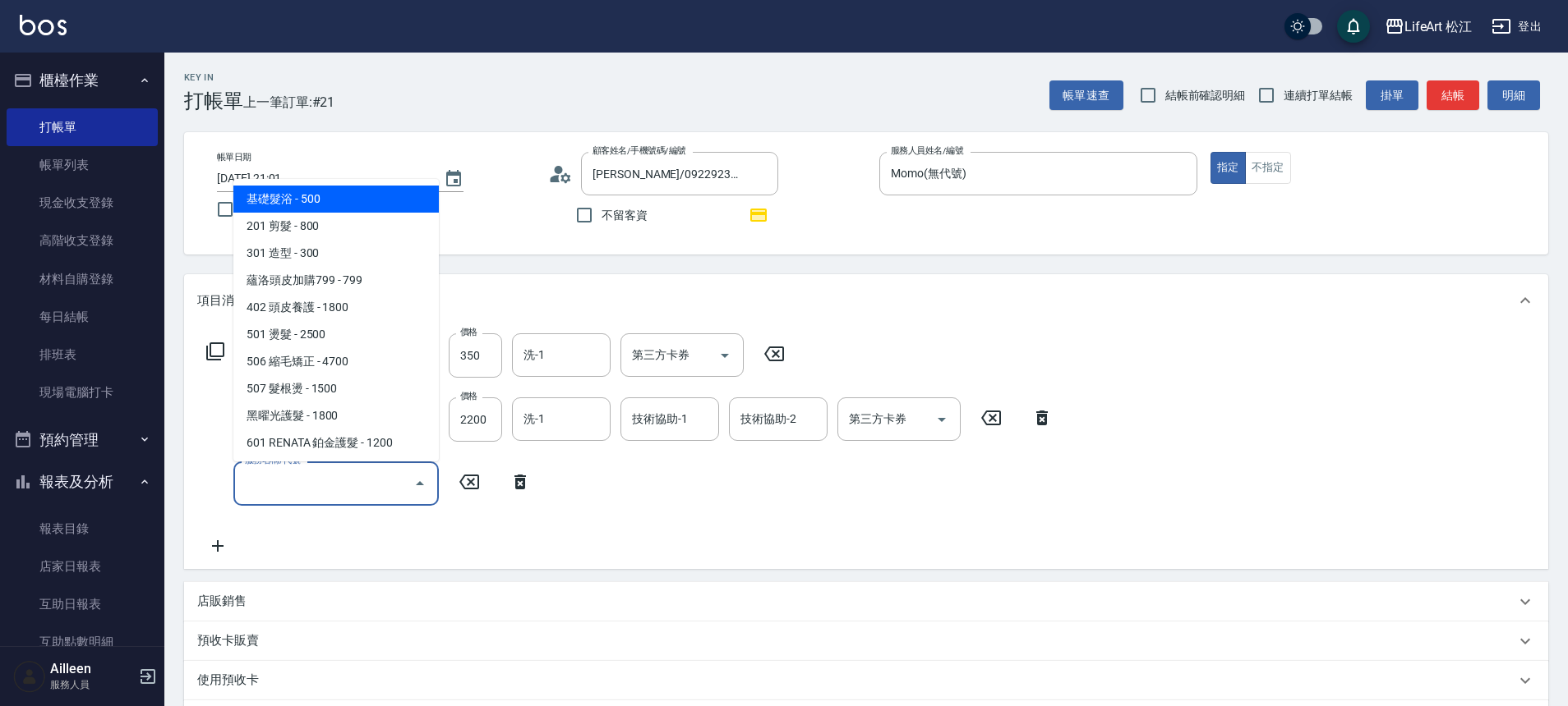
click at [268, 483] on input "服務名稱/代號" at bounding box center [324, 483] width 166 height 29
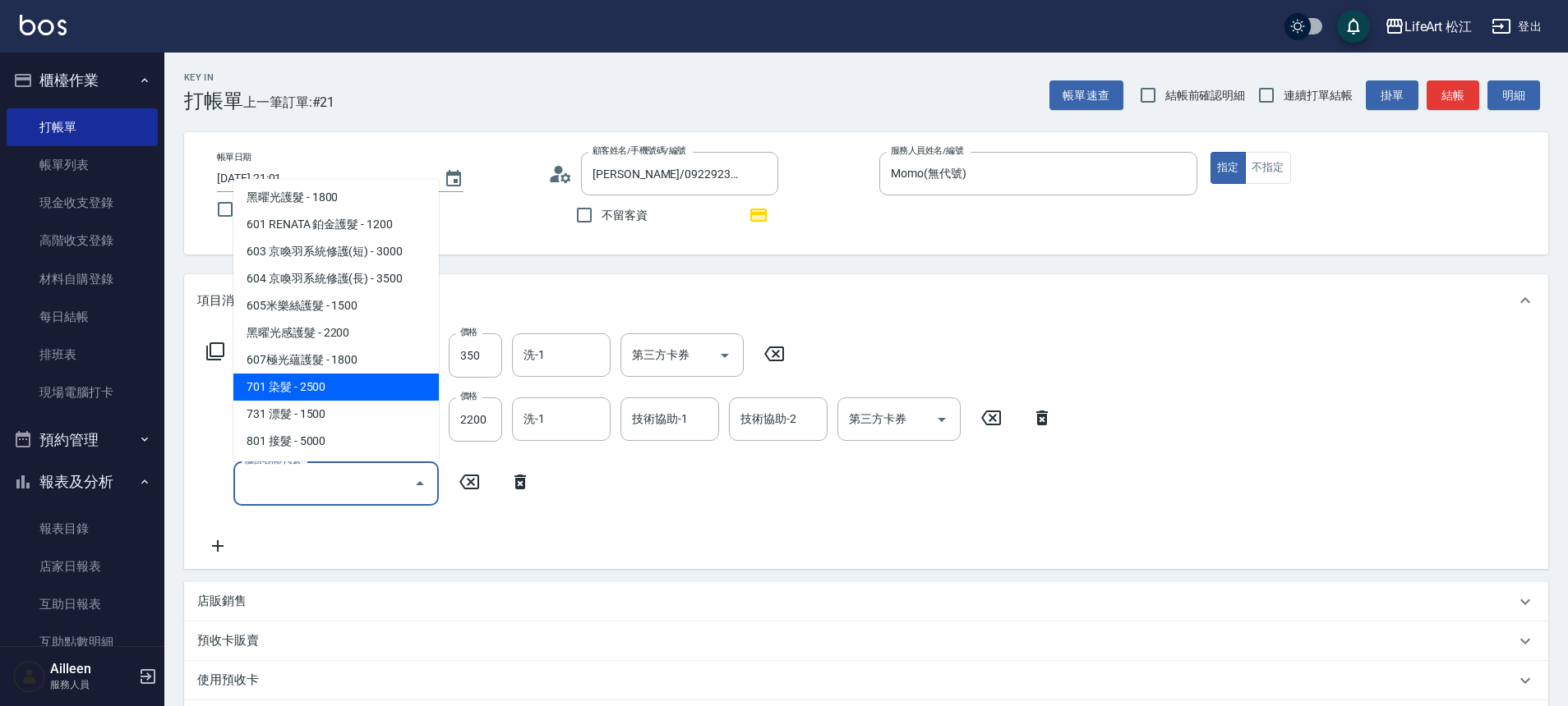
click at [331, 389] on span "701 染髮 - 2500" at bounding box center [335, 387] width 206 height 27
type input "701 染髮(701)"
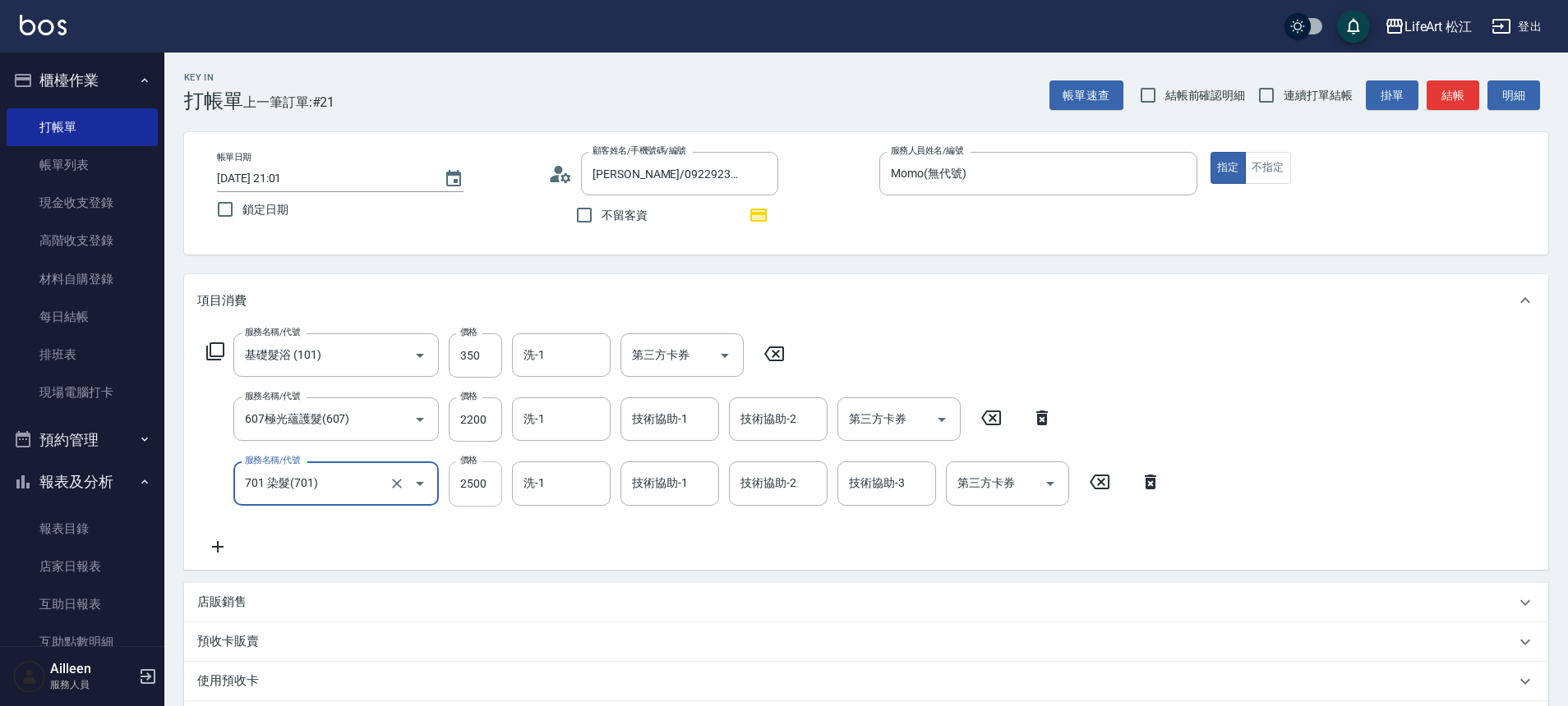
click at [472, 486] on input "2500" at bounding box center [475, 484] width 53 height 44
type input "1000"
click at [571, 429] on input "洗-1" at bounding box center [561, 419] width 84 height 29
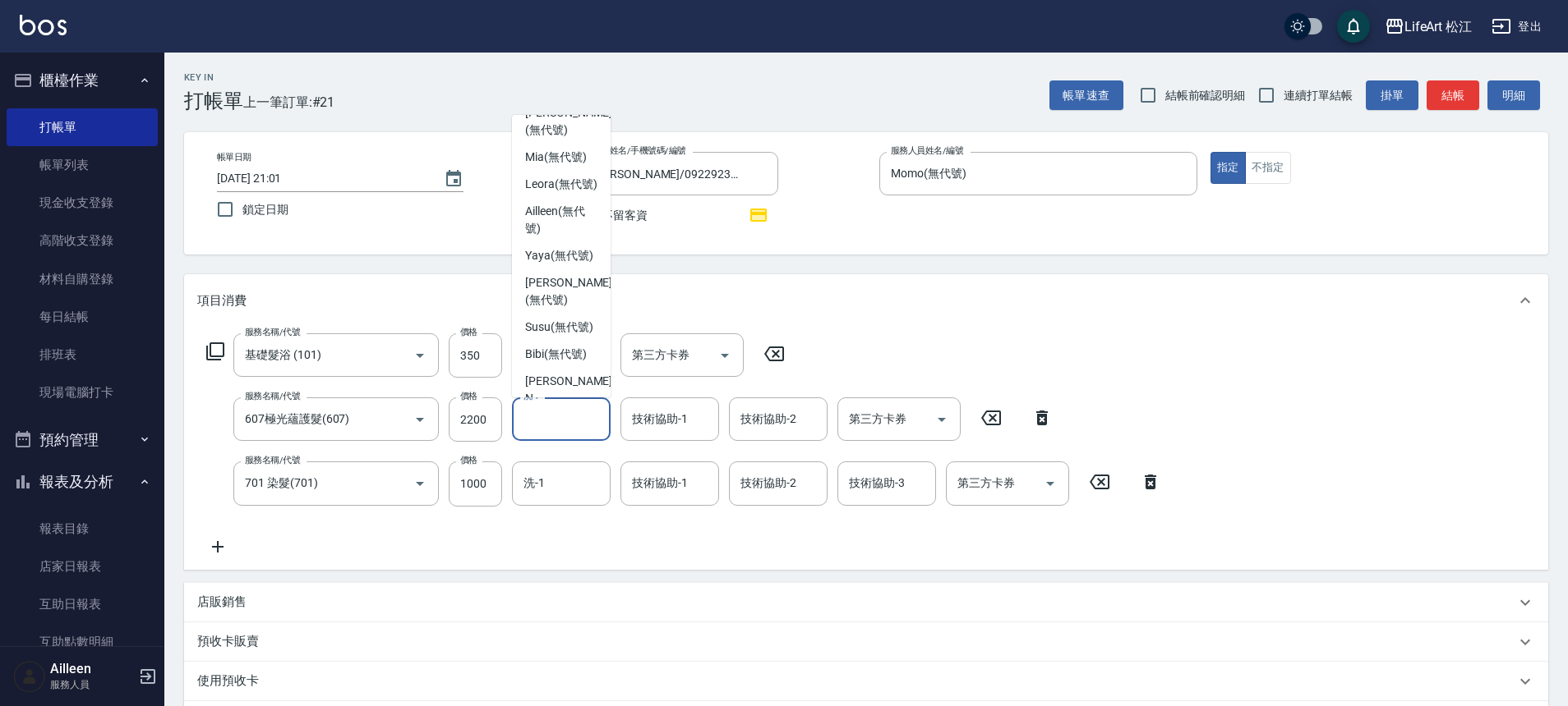
scroll to position [242, 0]
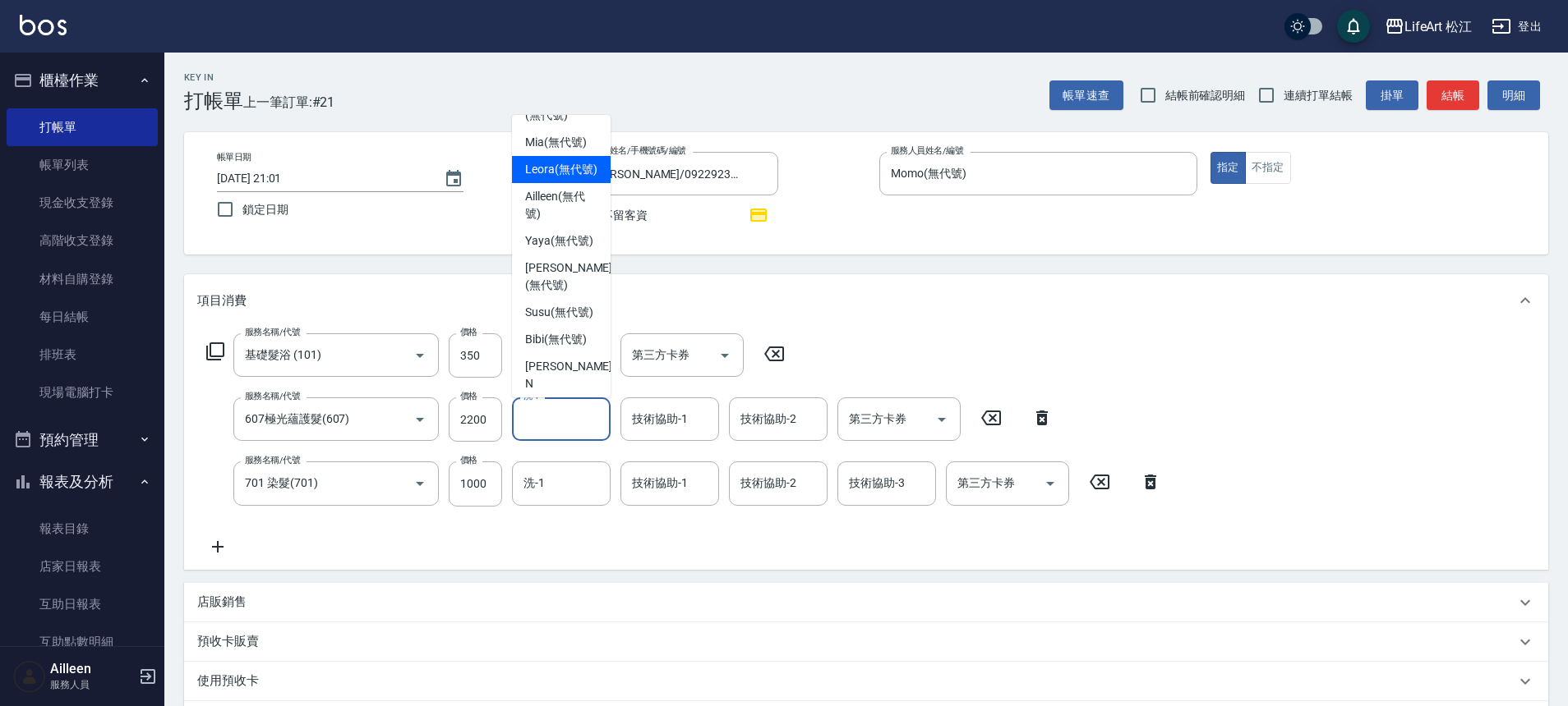
click at [580, 178] on span "Leora (無代號)" at bounding box center [562, 169] width 72 height 18
type input "Leora(無代號)"
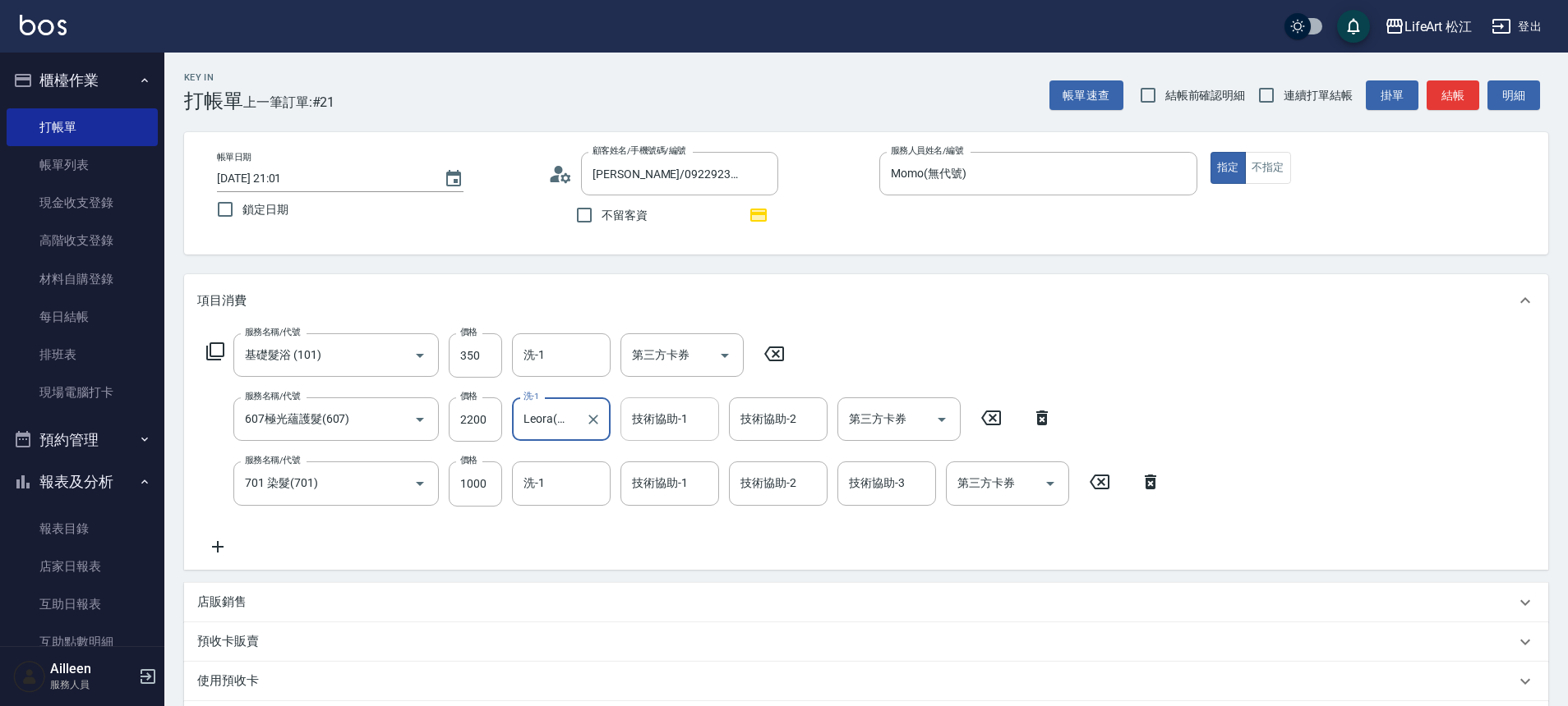
click at [645, 432] on input "技術協助-1" at bounding box center [669, 419] width 84 height 29
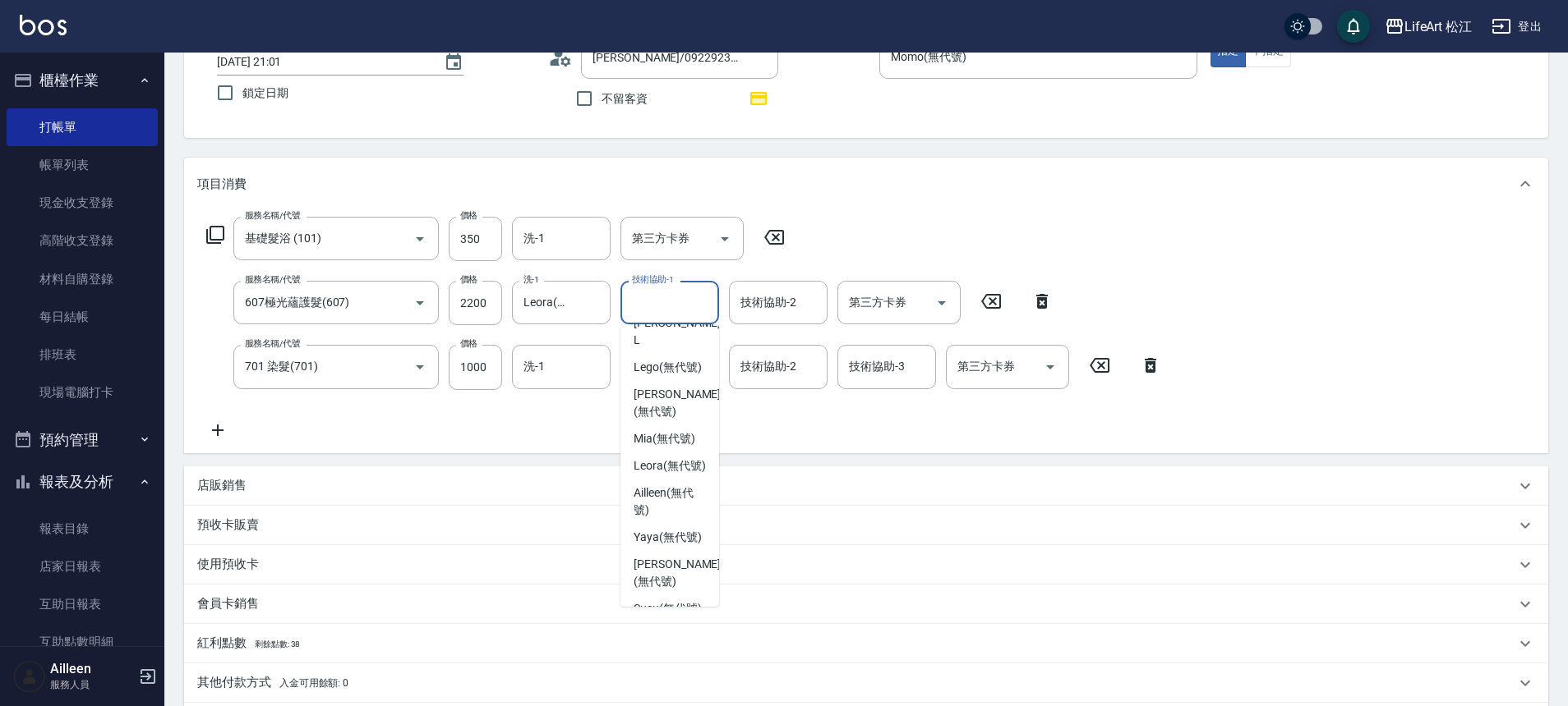
scroll to position [165, 0]
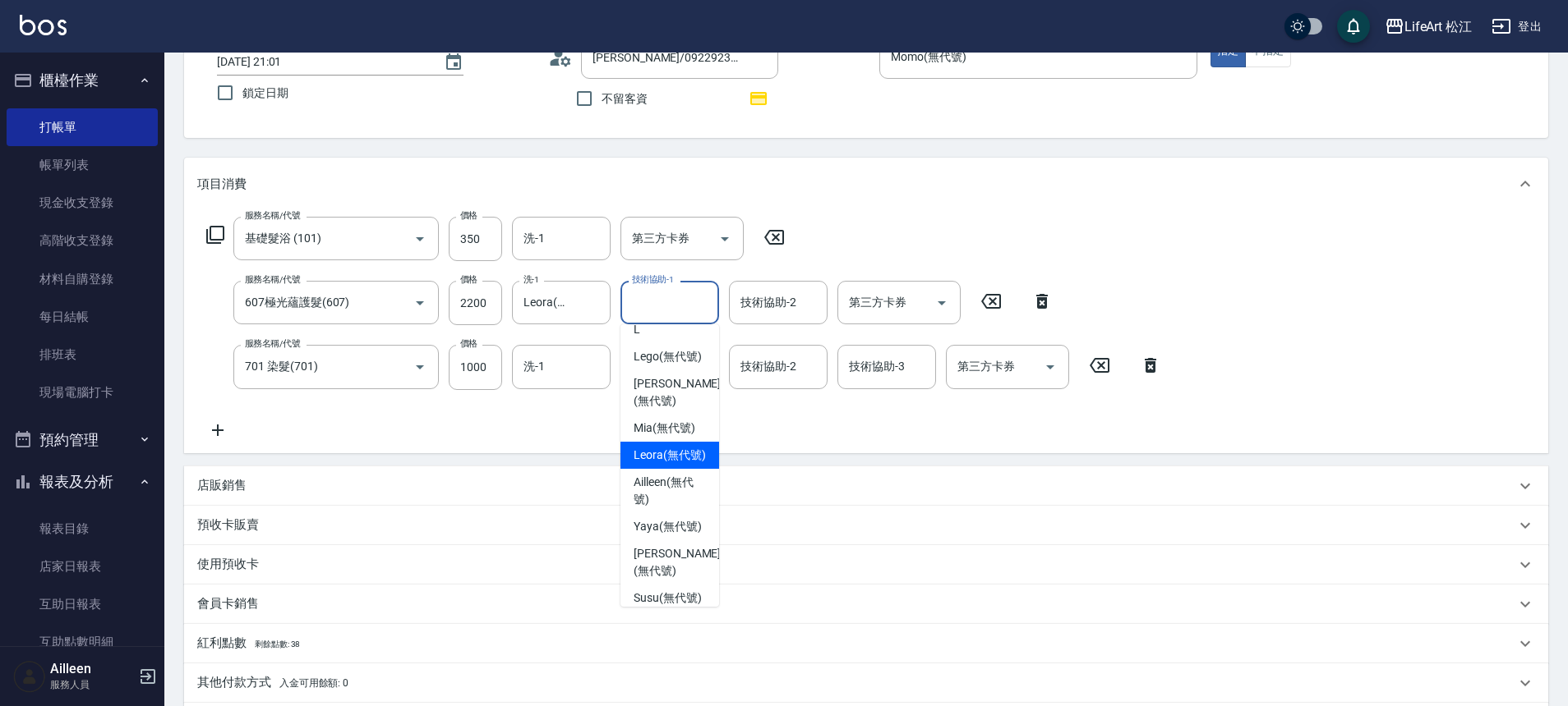
click at [684, 451] on span "Leora (無代號)" at bounding box center [670, 455] width 72 height 18
type input "Leora(無代號)"
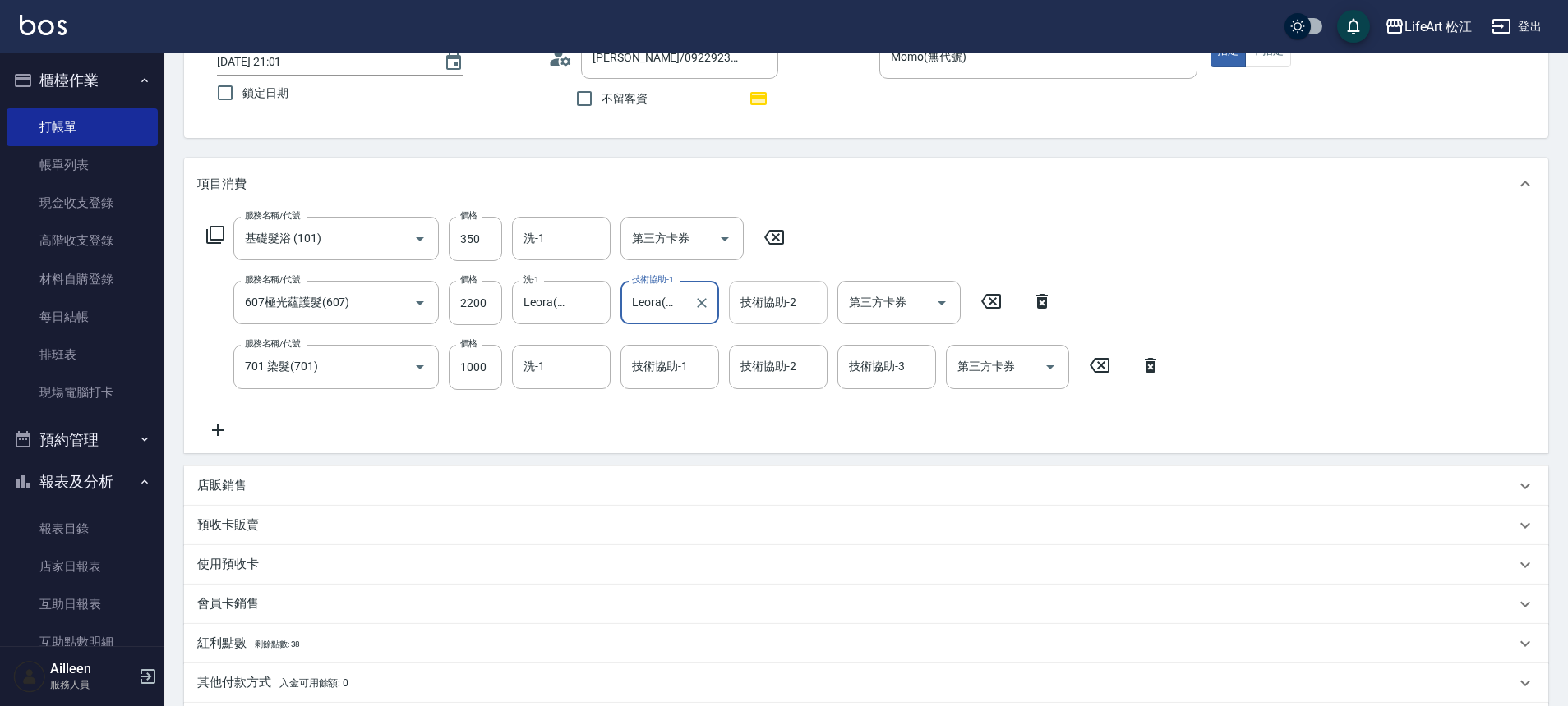
click at [761, 307] on div "技術協助-2 技術協助-2" at bounding box center [778, 302] width 99 height 43
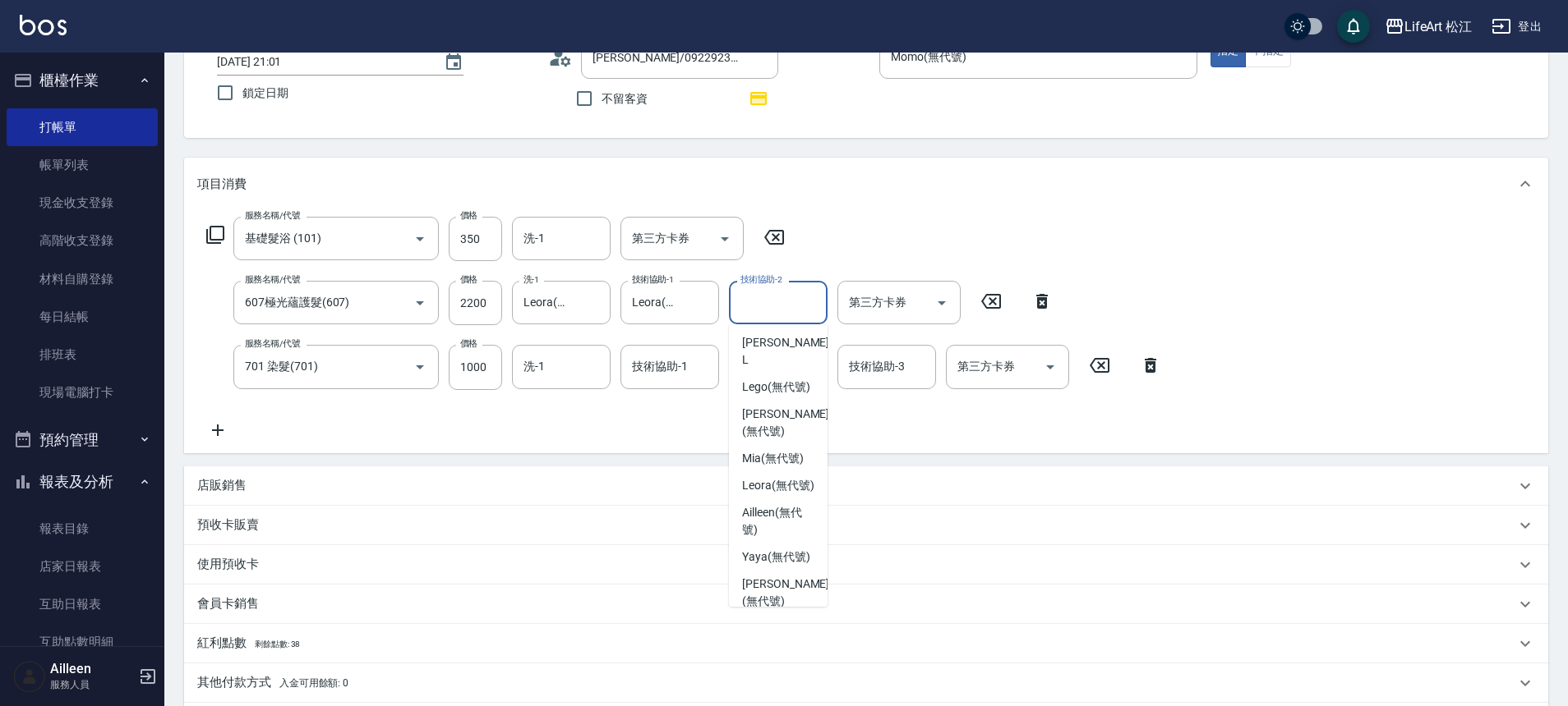
scroll to position [137, 0]
click at [779, 484] on span "Leora (無代號)" at bounding box center [778, 484] width 72 height 18
type input "Leora(無代號)"
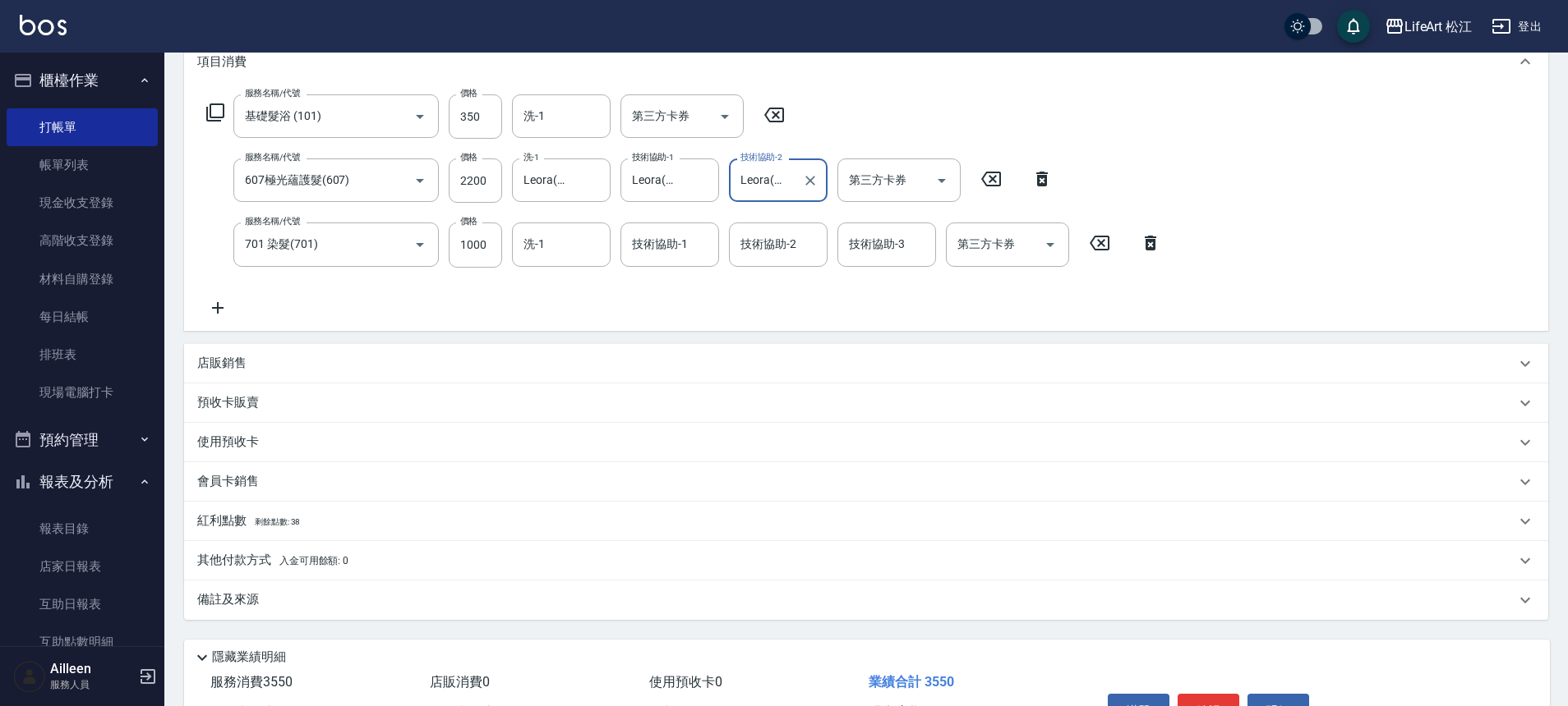
scroll to position [338, 0]
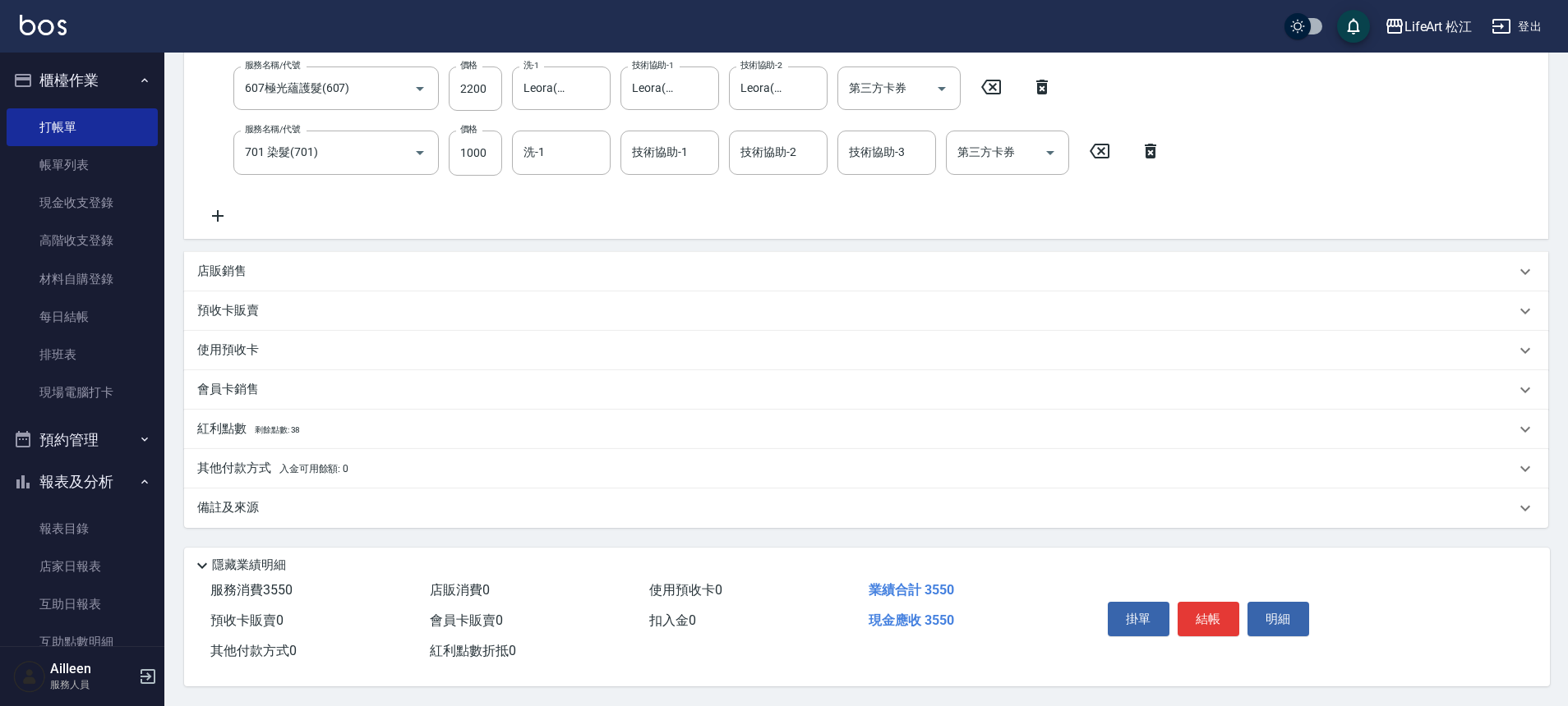
click at [322, 499] on div "備註及來源" at bounding box center [856, 508] width 1318 height 18
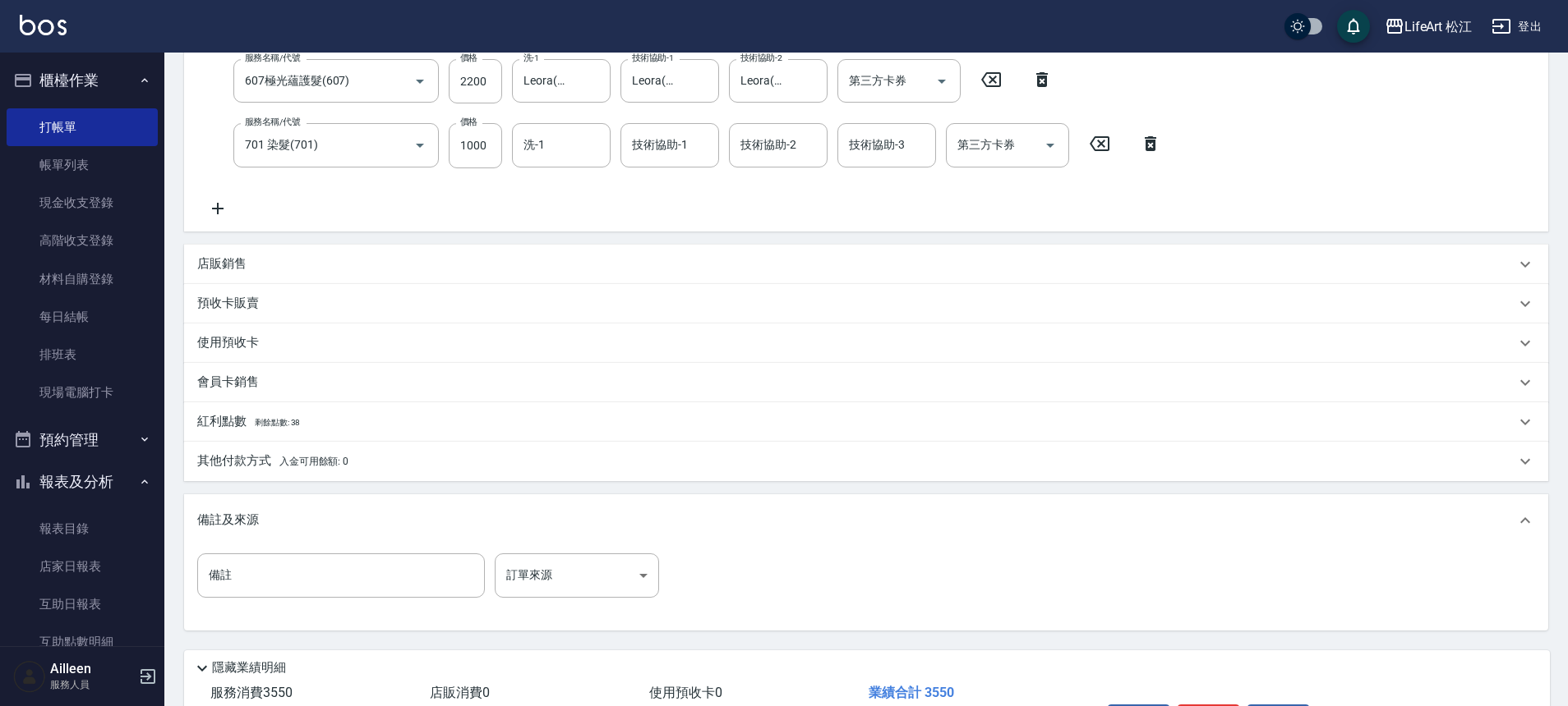
click at [575, 545] on div "備註及來源" at bounding box center [865, 521] width 1364 height 53
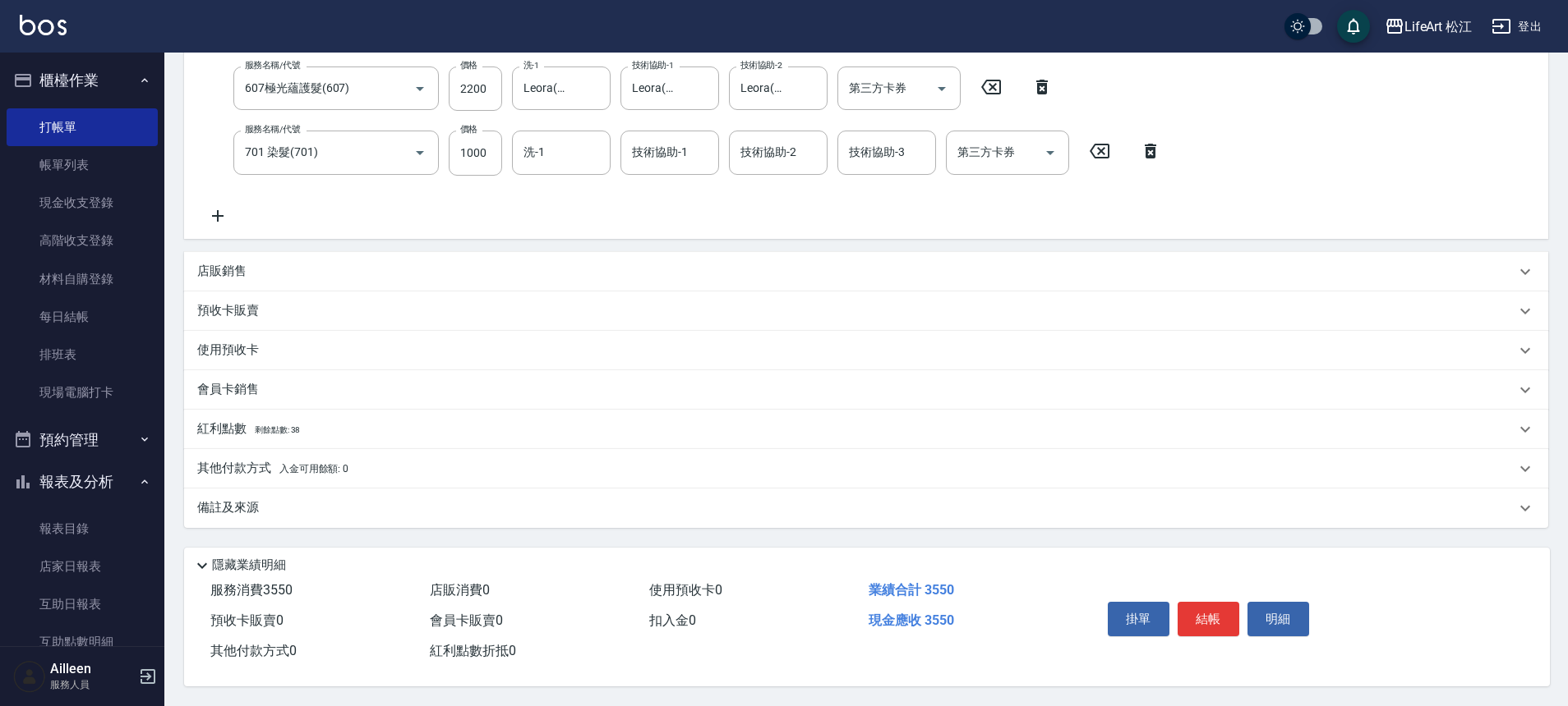
click at [592, 575] on div "店販消費 0" at bounding box center [532, 590] width 219 height 30
click at [584, 502] on div "備註及來源" at bounding box center [856, 508] width 1318 height 18
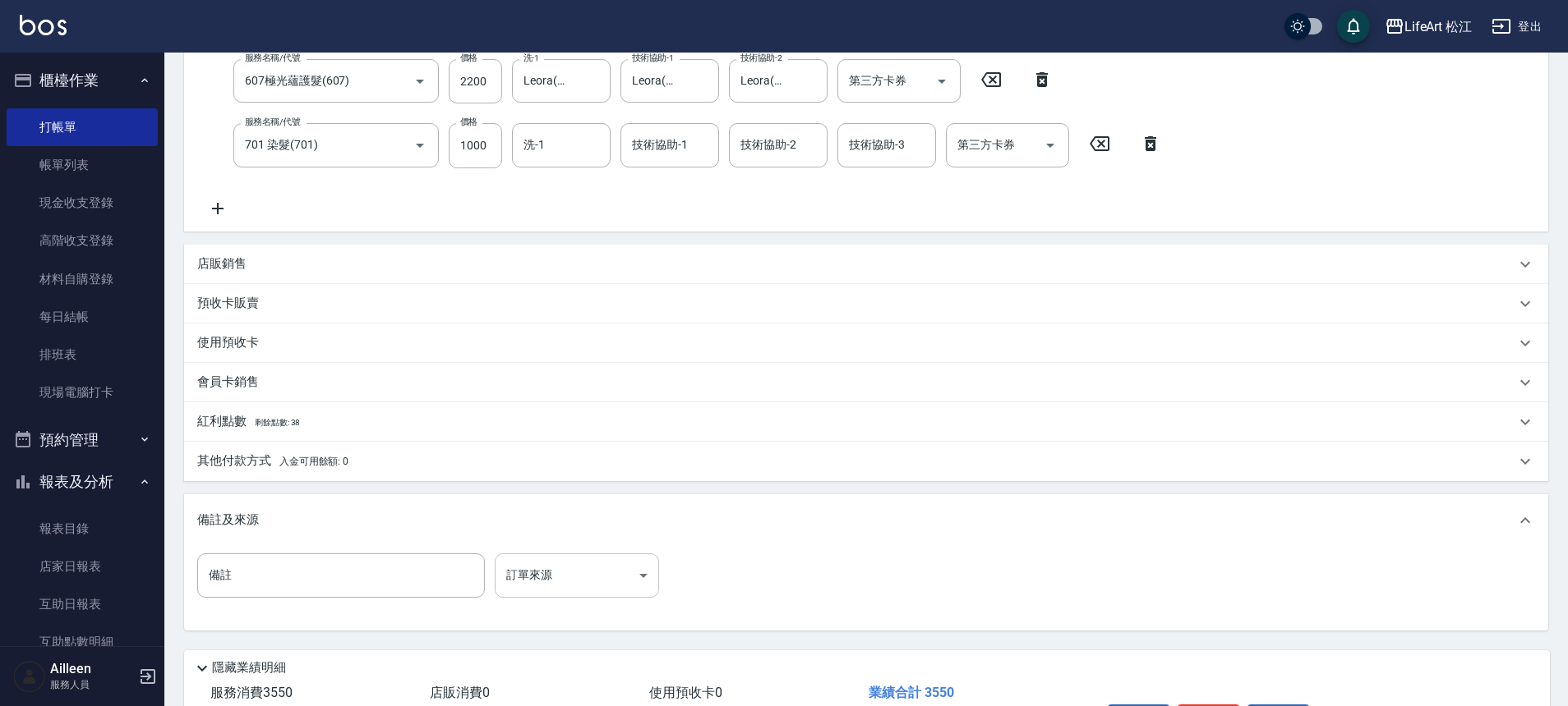
click at [614, 559] on body "LifeArt 松江 登出 櫃檯作業 打帳單 帳單列表 現金收支登錄 高階收支登錄 材料自購登錄 每日結帳 排班表 現場電腦打卡 預約管理 預約管理 單日預約…" at bounding box center [784, 236] width 1568 height 1147
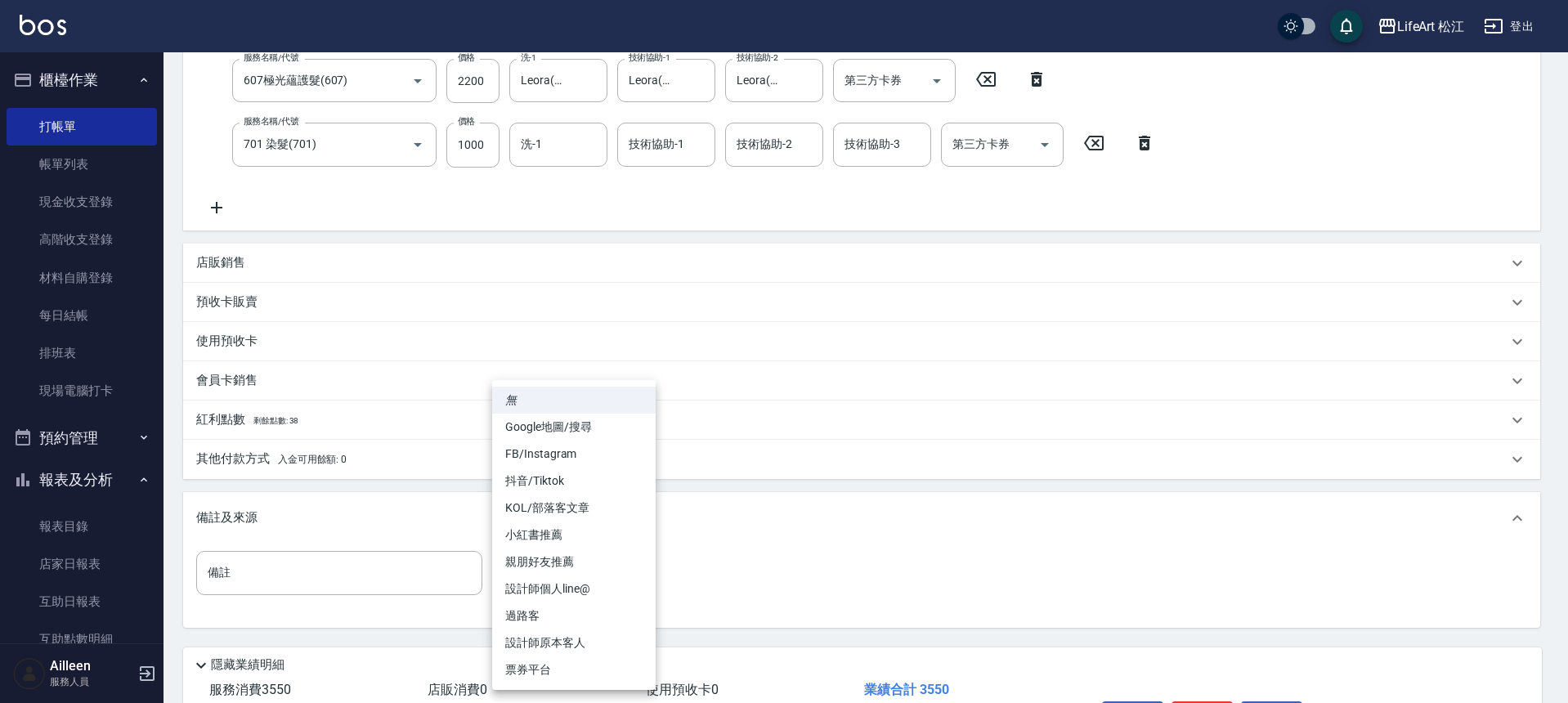
click at [596, 587] on li "設計師個人line@" at bounding box center [574, 589] width 163 height 27
type input "設計師個人line@"
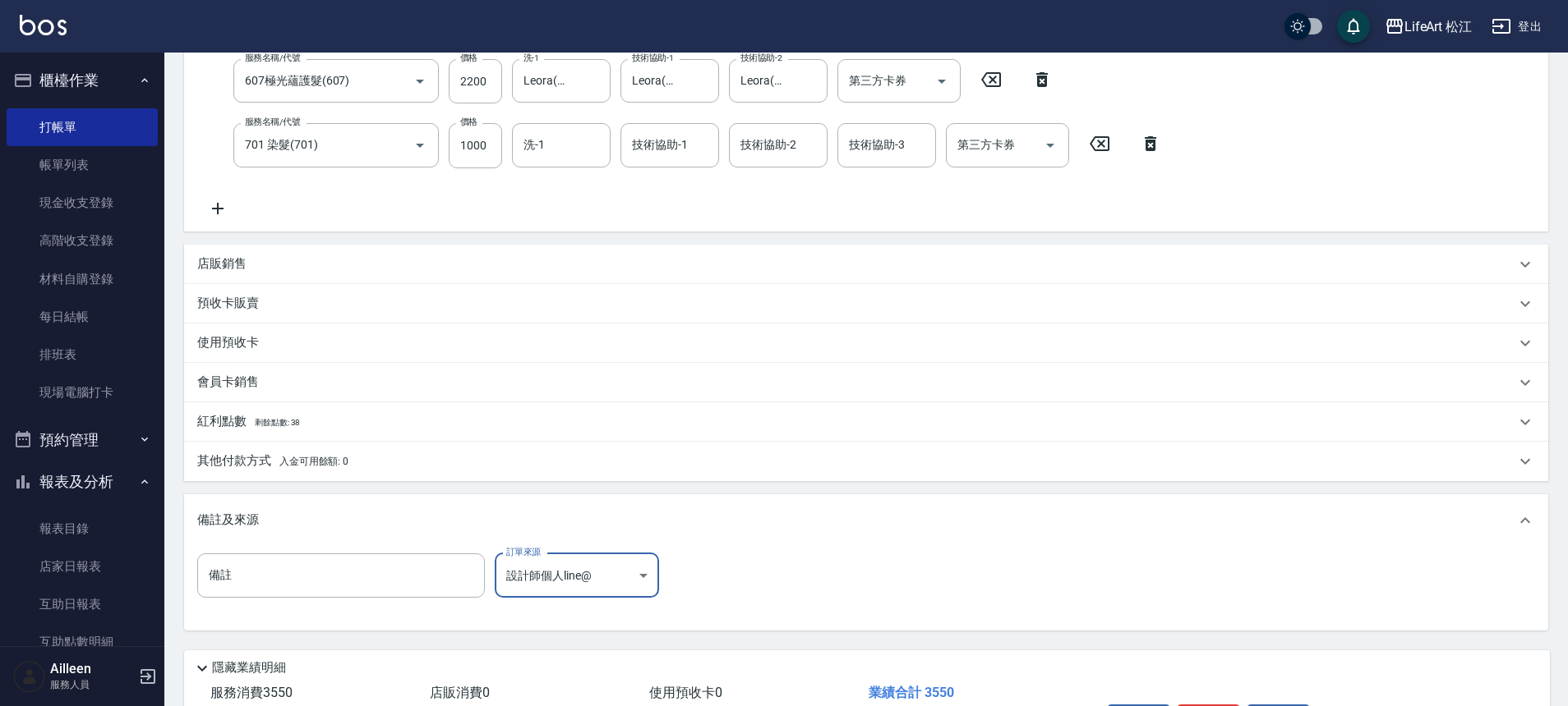
click at [286, 426] on span "剩餘點數: 38" at bounding box center [277, 423] width 46 height 9
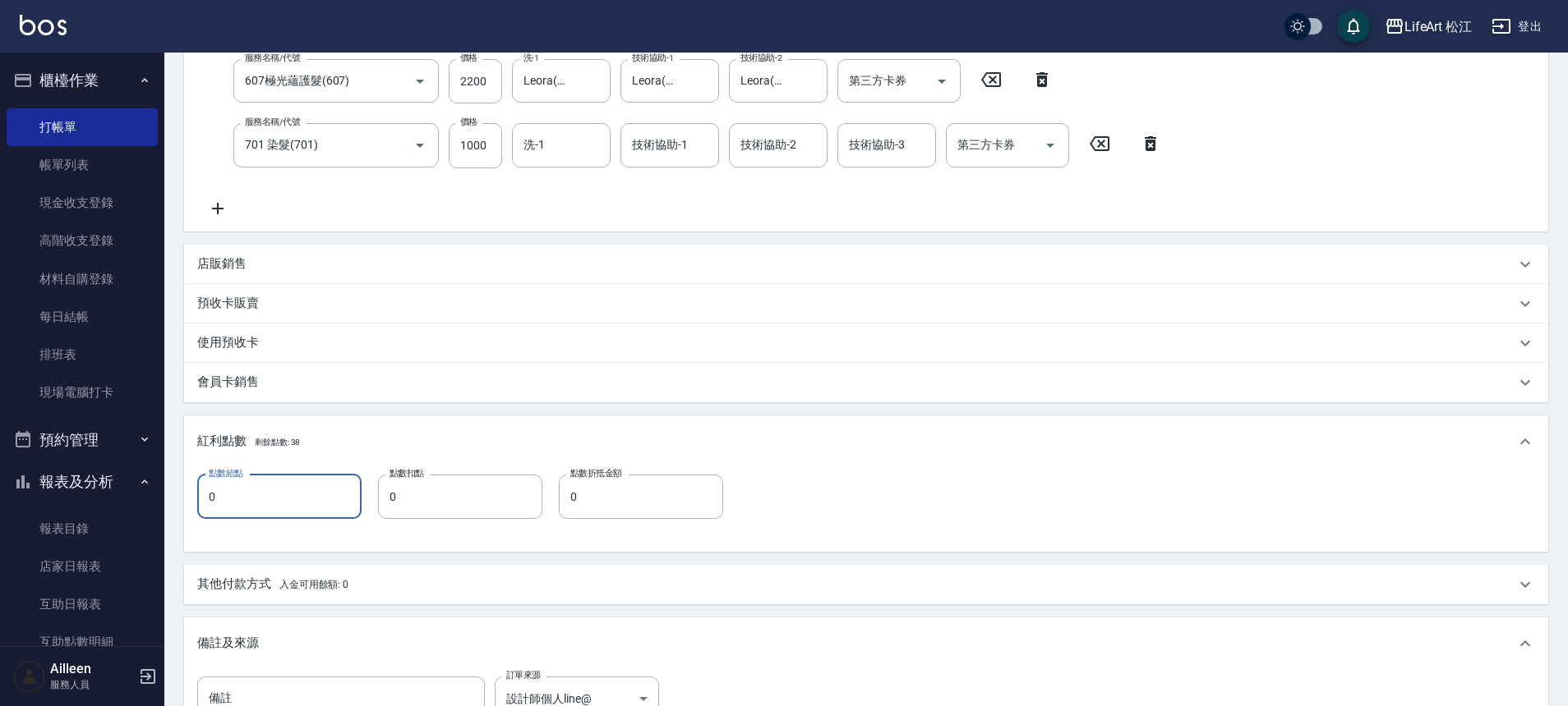
click at [321, 491] on input "0" at bounding box center [279, 497] width 164 height 44
type input "7"
click at [236, 584] on p "其他付款方式 入金可用餘額: 0" at bounding box center [272, 584] width 151 height 18
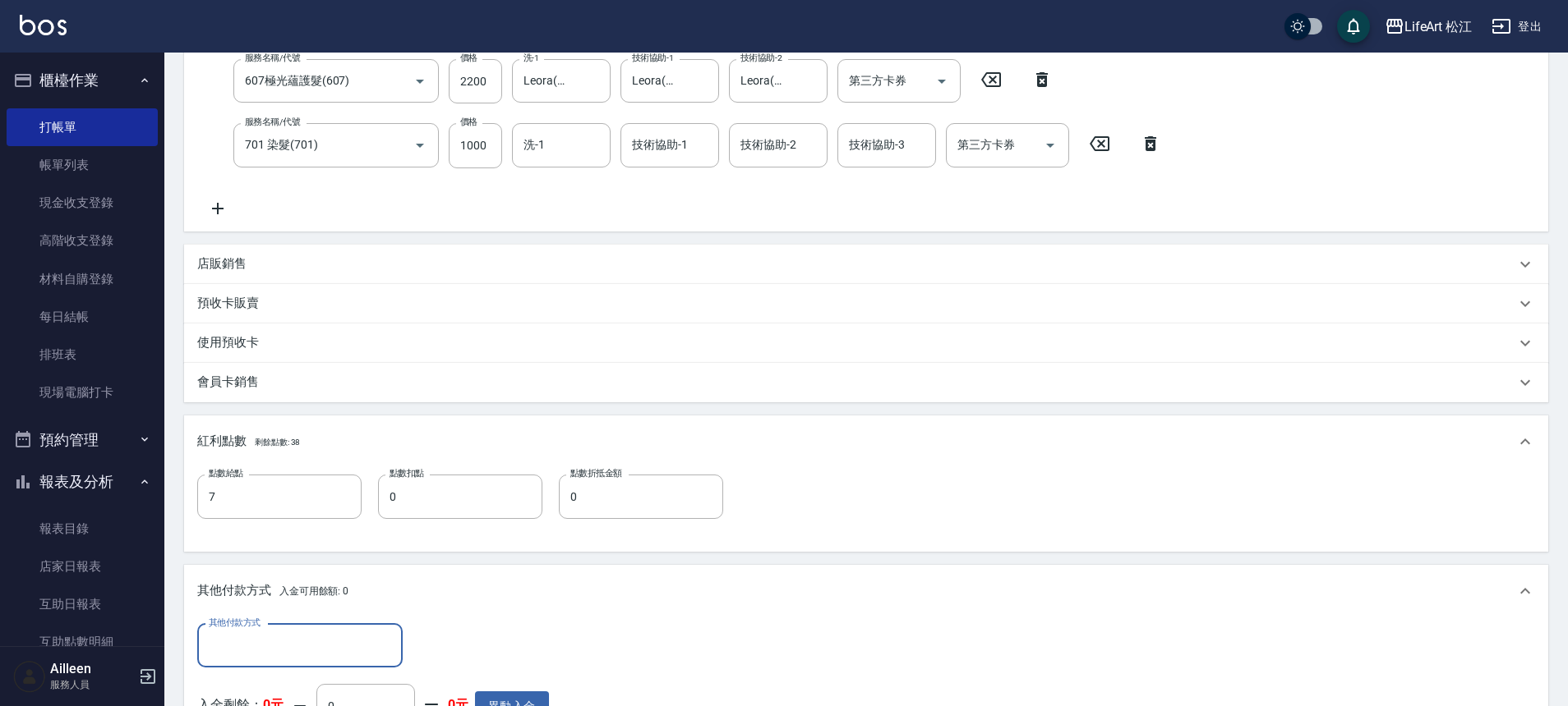
scroll to position [0, 0]
click at [350, 647] on input "其他付款方式" at bounding box center [300, 646] width 191 height 29
click at [276, 605] on span "LinePay" at bounding box center [299, 604] width 206 height 27
type input "LinePay"
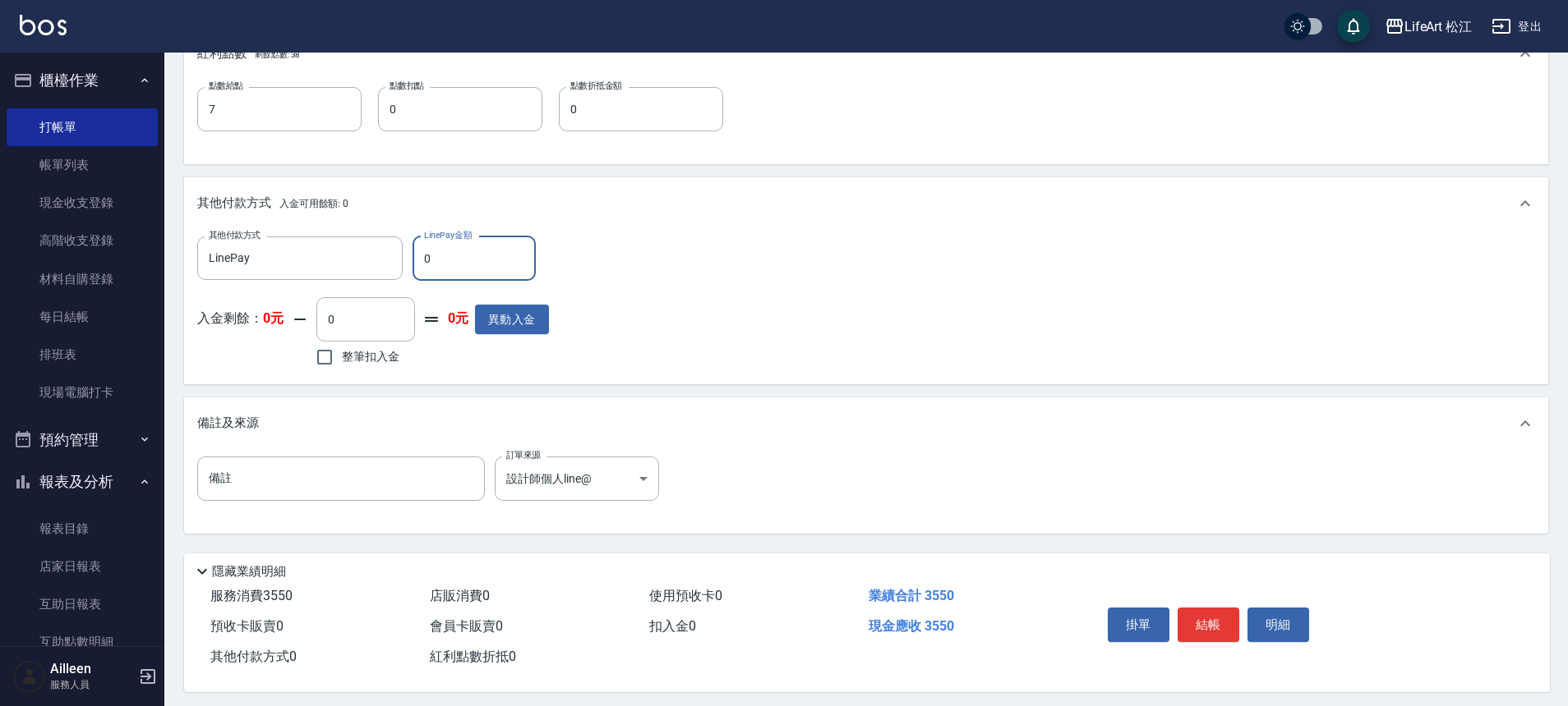
scroll to position [740, 0]
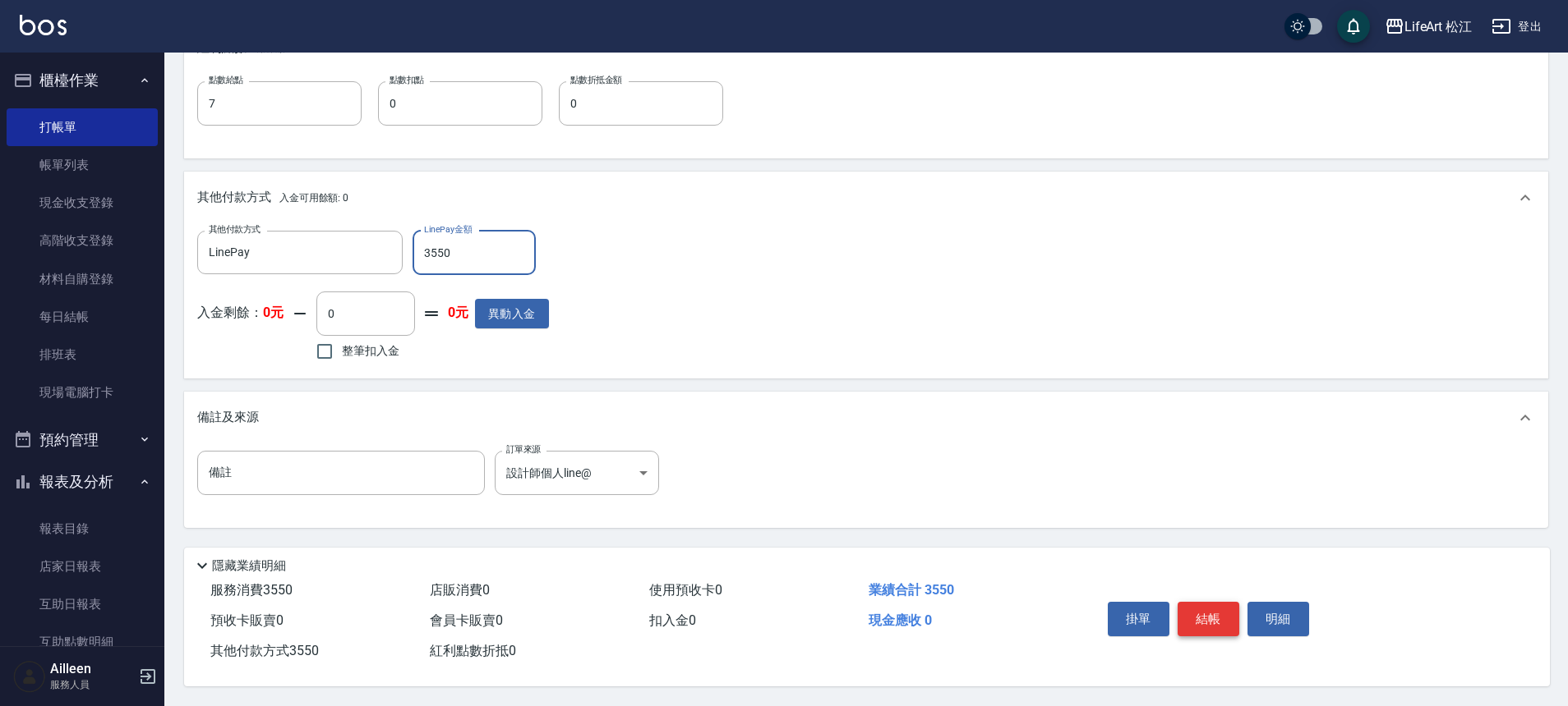
type input "3550"
click at [1201, 609] on button "結帳" at bounding box center [1209, 619] width 62 height 34
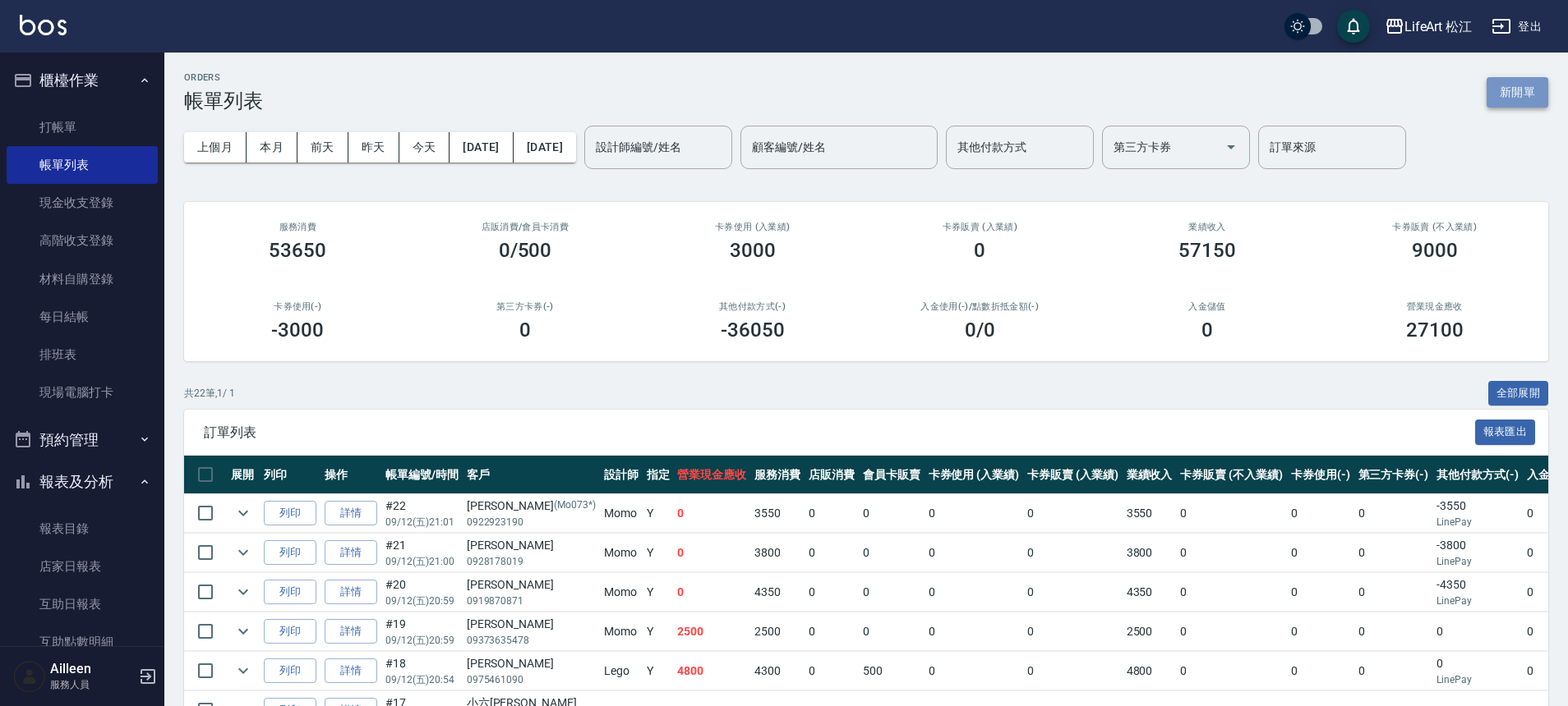
click at [1516, 87] on button "新開單" at bounding box center [1518, 92] width 62 height 30
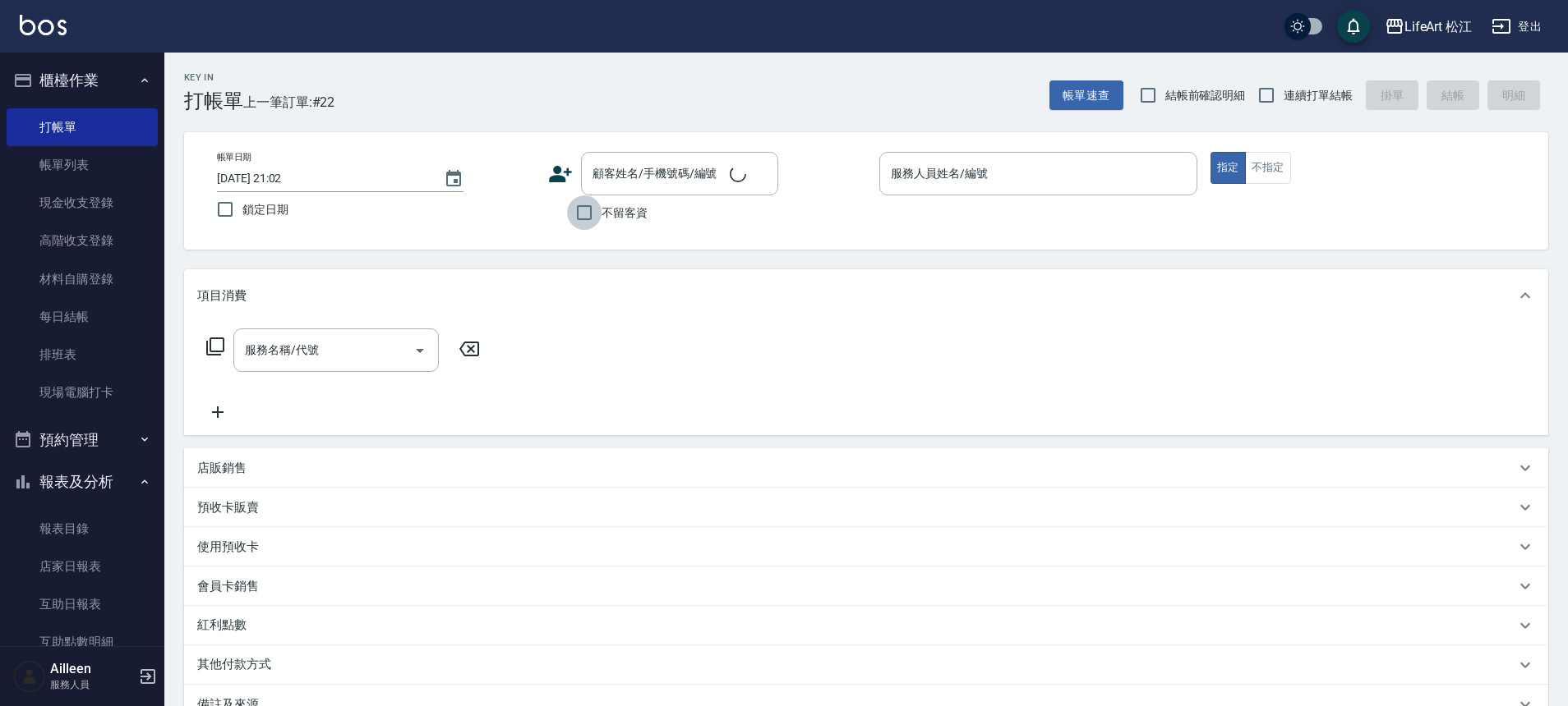
click at [585, 211] on input "不留客資" at bounding box center [584, 212] width 34 height 34
checkbox input "true"
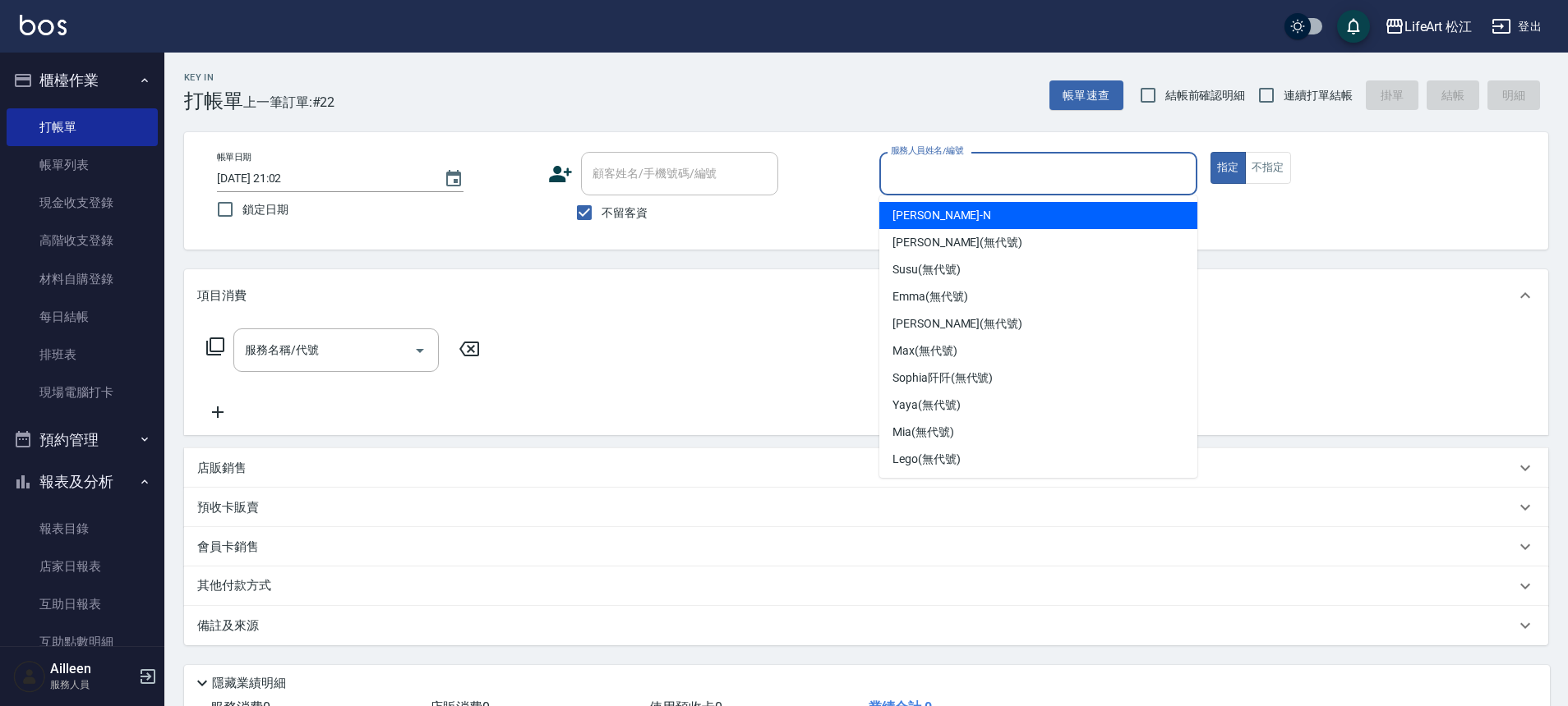
click at [912, 165] on input "服務人員姓名/編號" at bounding box center [1037, 174] width 303 height 29
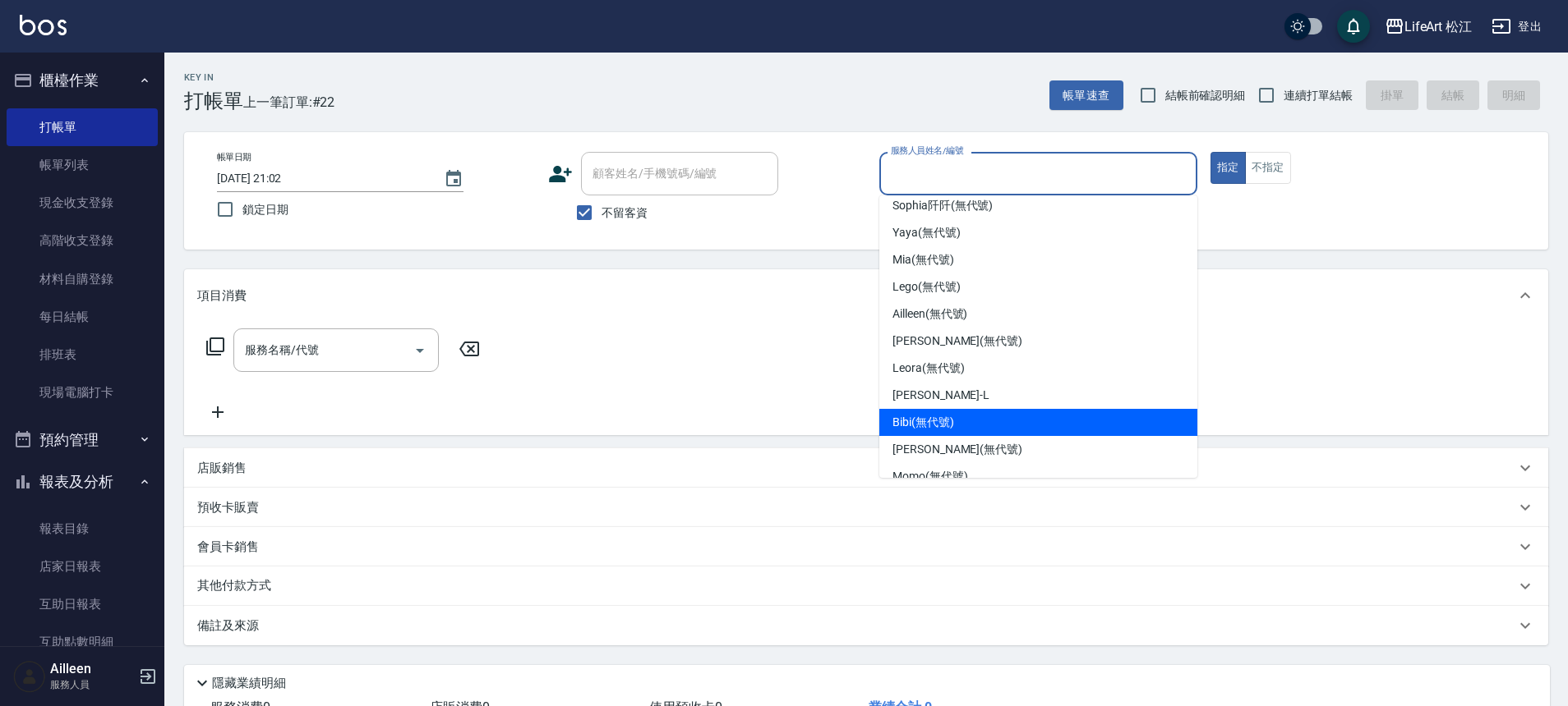
scroll to position [192, 0]
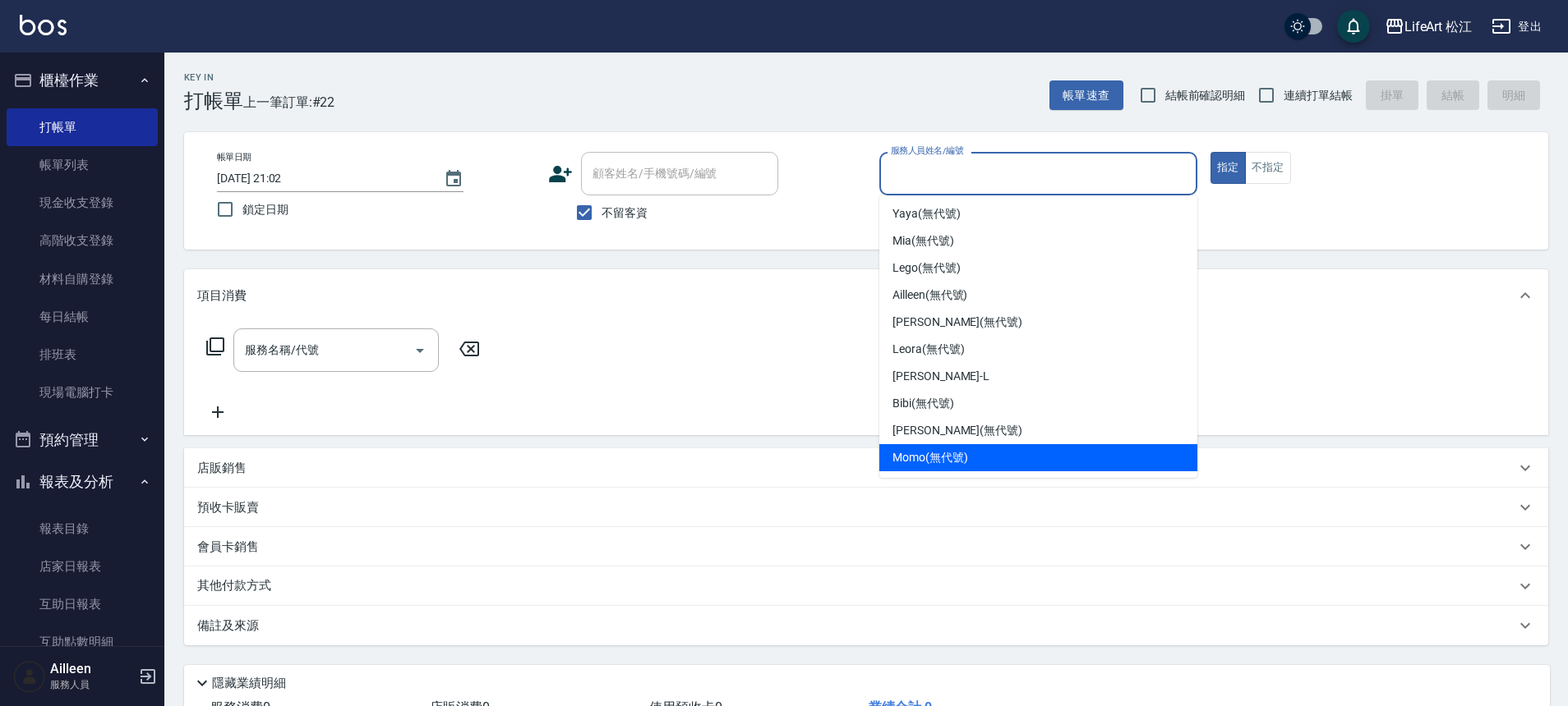
click at [930, 454] on span "Momo (無代號)" at bounding box center [931, 458] width 76 height 18
type input "Momo(無代號)"
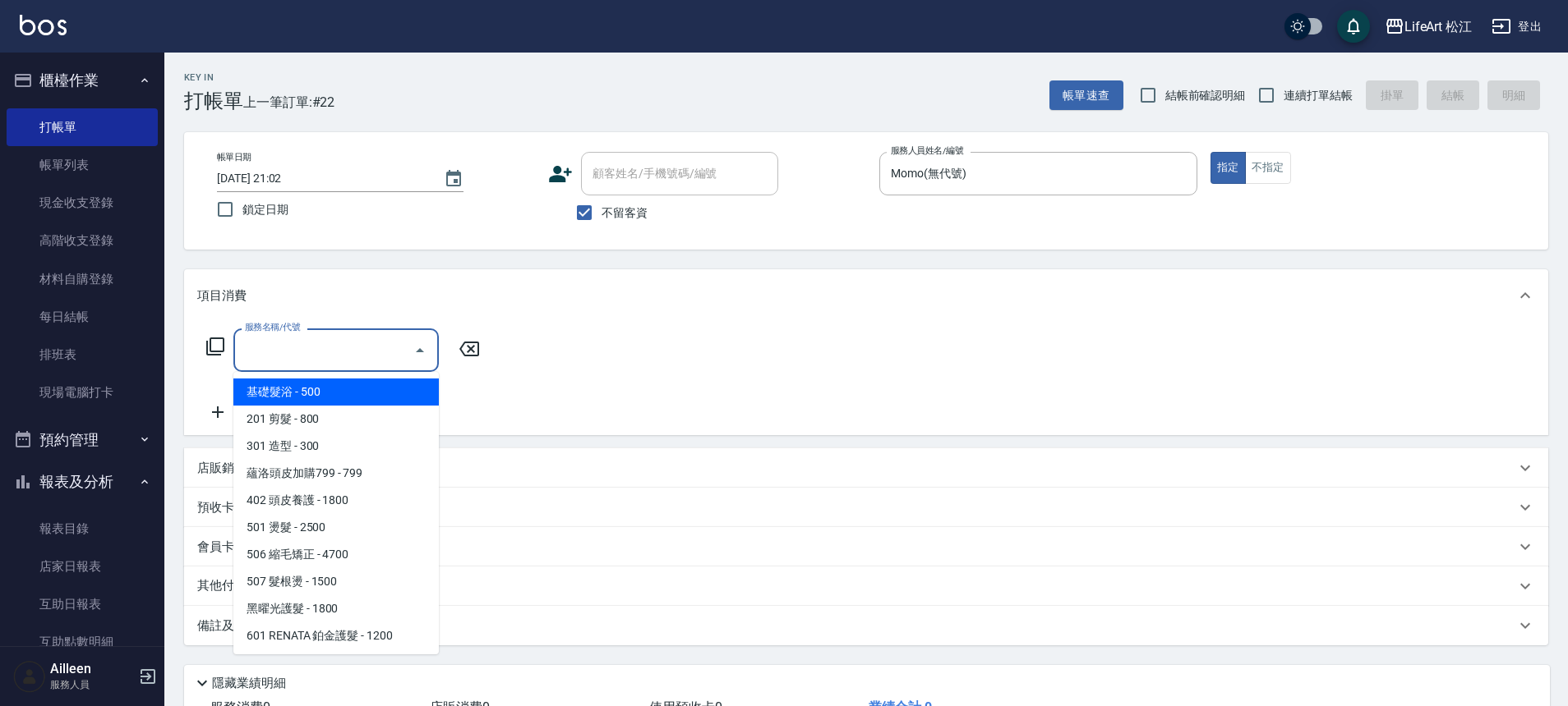
click at [340, 354] on input "服務名稱/代號" at bounding box center [324, 350] width 166 height 29
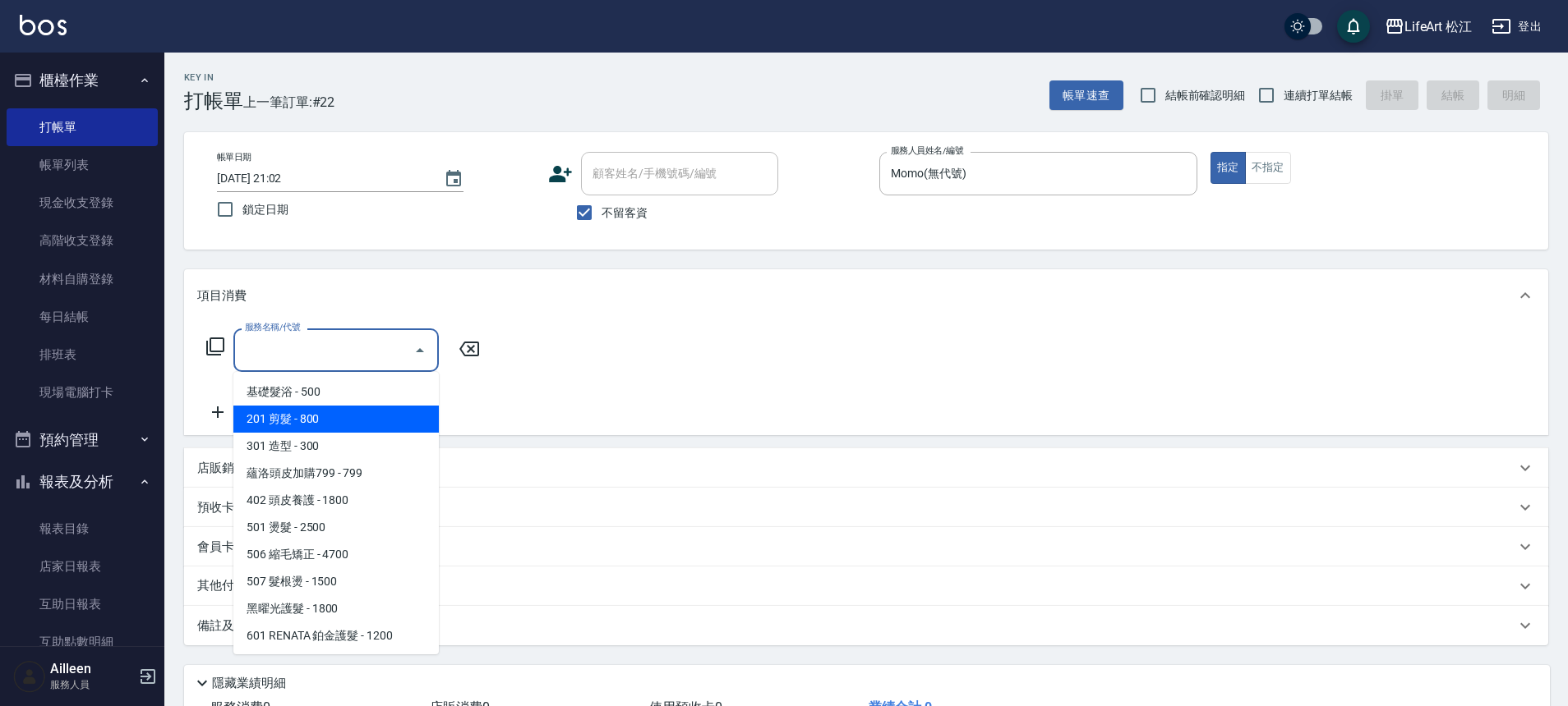
click at [369, 424] on span "201 剪髮 - 800" at bounding box center [335, 419] width 206 height 27
type input "201 剪髮(201)"
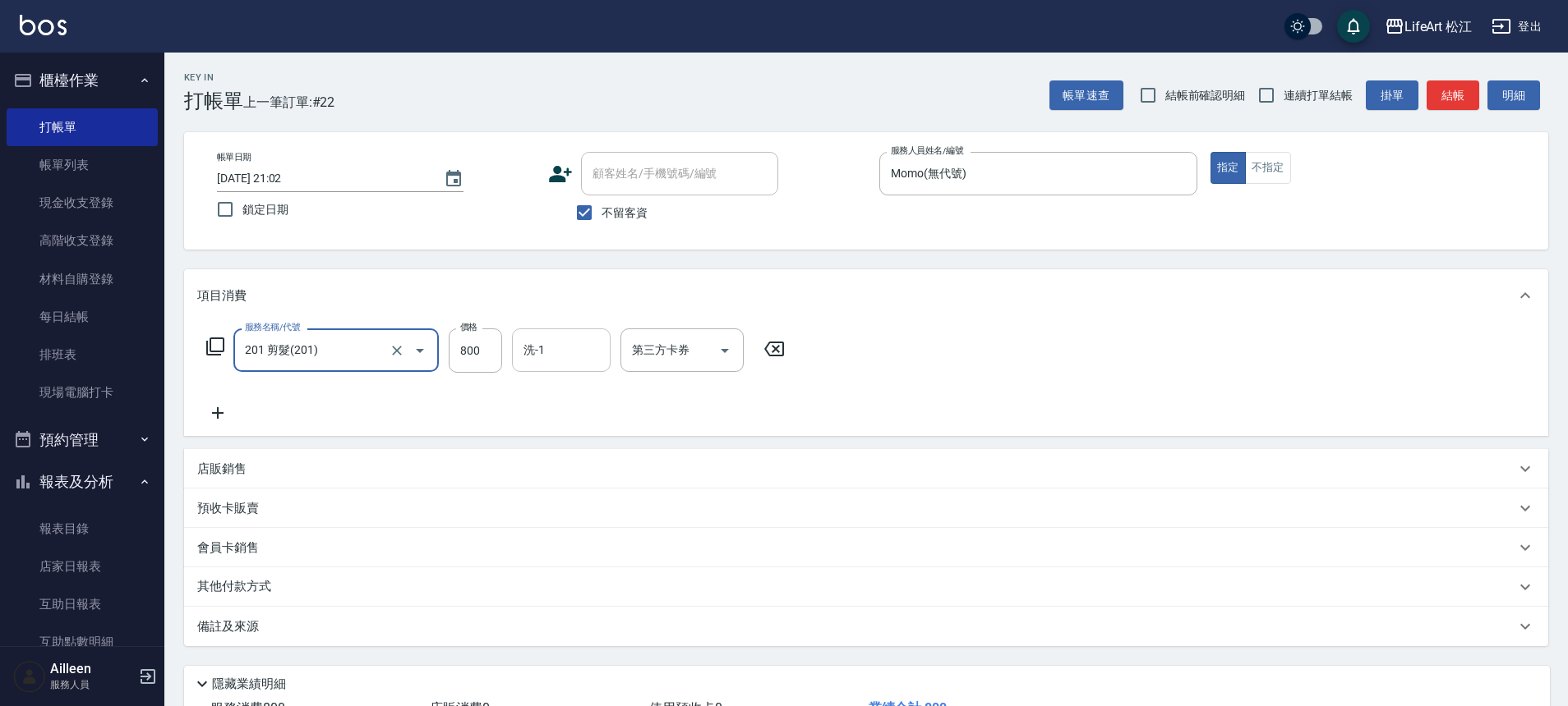
click at [522, 360] on input "洗-1" at bounding box center [561, 350] width 84 height 29
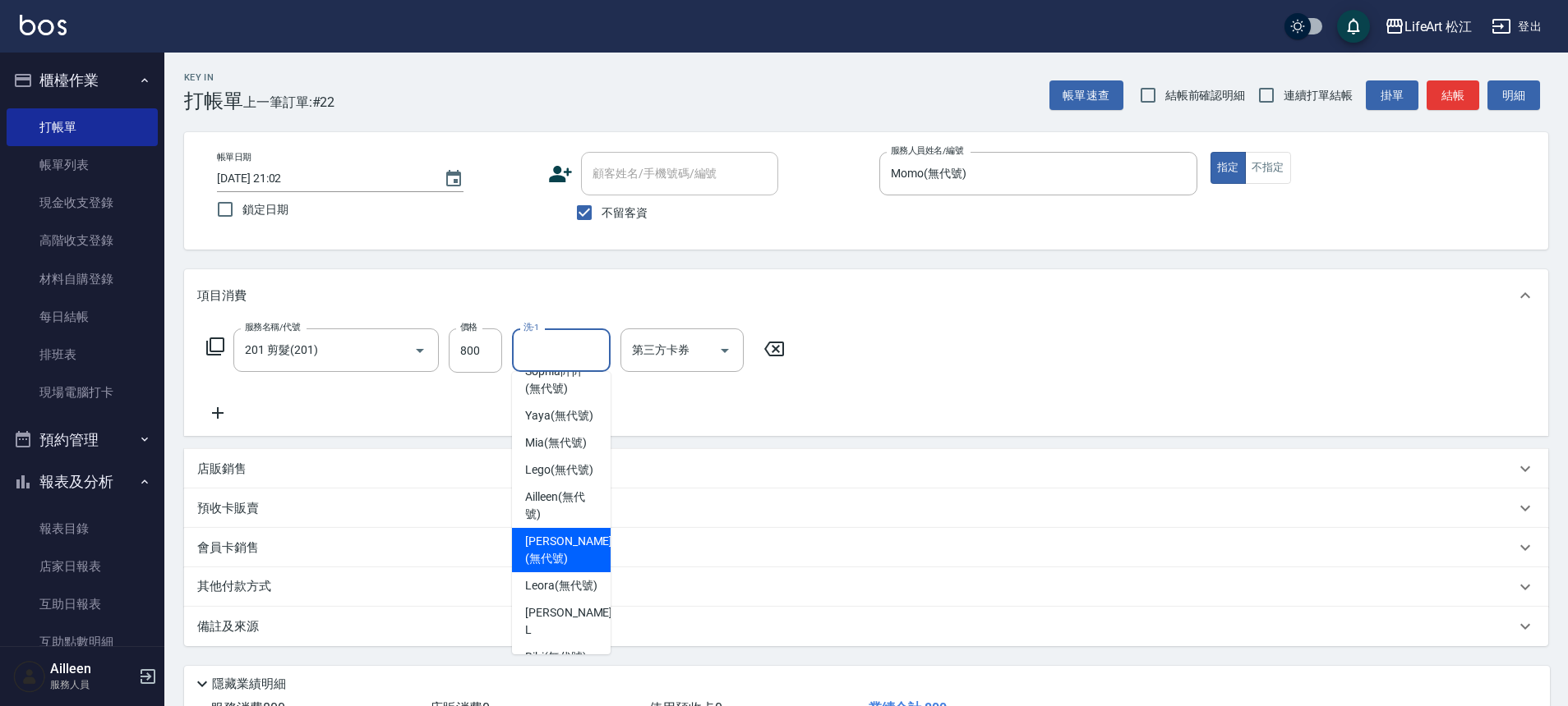
scroll to position [253, 0]
click at [562, 594] on span "Leora (無代號)" at bounding box center [562, 585] width 72 height 18
type input "Leora(無代號)"
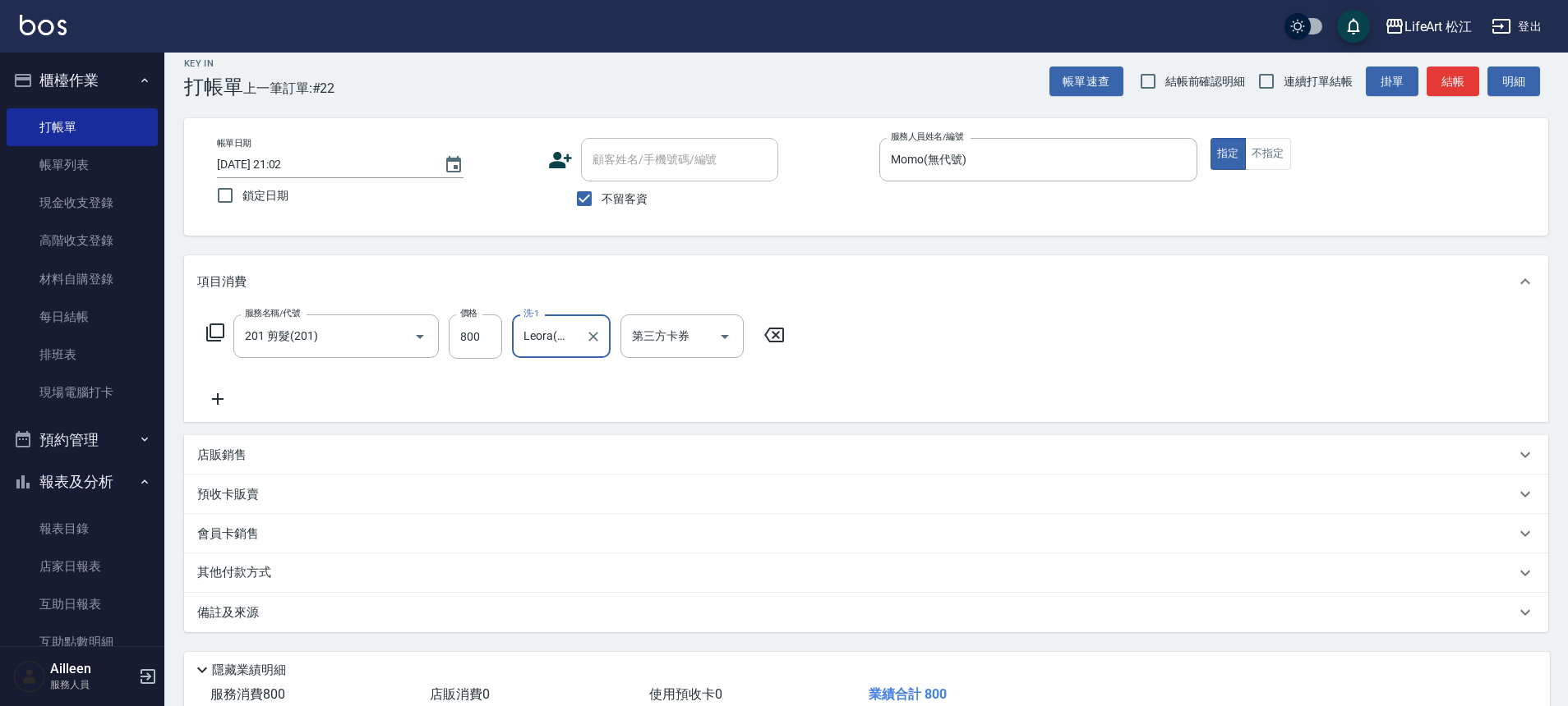
scroll to position [125, 0]
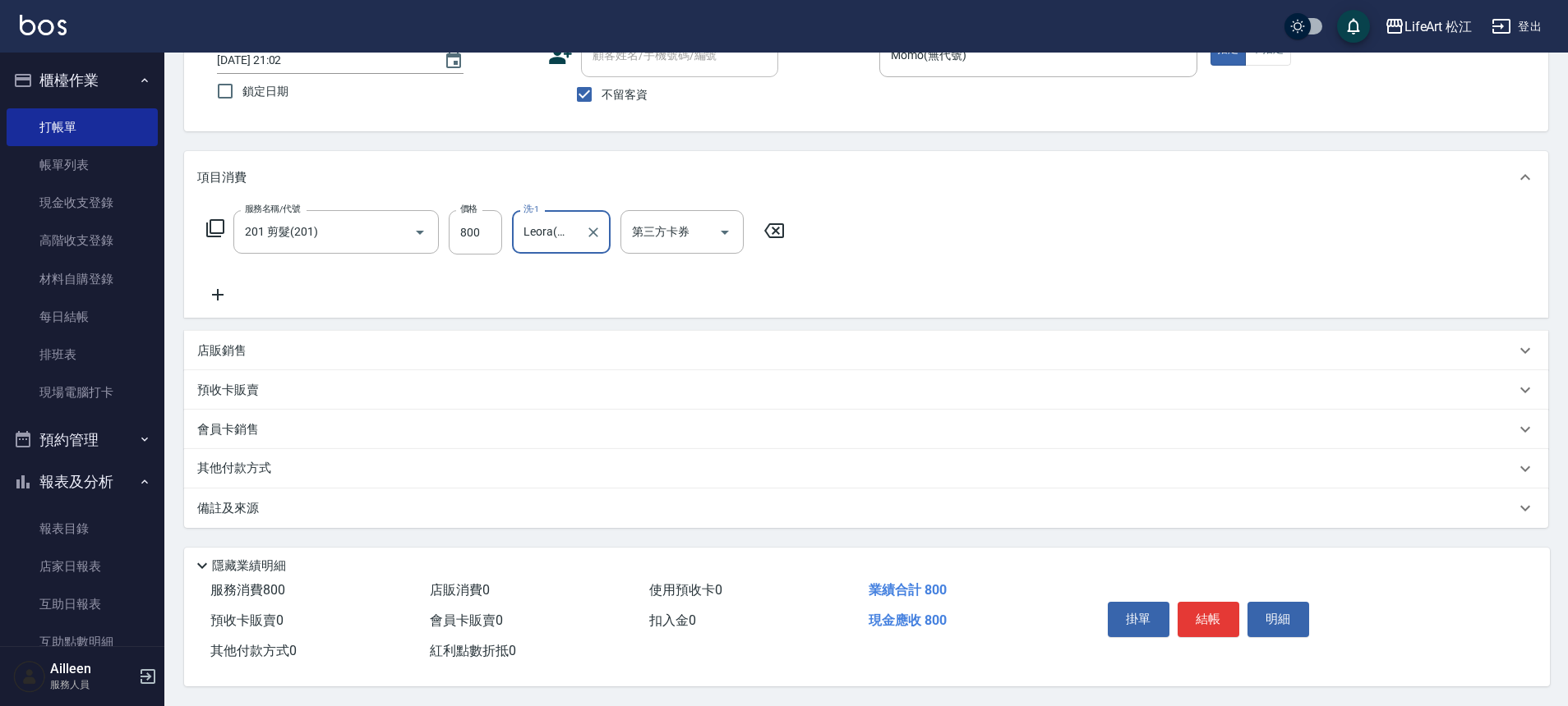
click at [337, 500] on div "備註及來源" at bounding box center [856, 509] width 1318 height 18
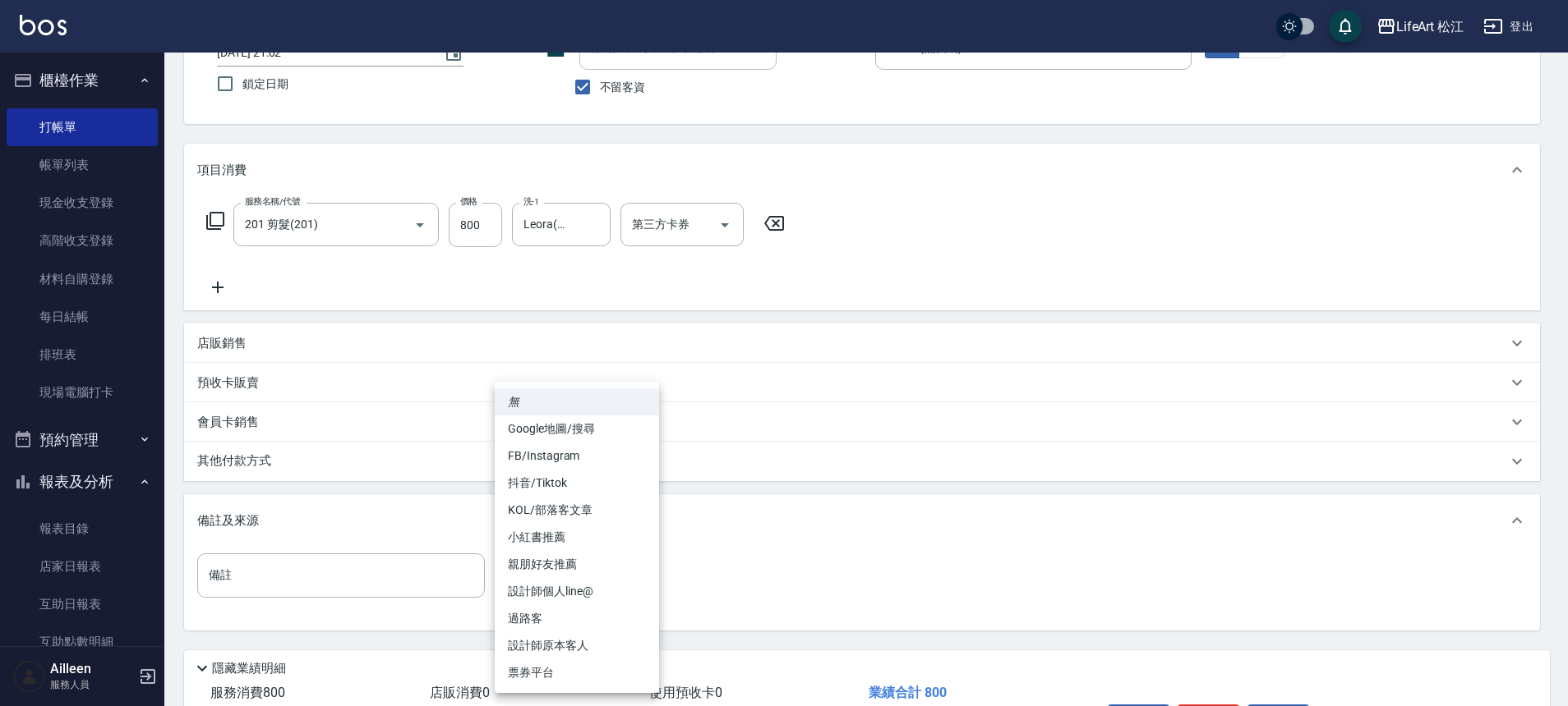
click at [628, 574] on body "LifeArt 松江 登出 櫃檯作業 打帳單 帳單列表 現金收支登錄 高階收支登錄 材料自購登錄 每日結帳 排班表 現場電腦打卡 預約管理 預約管理 單日預約…" at bounding box center [784, 342] width 1568 height 935
click at [594, 595] on li "設計師個人line@" at bounding box center [577, 591] width 164 height 27
type input "設計師個人line@"
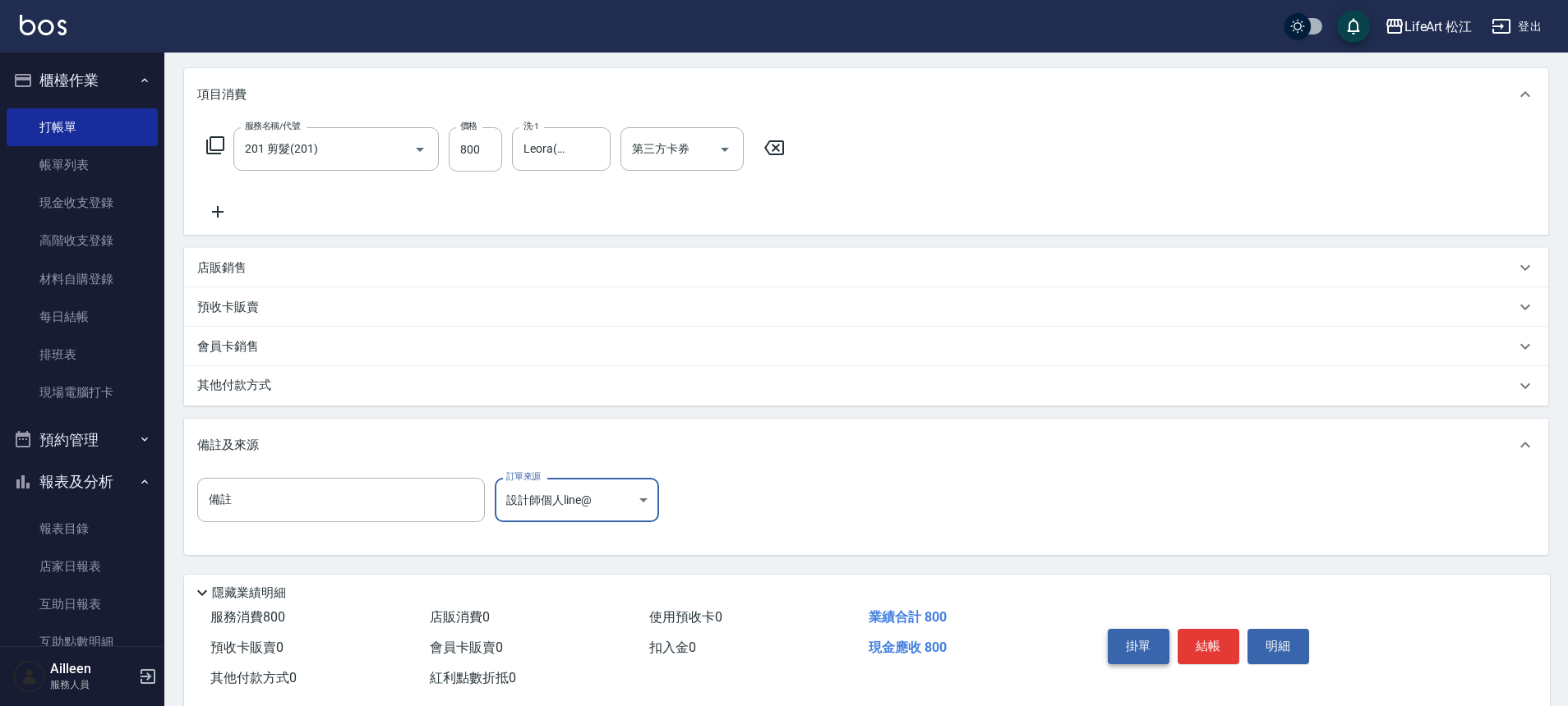
scroll to position [236, 0]
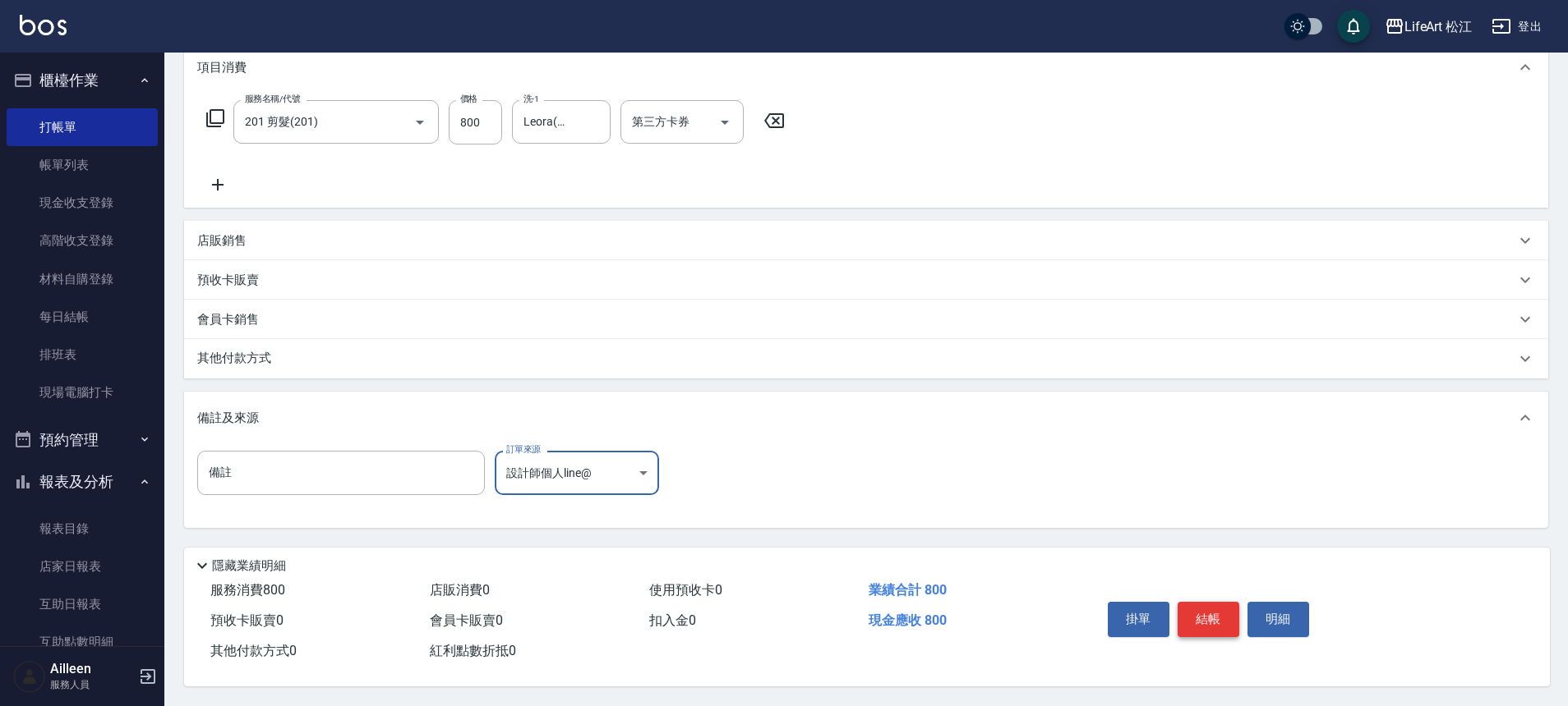
click at [1195, 602] on button "結帳" at bounding box center [1209, 619] width 62 height 34
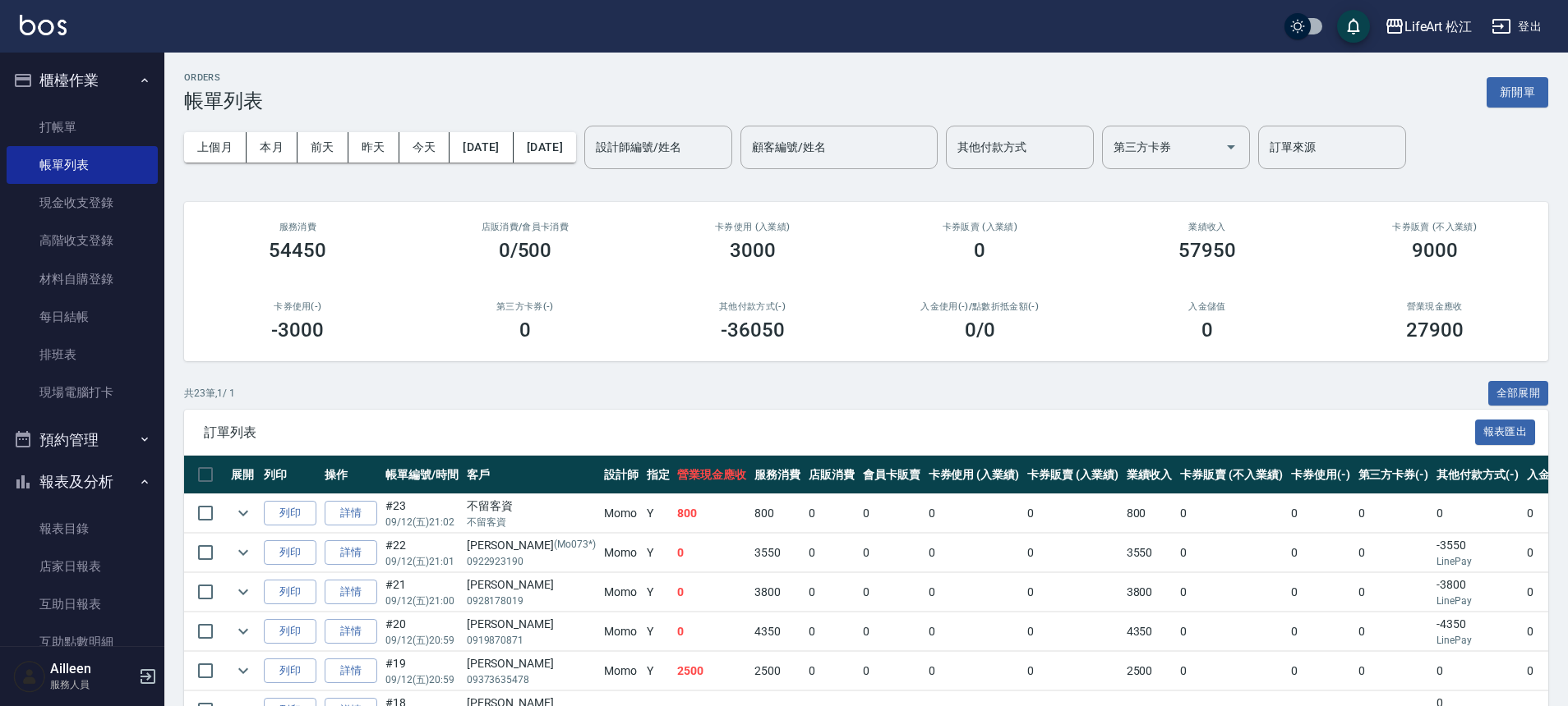
scroll to position [452, 0]
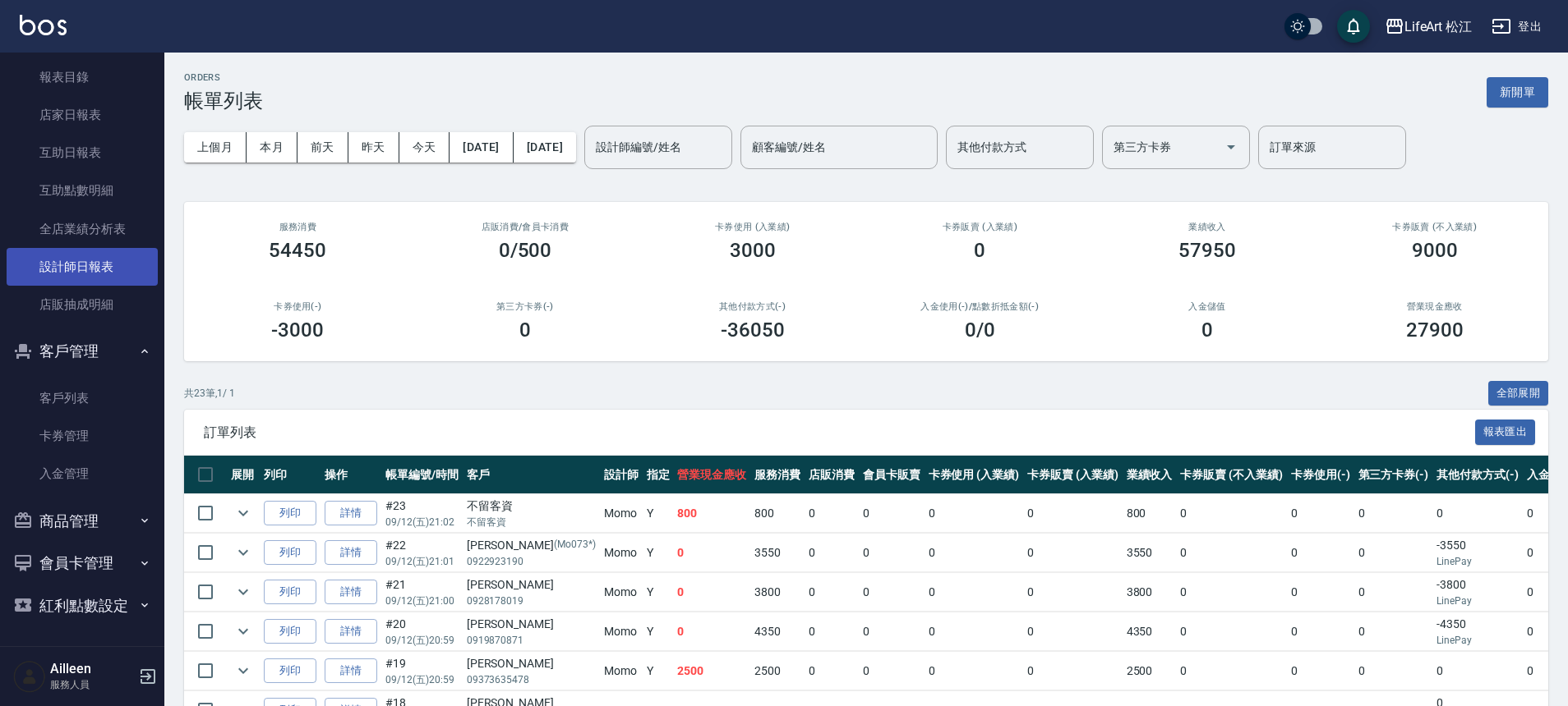
click at [97, 276] on link "設計師日報表" at bounding box center [81, 267] width 151 height 38
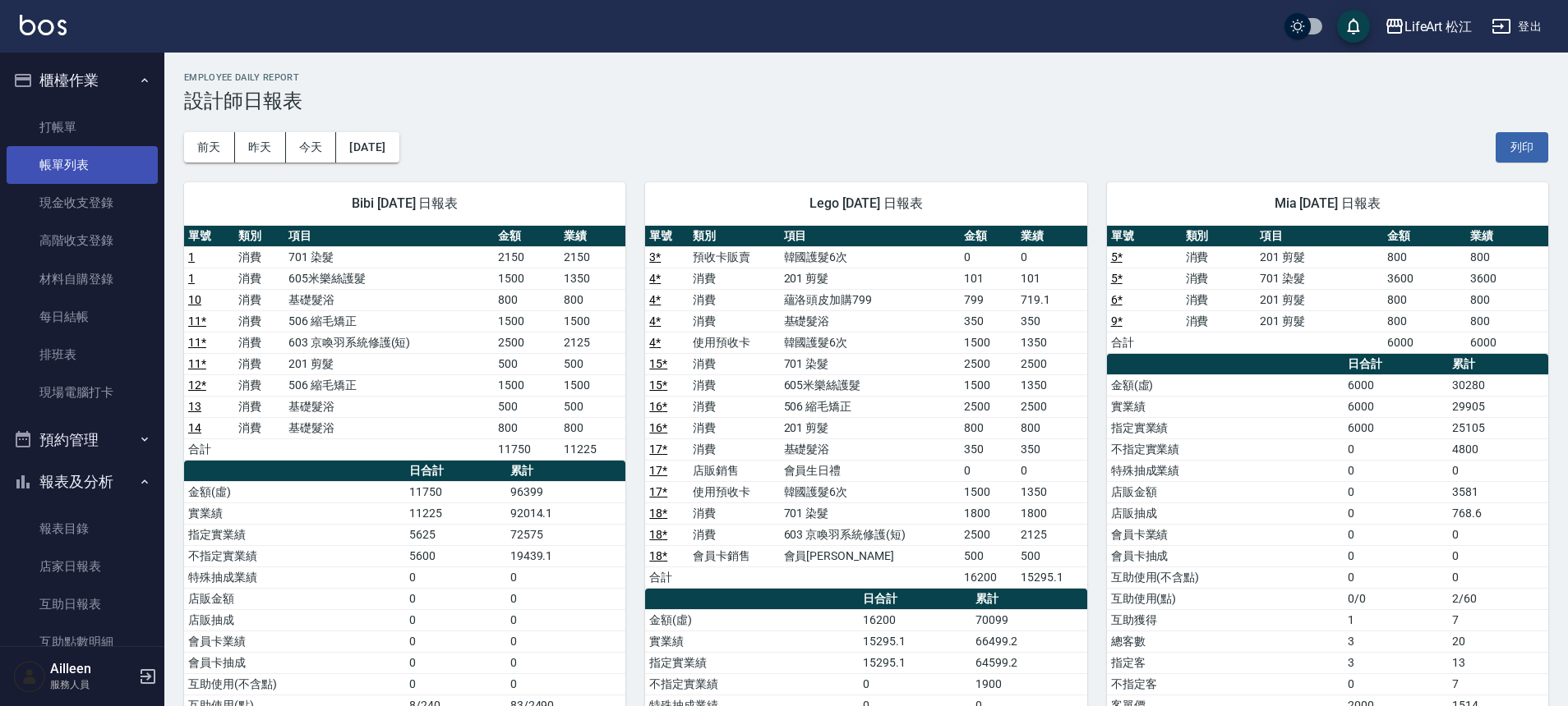
click at [55, 166] on link "帳單列表" at bounding box center [81, 165] width 151 height 38
click at [54, 168] on link "帳單列表" at bounding box center [81, 165] width 151 height 38
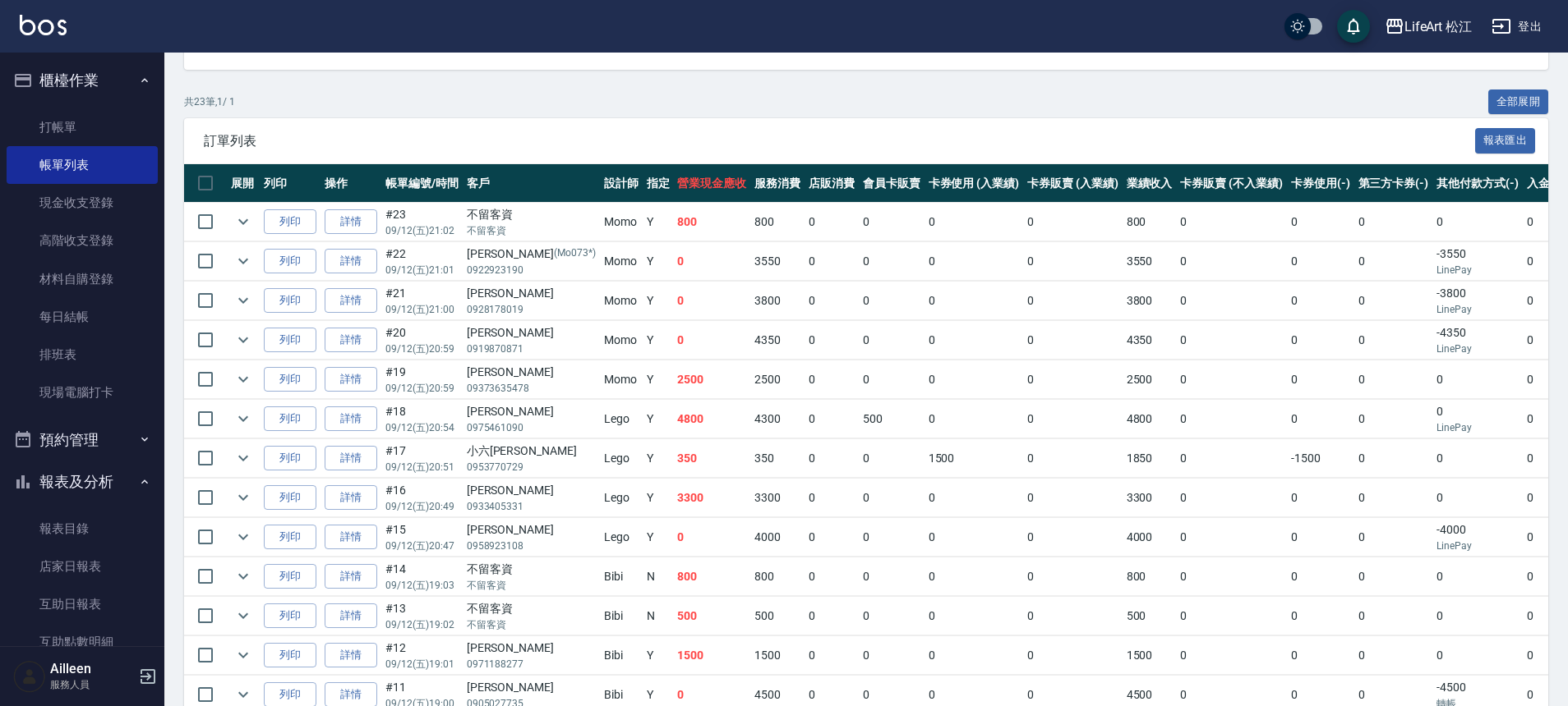
scroll to position [198, 0]
